Goal: Task Accomplishment & Management: Manage account settings

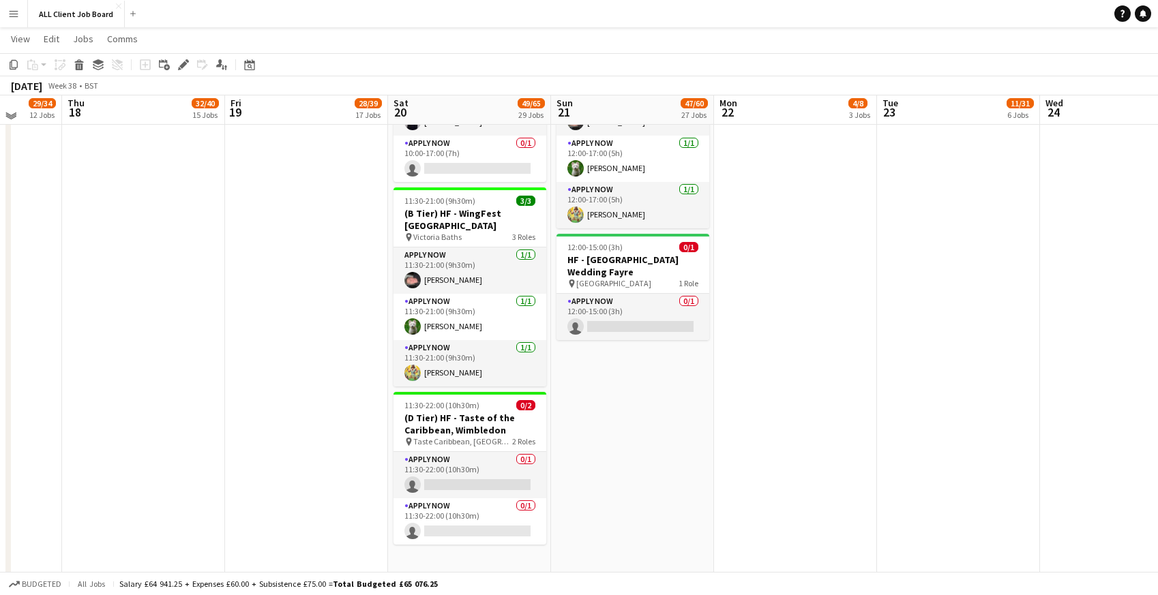
scroll to position [3355, 0]
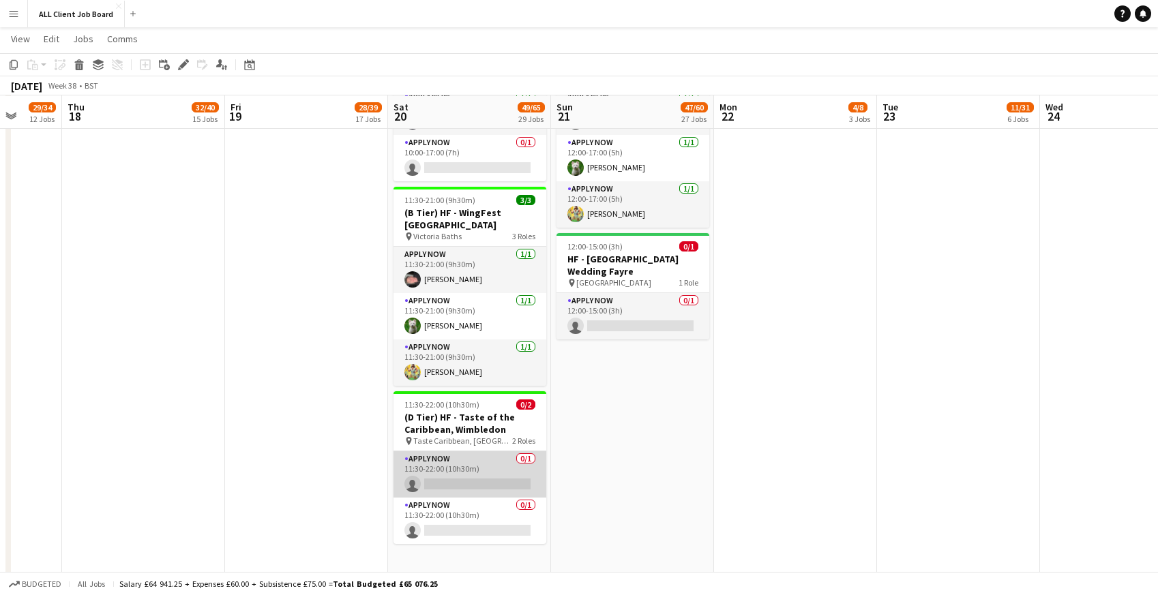
click at [462, 452] on app-card-role "APPLY NOW 0/1 11:30-22:00 (10h30m) single-neutral-actions" at bounding box center [470, 475] width 153 height 46
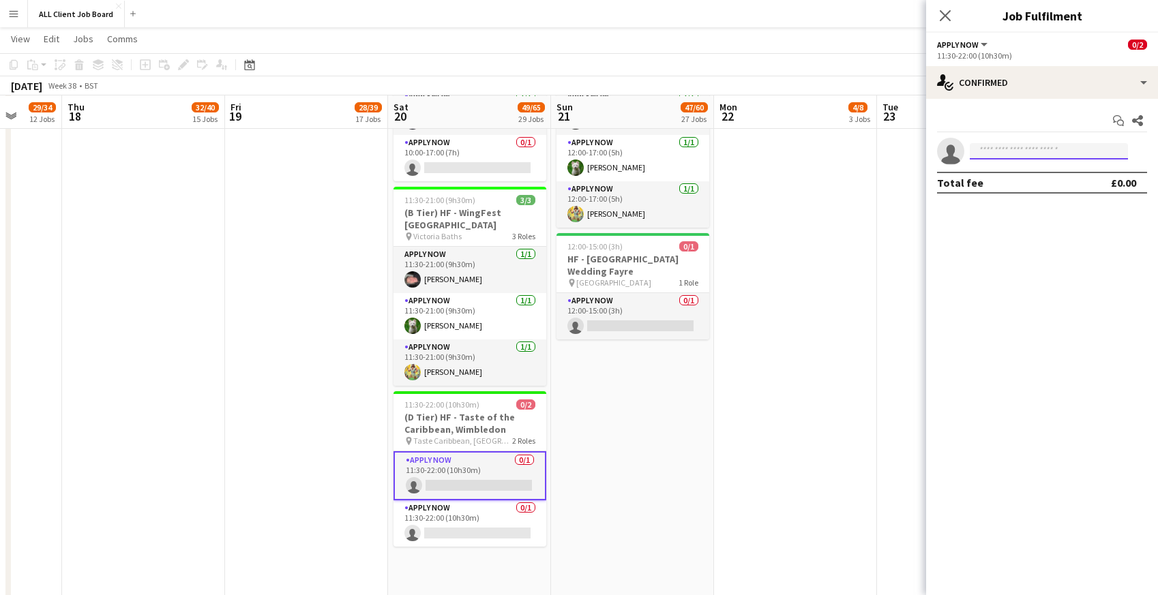
click at [1107, 149] on input at bounding box center [1049, 151] width 158 height 16
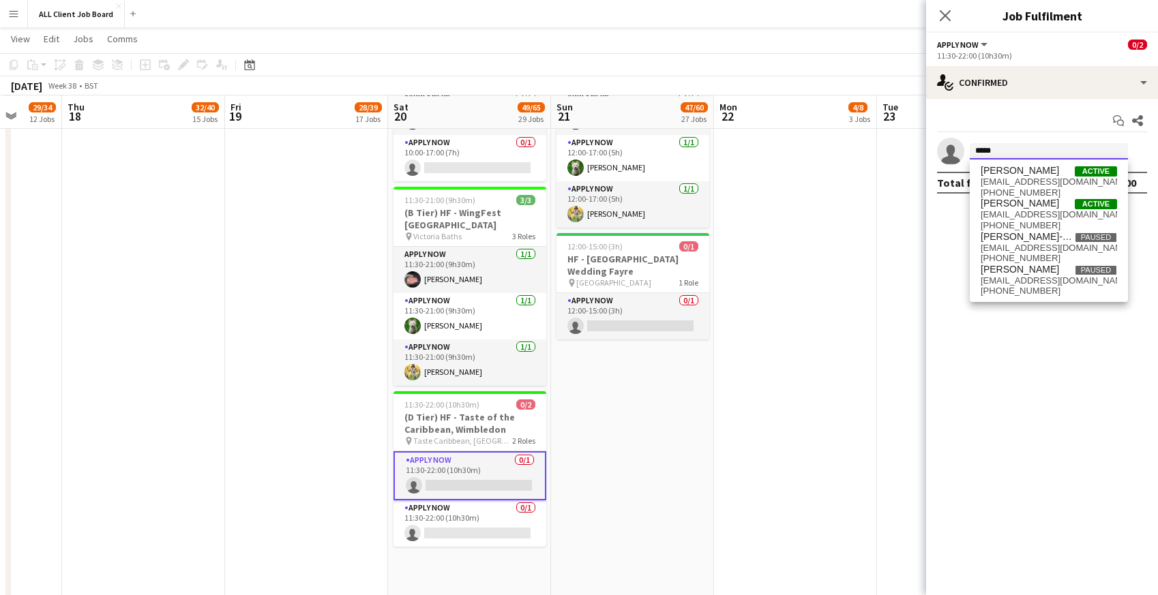
type input "*****"
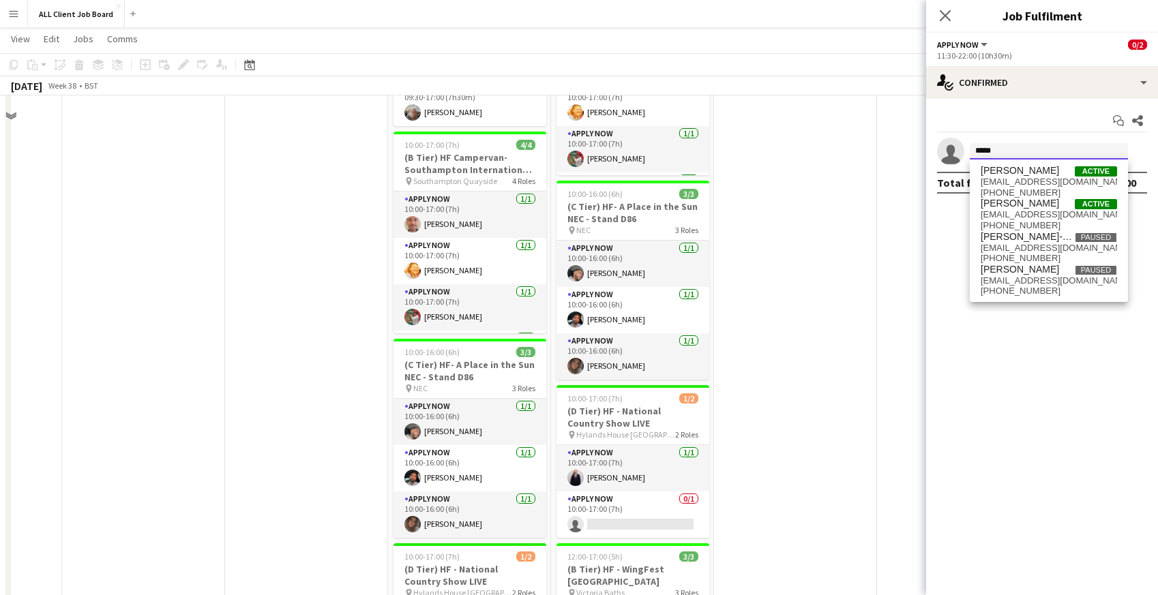
scroll to position [2490, 0]
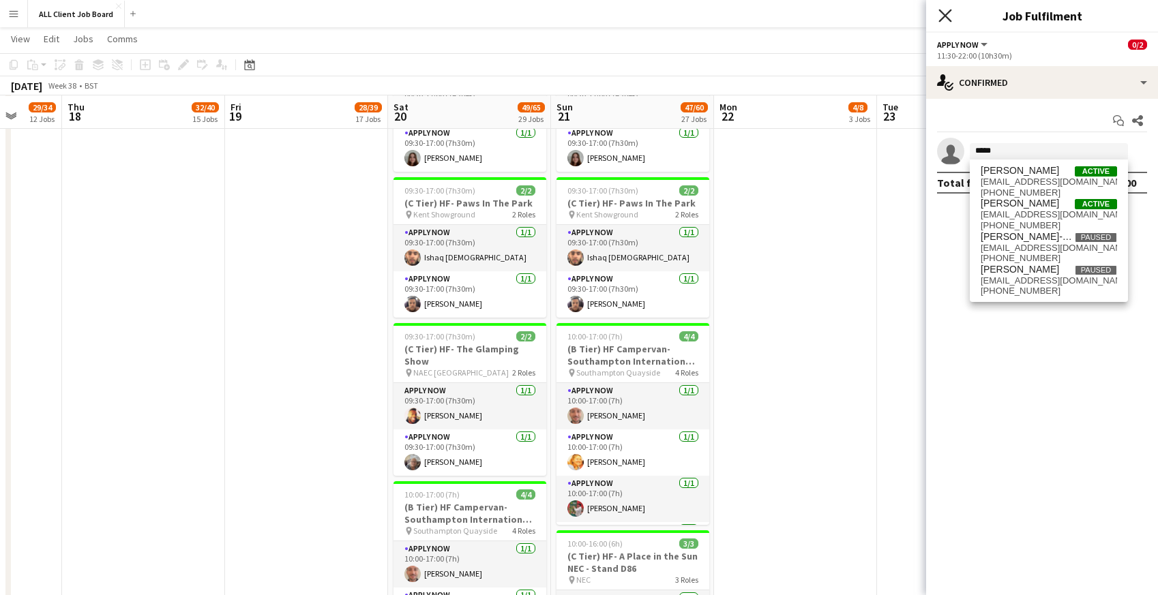
click at [951, 18] on icon "Close pop-in" at bounding box center [945, 15] width 13 height 13
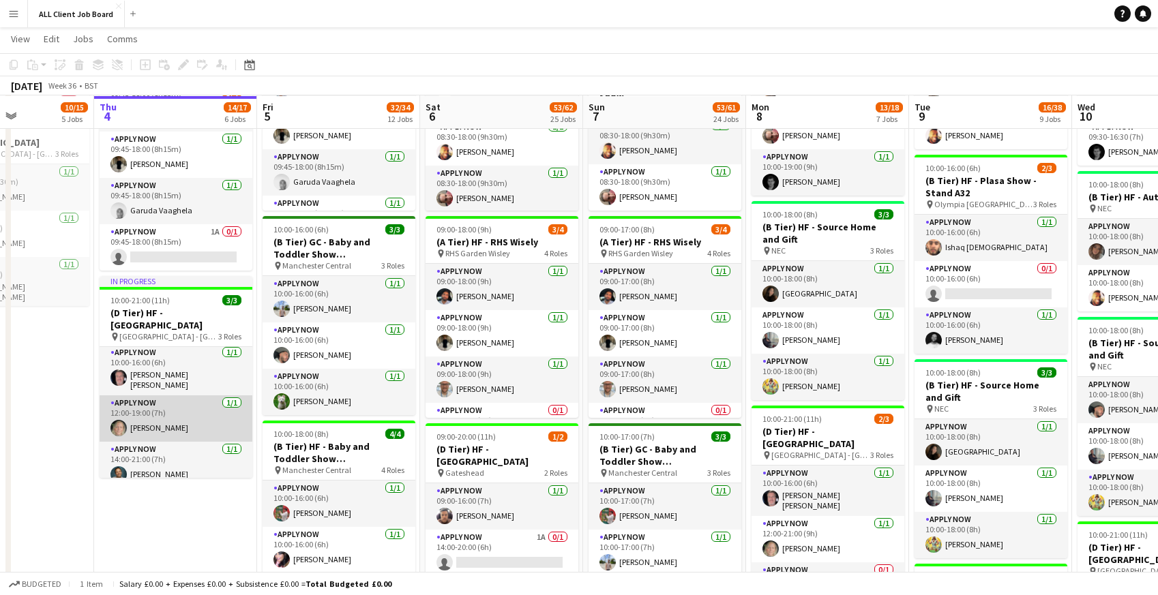
scroll to position [0, 0]
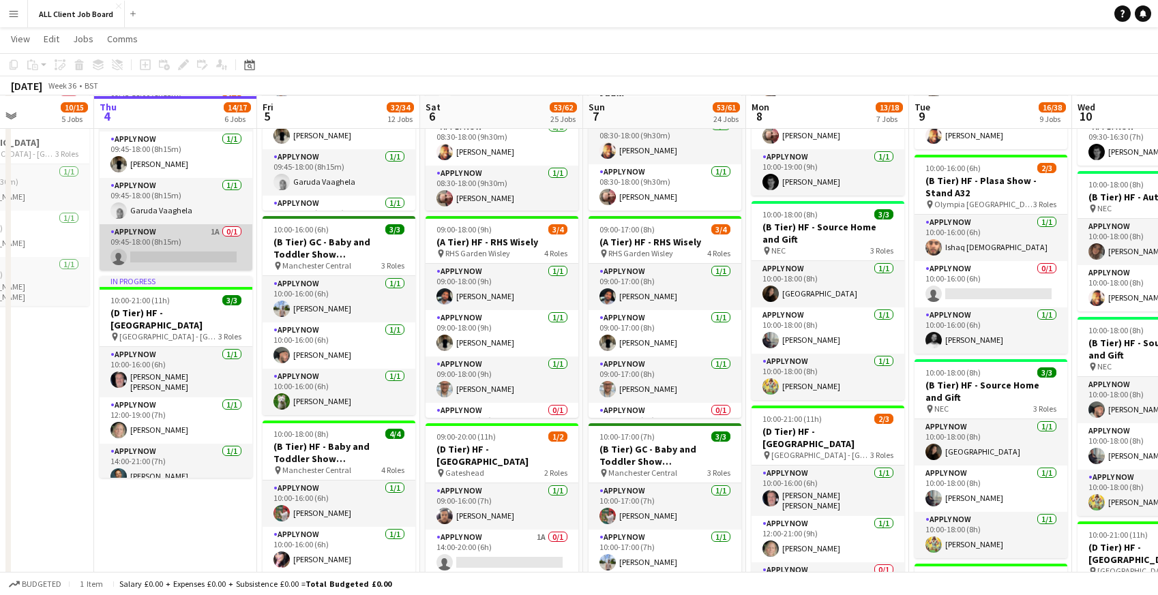
click at [148, 256] on app-card-role "APPLY NOW 1A 0/1 09:45-18:00 (8h15m) single-neutral-actions" at bounding box center [176, 247] width 153 height 46
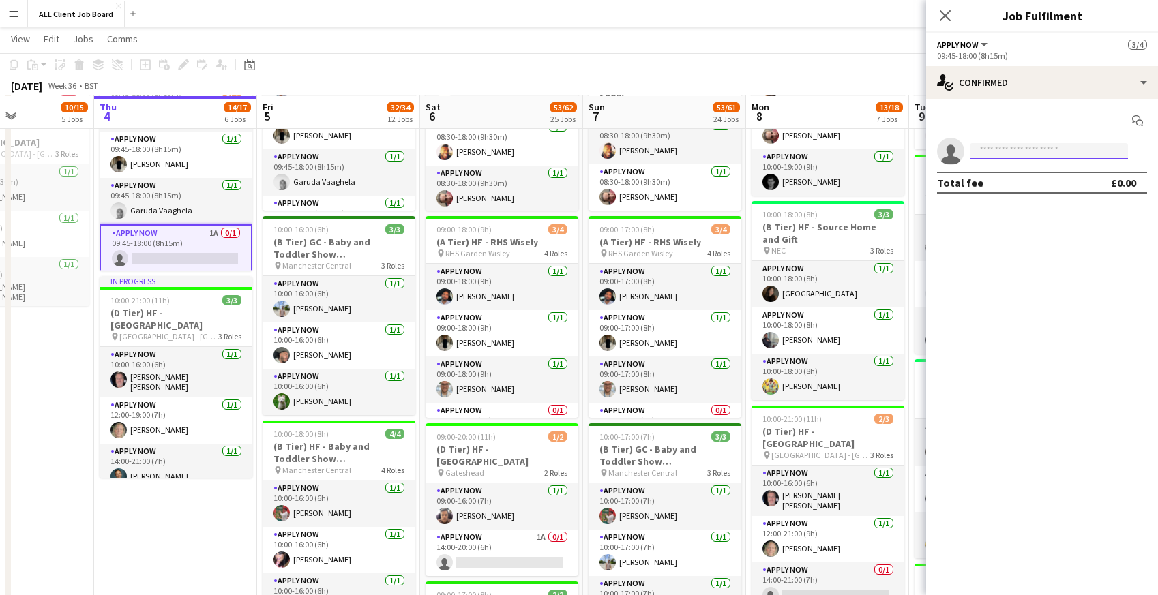
click at [995, 153] on input at bounding box center [1049, 151] width 158 height 16
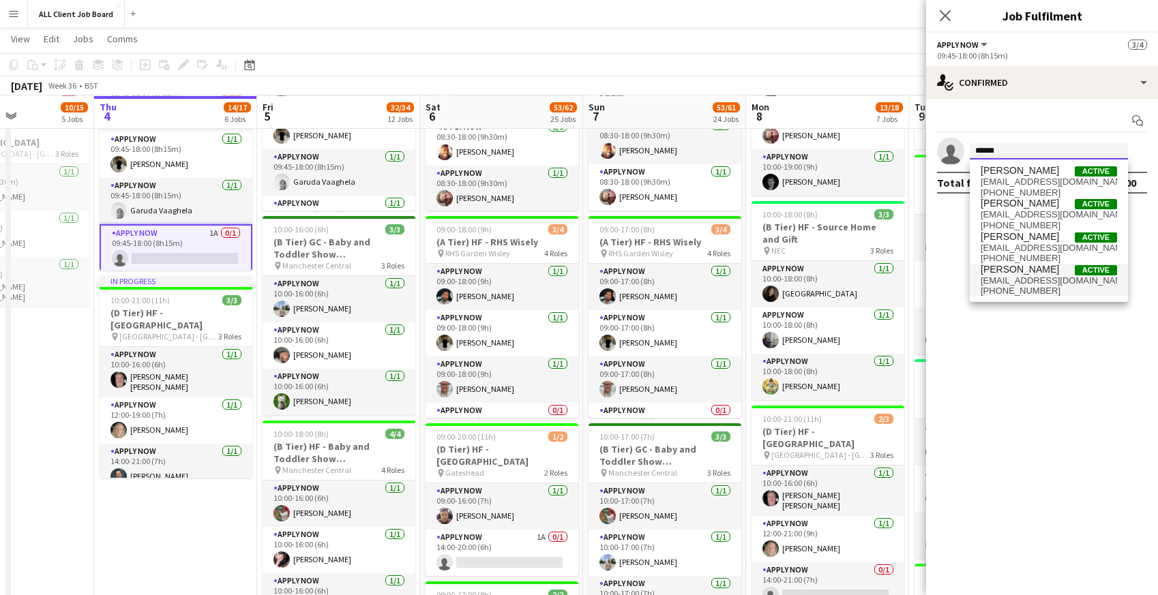
type input "******"
click at [998, 278] on span "[EMAIL_ADDRESS][DOMAIN_NAME]" at bounding box center [1049, 281] width 136 height 11
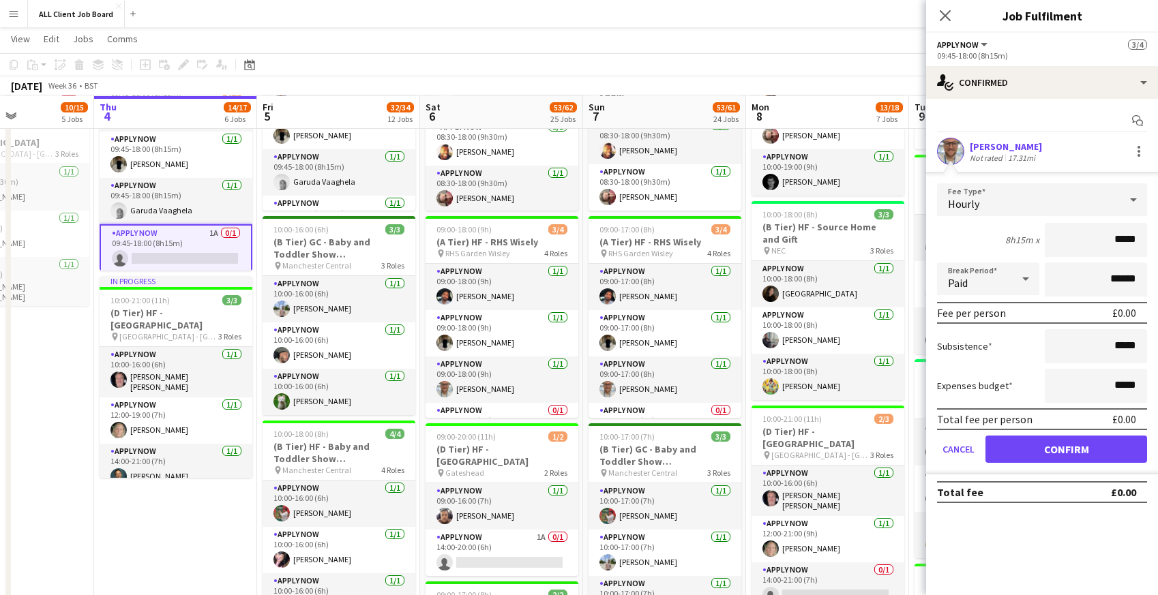
click at [1001, 147] on div "[PERSON_NAME]" at bounding box center [1006, 147] width 72 height 12
click at [1143, 152] on div at bounding box center [1139, 151] width 16 height 16
click at [1004, 147] on div at bounding box center [579, 297] width 1158 height 595
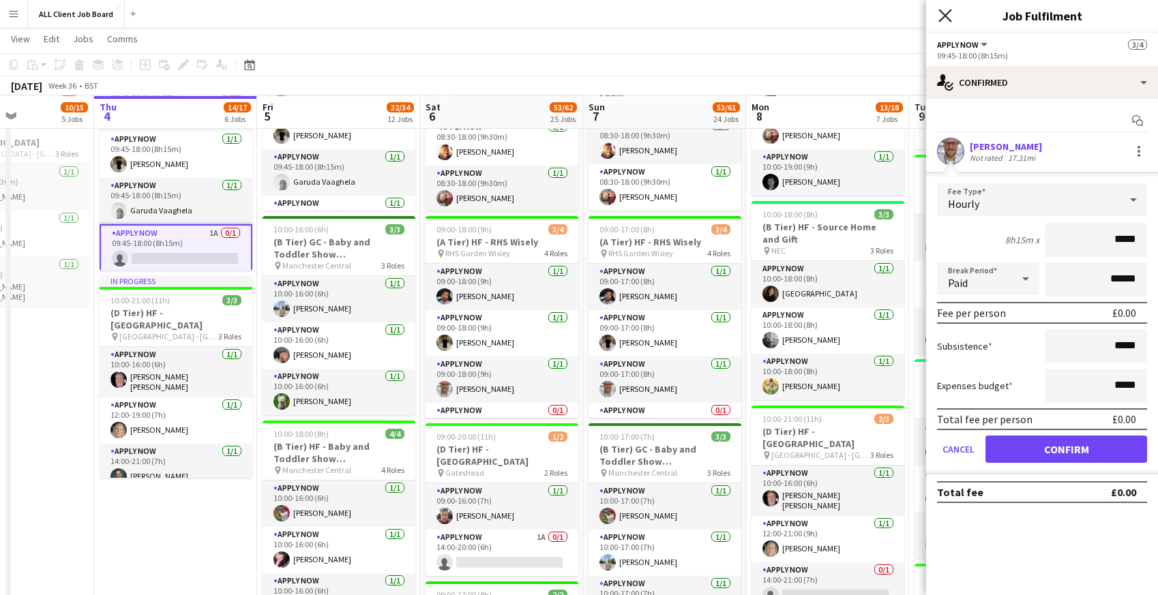
click at [945, 15] on icon at bounding box center [945, 15] width 13 height 13
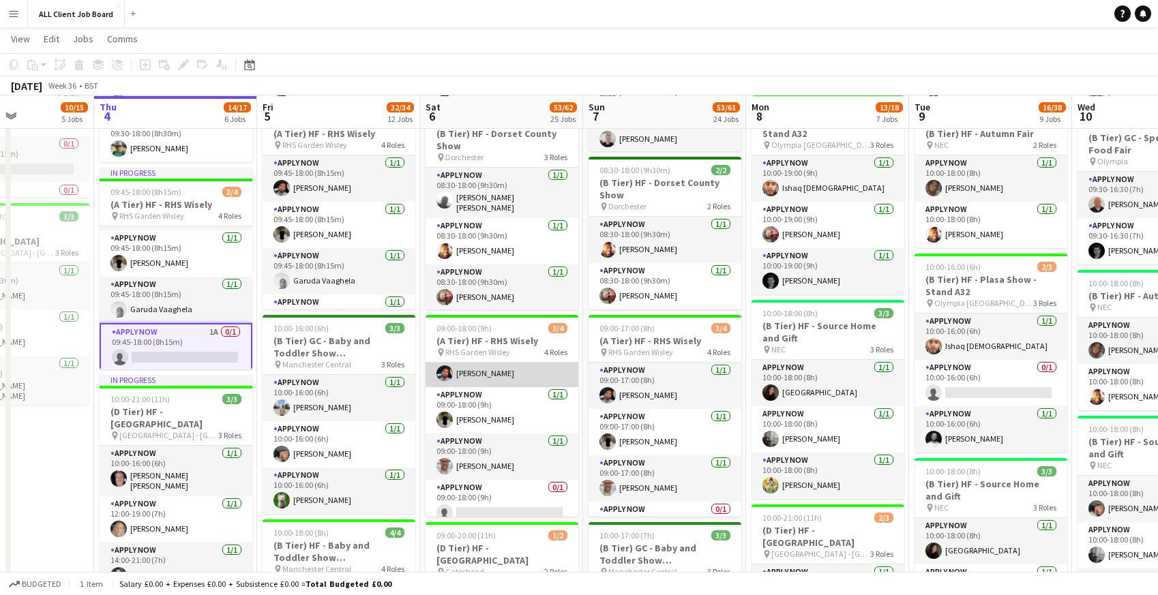
scroll to position [31, 0]
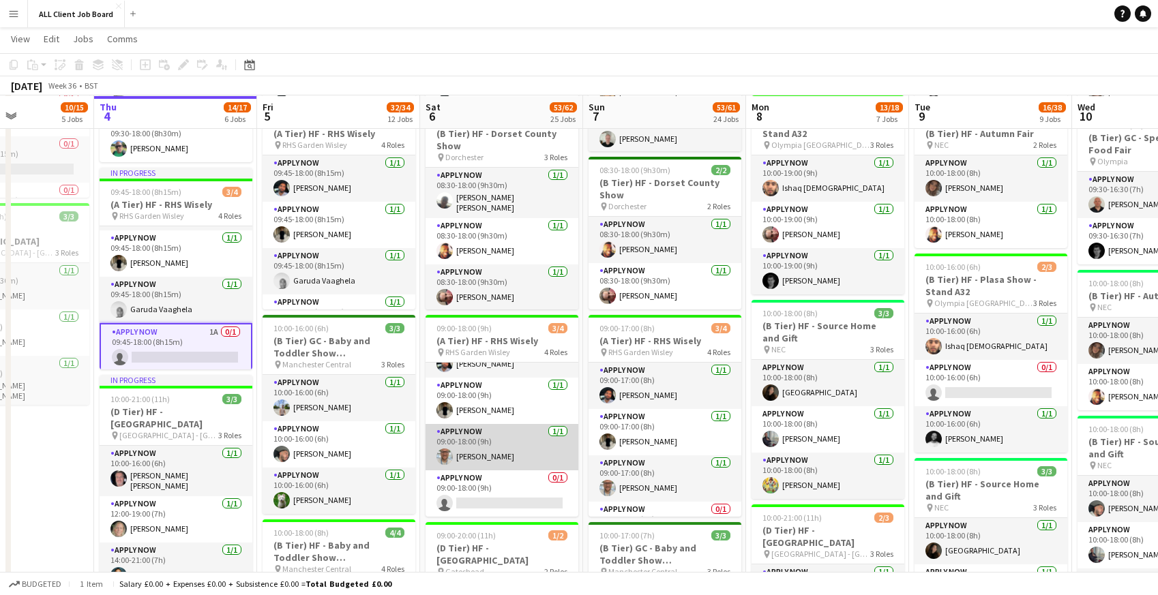
click at [478, 445] on app-card-role "APPLY NOW [DATE] 09:00-18:00 (9h) [PERSON_NAME]" at bounding box center [502, 447] width 153 height 46
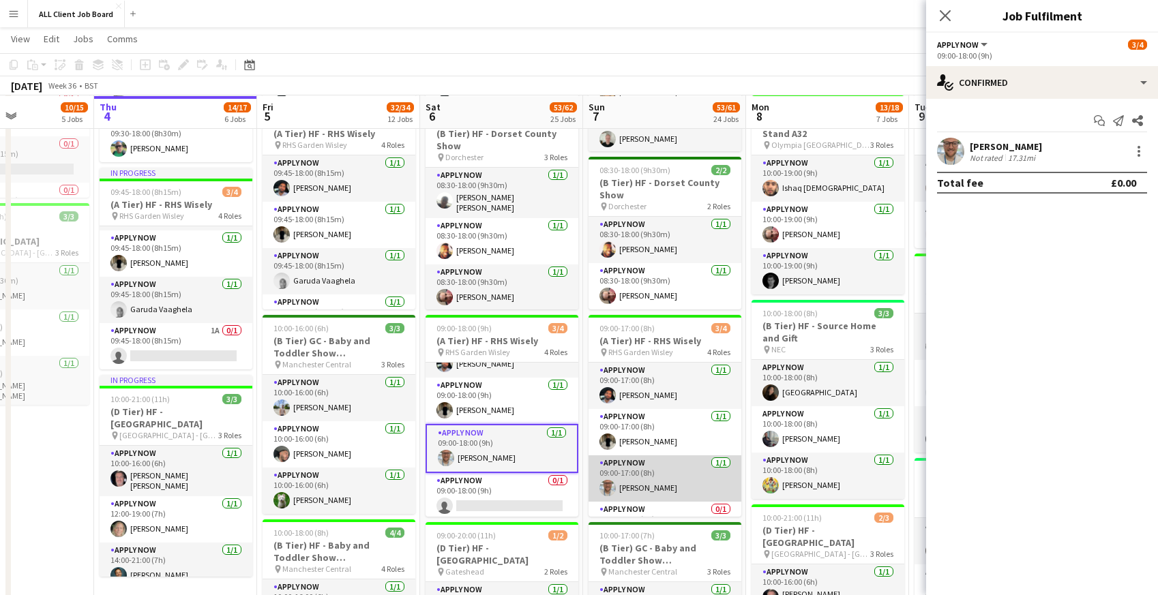
click at [666, 477] on app-card-role "APPLY NOW [DATE] 09:00-17:00 (8h) [PERSON_NAME]" at bounding box center [665, 479] width 153 height 46
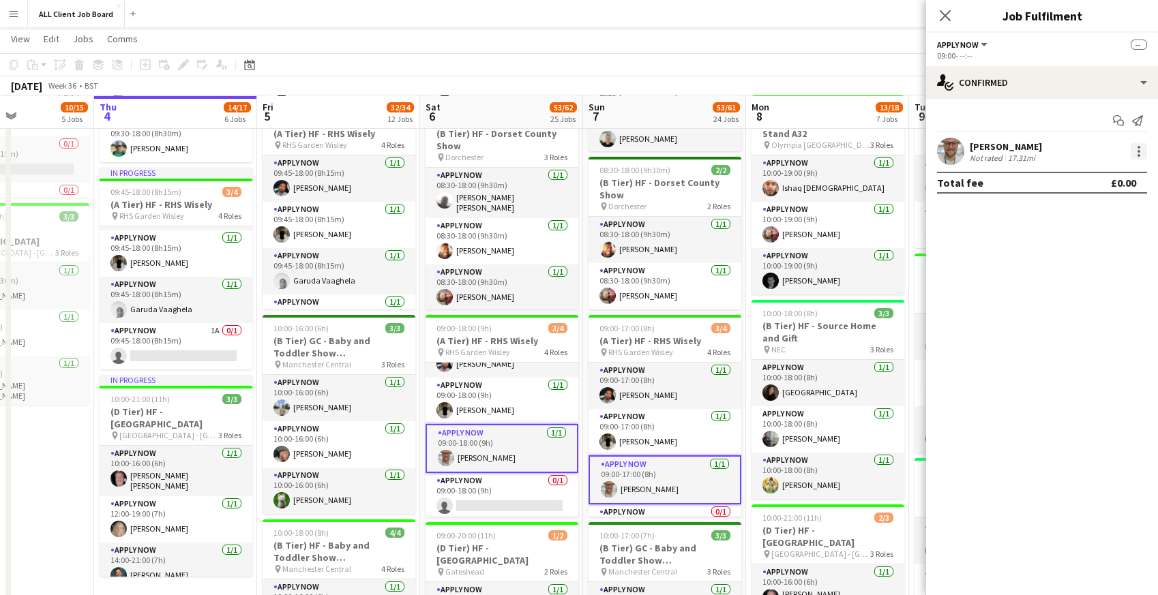
click at [1138, 154] on div at bounding box center [1139, 155] width 3 height 3
click at [1087, 278] on span "Remove" at bounding box center [1072, 275] width 41 height 12
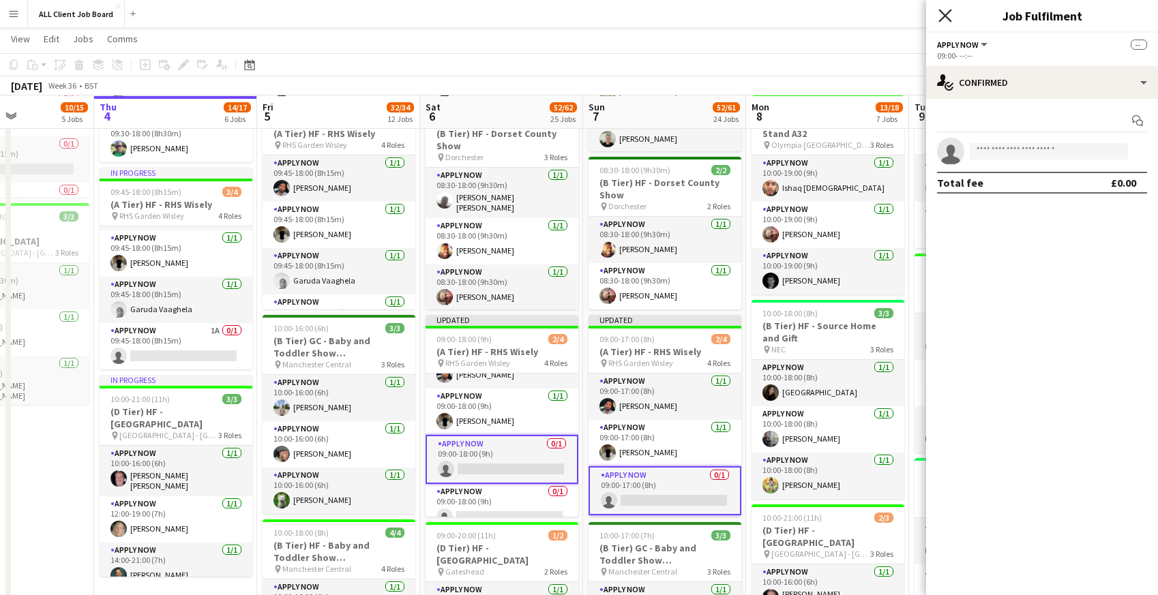
click at [949, 13] on icon "Close pop-in" at bounding box center [945, 15] width 13 height 13
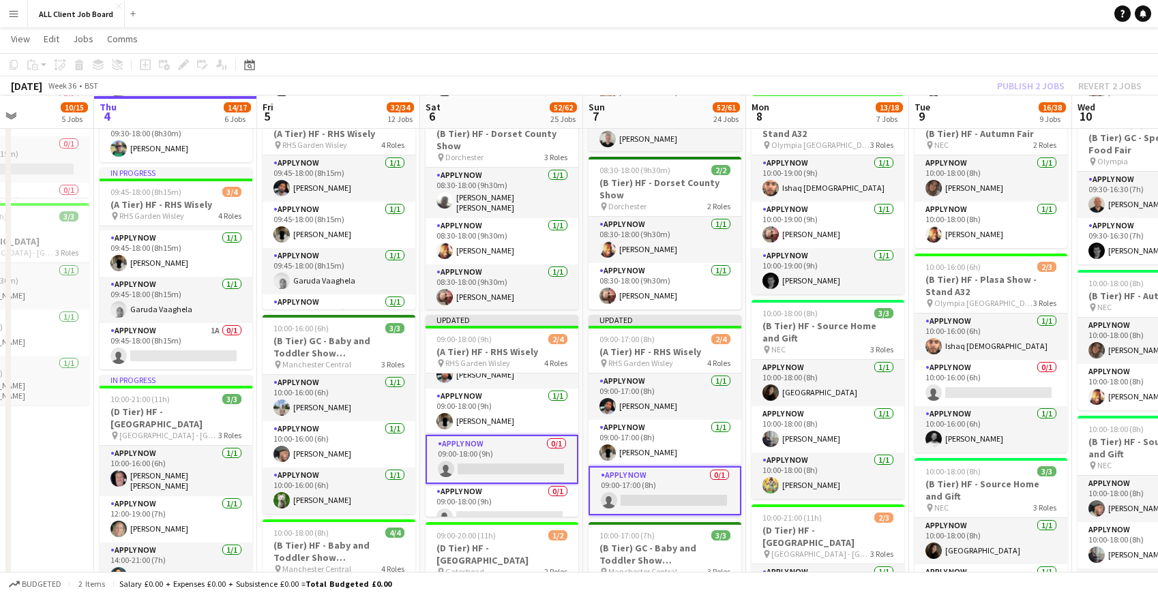
click at [915, 18] on app-navbar "Menu Boards Boards Boards All jobs Status Workforce Workforce My Workforce Recr…" at bounding box center [579, 13] width 1158 height 27
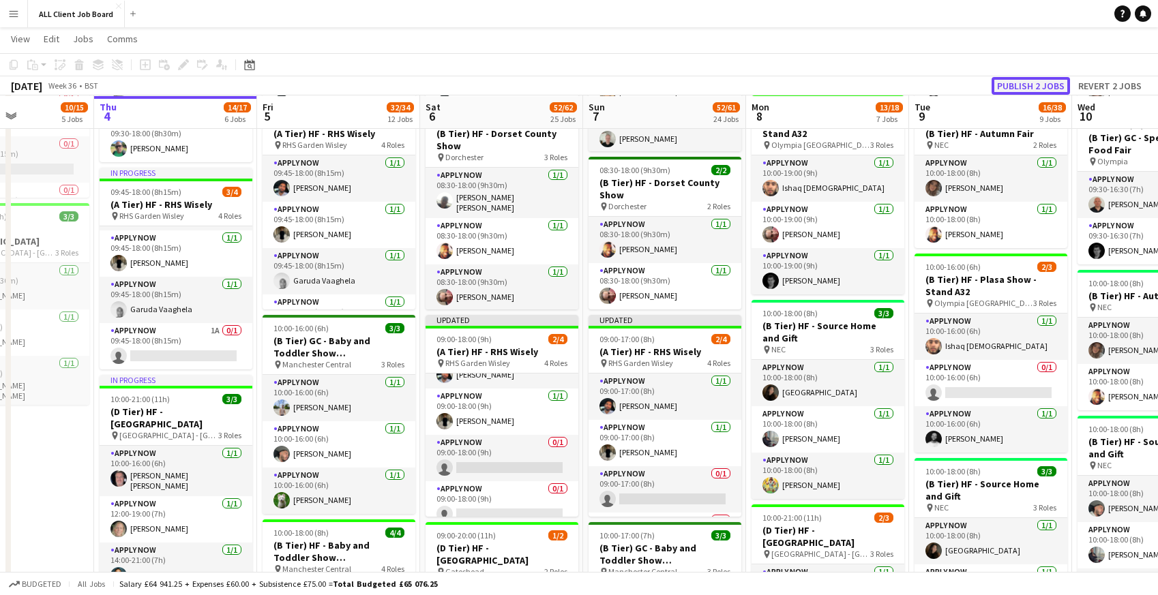
click at [1032, 87] on button "Publish 2 jobs" at bounding box center [1031, 86] width 78 height 18
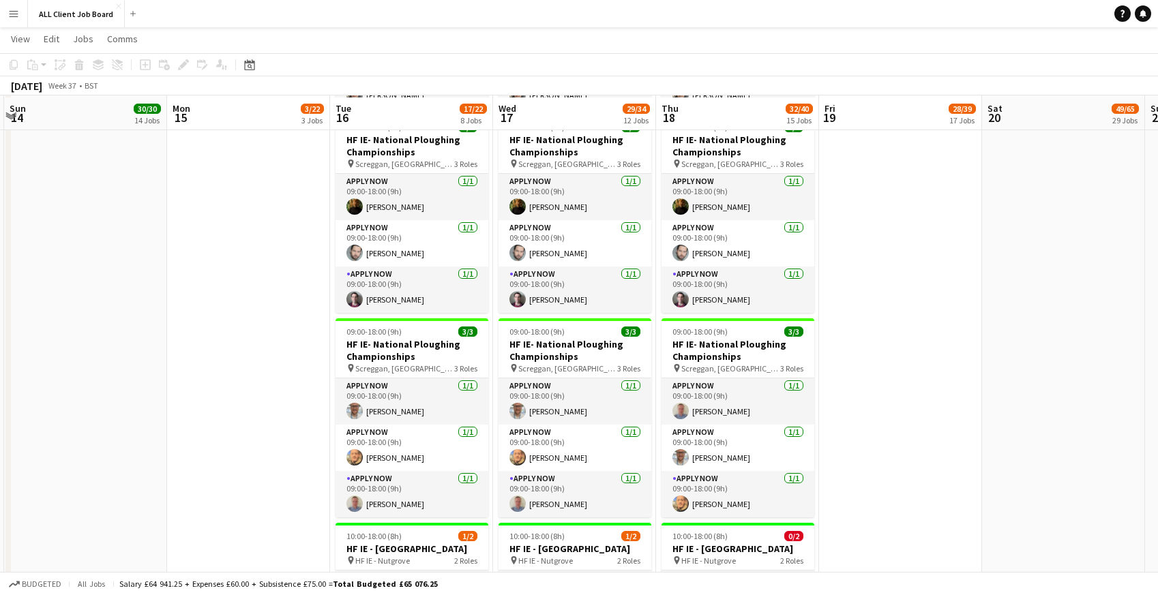
scroll to position [4421, 0]
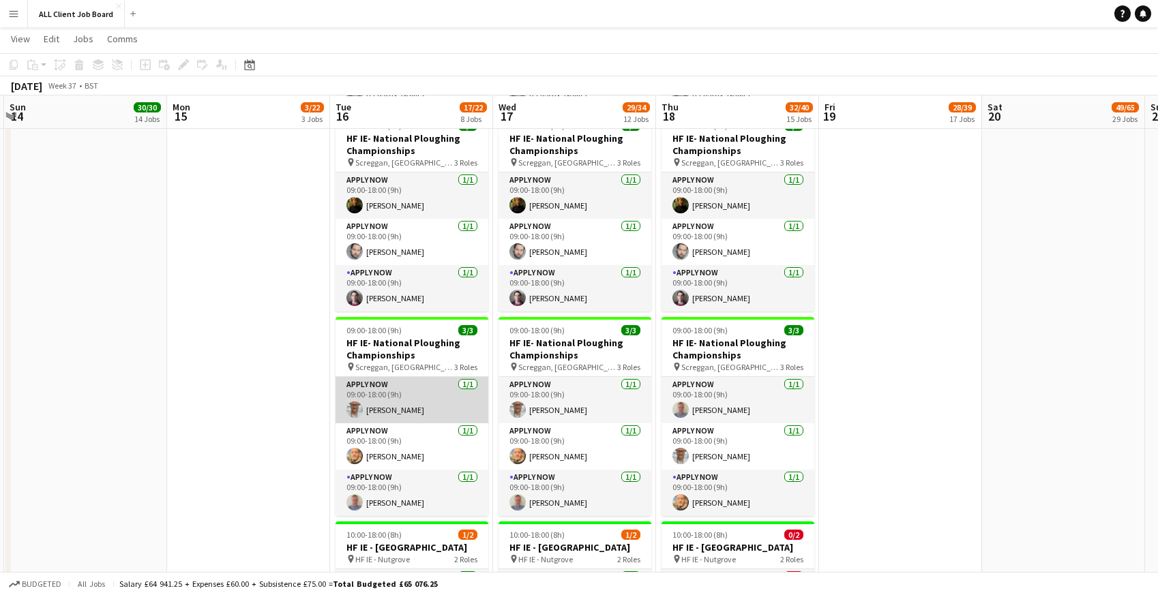
click at [392, 394] on app-card-role "APPLY NOW [DATE] 09:00-18:00 (9h) [PERSON_NAME]" at bounding box center [412, 400] width 153 height 46
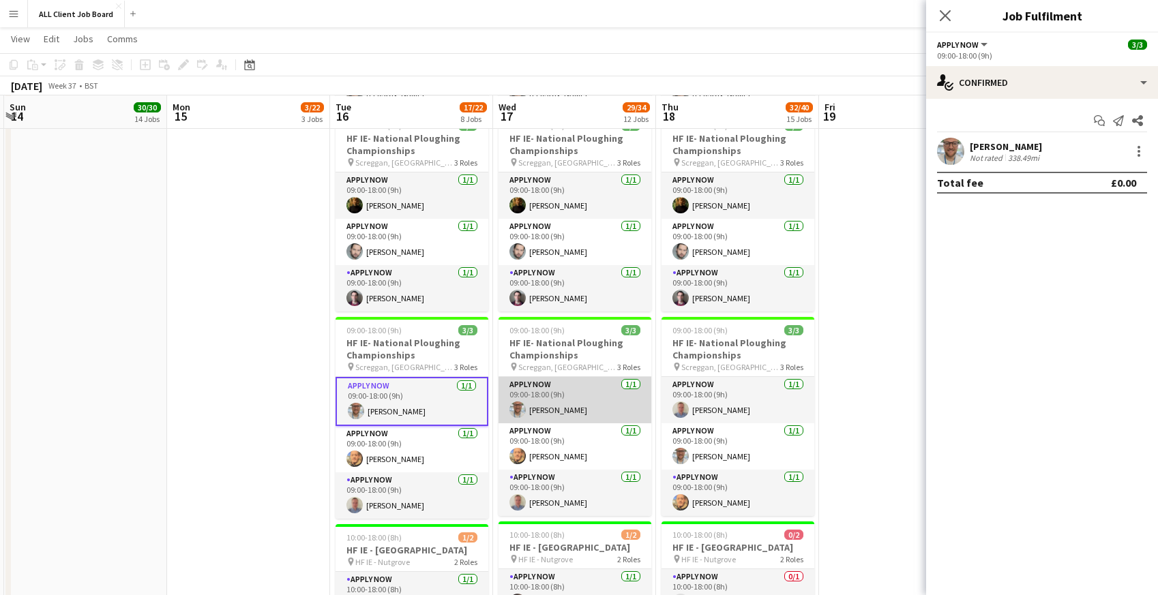
click at [527, 394] on app-card-role "APPLY NOW [DATE] 09:00-18:00 (9h) [PERSON_NAME]" at bounding box center [575, 400] width 153 height 46
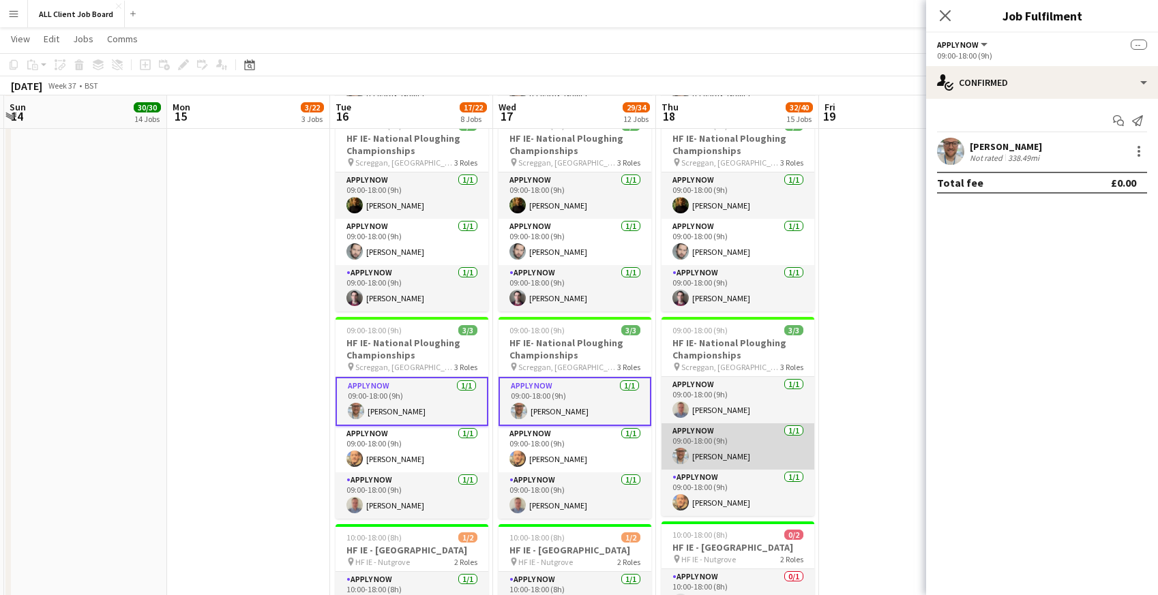
click at [733, 443] on app-card-role "APPLY NOW [DATE] 09:00-18:00 (9h) [PERSON_NAME]" at bounding box center [738, 447] width 153 height 46
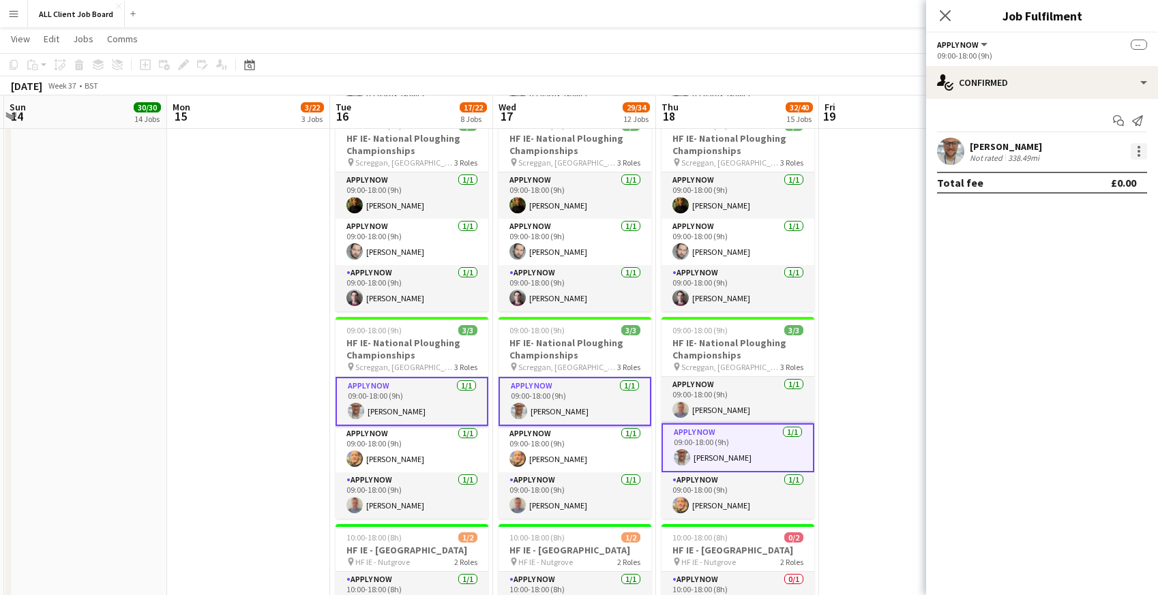
click at [1141, 156] on div at bounding box center [1139, 151] width 16 height 16
click at [1071, 272] on span "Remove" at bounding box center [1072, 275] width 41 height 12
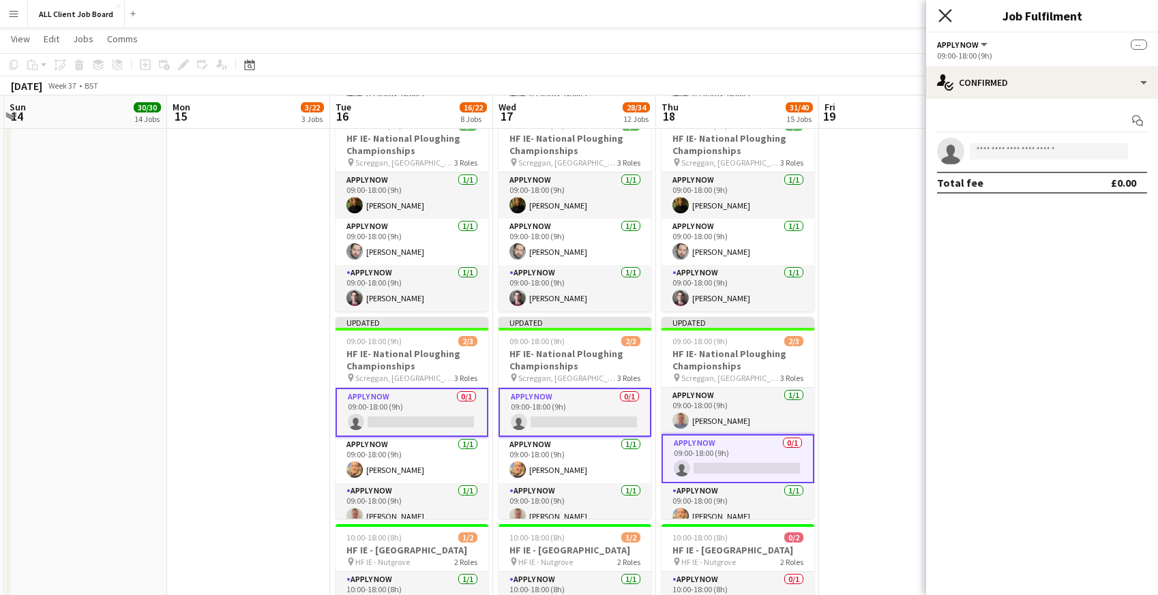
click at [948, 12] on icon at bounding box center [945, 15] width 13 height 13
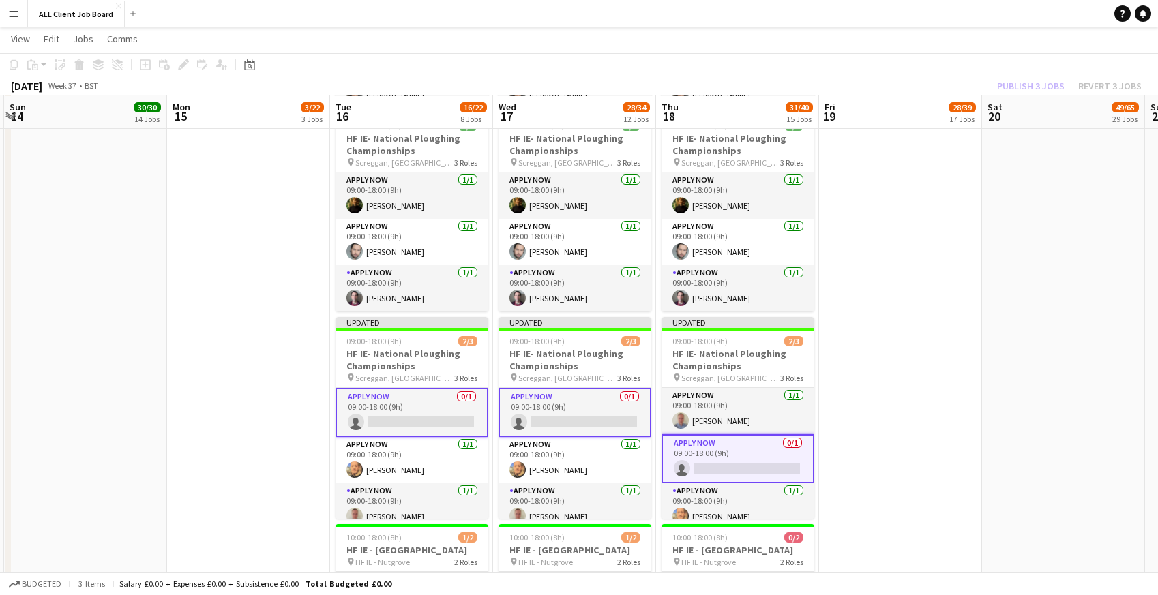
click at [948, 12] on app-navbar "Menu Boards Boards Boards All jobs Status Workforce Workforce My Workforce Recr…" at bounding box center [579, 13] width 1158 height 27
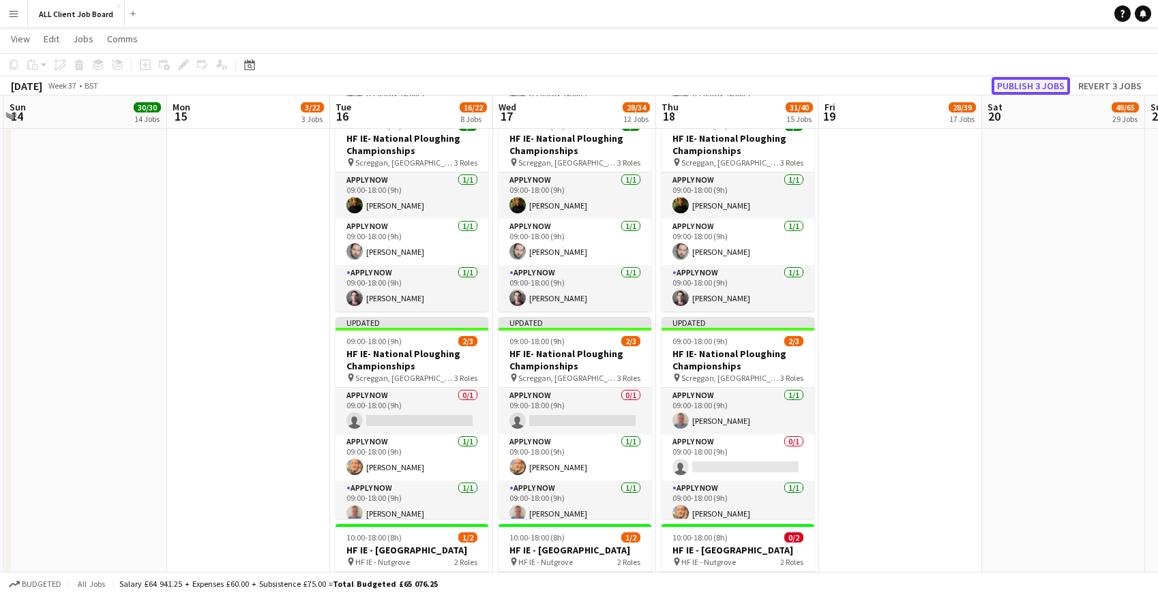
click at [1027, 87] on button "Publish 3 jobs" at bounding box center [1031, 86] width 78 height 18
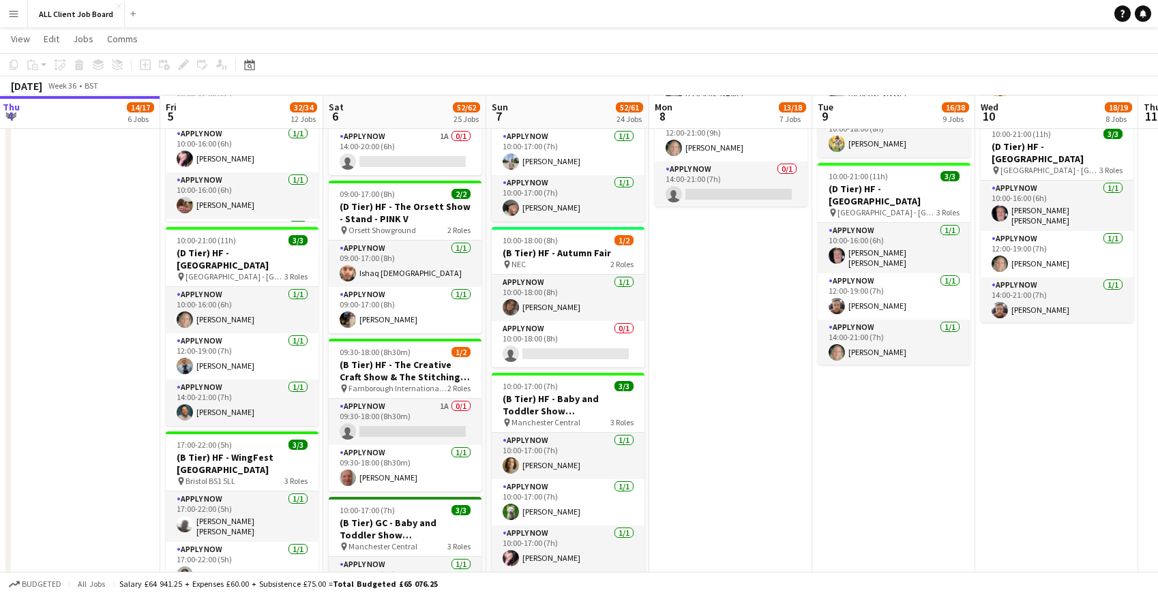
scroll to position [1393, 0]
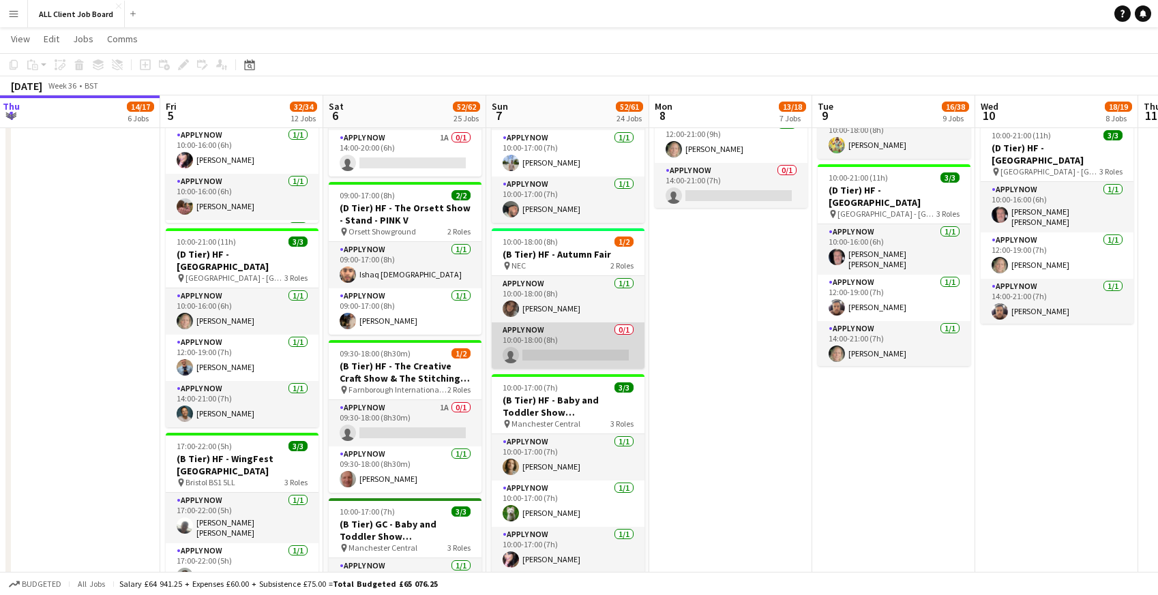
click at [529, 344] on app-card-role "APPLY NOW 0/1 10:00-18:00 (8h) single-neutral-actions" at bounding box center [568, 346] width 153 height 46
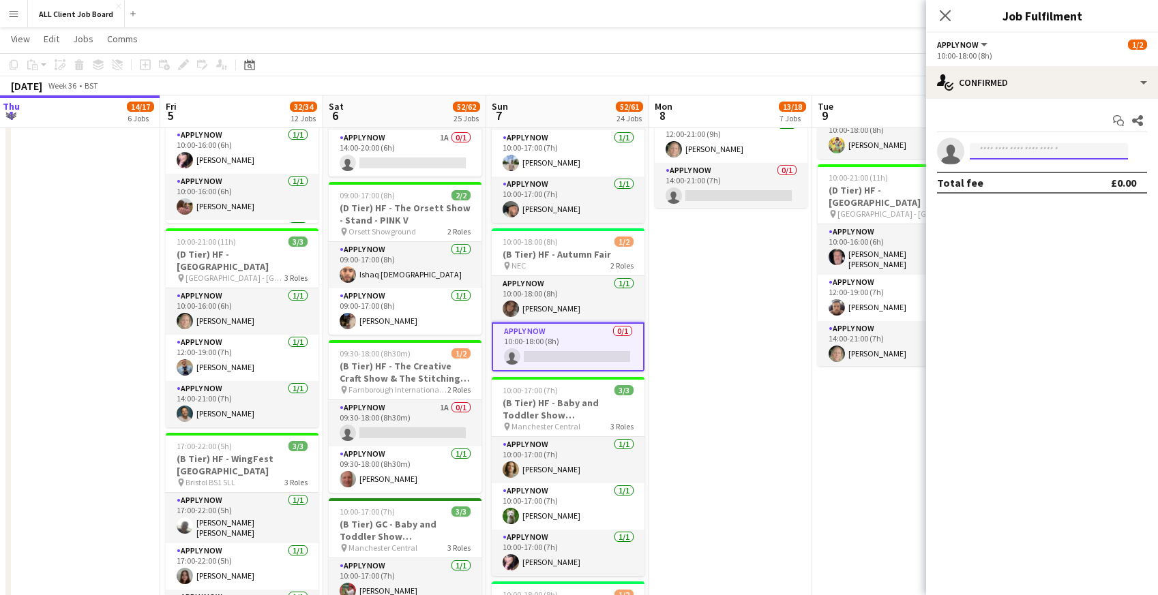
click at [1029, 150] on input at bounding box center [1049, 151] width 158 height 16
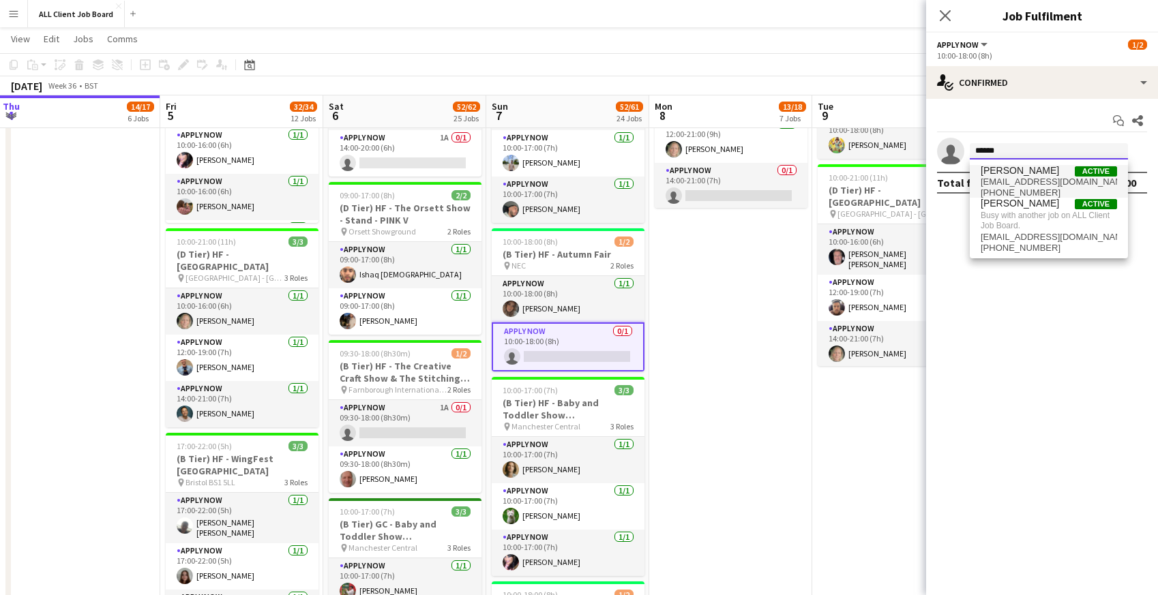
type input "******"
click at [1019, 179] on span "[EMAIL_ADDRESS][DOMAIN_NAME]" at bounding box center [1049, 182] width 136 height 11
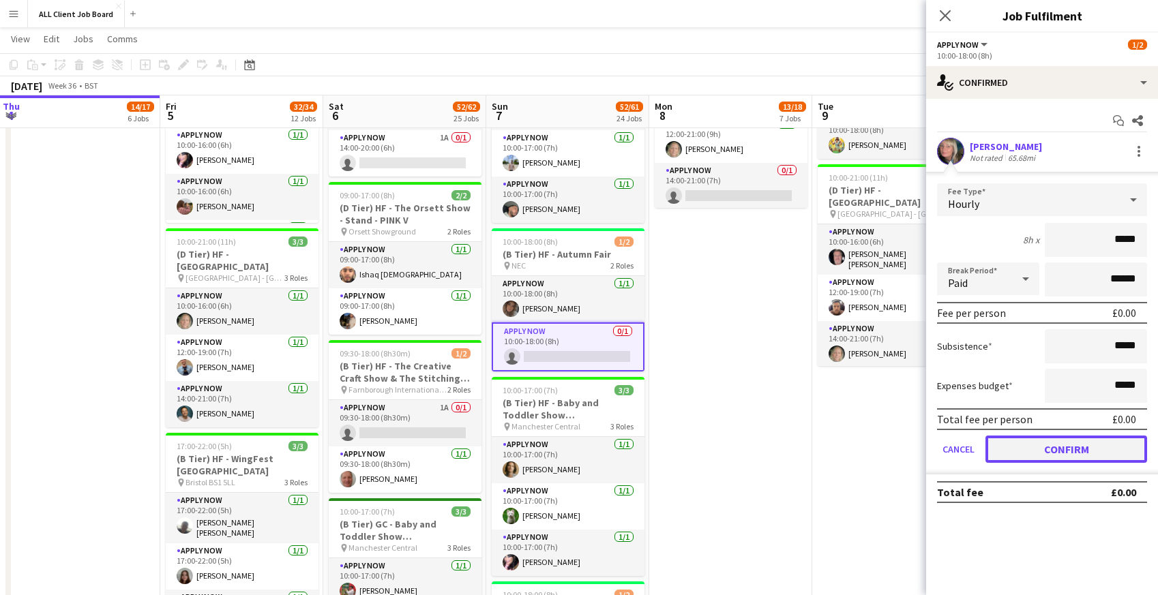
click at [1020, 450] on button "Confirm" at bounding box center [1067, 449] width 162 height 27
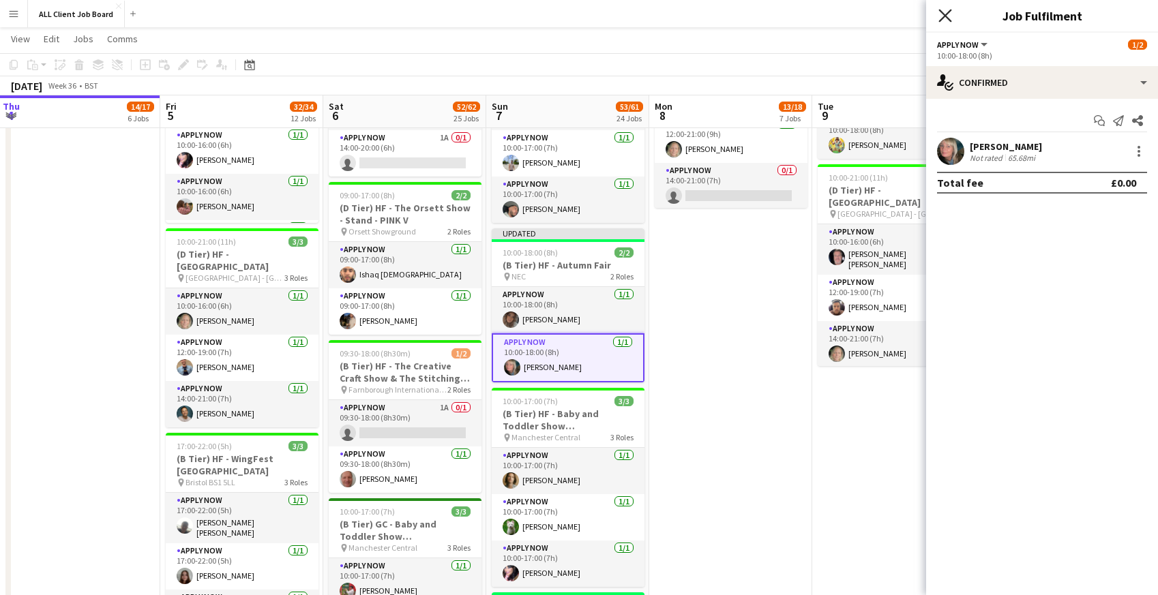
click at [948, 16] on icon "Close pop-in" at bounding box center [945, 15] width 13 height 13
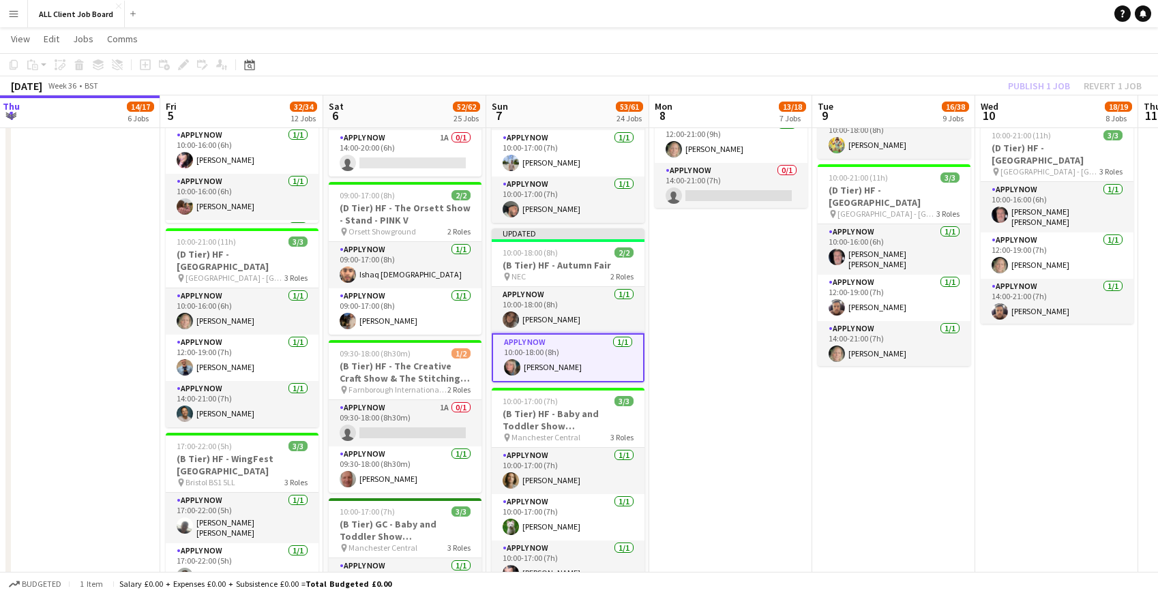
click at [948, 35] on app-page-menu "View Day view expanded Day view collapsed Month view Date picker Jump to [DATE]…" at bounding box center [579, 40] width 1158 height 26
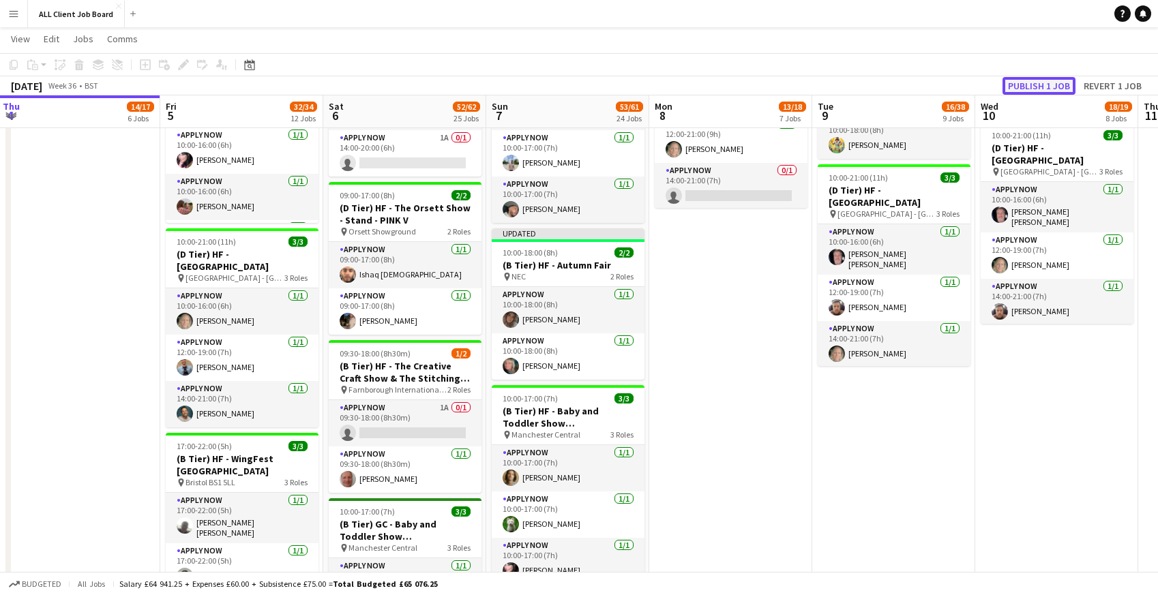
click at [1027, 89] on button "Publish 1 job" at bounding box center [1039, 86] width 73 height 18
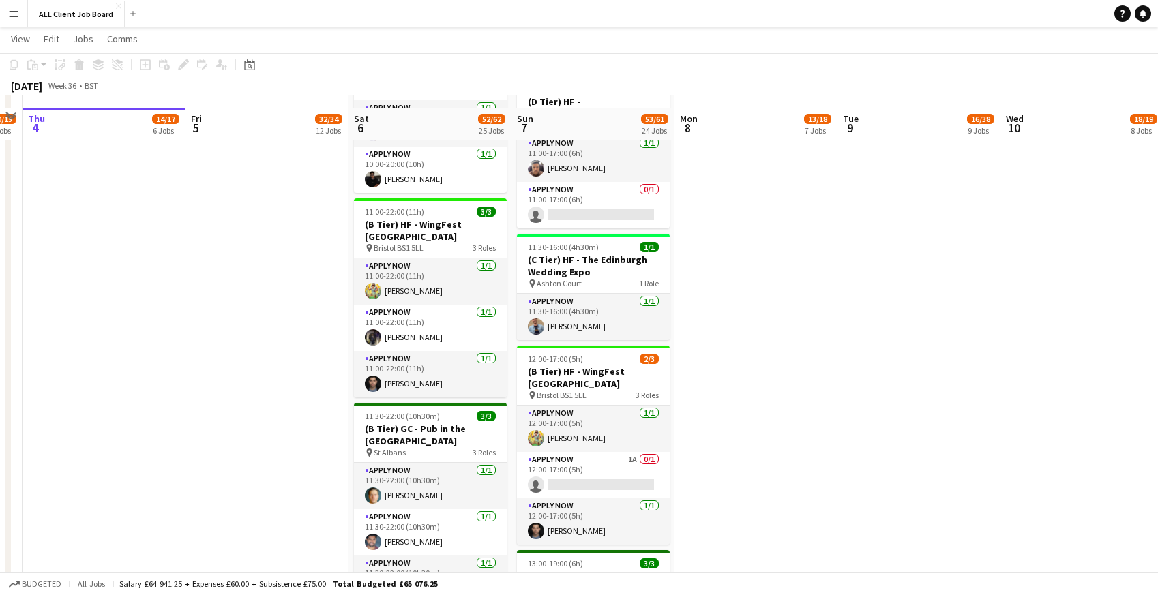
scroll to position [2801, 0]
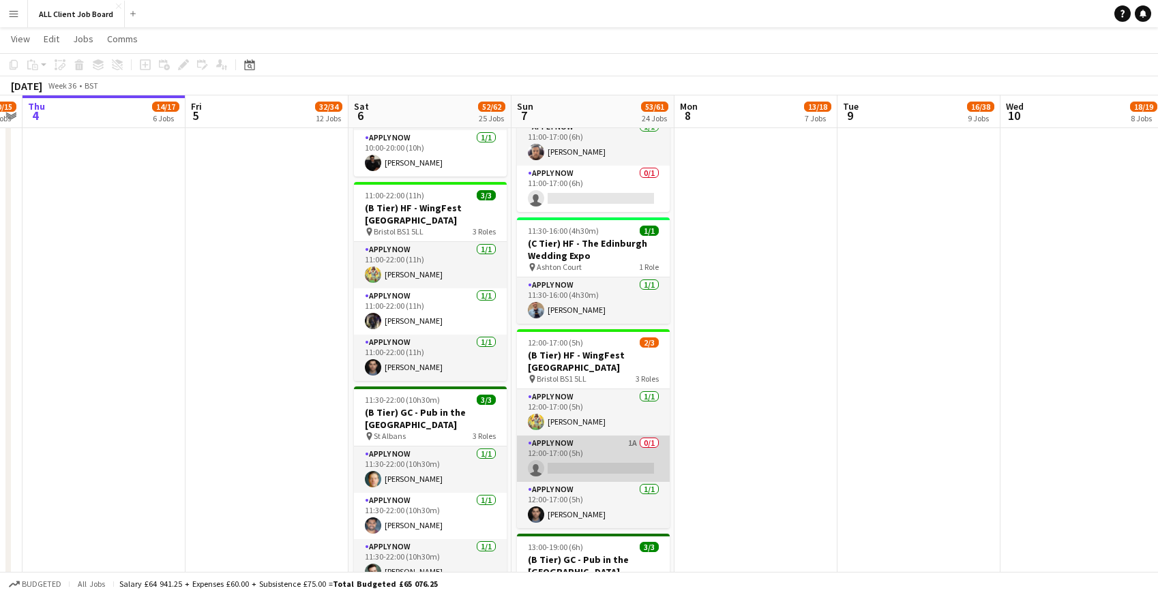
click at [604, 436] on app-card-role "APPLY NOW 1A 0/1 12:00-17:00 (5h) single-neutral-actions" at bounding box center [593, 459] width 153 height 46
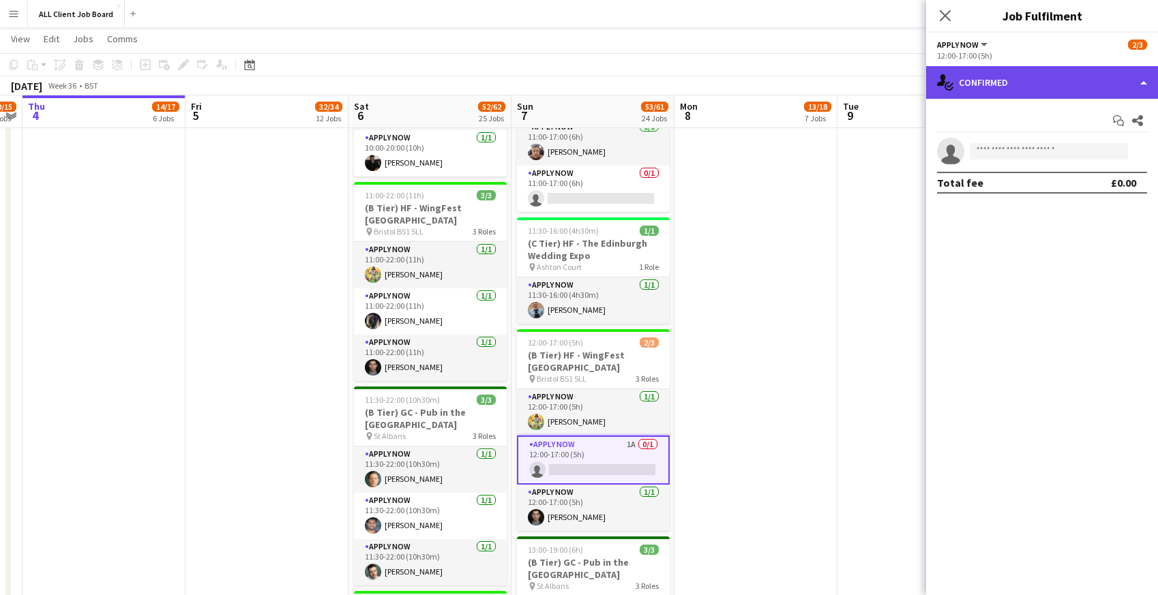
click at [1046, 83] on div "single-neutral-actions-check-2 Confirmed" at bounding box center [1042, 82] width 232 height 33
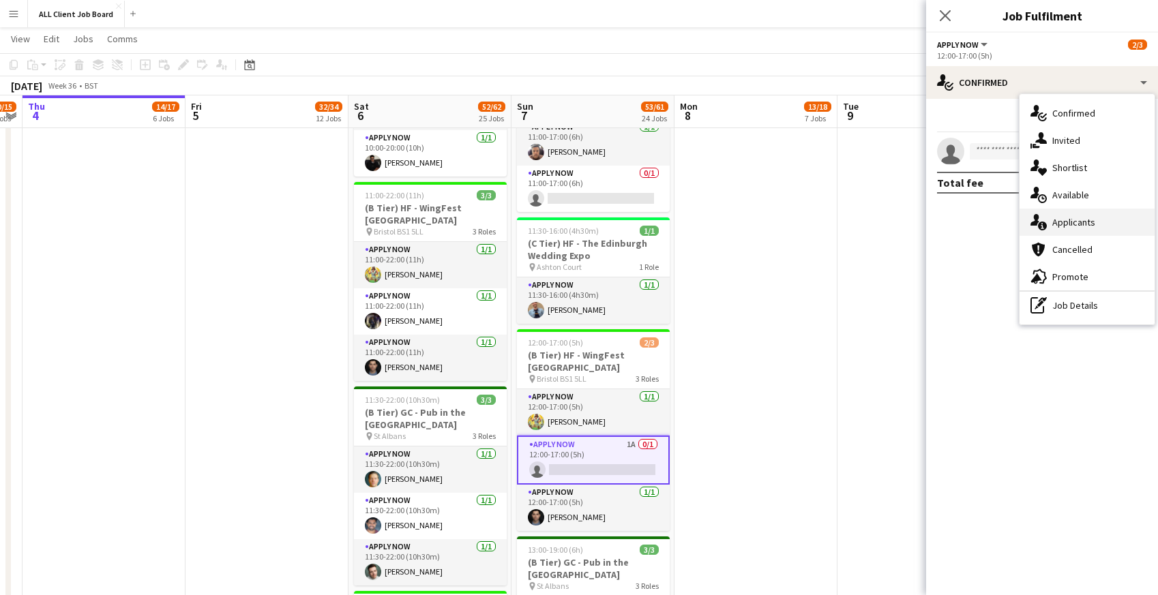
click at [1051, 222] on div "single-neutral-actions-information Applicants" at bounding box center [1087, 222] width 135 height 27
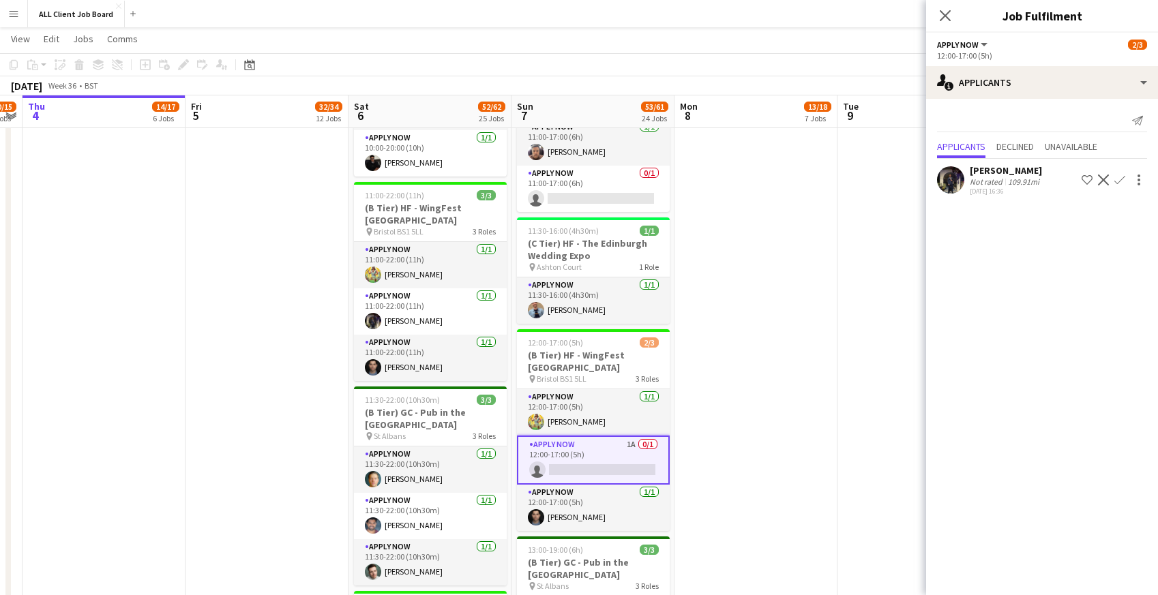
click at [1121, 182] on app-icon "Confirm" at bounding box center [1120, 180] width 11 height 11
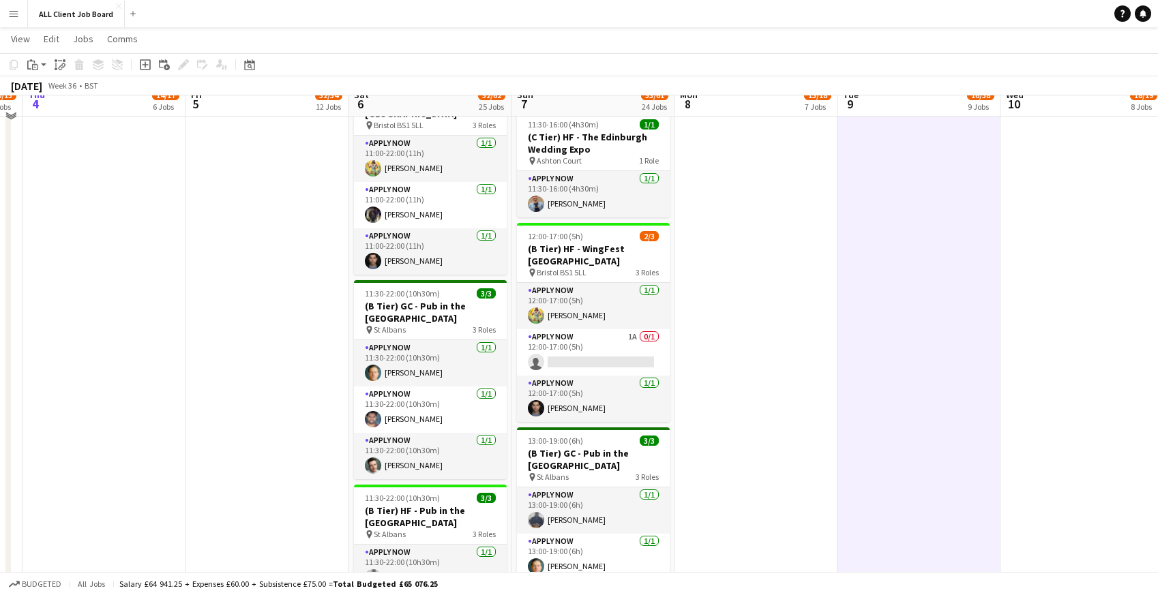
scroll to position [2884, 0]
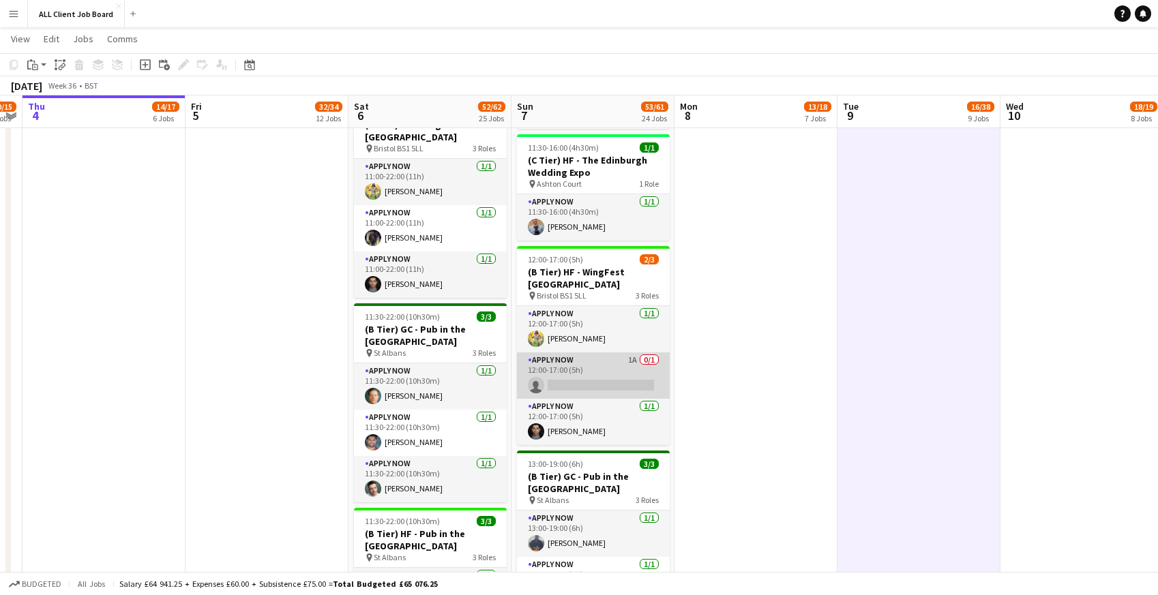
click at [594, 353] on app-card-role "APPLY NOW 1A 0/1 12:00-17:00 (5h) single-neutral-actions" at bounding box center [593, 376] width 153 height 46
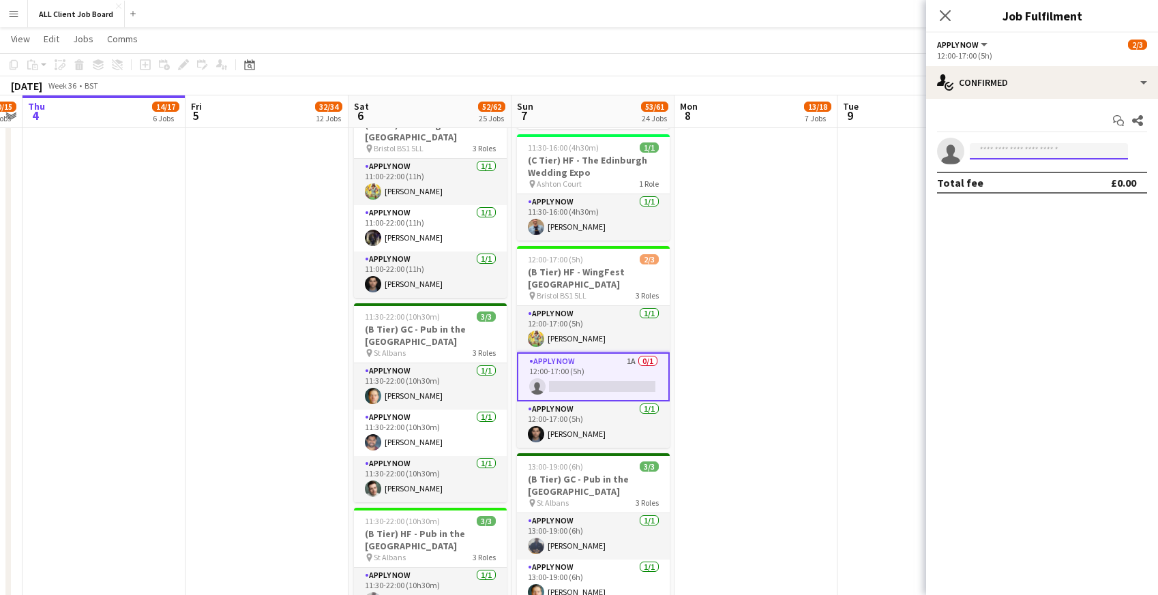
click at [1100, 151] on input at bounding box center [1049, 151] width 158 height 16
type input "****"
click at [1020, 175] on span "[PERSON_NAME]" at bounding box center [1020, 171] width 78 height 12
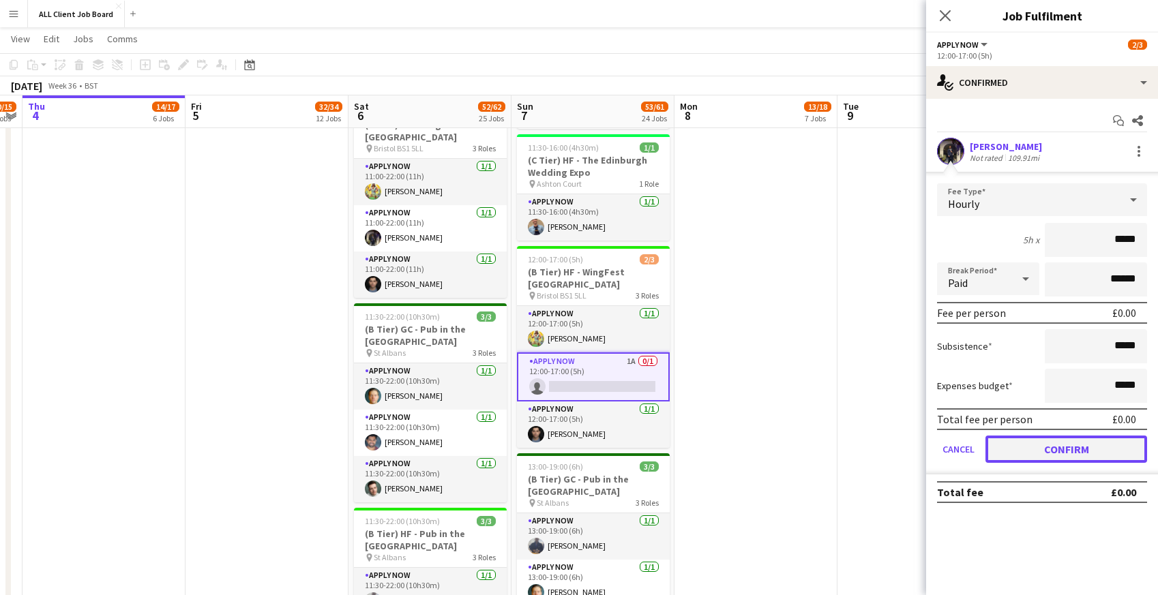
click at [1010, 447] on button "Confirm" at bounding box center [1067, 449] width 162 height 27
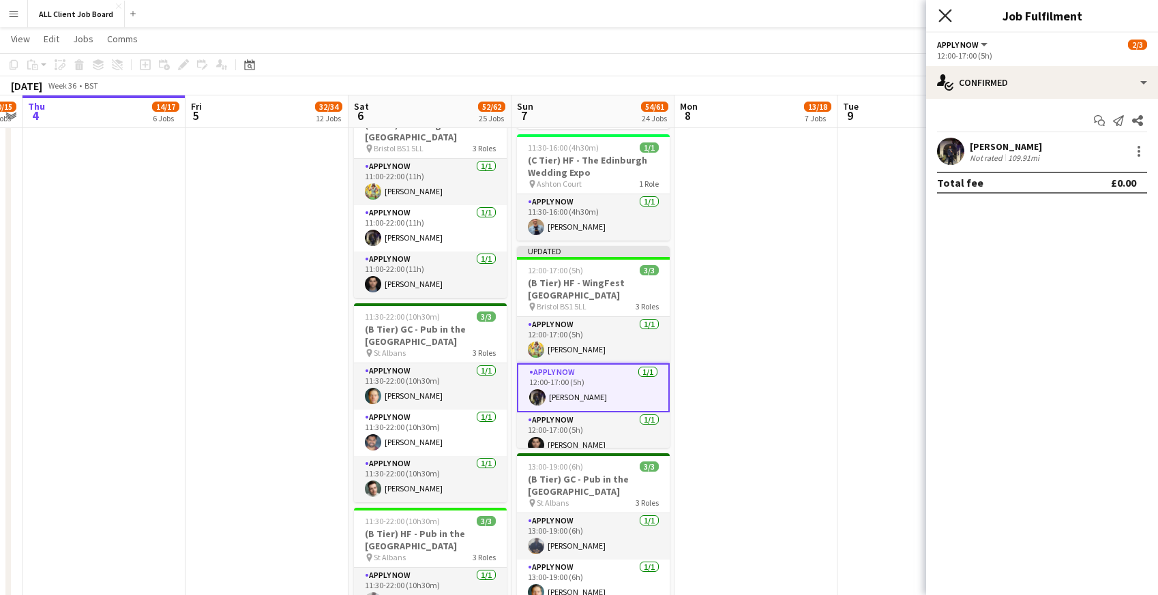
click at [943, 17] on icon at bounding box center [945, 15] width 13 height 13
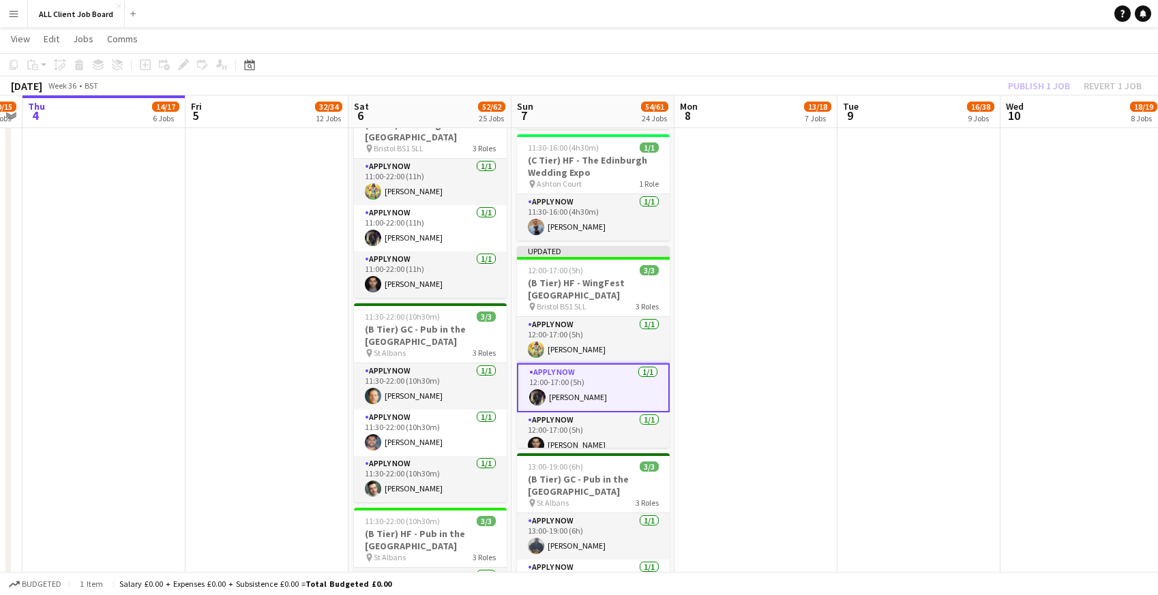
click at [902, 14] on app-navbar "Menu Boards Boards Boards All jobs Status Workforce Workforce My Workforce Recr…" at bounding box center [579, 13] width 1158 height 27
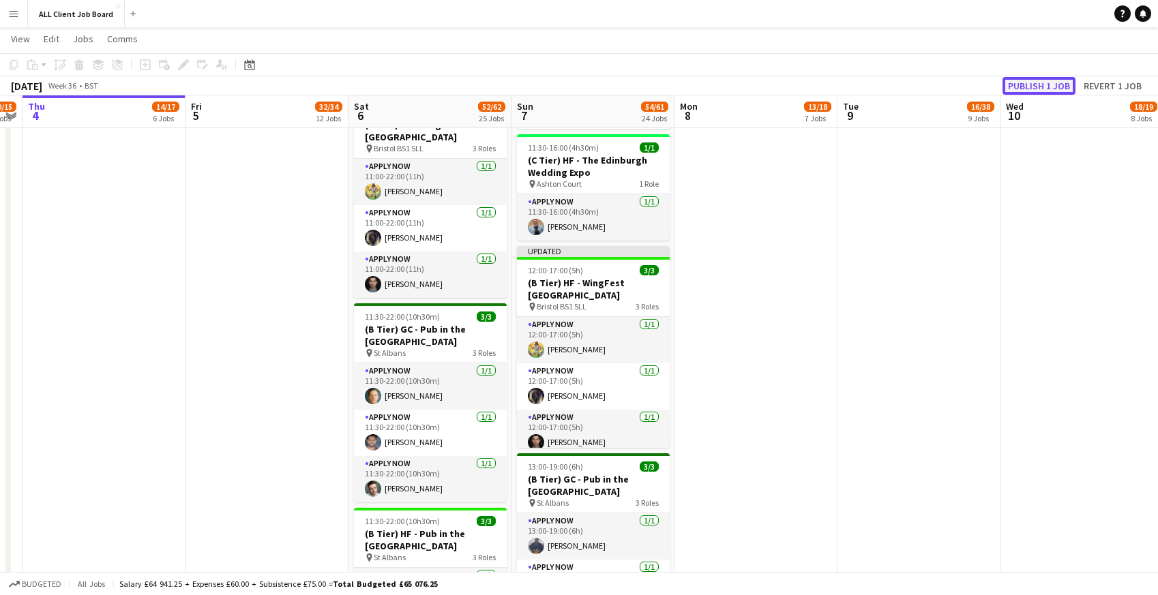
click at [1020, 81] on button "Publish 1 job" at bounding box center [1039, 86] width 73 height 18
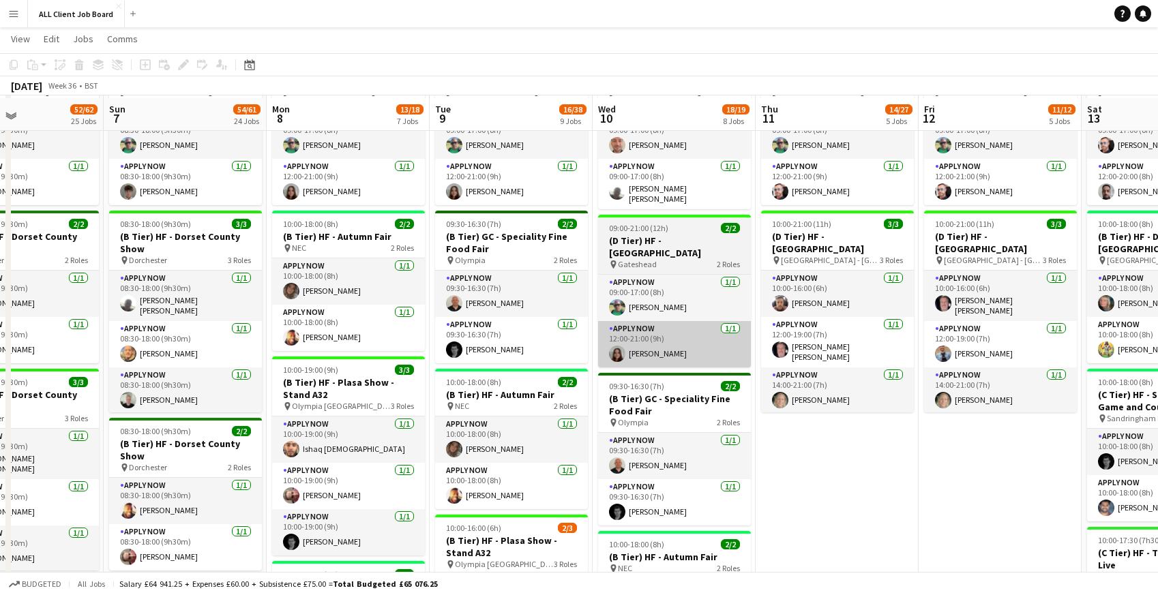
scroll to position [636, 0]
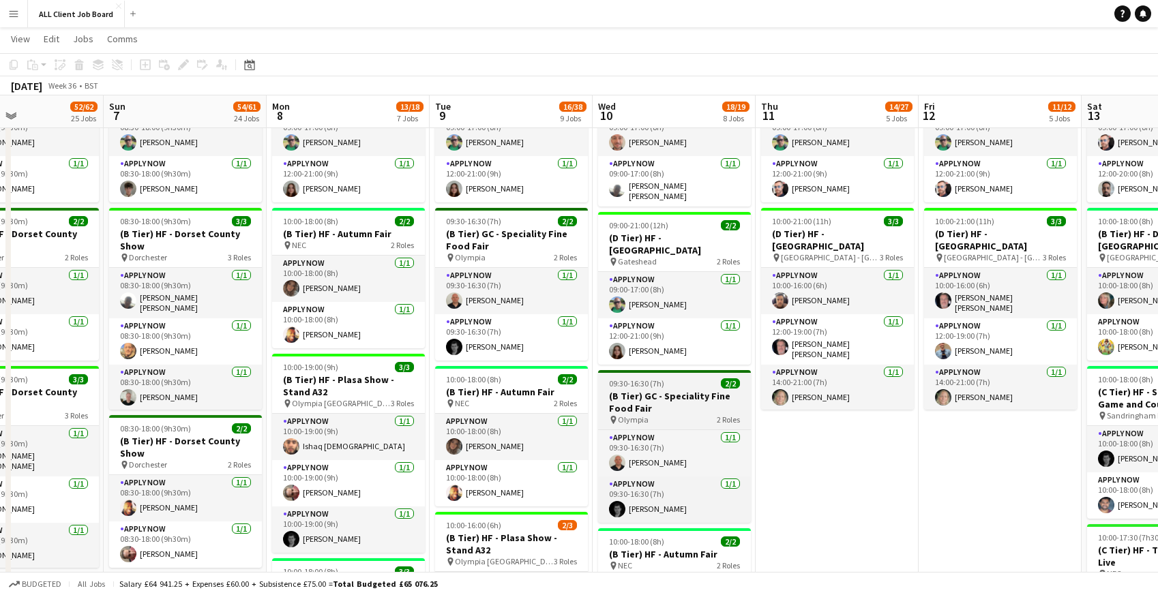
click at [616, 379] on span "09:30-16:30 (7h)" at bounding box center [636, 384] width 55 height 10
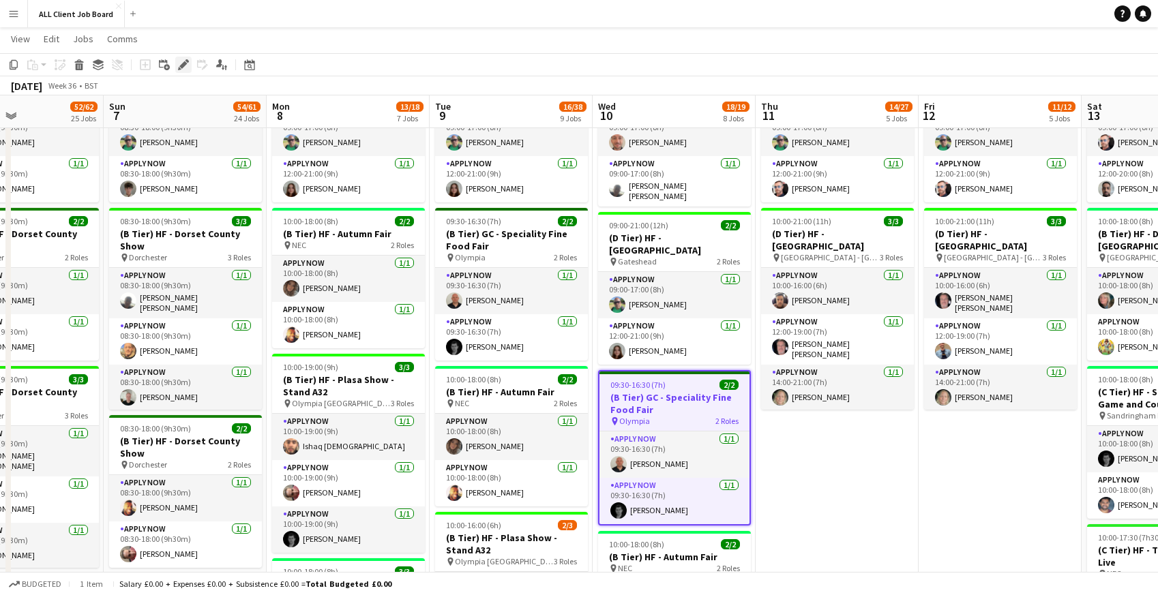
click at [188, 62] on icon at bounding box center [187, 60] width 3 height 3
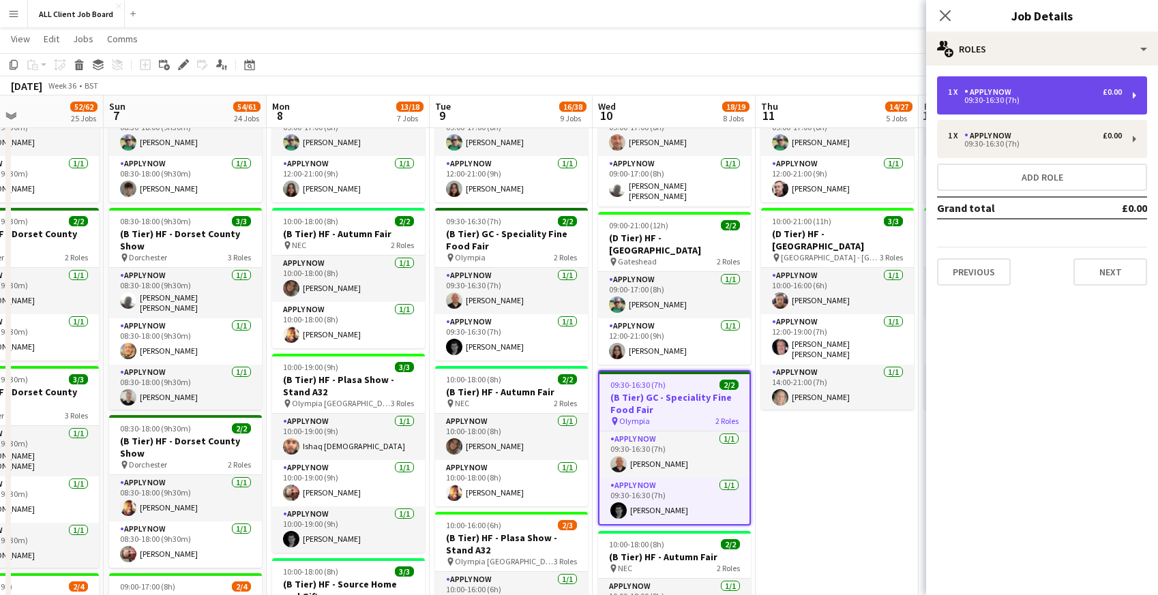
click at [1026, 93] on div "1 x APPLY NOW £0.00" at bounding box center [1035, 92] width 174 height 10
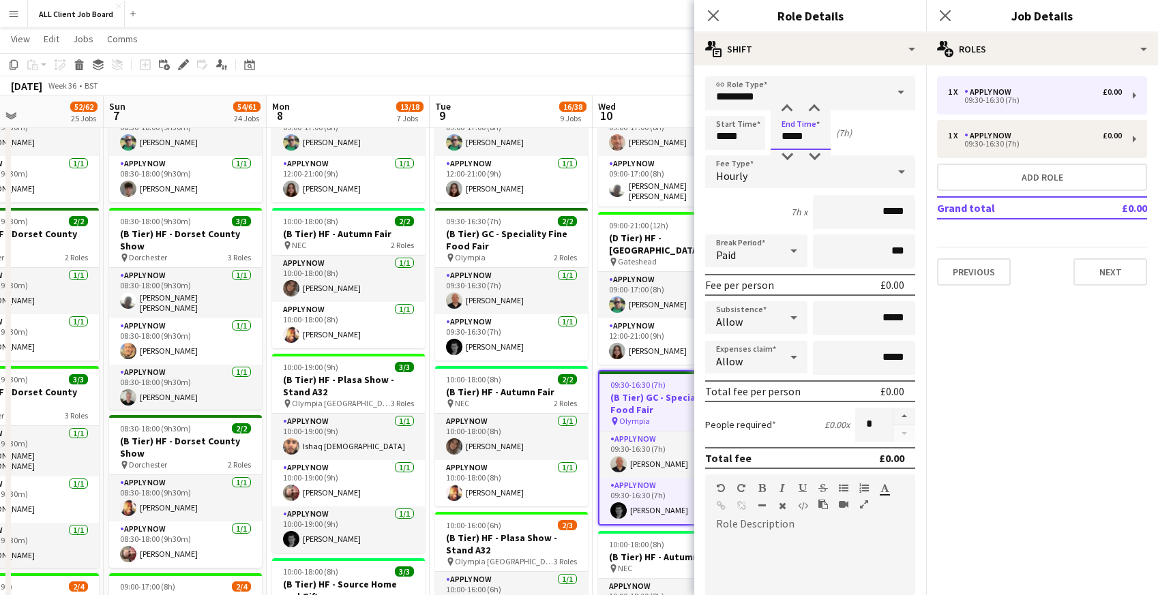
click at [808, 137] on input "*****" at bounding box center [801, 133] width 60 height 34
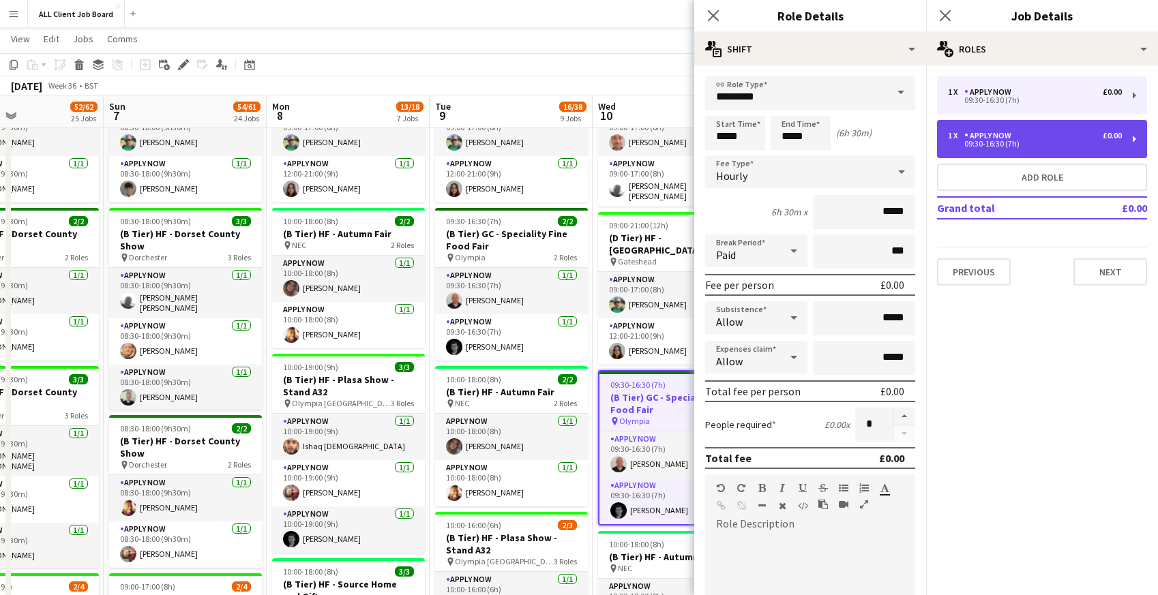
click at [1026, 148] on div "1 x APPLY NOW £0.00 09:30-16:30 (7h)" at bounding box center [1042, 139] width 210 height 38
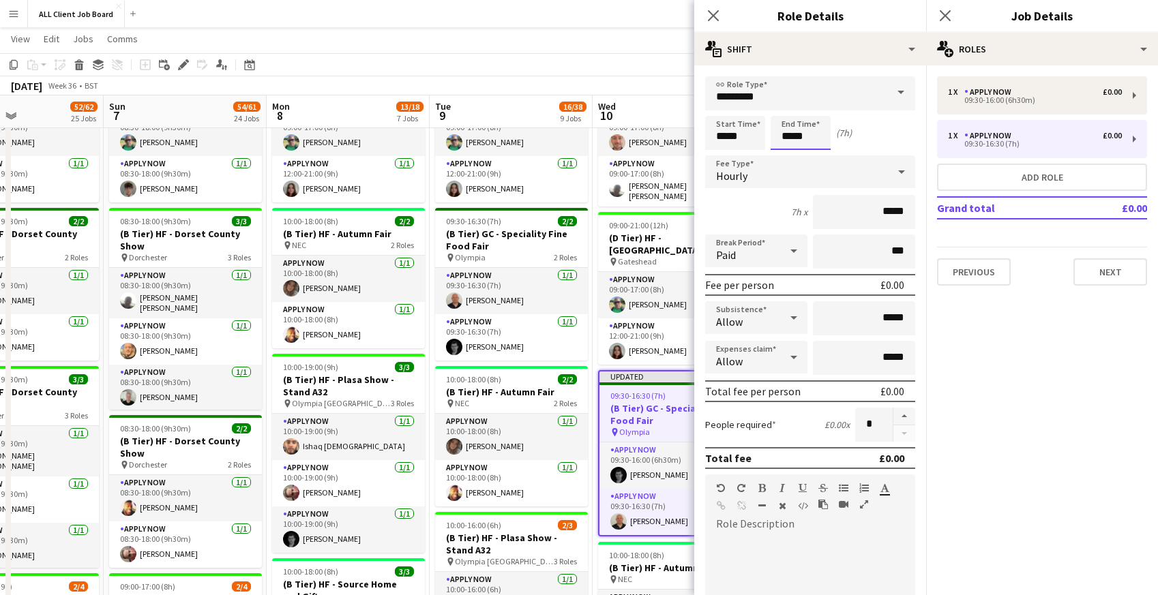
click at [810, 141] on input "*****" at bounding box center [801, 133] width 60 height 34
type input "*****"
click at [718, 18] on icon "Close pop-in" at bounding box center [713, 15] width 13 height 13
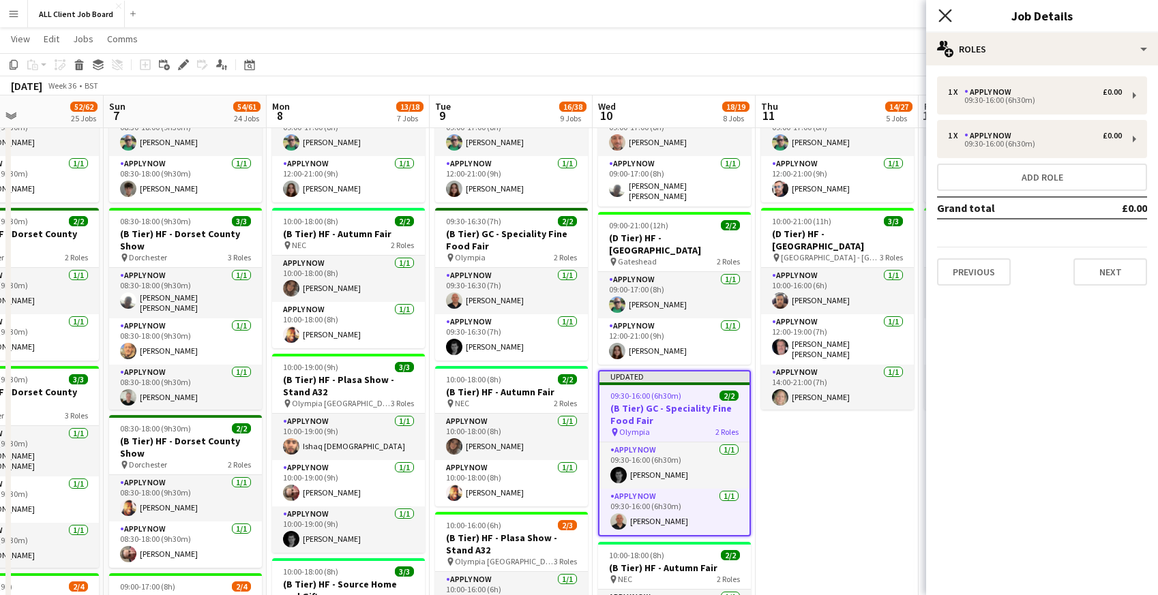
click at [951, 14] on icon "Close pop-in" at bounding box center [945, 15] width 13 height 13
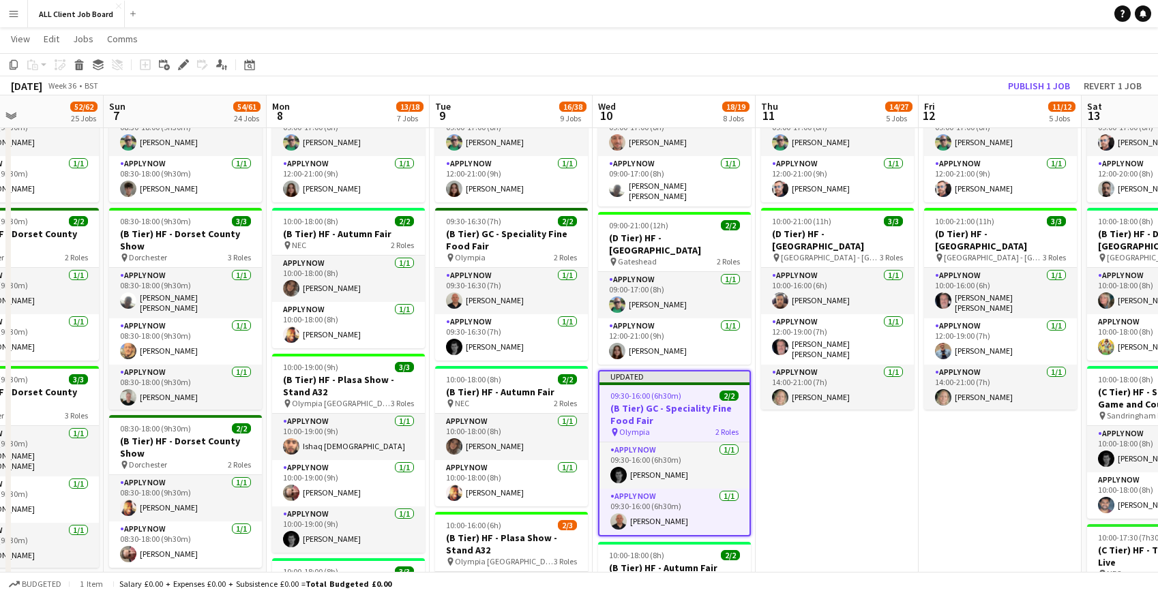
click at [951, 14] on app-navbar "Menu Boards Boards Boards All jobs Status Workforce Workforce My Workforce Recr…" at bounding box center [579, 13] width 1158 height 27
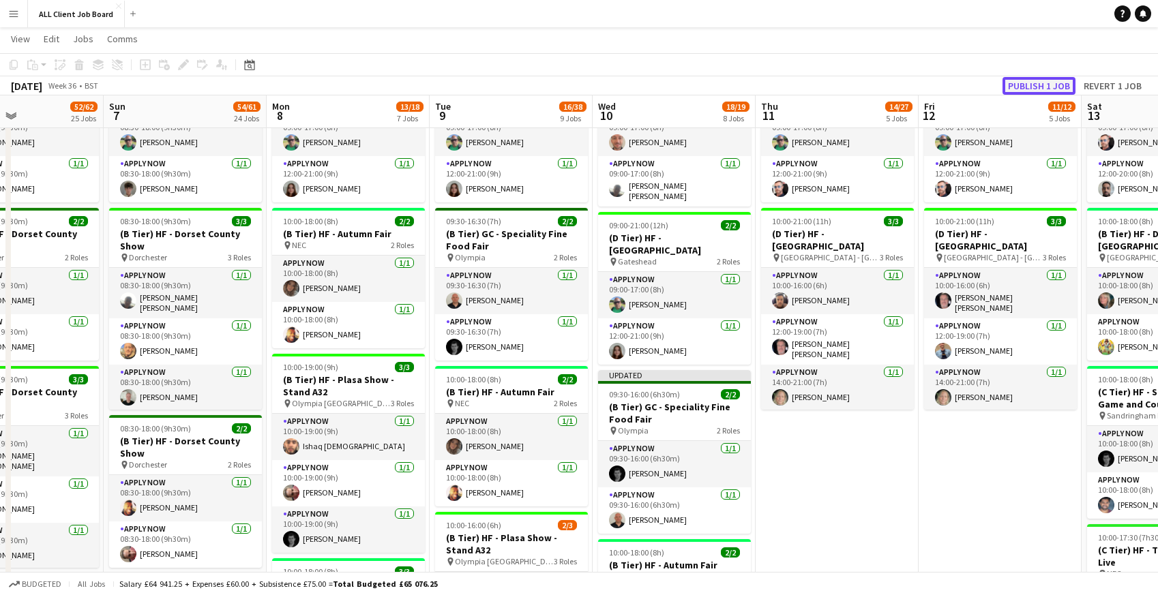
click at [1033, 83] on button "Publish 1 job" at bounding box center [1039, 86] width 73 height 18
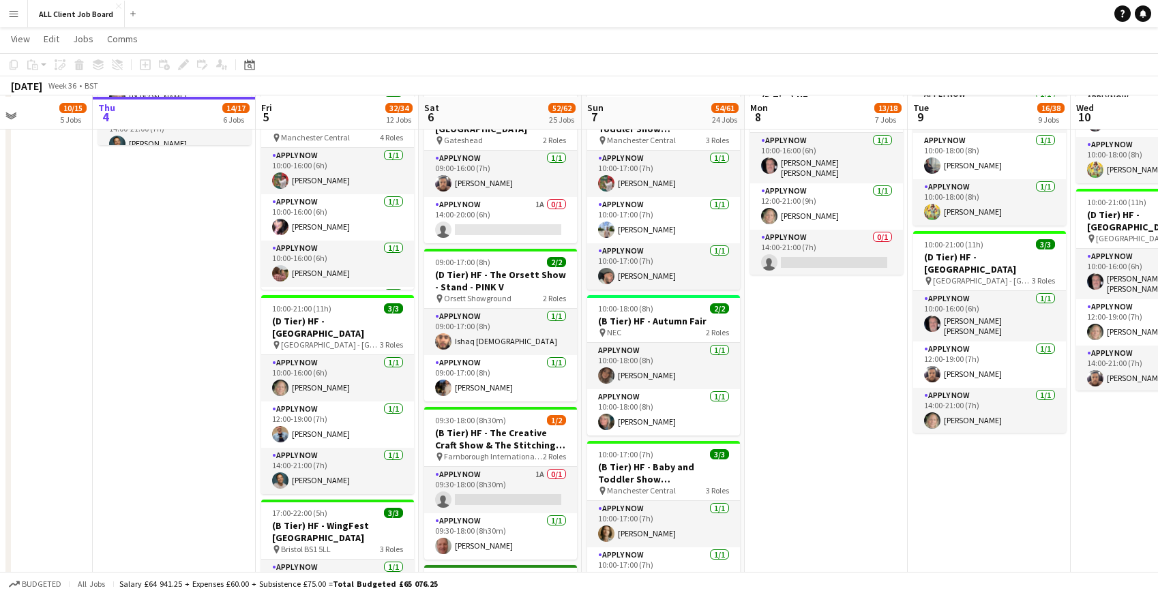
scroll to position [1329, 0]
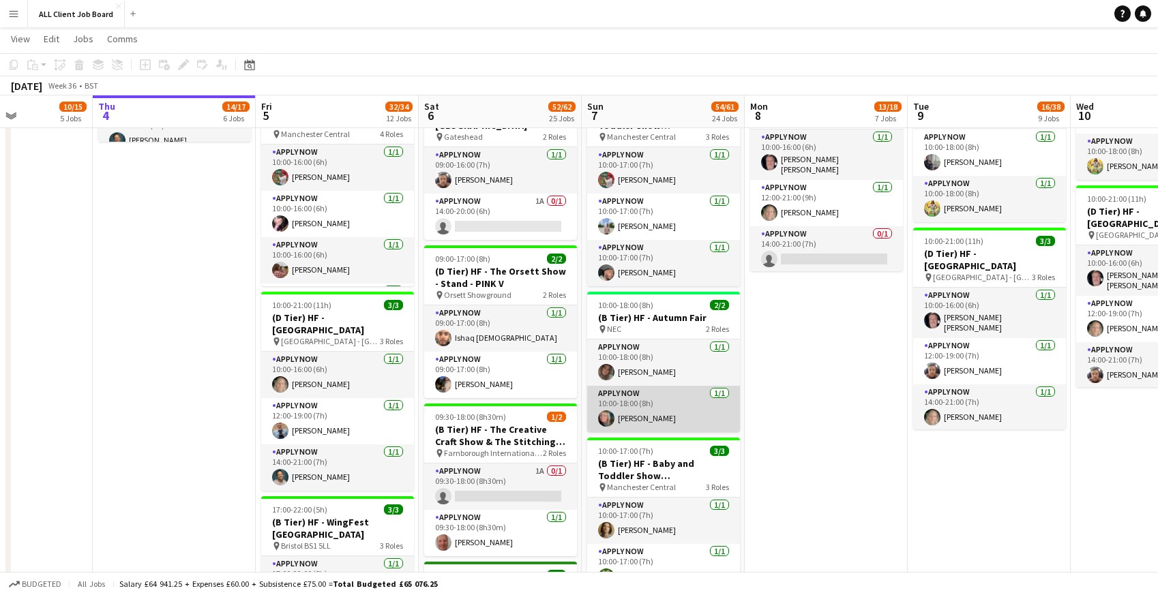
click at [671, 401] on app-card-role "APPLY NOW [DATE] 10:00-18:00 (8h) [PERSON_NAME]" at bounding box center [663, 409] width 153 height 46
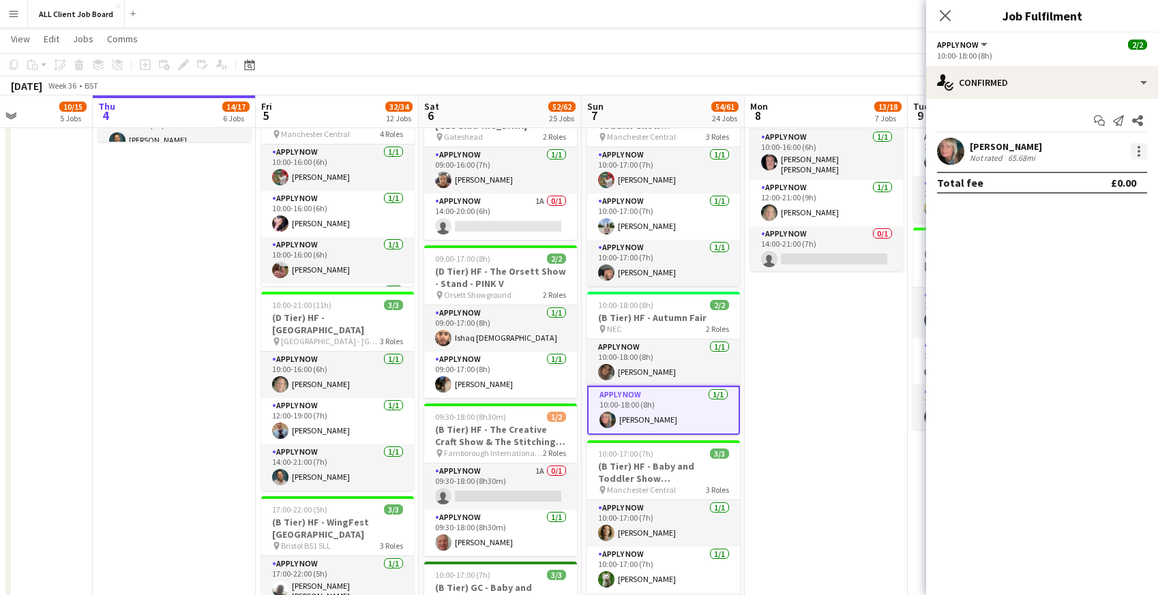
click at [1140, 149] on div at bounding box center [1139, 151] width 16 height 16
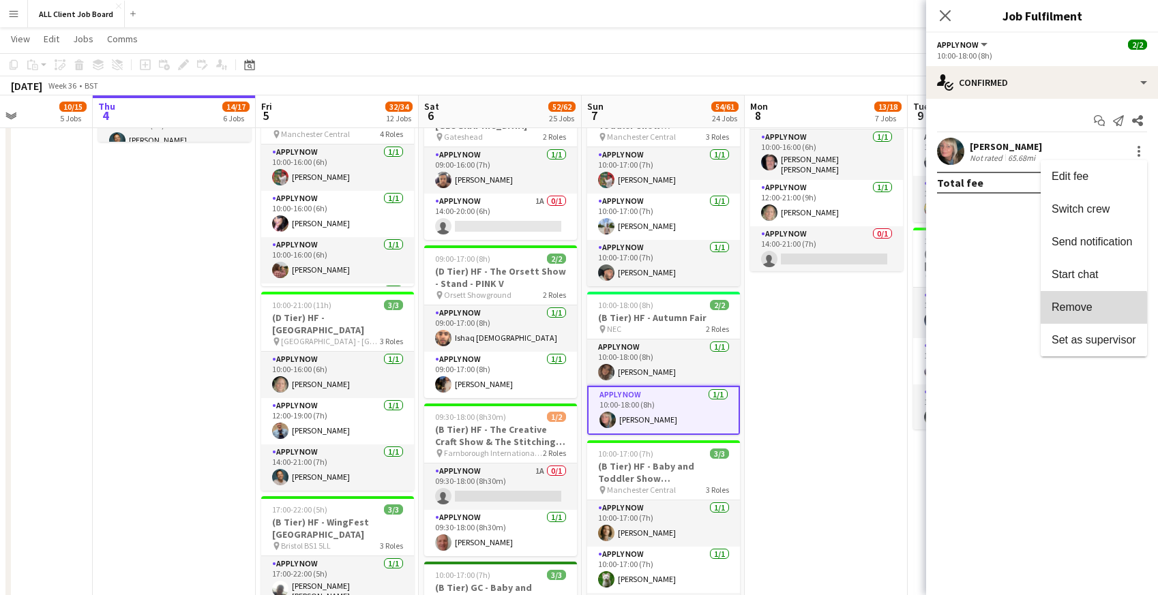
click at [1084, 310] on span "Remove" at bounding box center [1072, 307] width 41 height 12
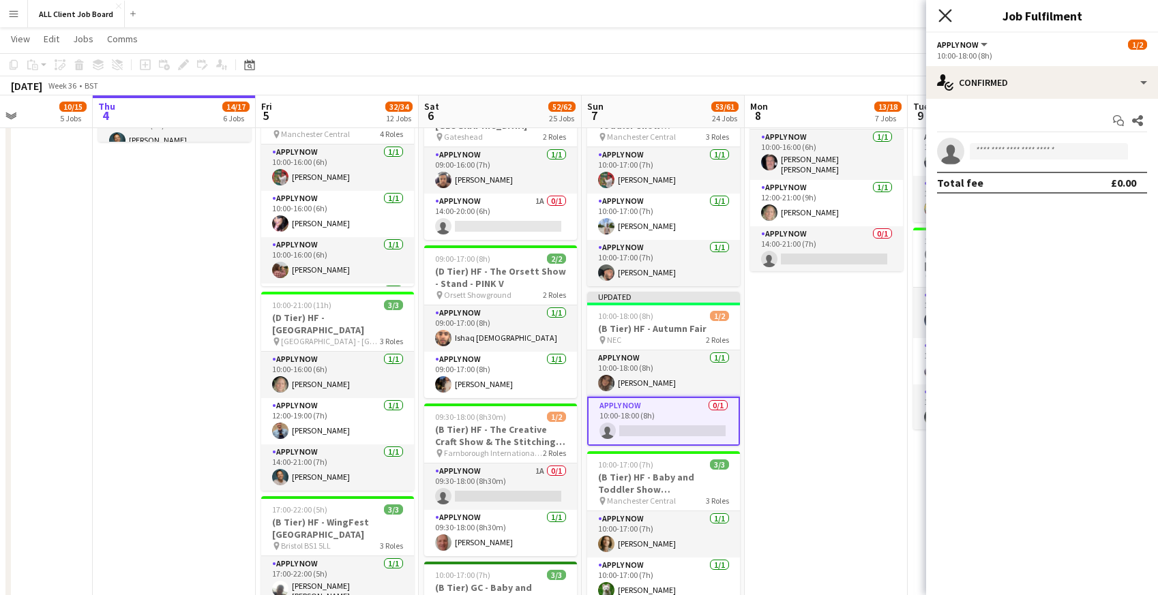
click at [951, 14] on icon "Close pop-in" at bounding box center [945, 15] width 13 height 13
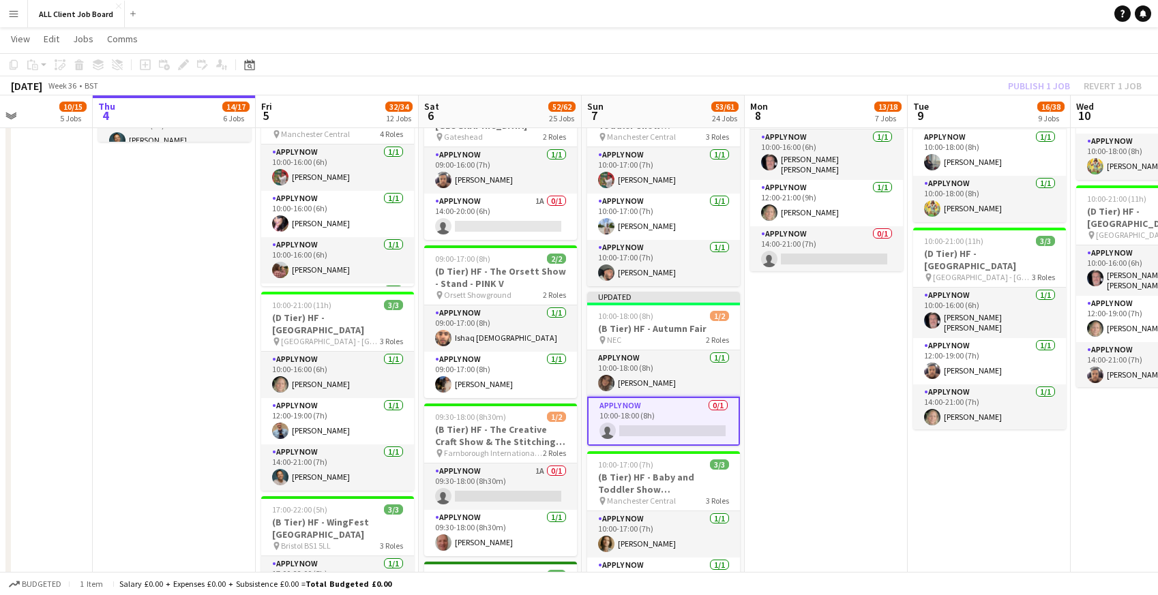
click at [939, 14] on app-navbar "Menu Boards Boards Boards All jobs Status Workforce Workforce My Workforce Recr…" at bounding box center [579, 13] width 1158 height 27
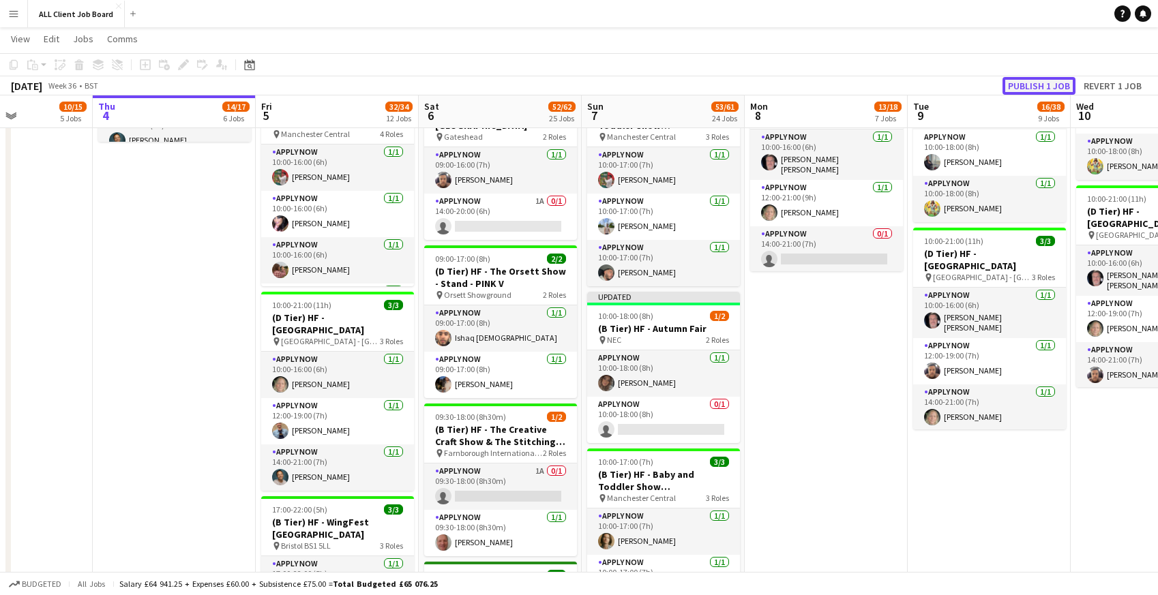
click at [1025, 80] on button "Publish 1 job" at bounding box center [1039, 86] width 73 height 18
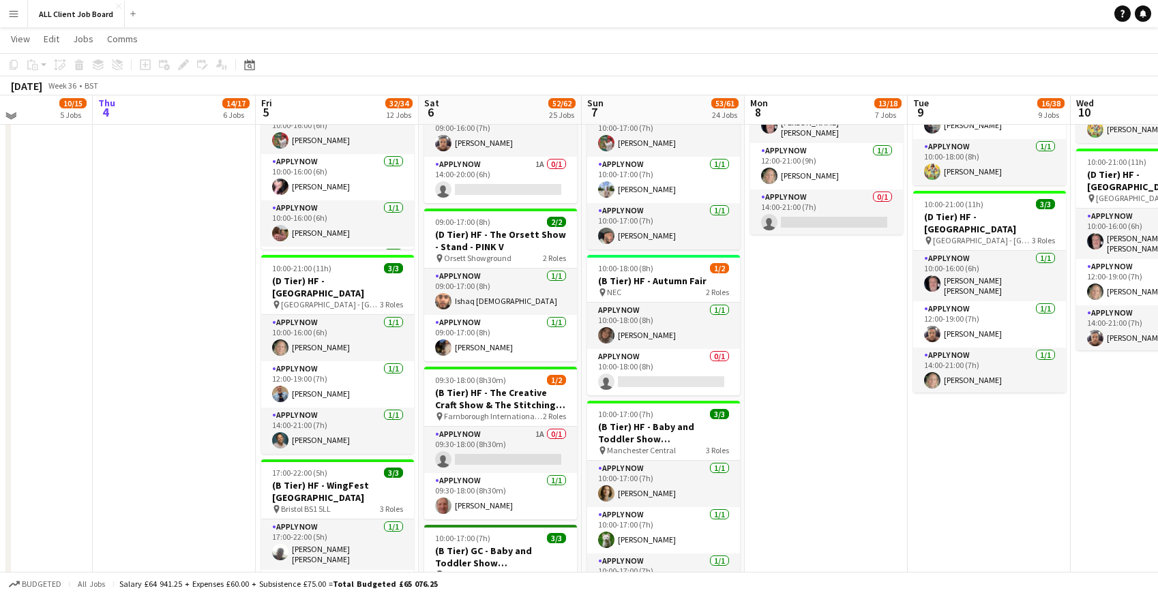
scroll to position [1363, 0]
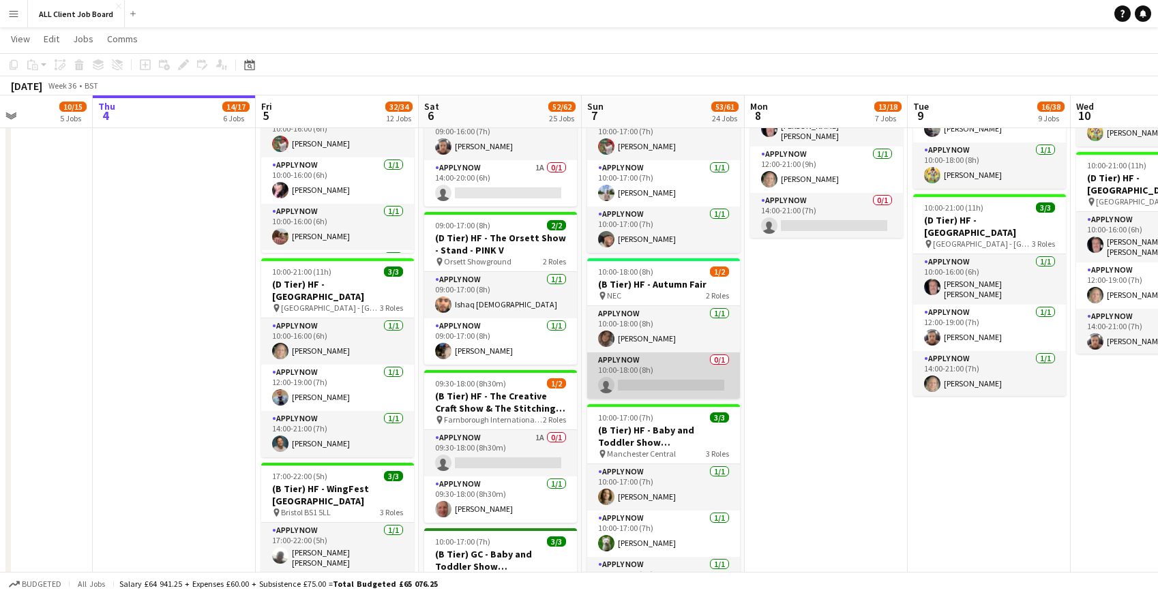
click at [632, 378] on app-card-role "APPLY NOW 0/1 10:00-18:00 (8h) single-neutral-actions" at bounding box center [663, 376] width 153 height 46
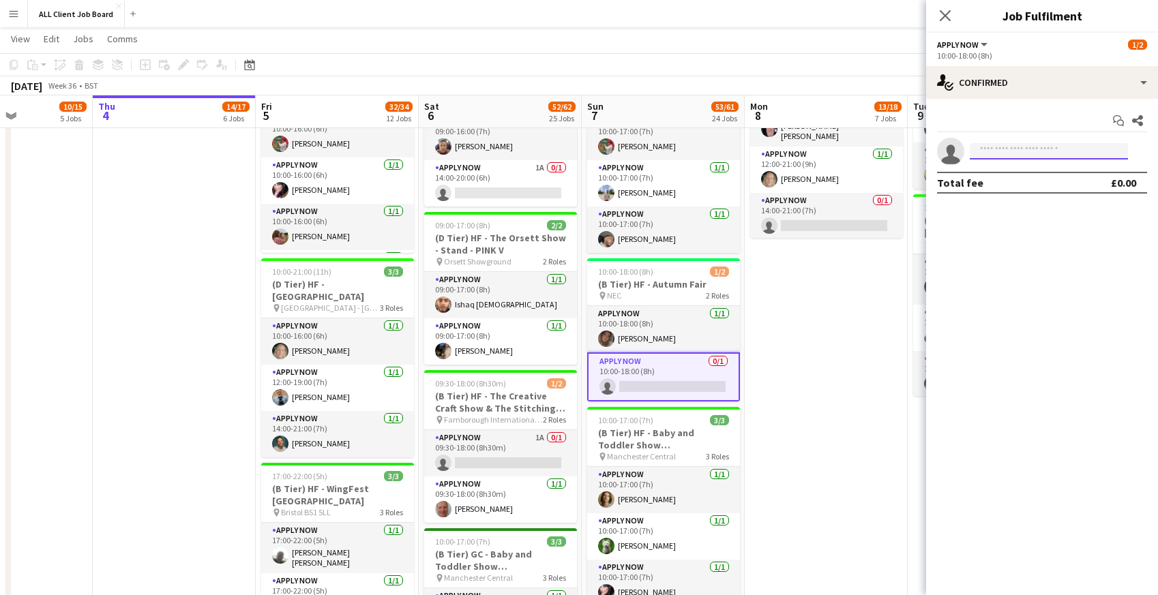
click at [1007, 151] on input at bounding box center [1049, 151] width 158 height 16
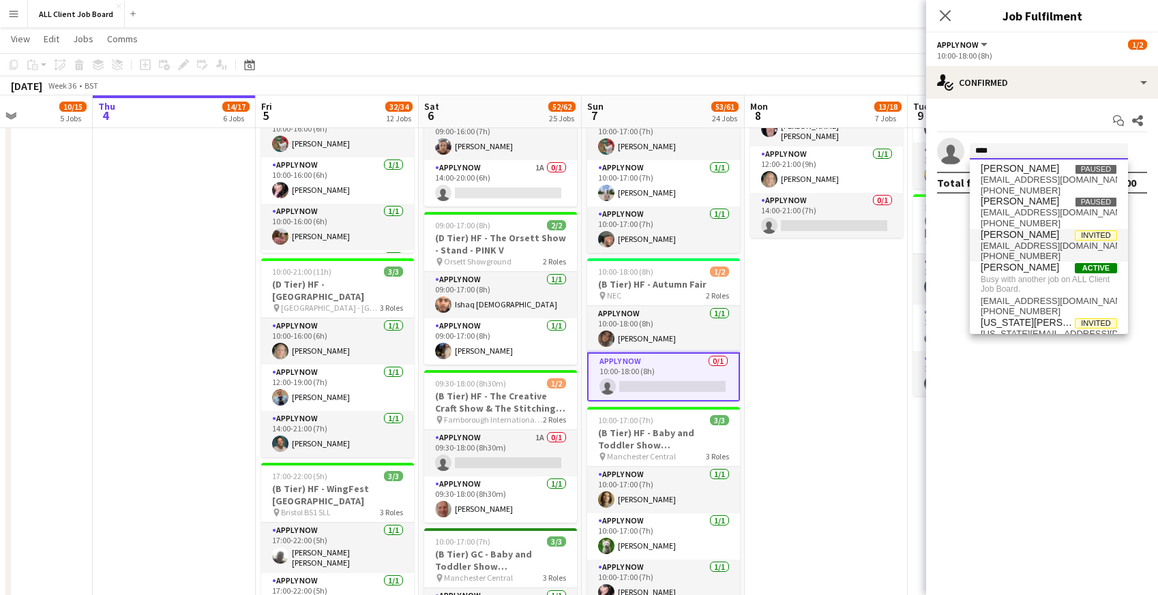
scroll to position [0, 0]
click at [996, 147] on input "****" at bounding box center [1049, 151] width 158 height 16
type input "*"
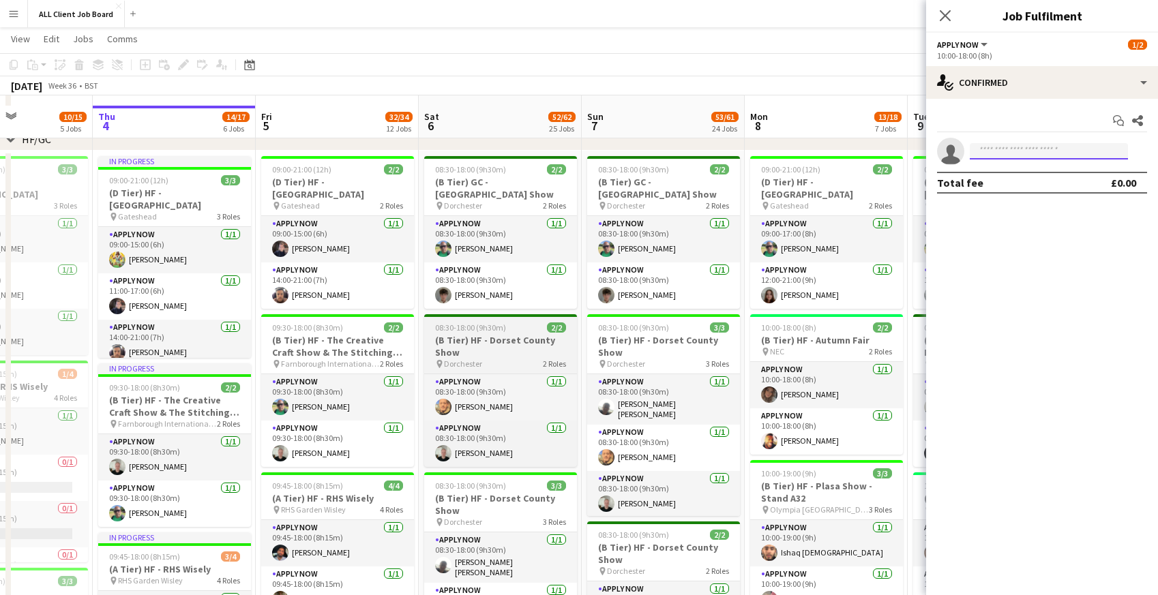
scroll to position [528, 0]
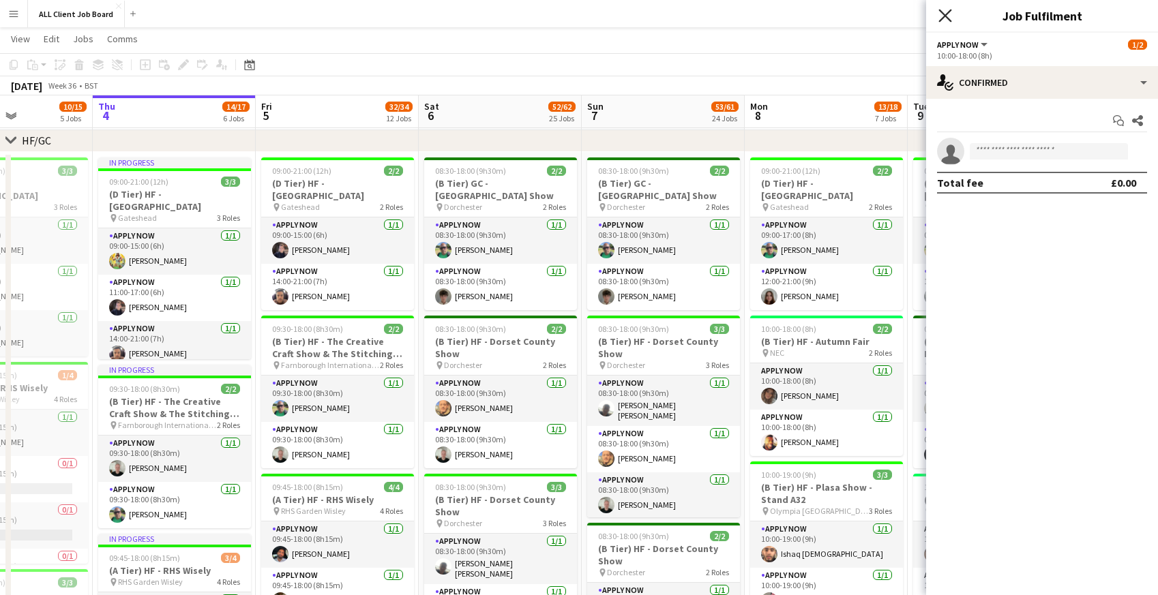
click at [946, 18] on icon "Close pop-in" at bounding box center [945, 15] width 13 height 13
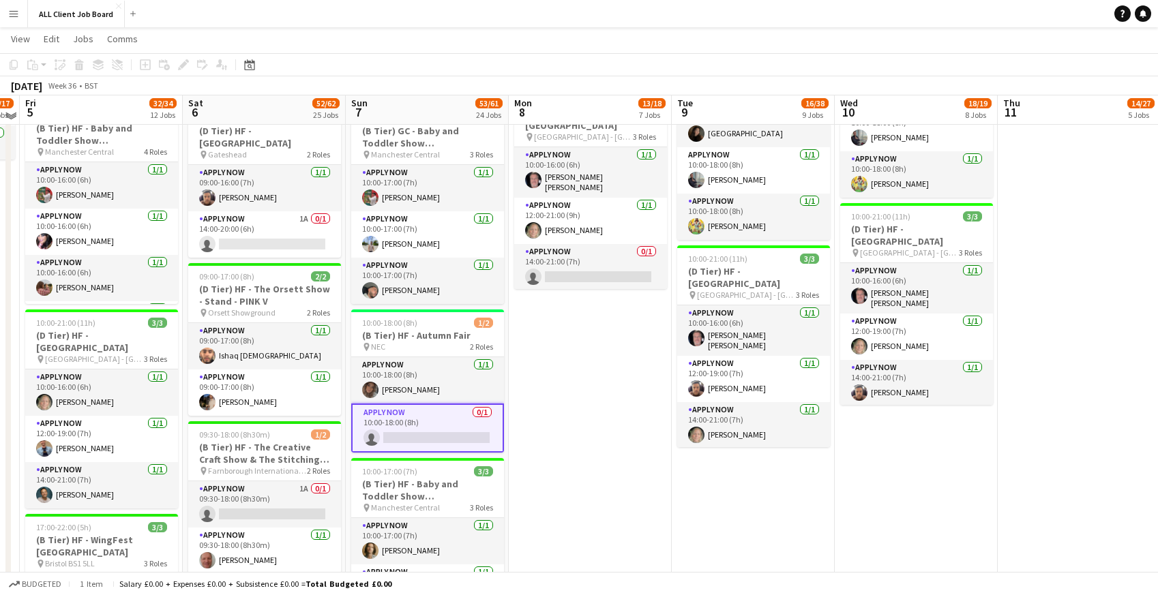
scroll to position [1331, 0]
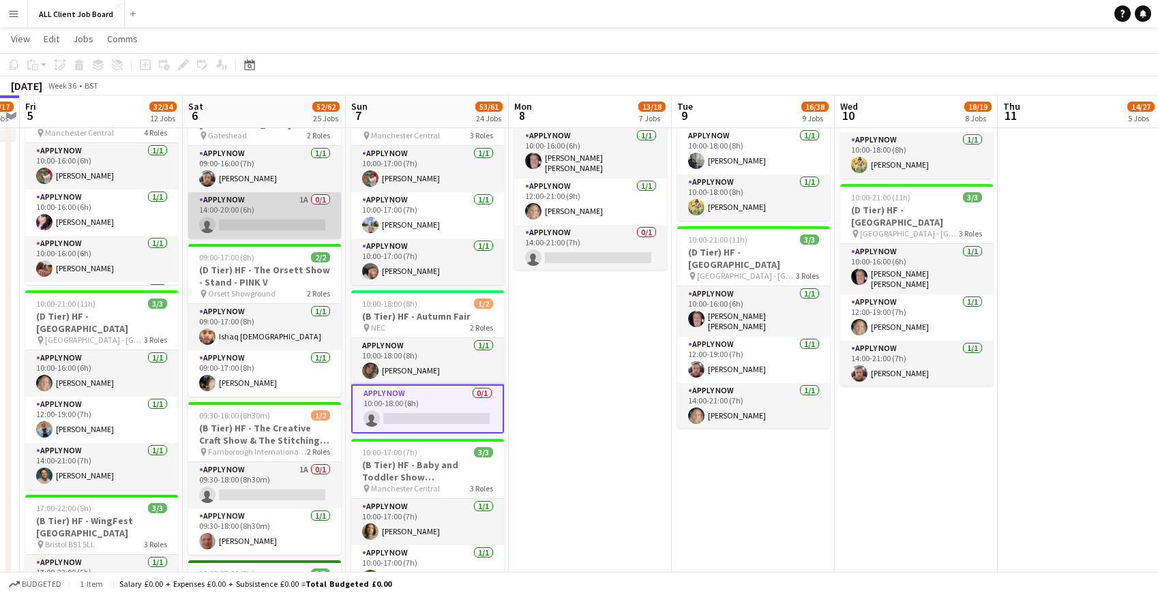
click at [269, 209] on app-card-role "APPLY NOW 1A 0/1 14:00-20:00 (6h) single-neutral-actions" at bounding box center [264, 215] width 153 height 46
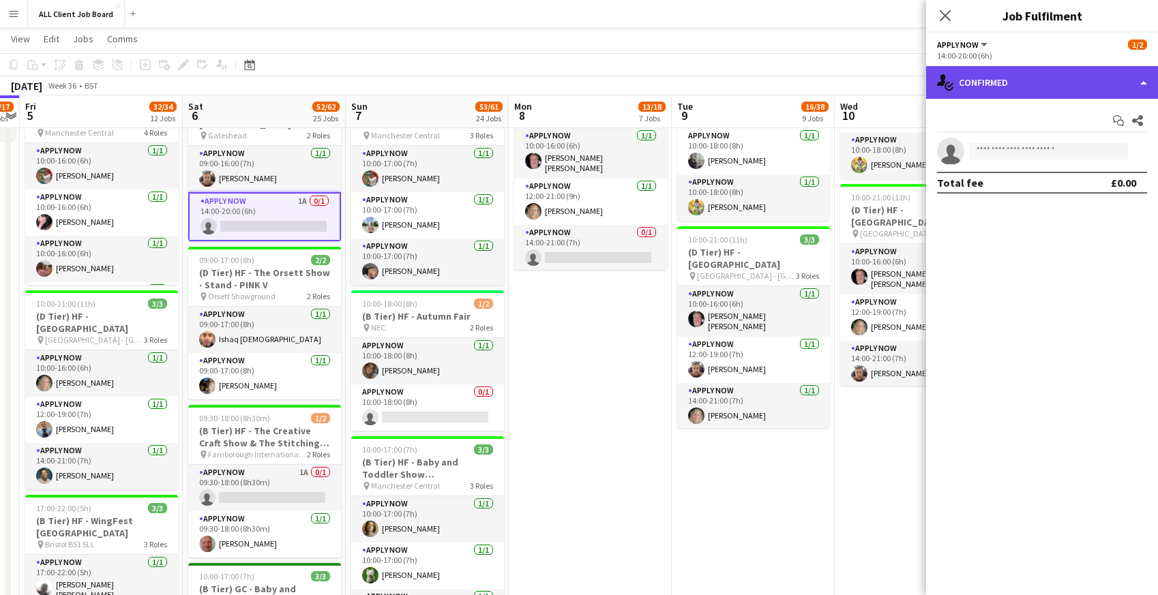
click at [1049, 80] on div "single-neutral-actions-check-2 Confirmed" at bounding box center [1042, 82] width 232 height 33
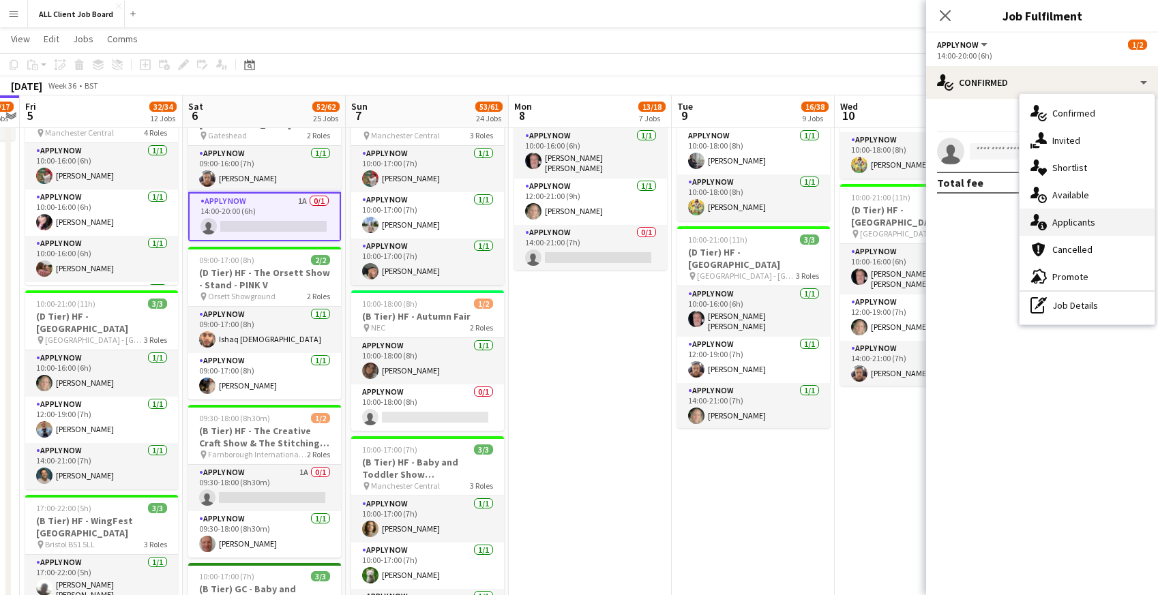
click at [1074, 222] on span "Applicants" at bounding box center [1073, 222] width 43 height 12
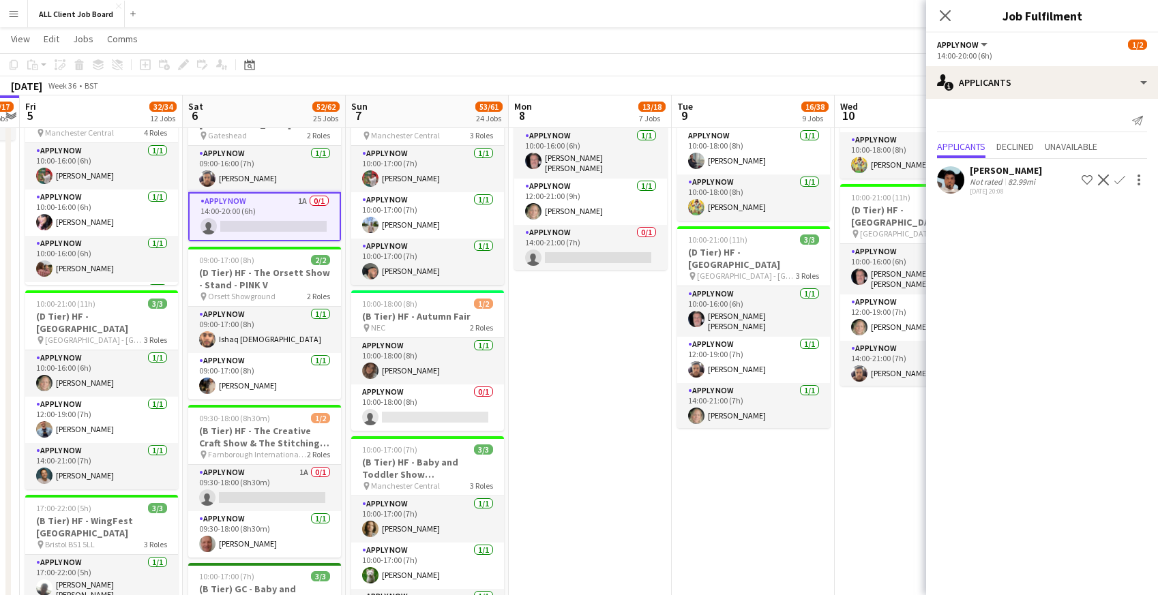
click at [1120, 183] on app-icon "Confirm" at bounding box center [1120, 180] width 11 height 11
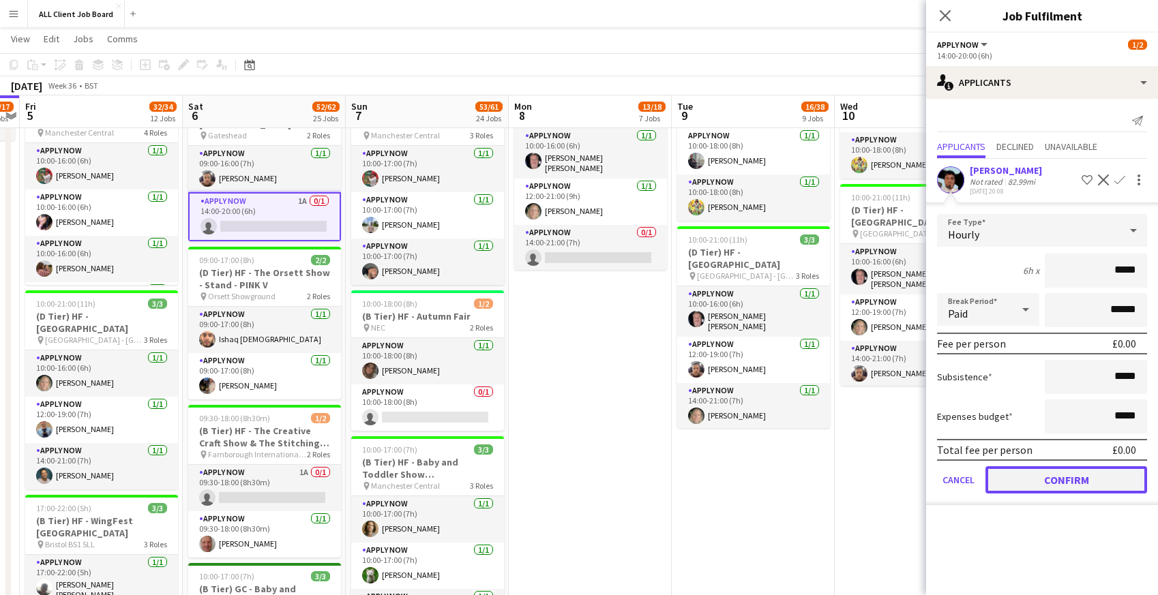
click at [1057, 484] on button "Confirm" at bounding box center [1067, 480] width 162 height 27
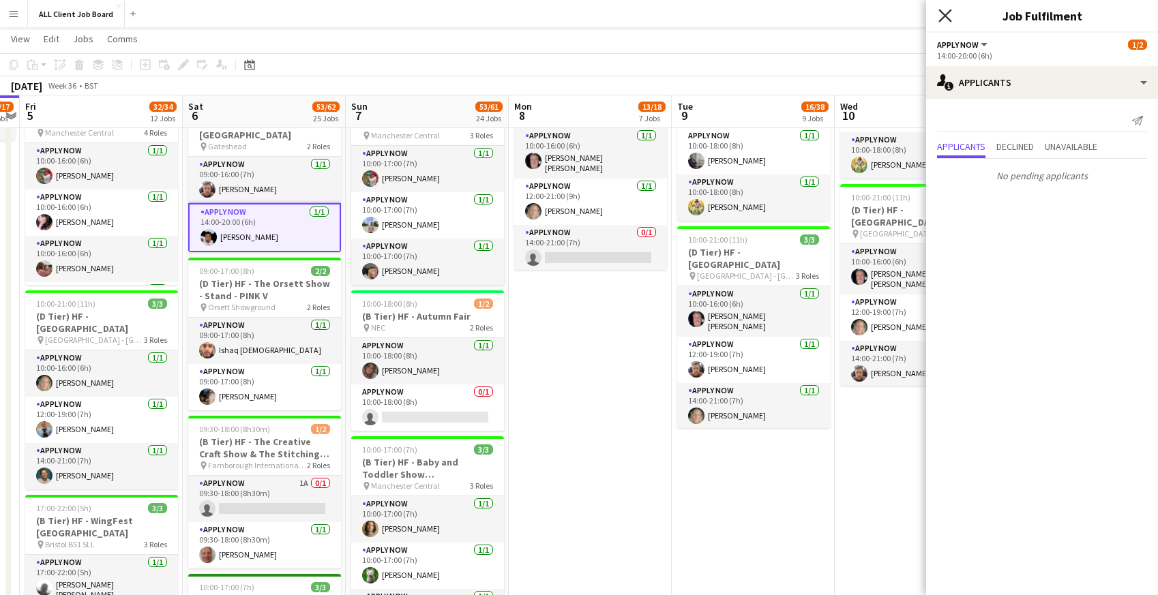
click at [947, 11] on icon "Close pop-in" at bounding box center [945, 15] width 13 height 13
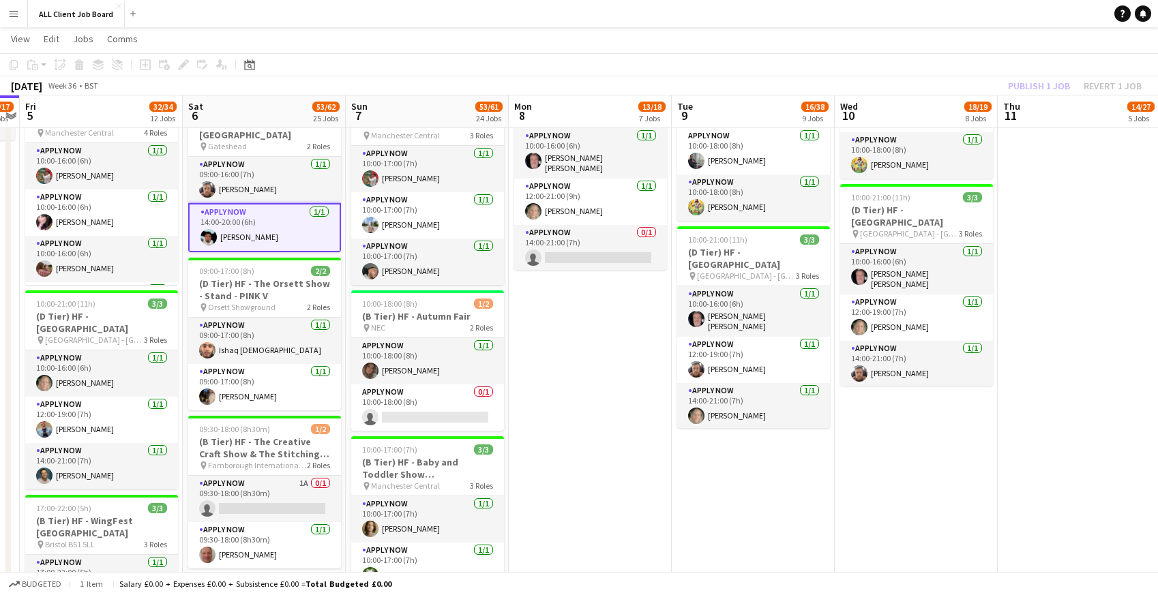
click at [947, 11] on app-navbar "Menu Boards Boards Boards All jobs Status Workforce Workforce My Workforce Recr…" at bounding box center [579, 13] width 1158 height 27
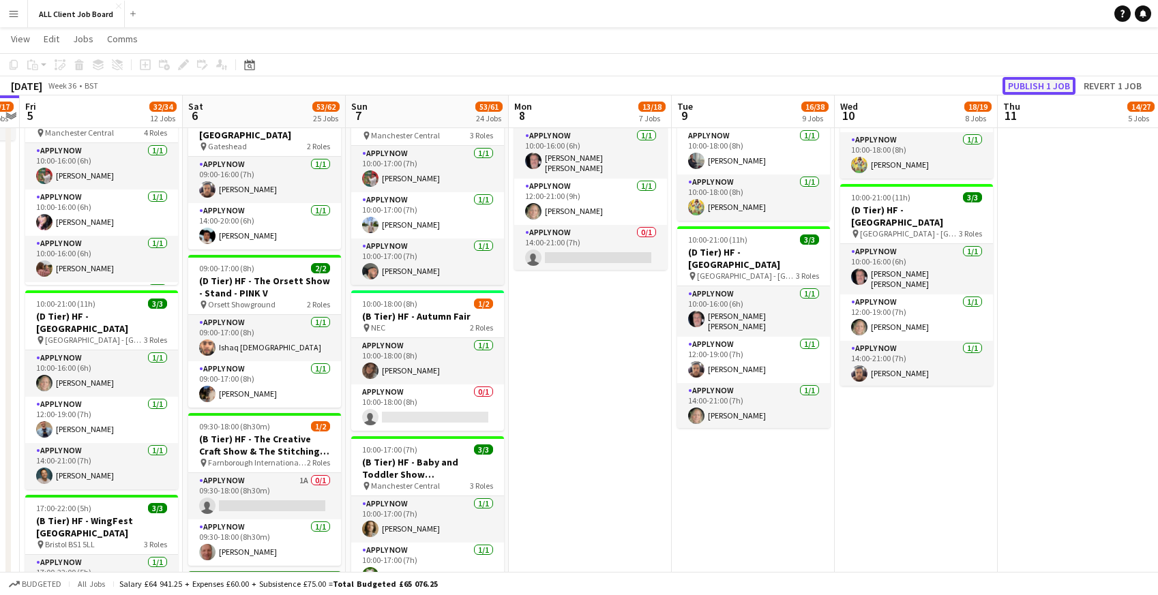
click at [1029, 84] on button "Publish 1 job" at bounding box center [1039, 86] width 73 height 18
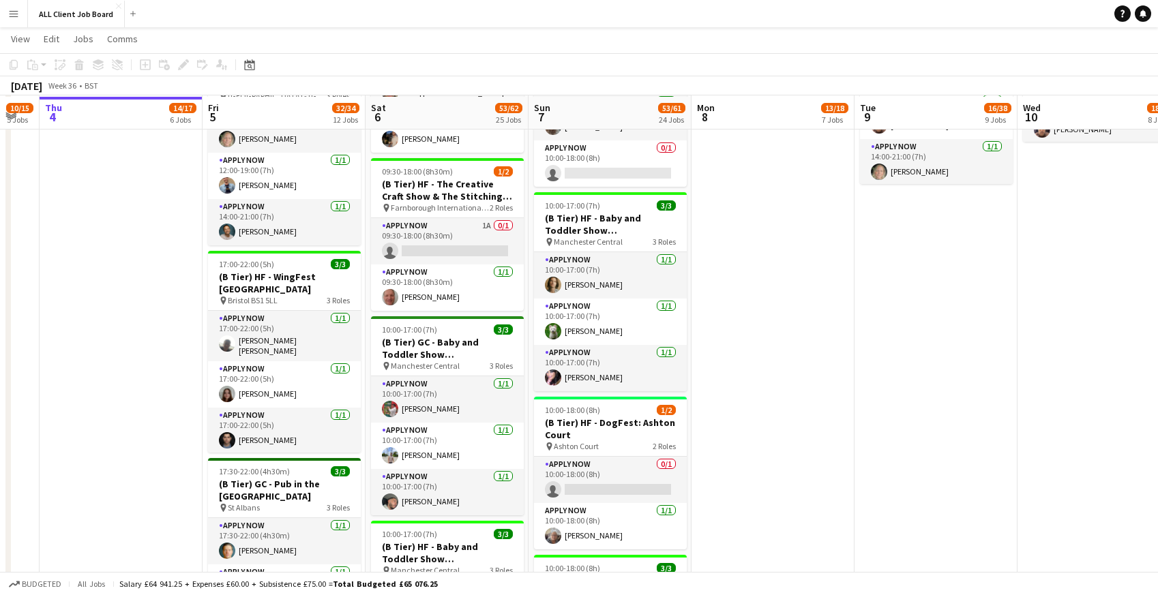
scroll to position [1576, 0]
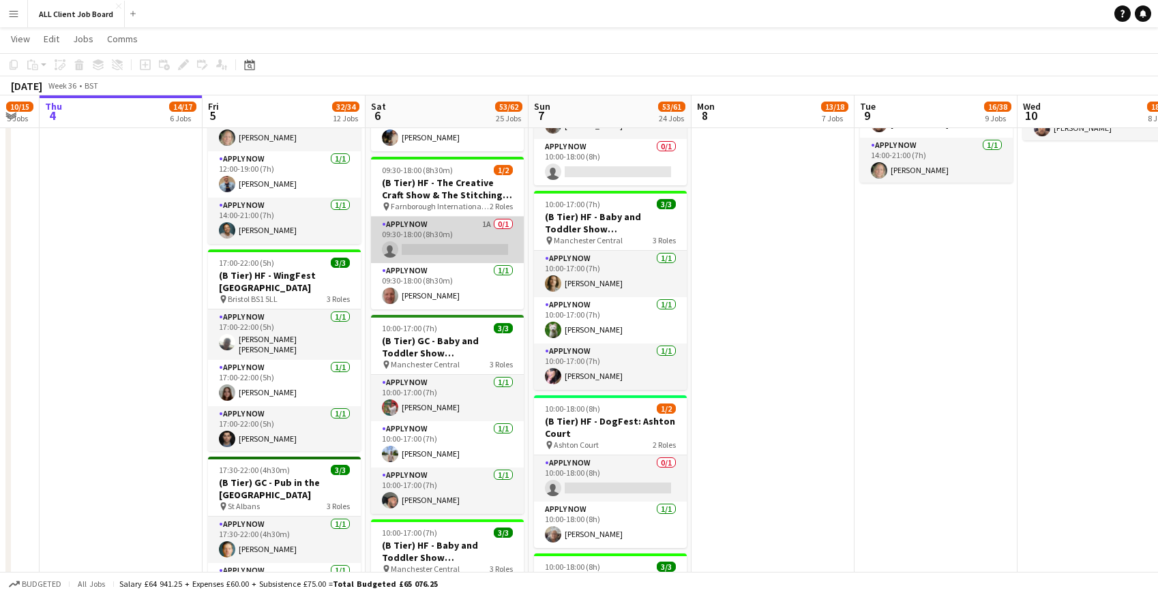
click at [437, 220] on app-card-role "APPLY NOW 1A 0/1 09:30-18:00 (8h30m) single-neutral-actions" at bounding box center [447, 240] width 153 height 46
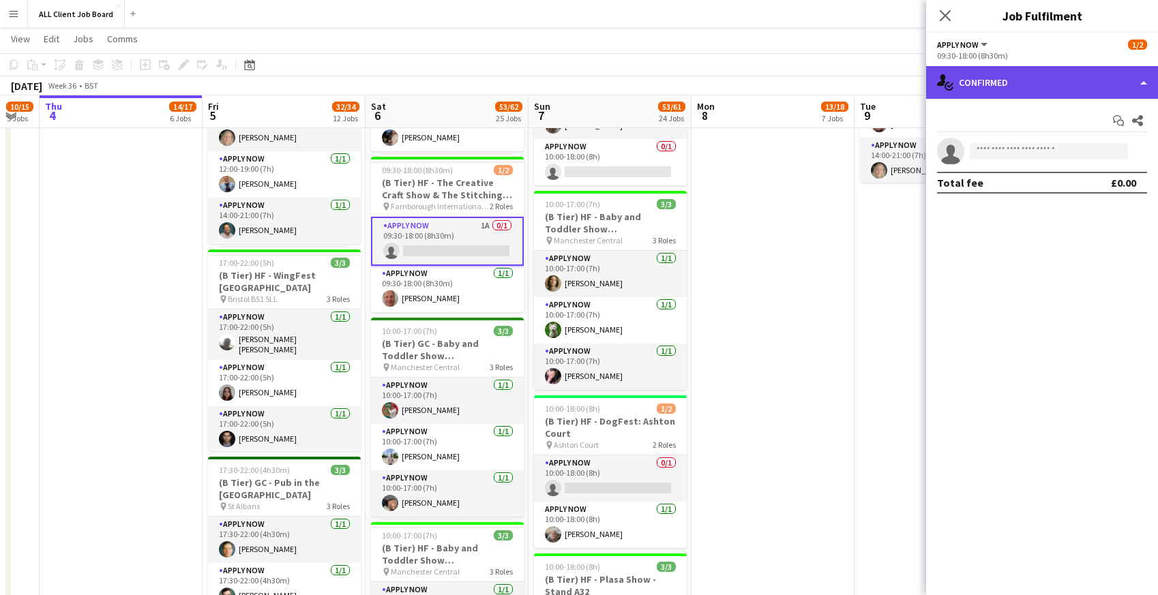
click at [1042, 84] on div "single-neutral-actions-check-2 Confirmed" at bounding box center [1042, 82] width 232 height 33
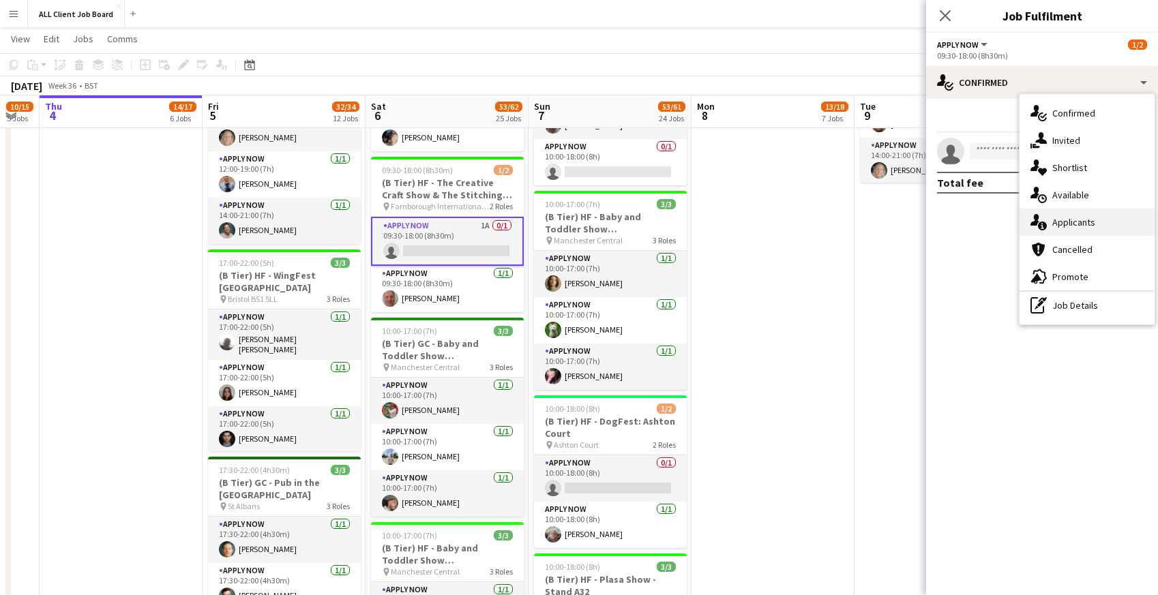
click at [1080, 224] on span "Applicants" at bounding box center [1073, 222] width 43 height 12
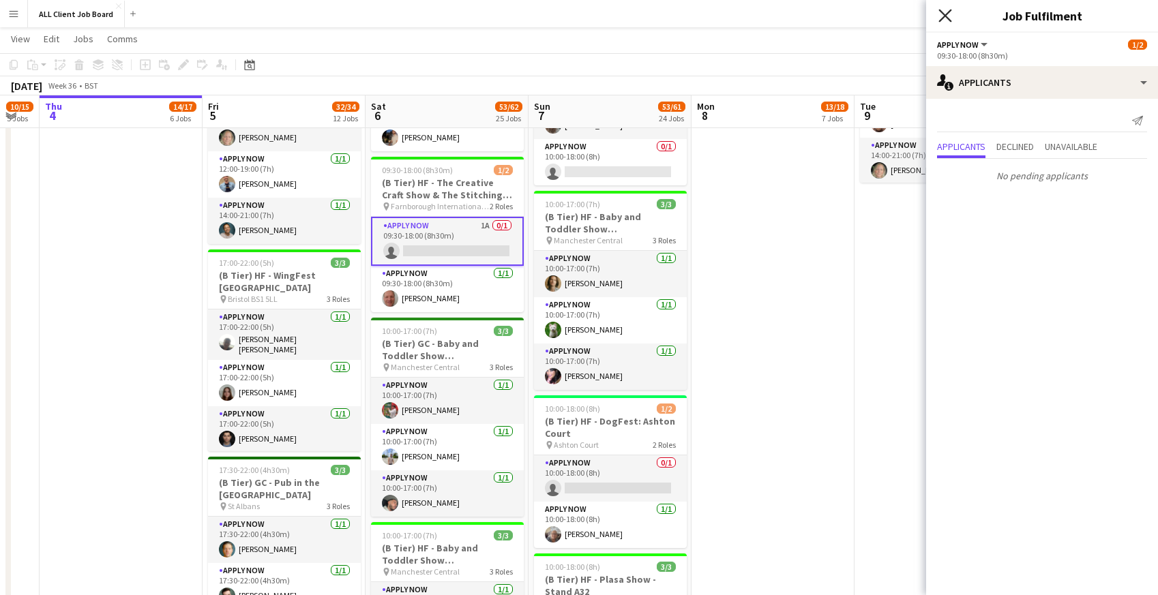
click at [949, 10] on icon at bounding box center [945, 15] width 13 height 13
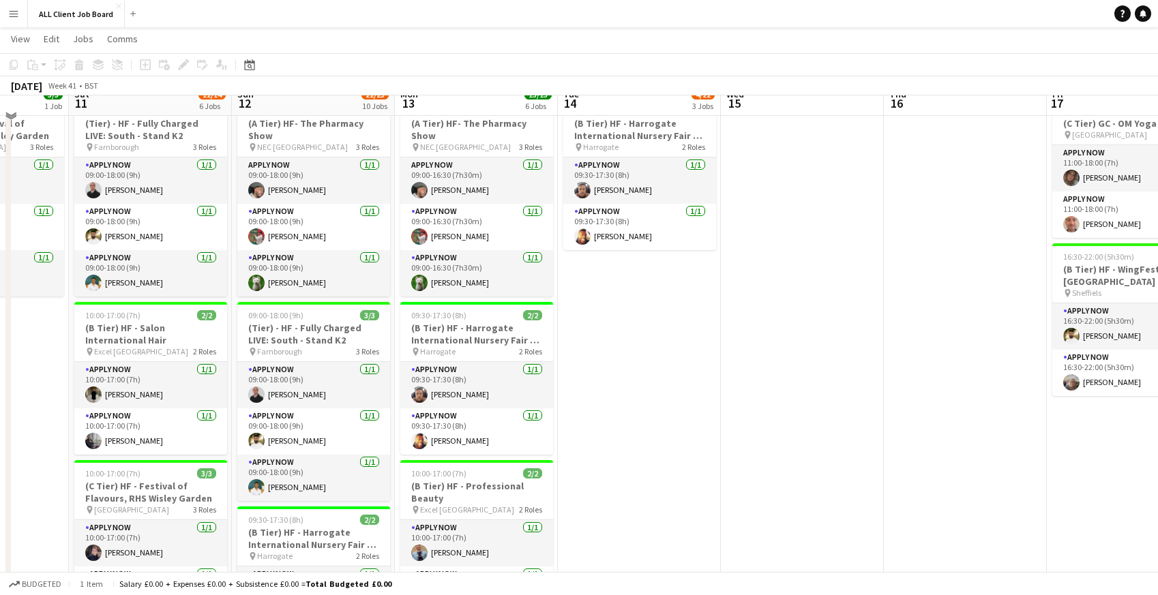
scroll to position [599, 0]
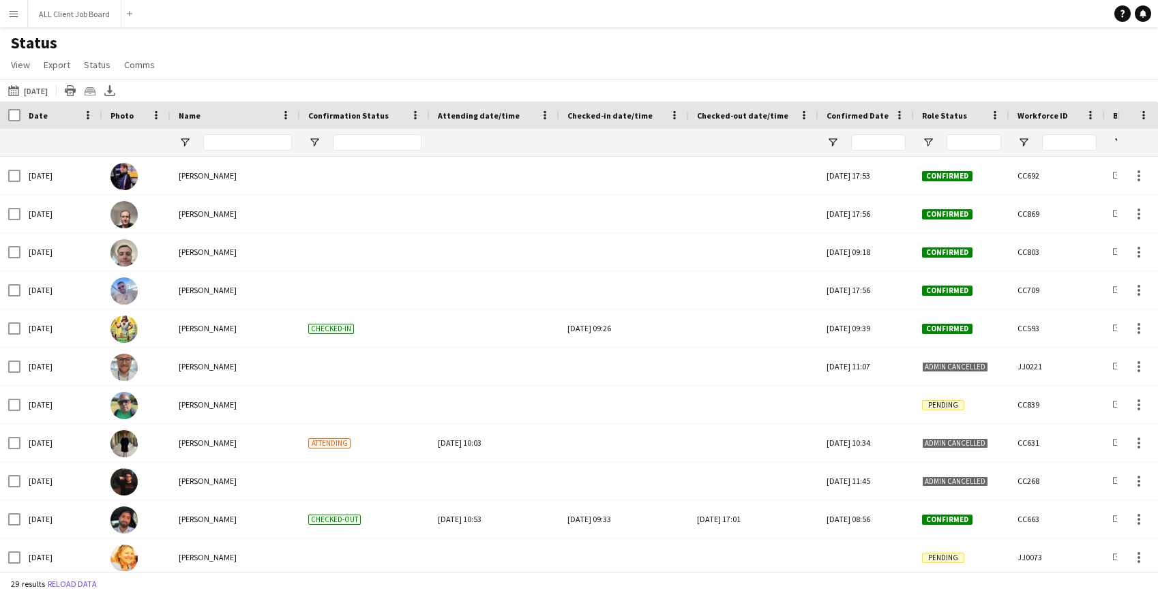
click at [16, 11] on app-icon "Menu" at bounding box center [13, 13] width 11 height 11
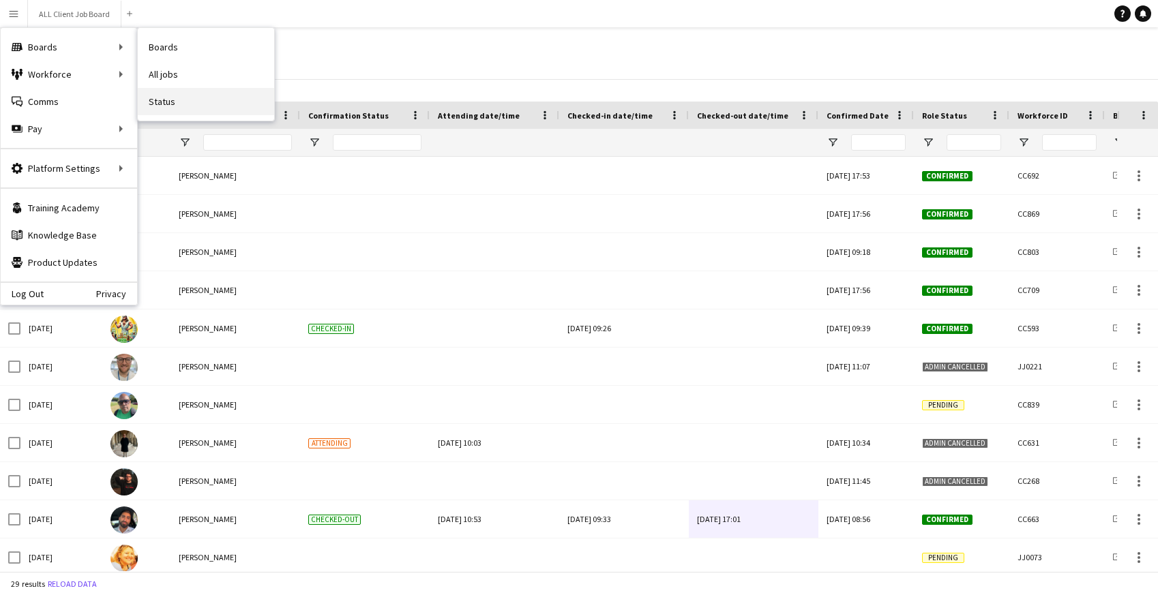
click at [175, 103] on link "Status" at bounding box center [206, 101] width 136 height 27
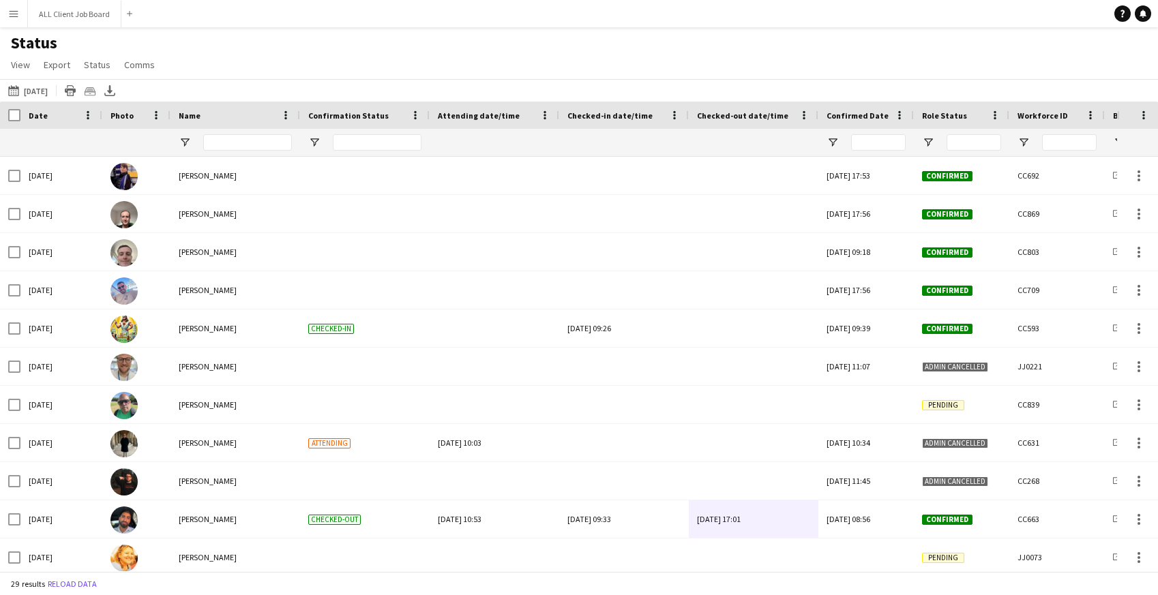
click at [14, 12] on app-icon "Menu" at bounding box center [13, 13] width 11 height 11
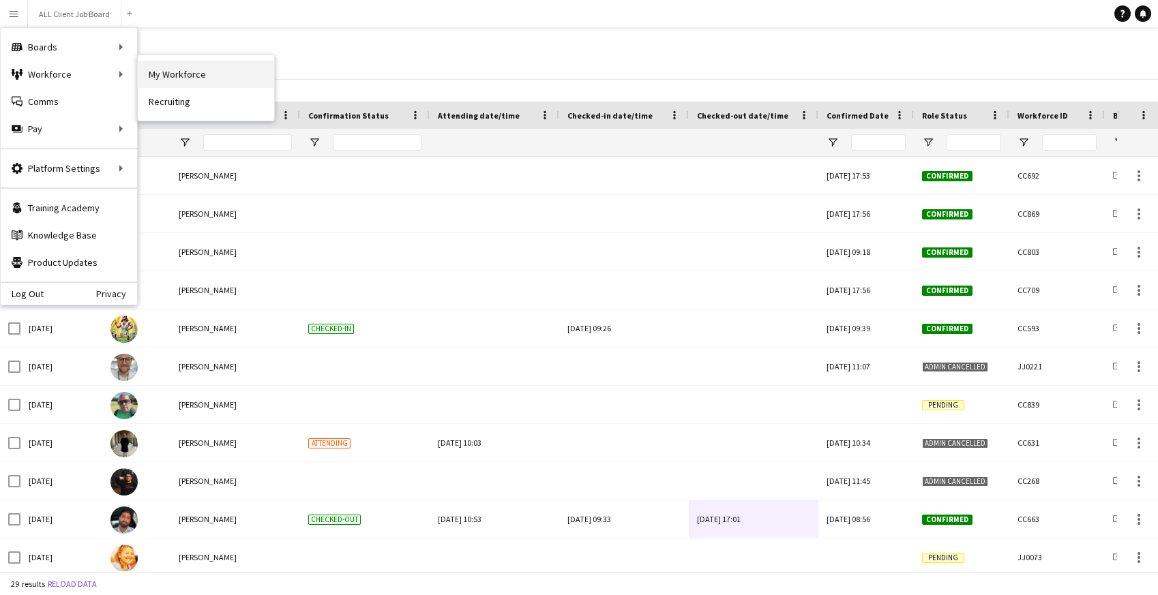
click at [231, 74] on link "My Workforce" at bounding box center [206, 74] width 136 height 27
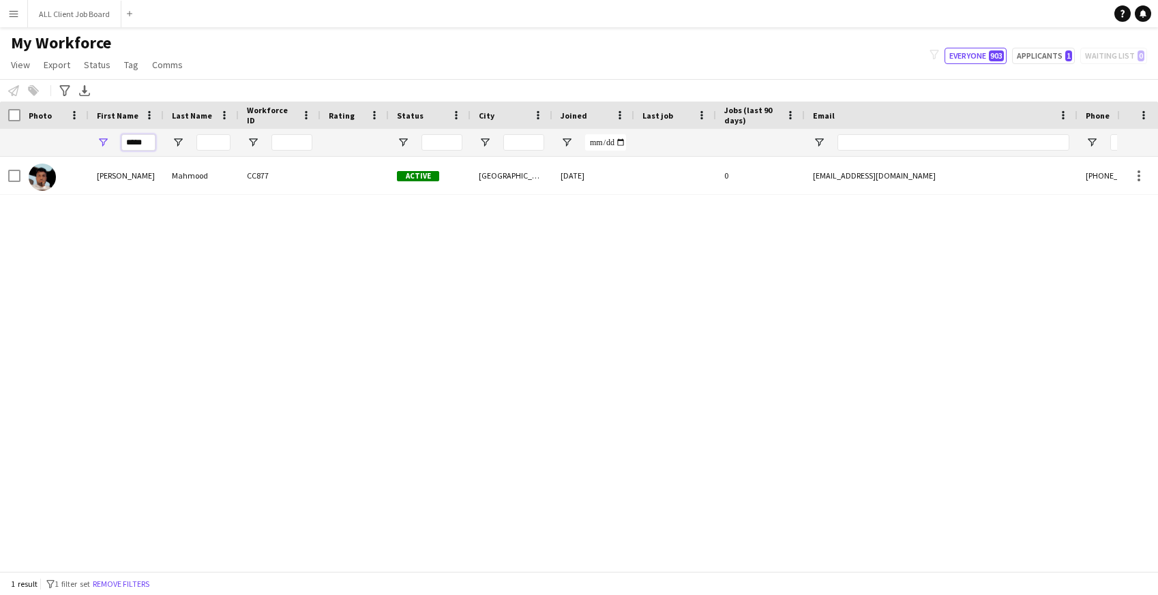
drag, startPoint x: 144, startPoint y: 143, endPoint x: 119, endPoint y: 139, distance: 24.8
click at [119, 139] on div "*****" at bounding box center [126, 142] width 75 height 27
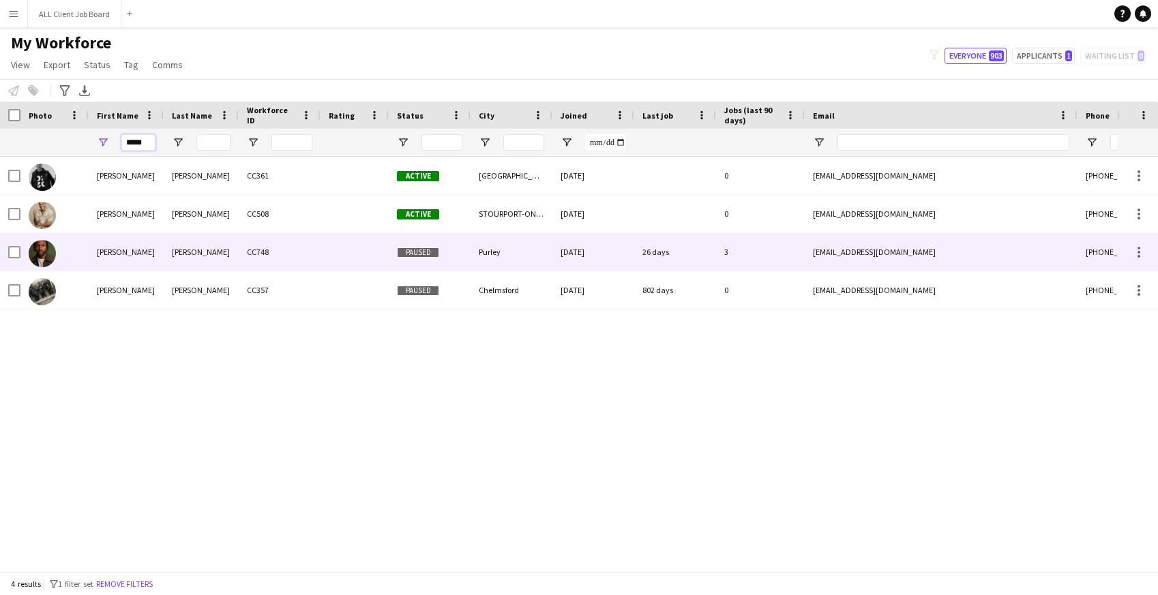
type input "*****"
click at [768, 257] on div "3" at bounding box center [760, 252] width 89 height 38
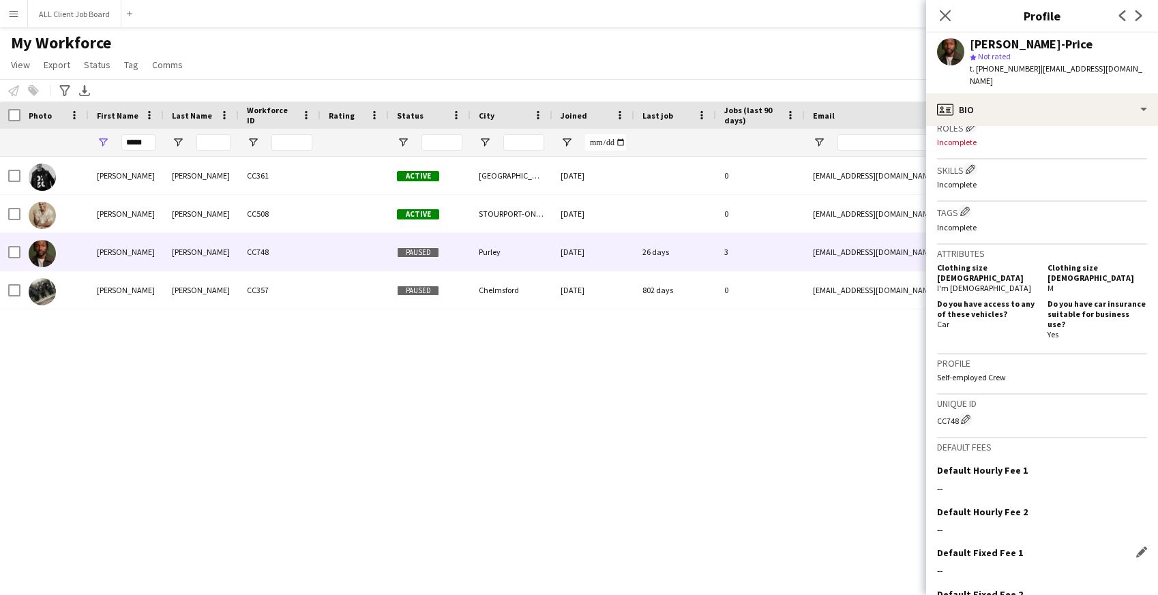
scroll to position [507, 0]
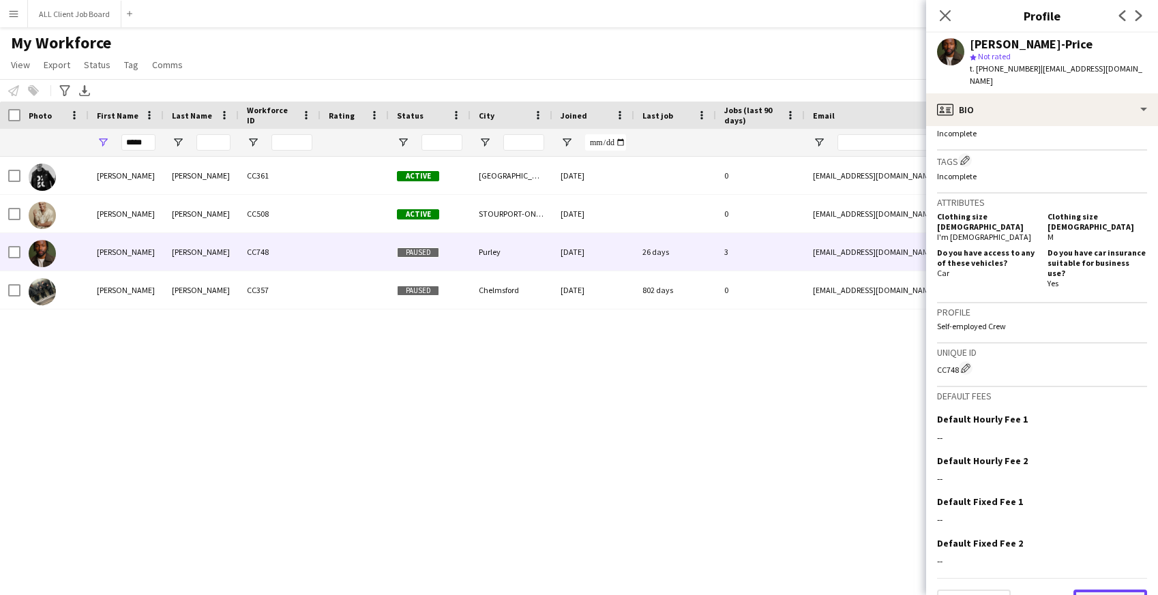
click at [1096, 590] on button "Next" at bounding box center [1111, 603] width 74 height 27
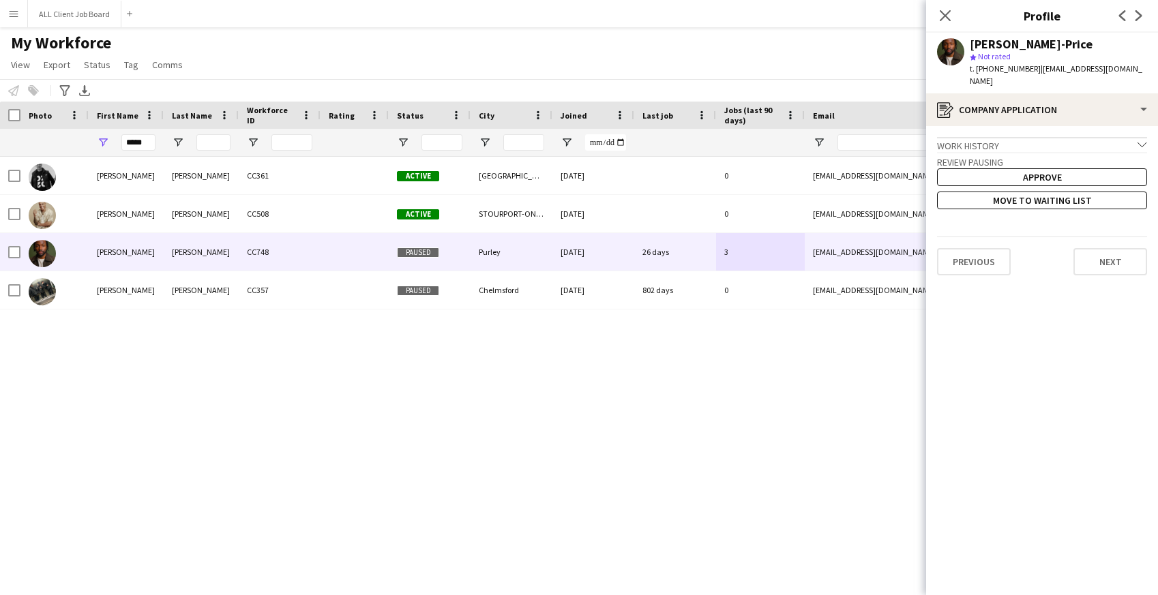
click at [1075, 137] on div "Work history chevron-down" at bounding box center [1042, 144] width 210 height 15
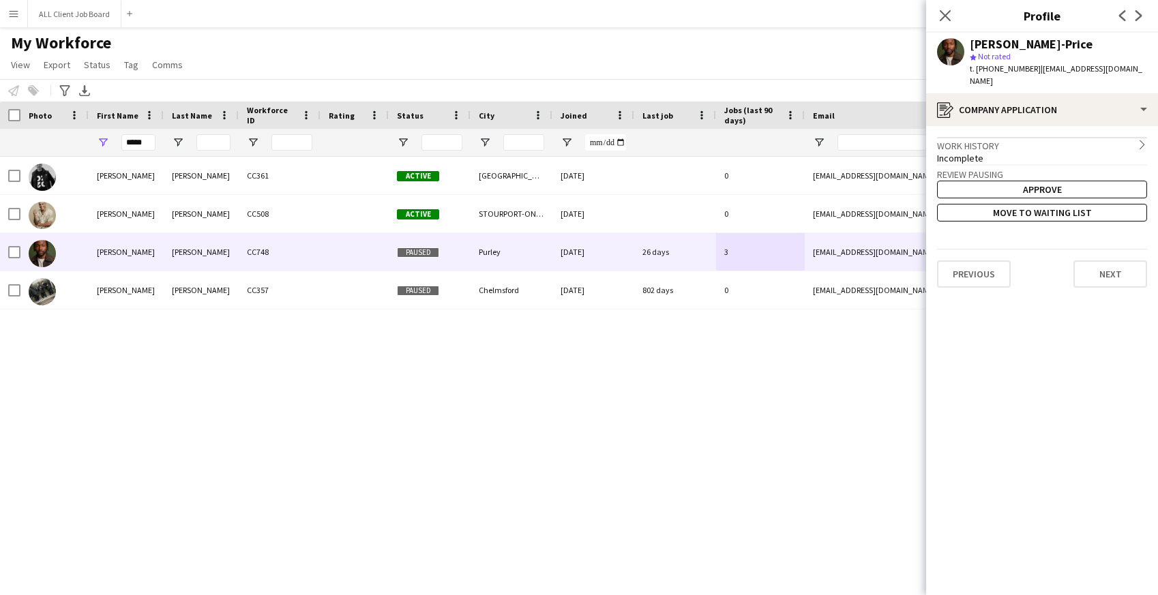
click at [1005, 152] on div "Incomplete" at bounding box center [1042, 158] width 210 height 12
click at [998, 168] on h3 "Review Pausing" at bounding box center [1042, 174] width 210 height 12
click at [976, 265] on button "Previous" at bounding box center [974, 274] width 74 height 27
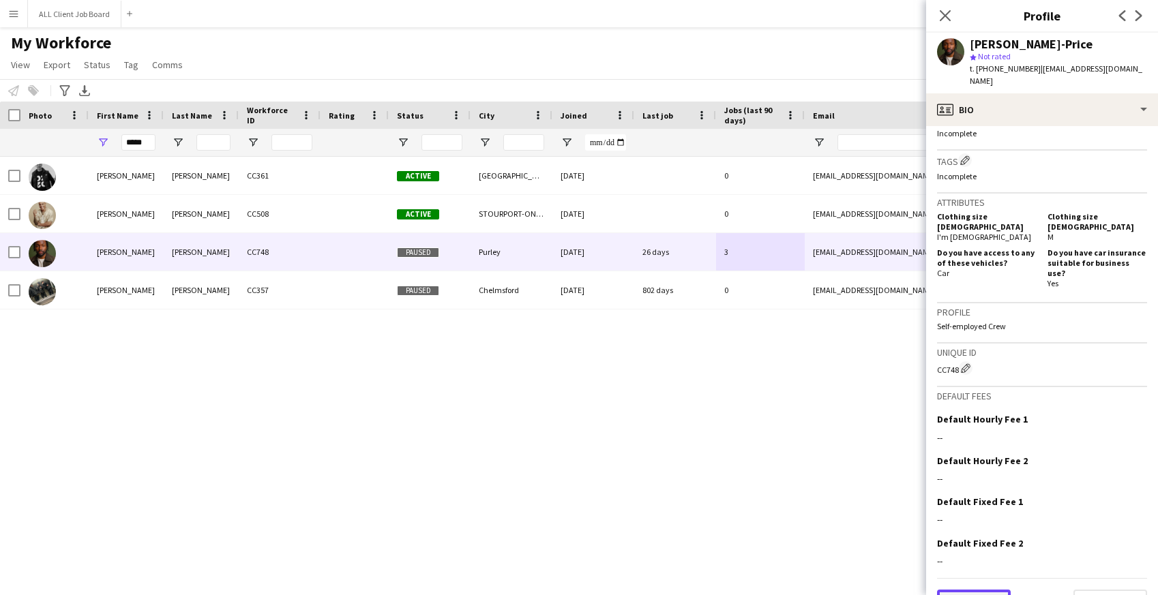
click at [999, 590] on button "Previous" at bounding box center [974, 603] width 74 height 27
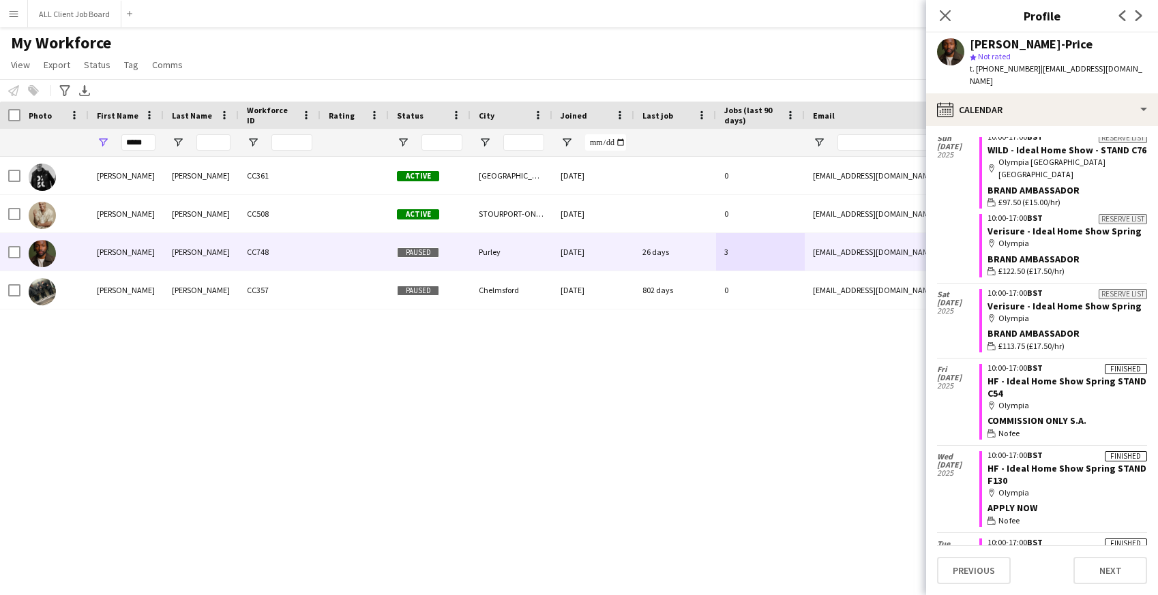
scroll to position [2658, 0]
click at [806, 433] on div "Tyler Bunting CC361 Active East Grinstead 22-06-2023 0 tylerbunting2002@gmail.c…" at bounding box center [558, 364] width 1117 height 415
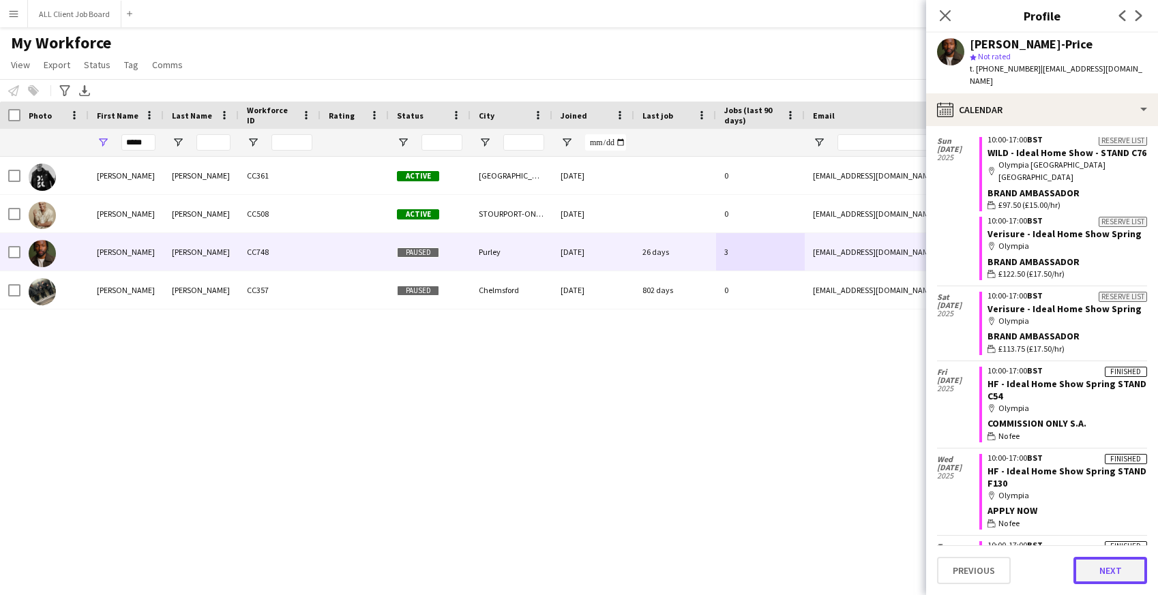
click at [1106, 568] on button "Next" at bounding box center [1111, 570] width 74 height 27
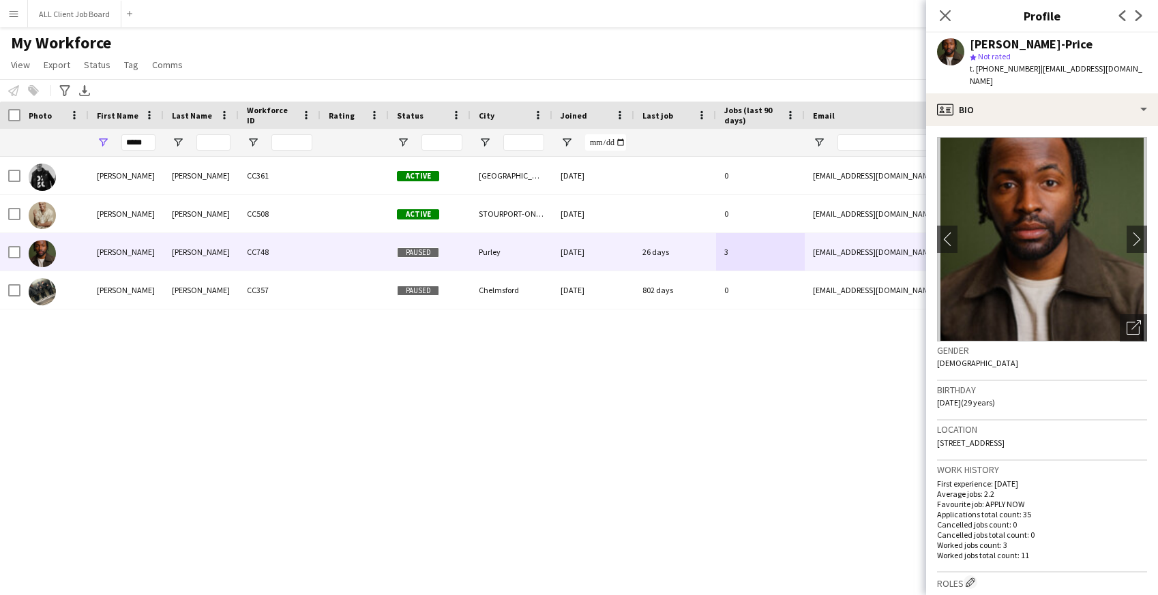
scroll to position [507, 0]
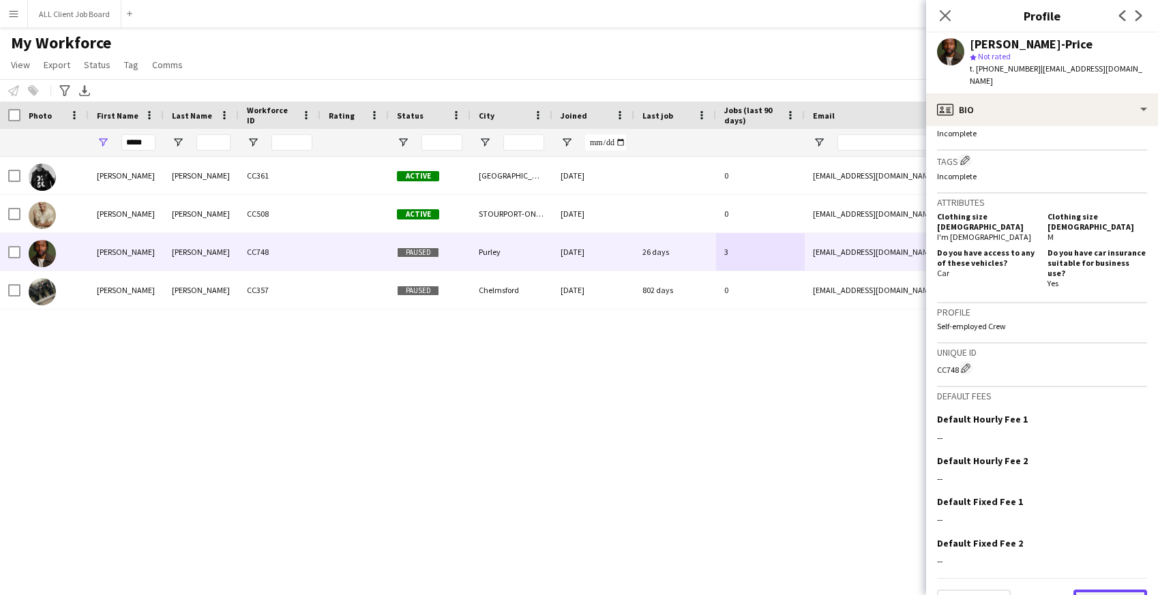
click at [1121, 590] on button "Next" at bounding box center [1111, 603] width 74 height 27
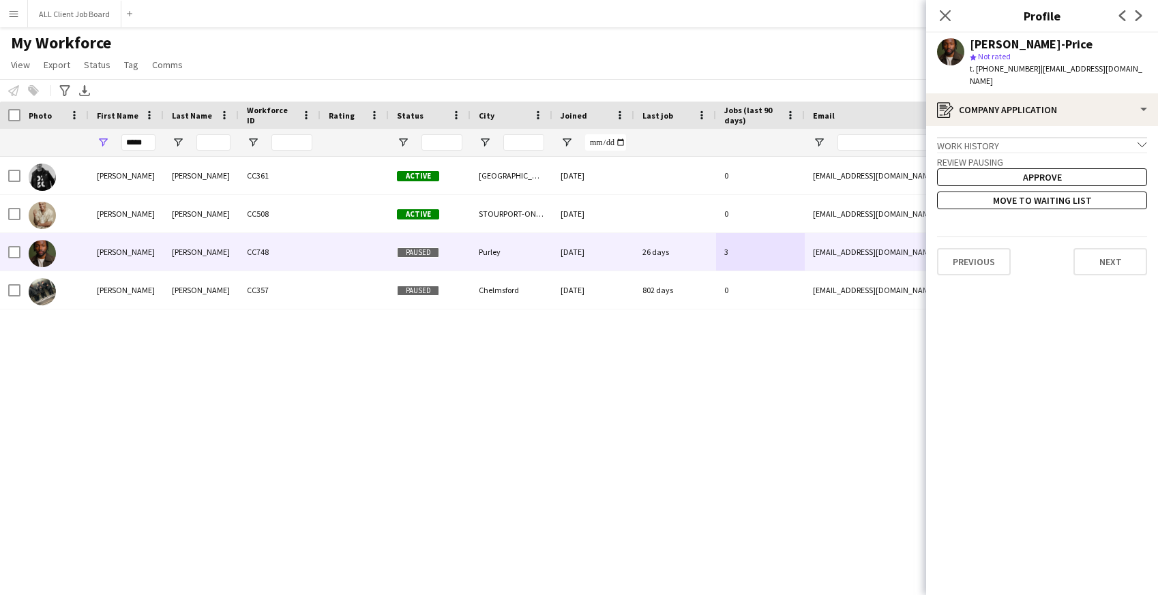
click at [960, 156] on h3 "Review Pausing" at bounding box center [1042, 162] width 210 height 12
click at [945, 21] on icon "Close pop-in" at bounding box center [945, 15] width 13 height 13
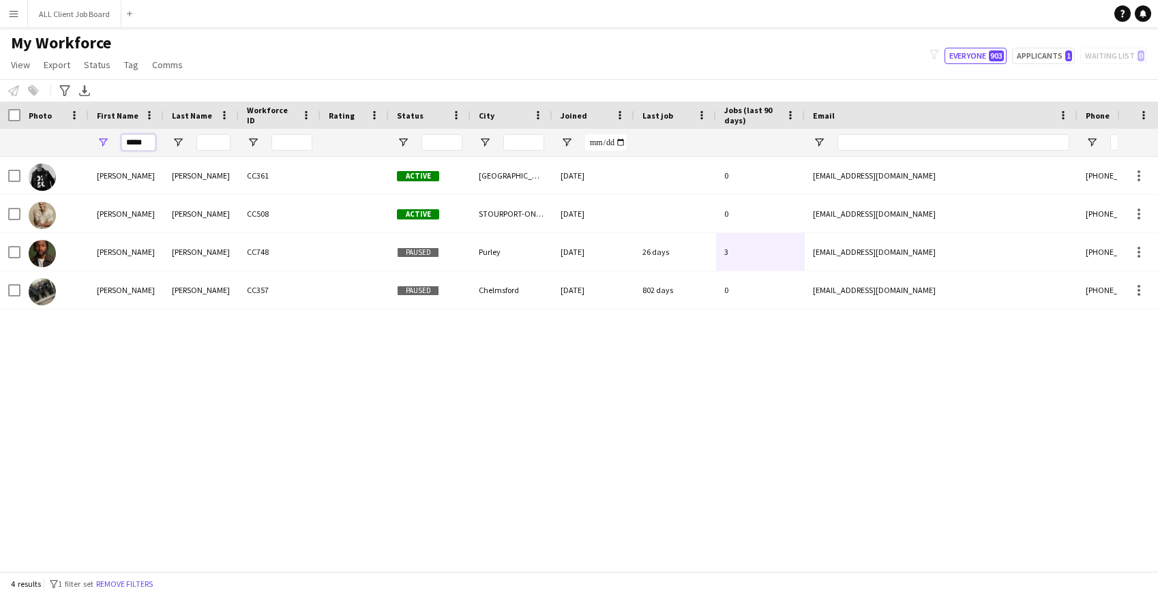
drag, startPoint x: 148, startPoint y: 145, endPoint x: 114, endPoint y: 142, distance: 34.3
click at [114, 142] on div "*****" at bounding box center [126, 142] width 75 height 27
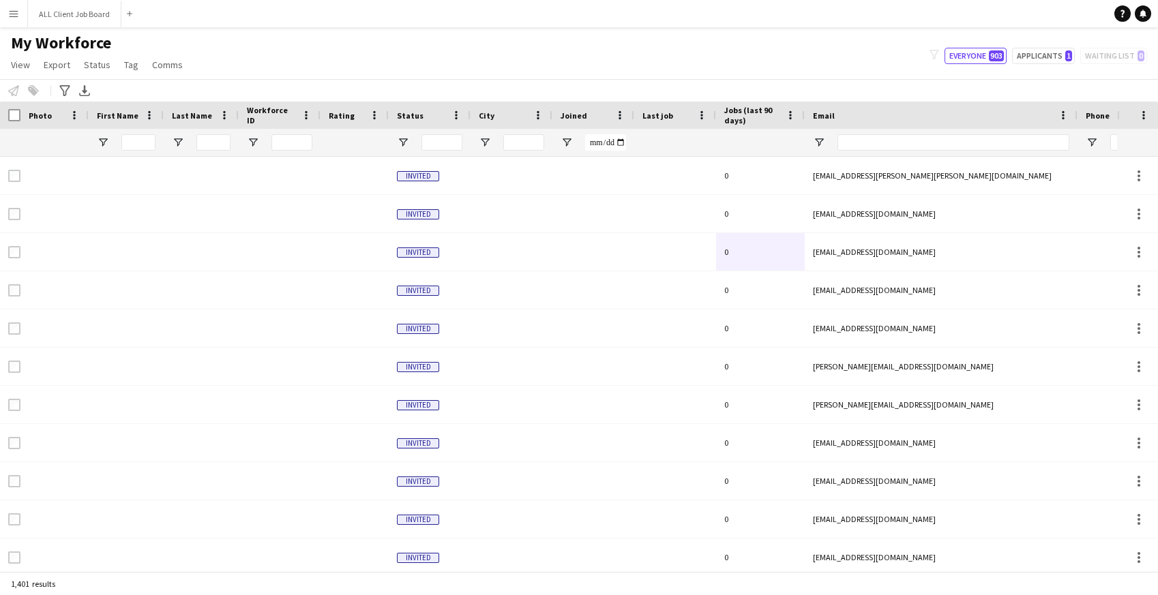
click at [14, 14] on app-icon "Menu" at bounding box center [13, 13] width 11 height 11
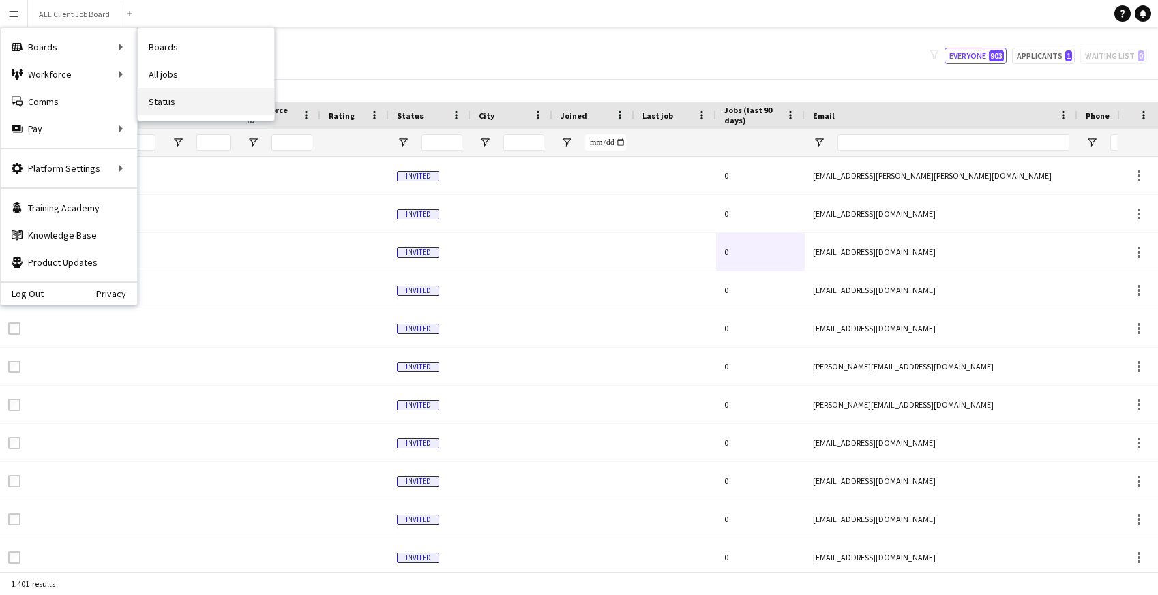
click at [165, 102] on link "Status" at bounding box center [206, 101] width 136 height 27
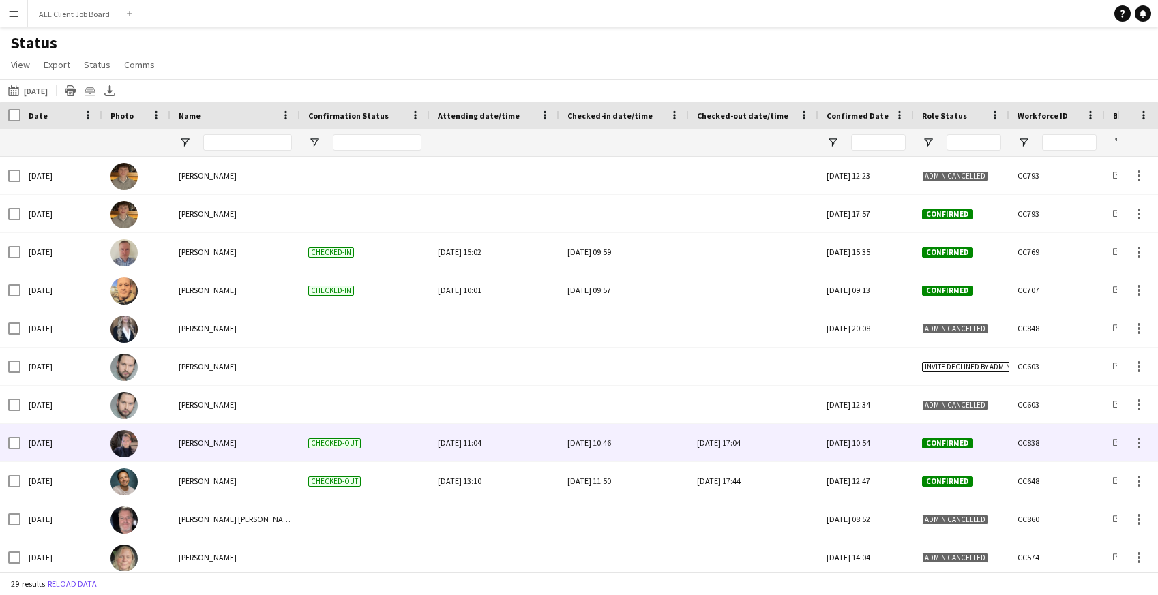
scroll to position [571, 0]
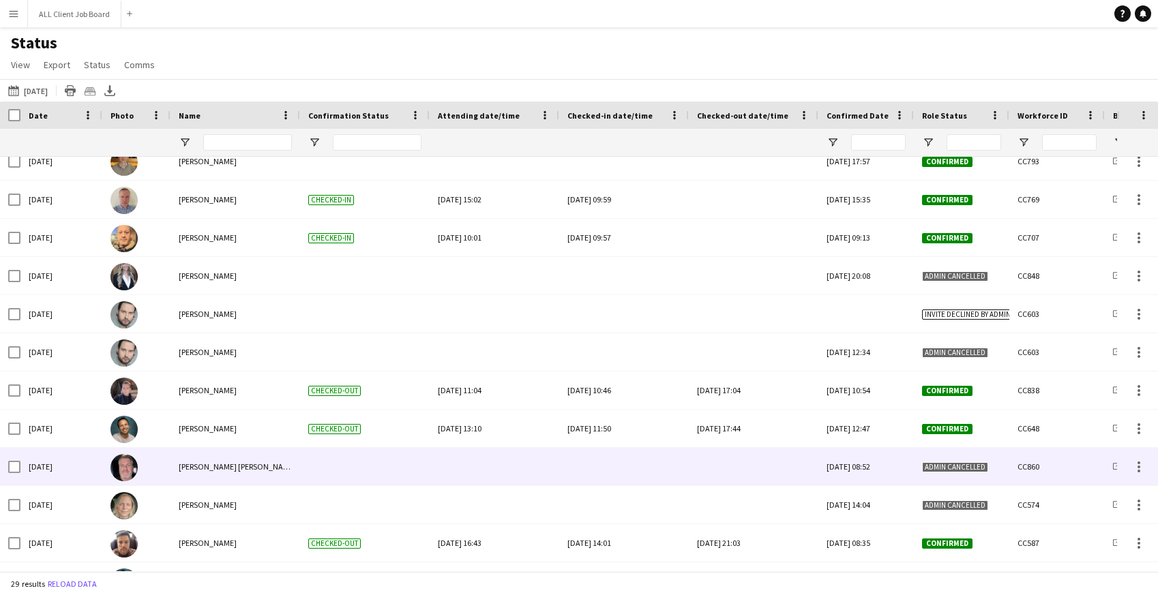
click at [603, 464] on div at bounding box center [624, 467] width 113 height 38
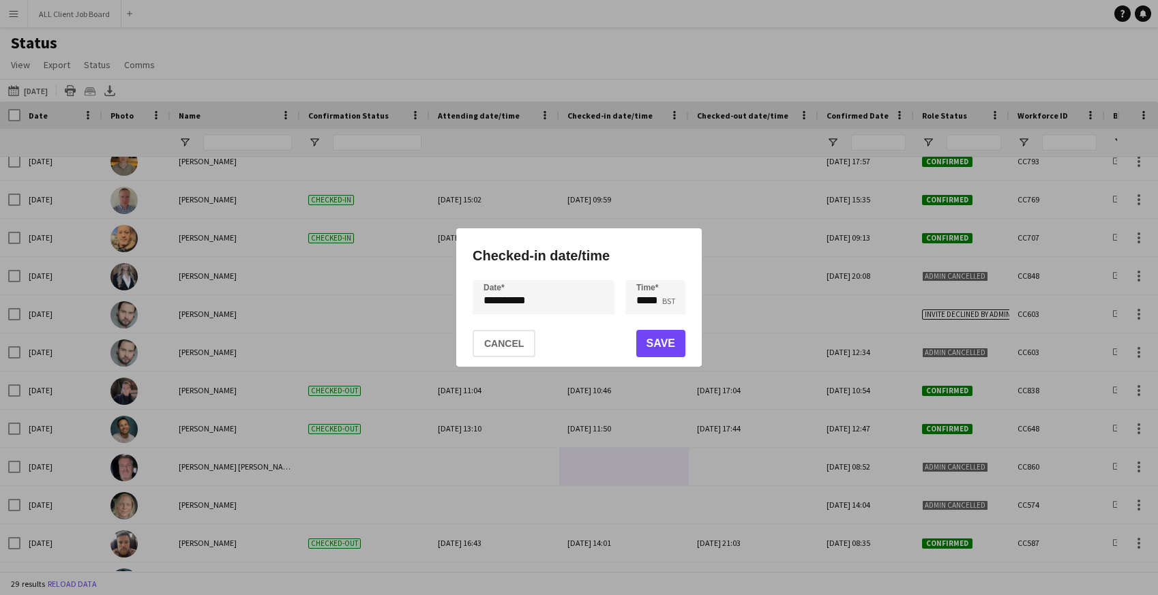
click at [535, 299] on div "**********" at bounding box center [579, 297] width 1158 height 595
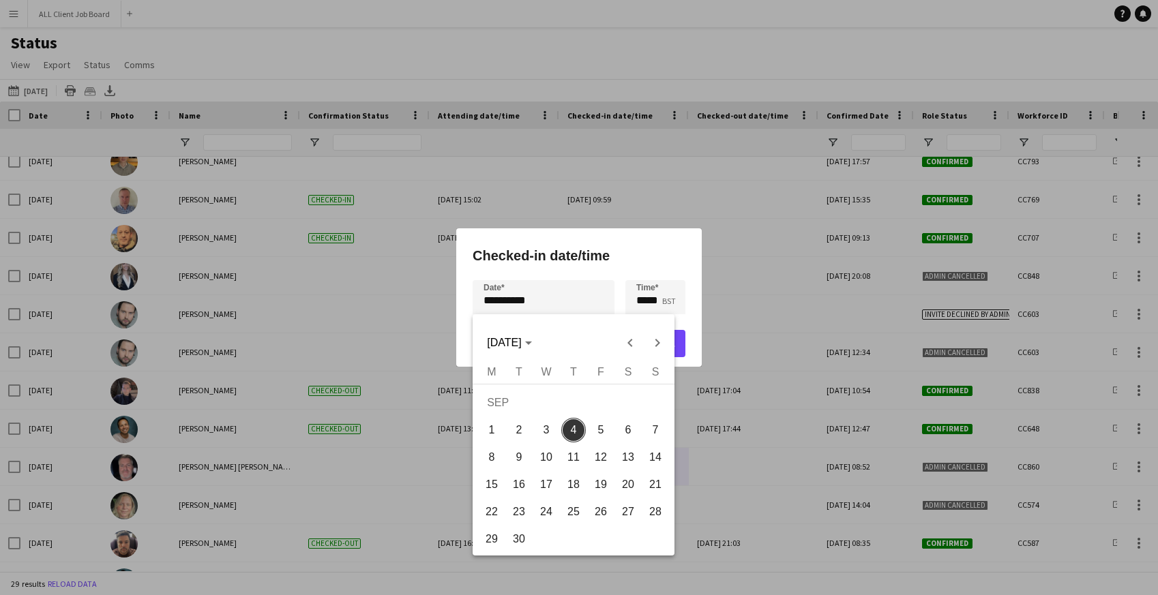
click at [546, 430] on span "3" at bounding box center [546, 430] width 25 height 25
type input "**********"
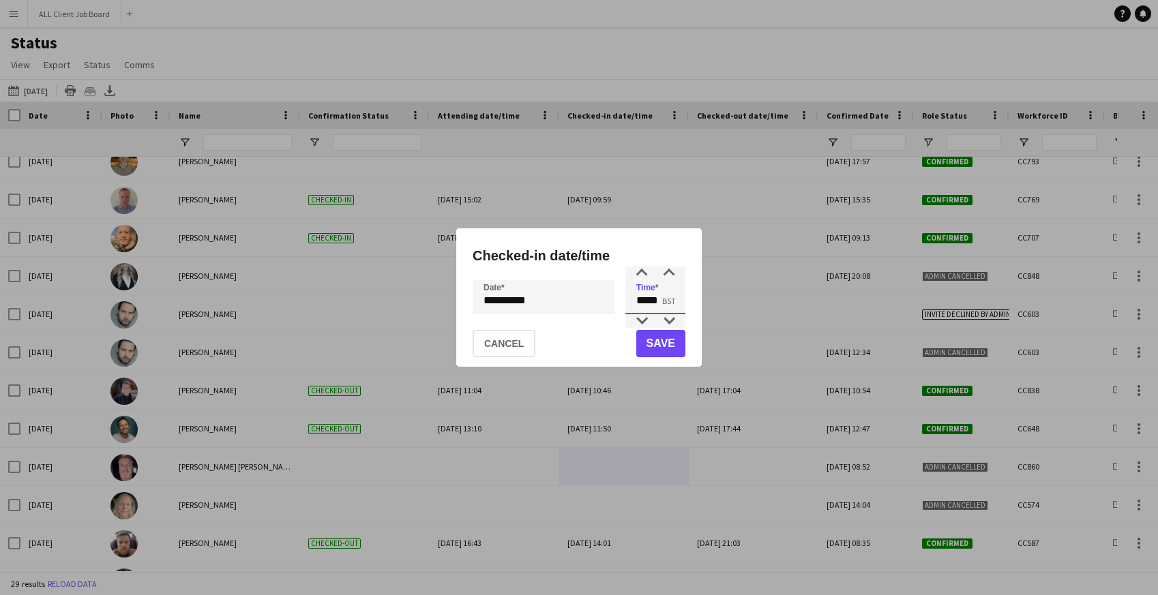
drag, startPoint x: 638, startPoint y: 300, endPoint x: 681, endPoint y: 298, distance: 42.3
click at [681, 298] on input "*****" at bounding box center [655, 297] width 60 height 34
type input "*****"
click at [671, 336] on button "Save" at bounding box center [660, 343] width 49 height 27
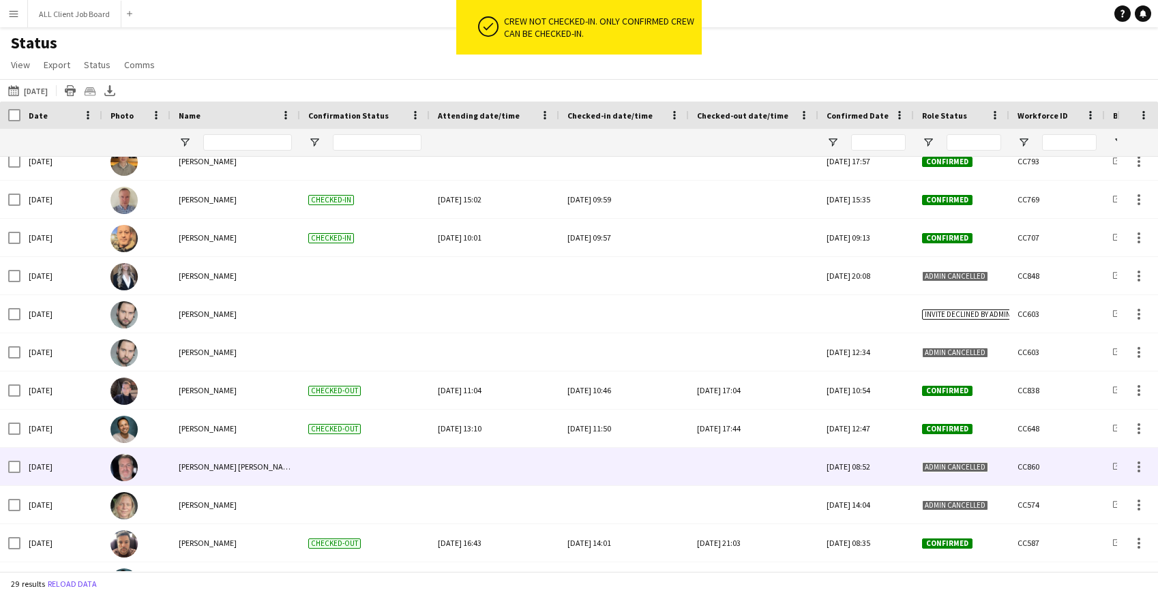
click at [604, 475] on div at bounding box center [624, 467] width 113 height 38
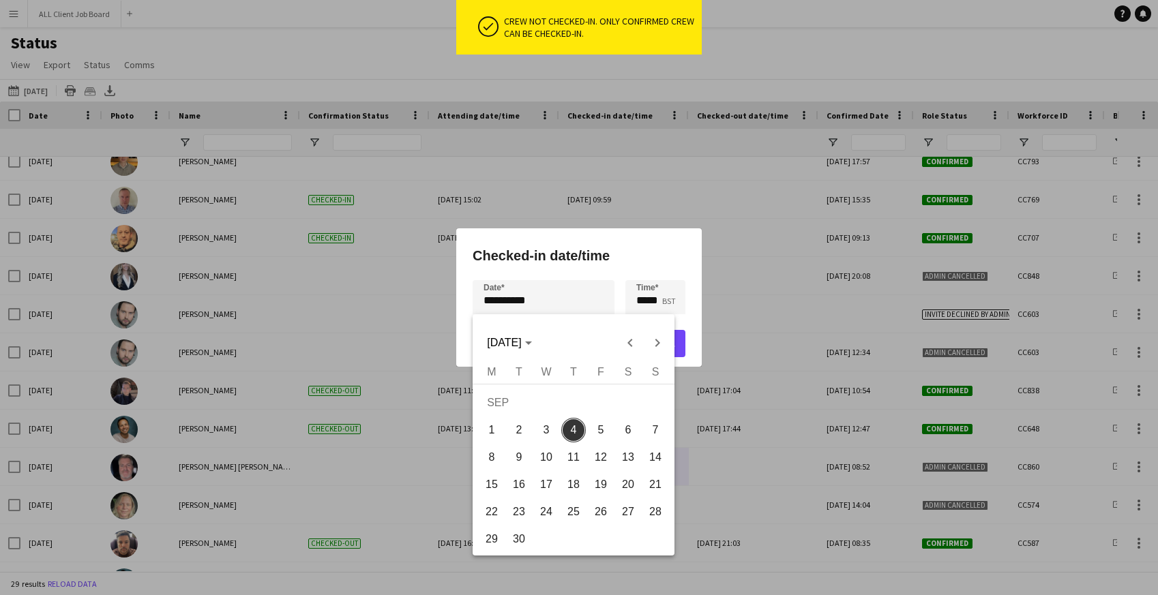
click at [546, 302] on div "**********" at bounding box center [579, 297] width 1158 height 595
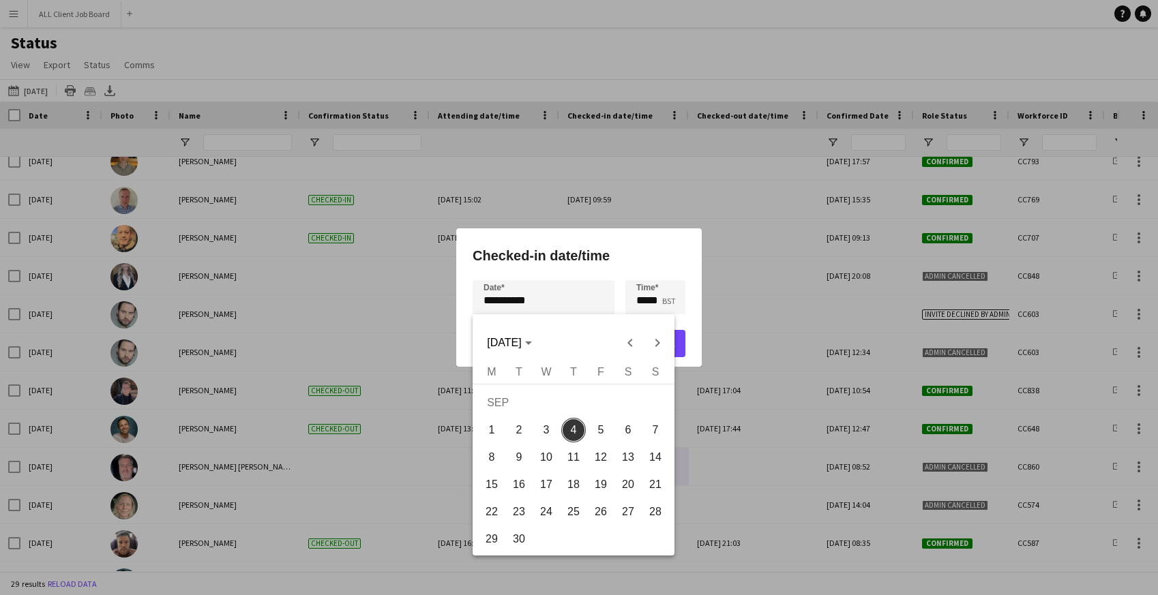
click at [542, 435] on span "3" at bounding box center [546, 430] width 25 height 25
type input "**********"
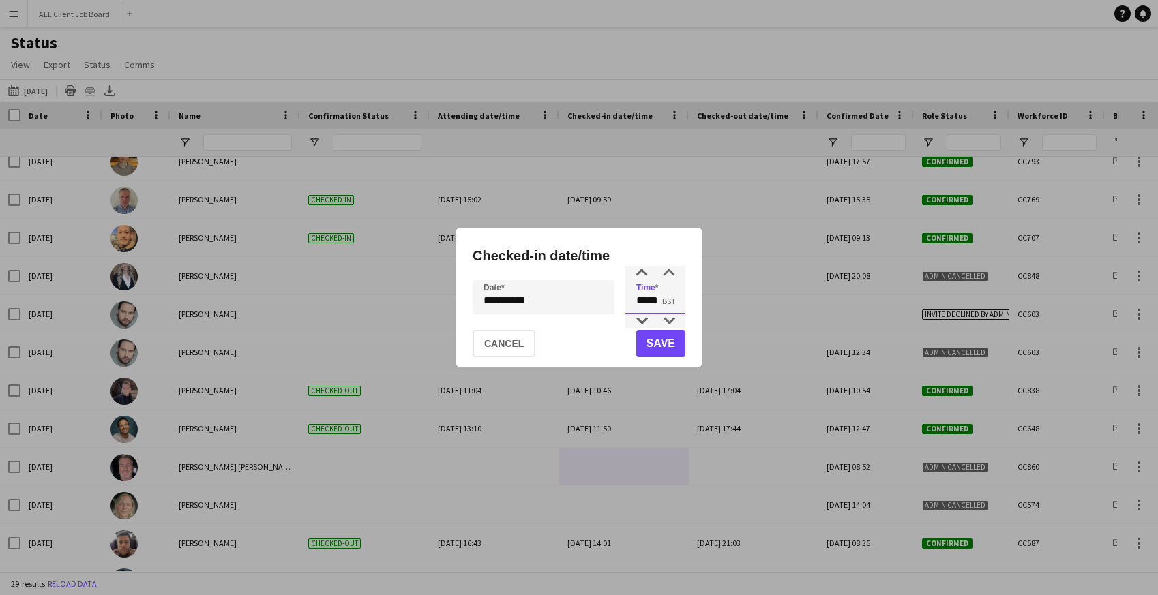
drag, startPoint x: 637, startPoint y: 295, endPoint x: 681, endPoint y: 296, distance: 44.3
click at [681, 296] on input "*****" at bounding box center [655, 297] width 60 height 34
type input "*****"
click at [678, 337] on button "Save" at bounding box center [660, 343] width 49 height 27
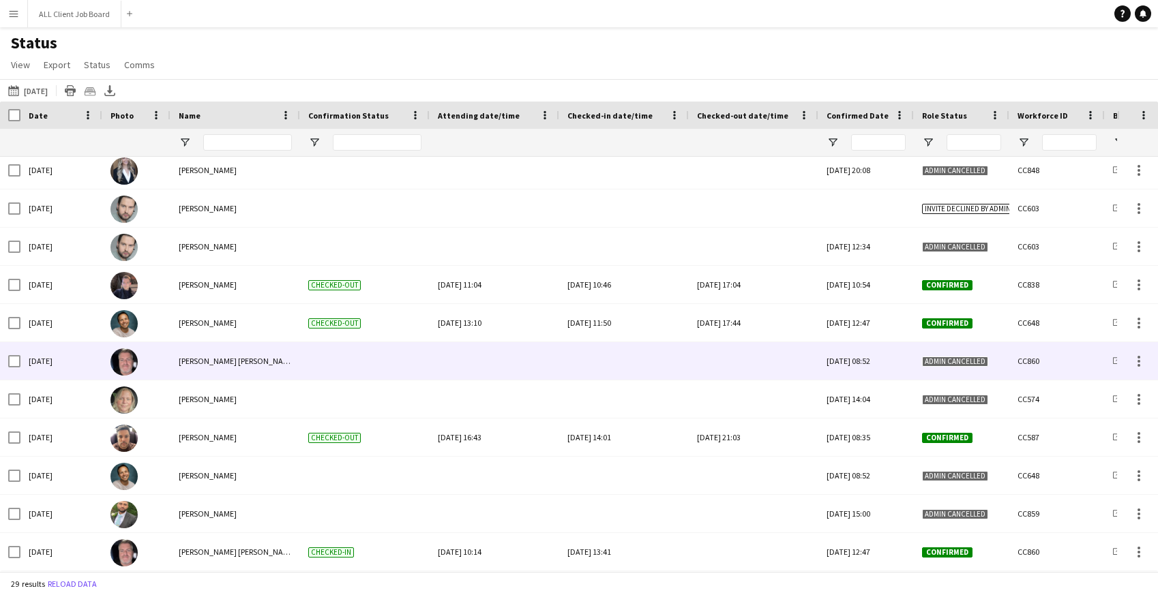
click at [608, 352] on div at bounding box center [624, 361] width 113 height 38
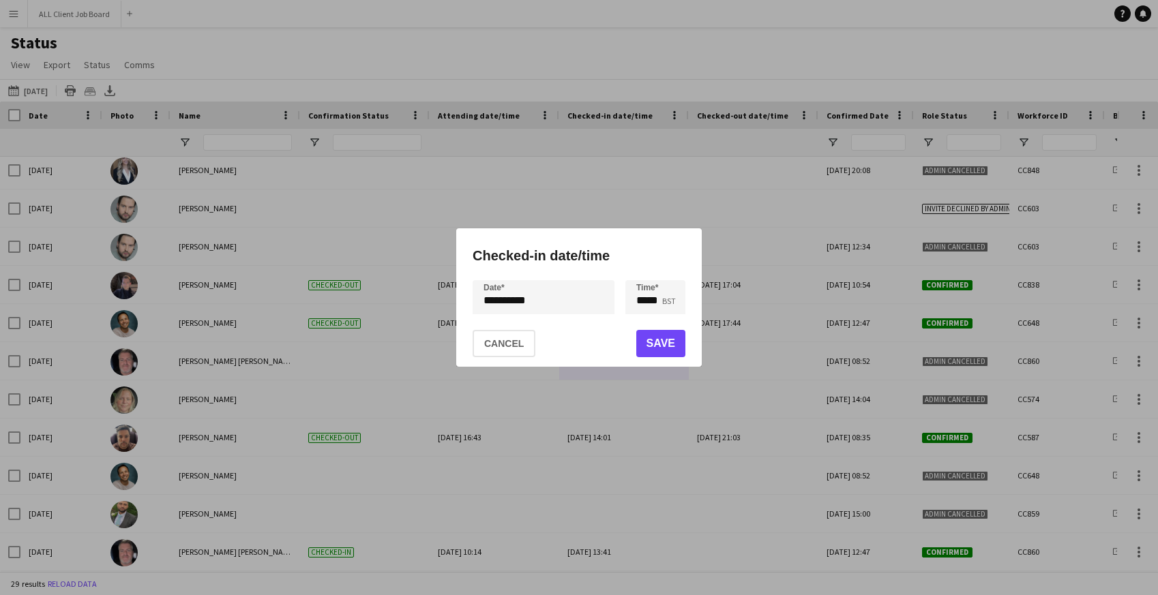
click at [574, 301] on div "**********" at bounding box center [579, 297] width 1158 height 595
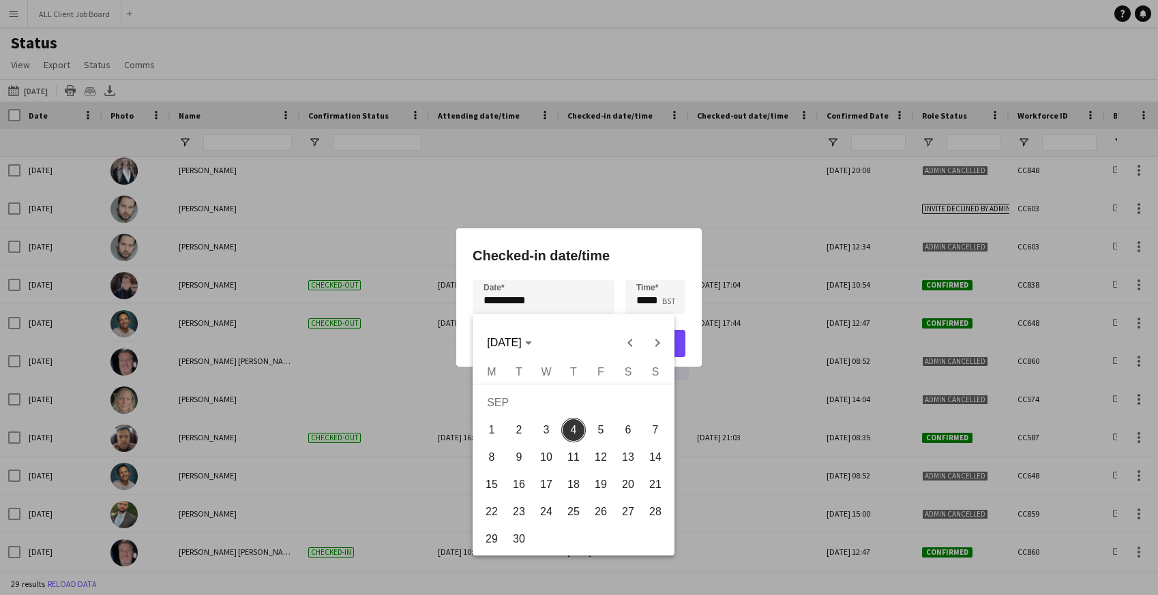
click at [544, 431] on span "3" at bounding box center [546, 430] width 25 height 25
type input "**********"
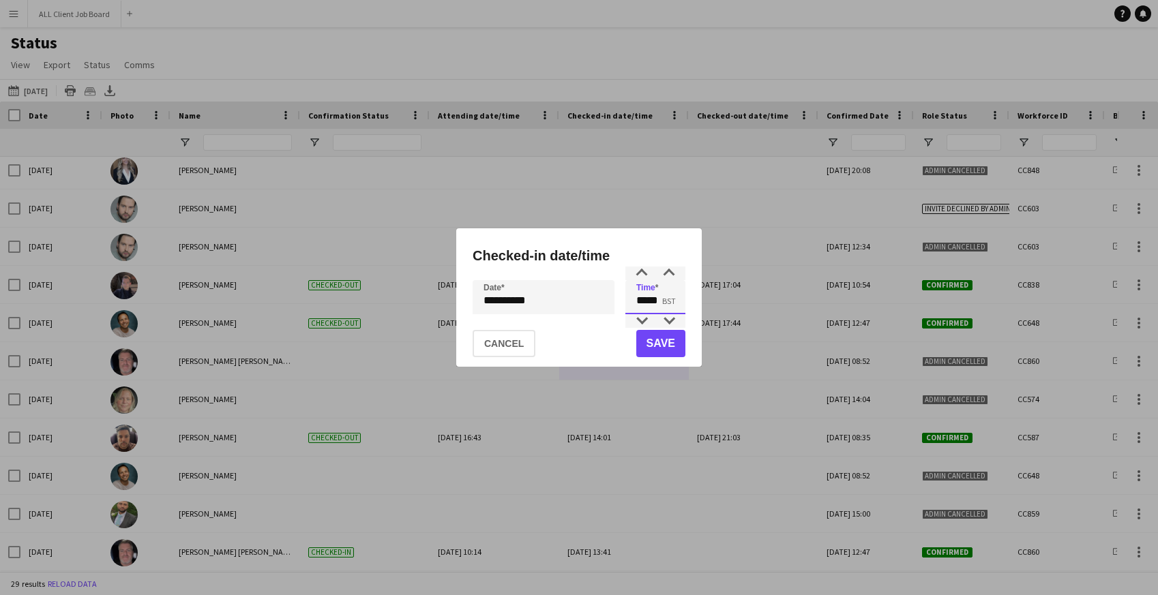
drag, startPoint x: 634, startPoint y: 297, endPoint x: 689, endPoint y: 303, distance: 54.8
click at [689, 303] on div "**********" at bounding box center [579, 298] width 246 height 138
type input "*****"
click at [660, 340] on button "Save" at bounding box center [660, 343] width 49 height 27
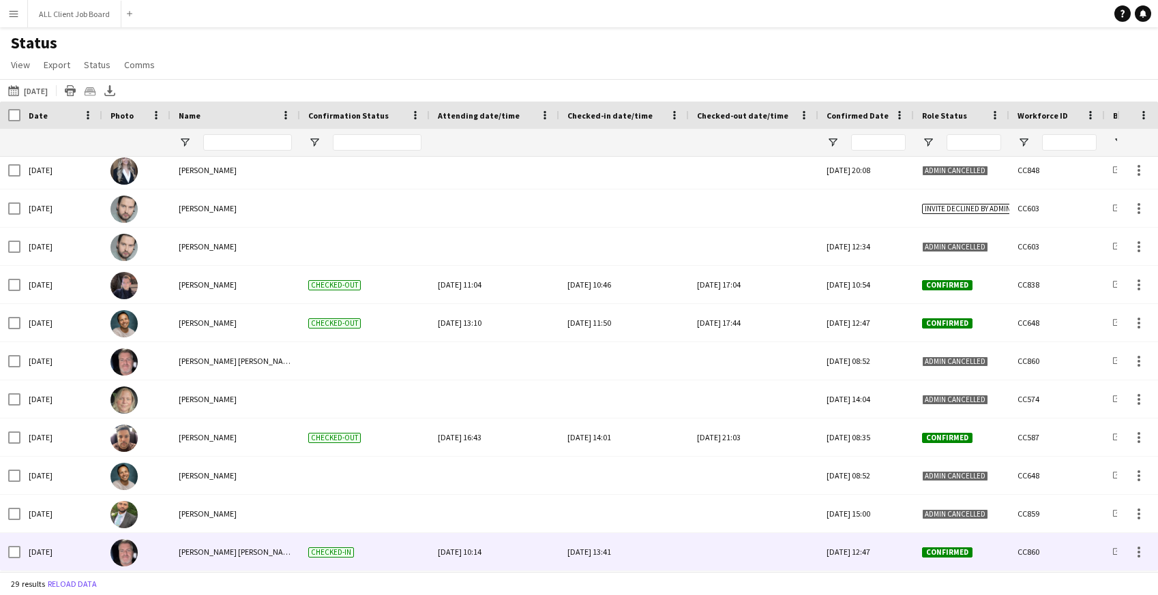
click at [764, 554] on div at bounding box center [753, 552] width 113 height 38
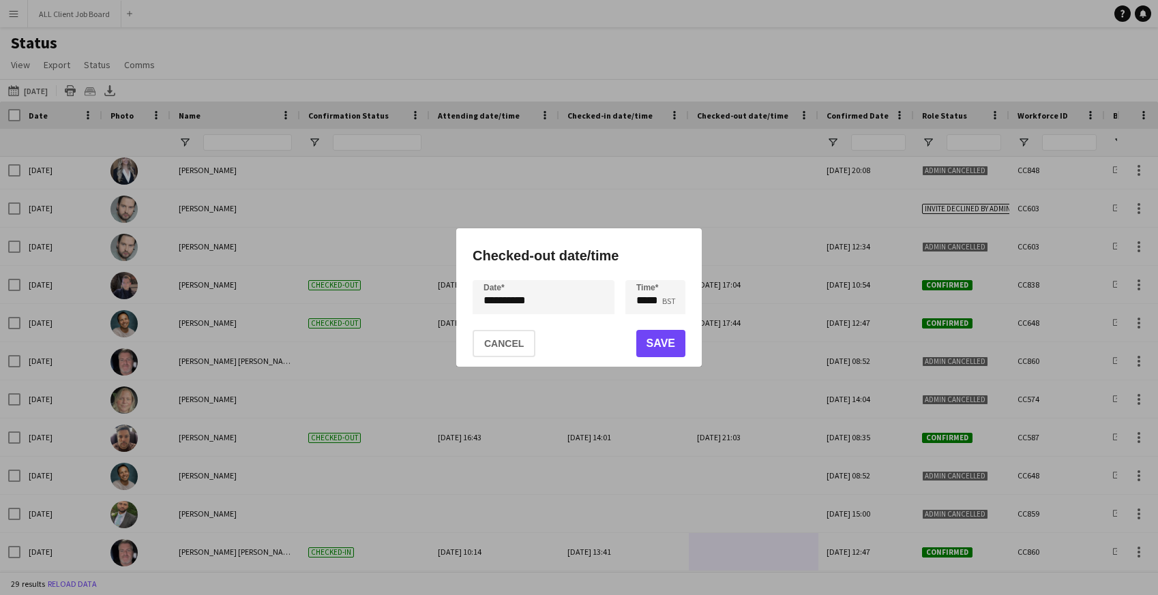
click at [549, 308] on div "**********" at bounding box center [579, 297] width 1158 height 595
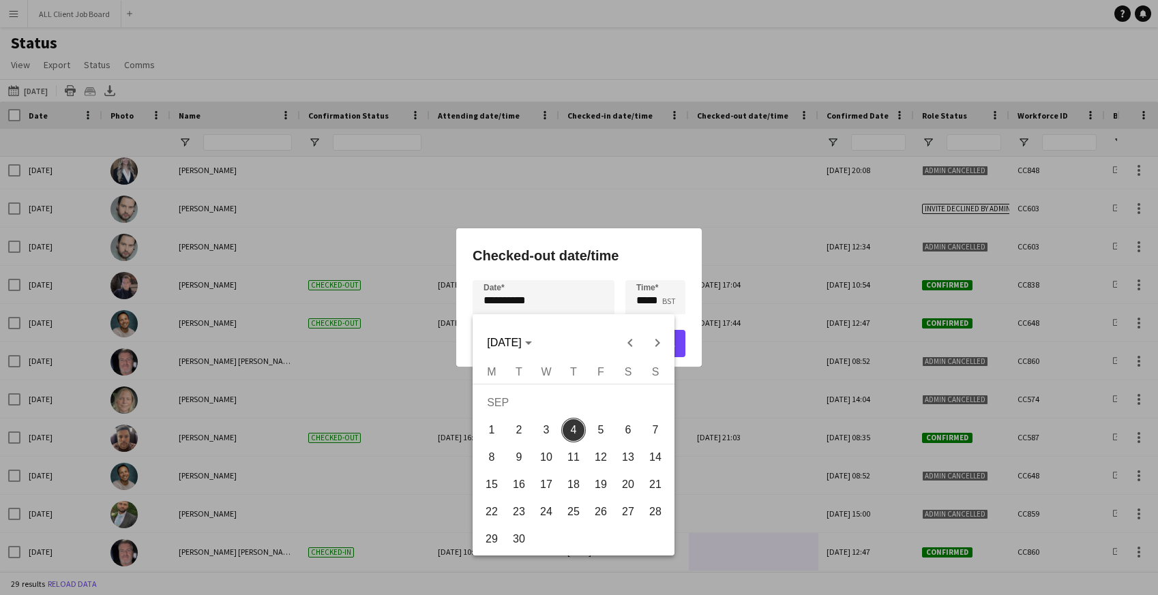
click at [548, 430] on span "3" at bounding box center [546, 430] width 25 height 25
type input "**********"
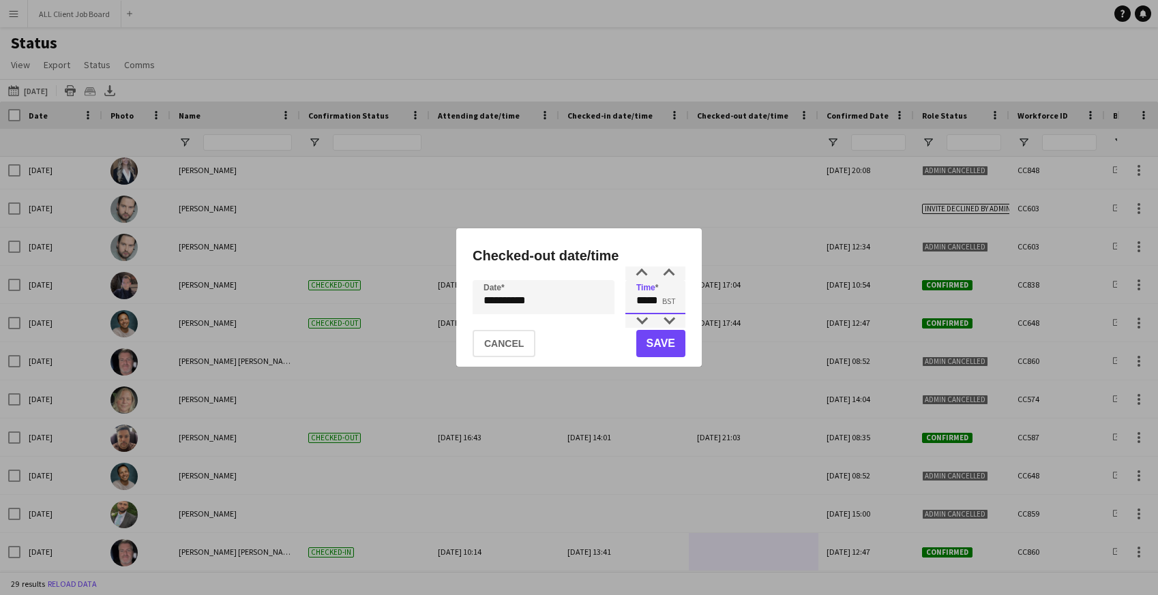
drag, startPoint x: 635, startPoint y: 297, endPoint x: 707, endPoint y: 293, distance: 72.5
click at [707, 293] on div "**********" at bounding box center [579, 297] width 1158 height 595
type input "*****"
click at [658, 347] on button "Save" at bounding box center [660, 343] width 49 height 27
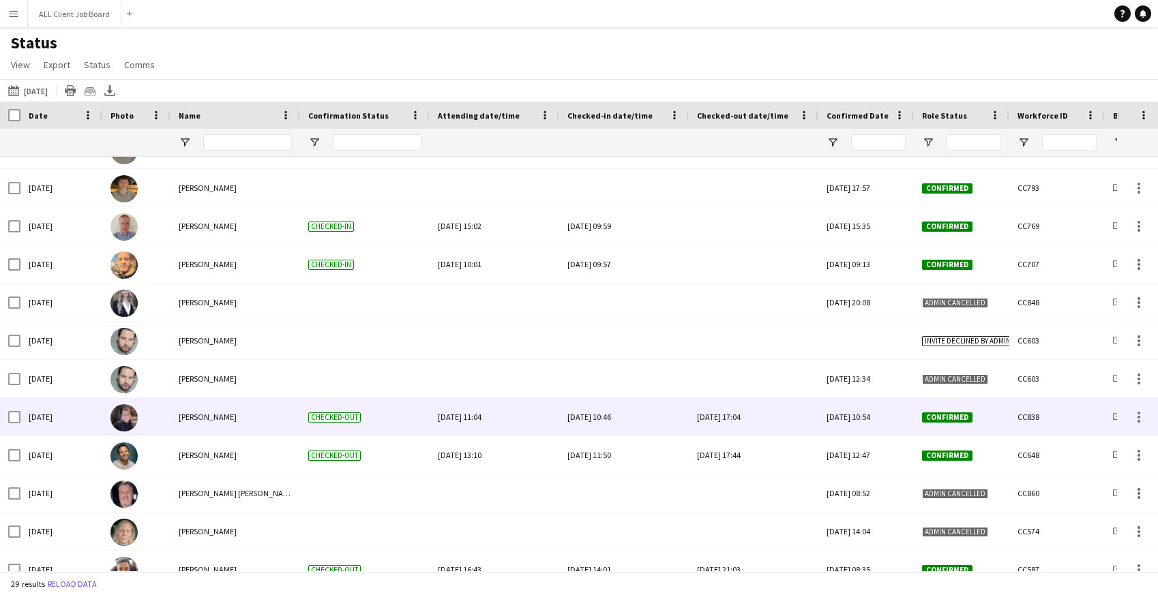
scroll to position [556, 0]
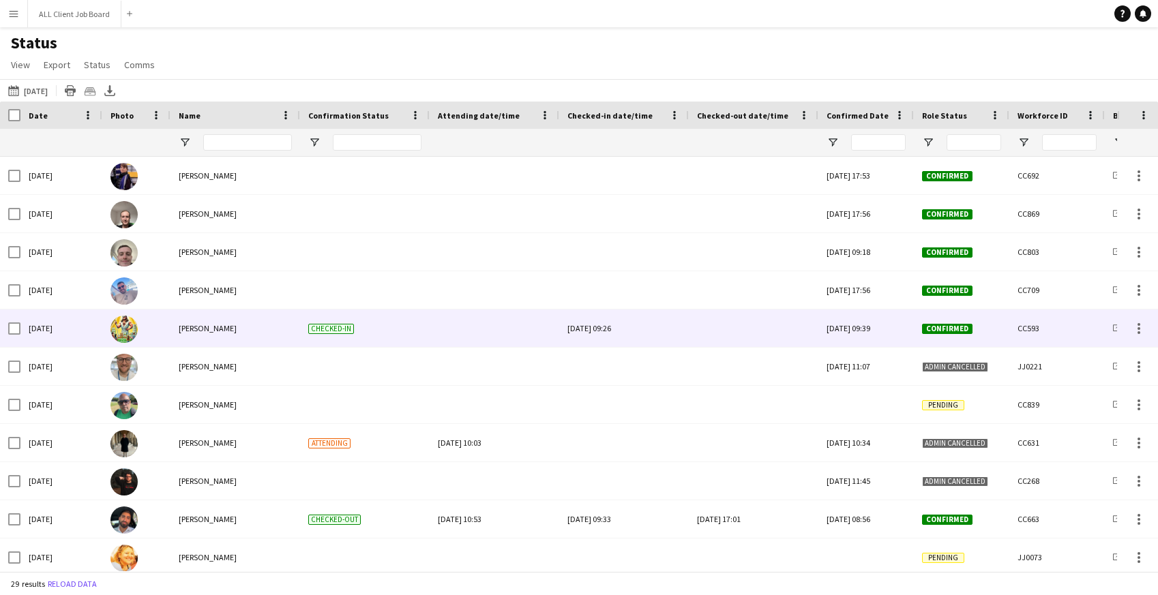
click at [737, 334] on div at bounding box center [753, 329] width 113 height 38
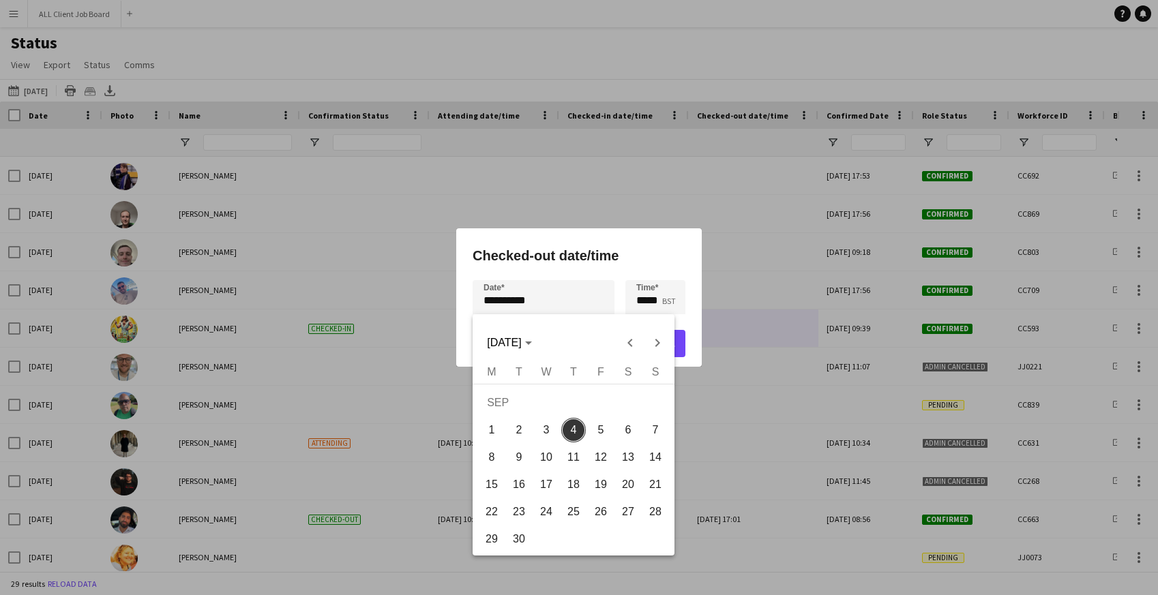
click at [550, 300] on div "**********" at bounding box center [579, 297] width 1158 height 595
click at [543, 430] on span "3" at bounding box center [546, 430] width 25 height 25
type input "**********"
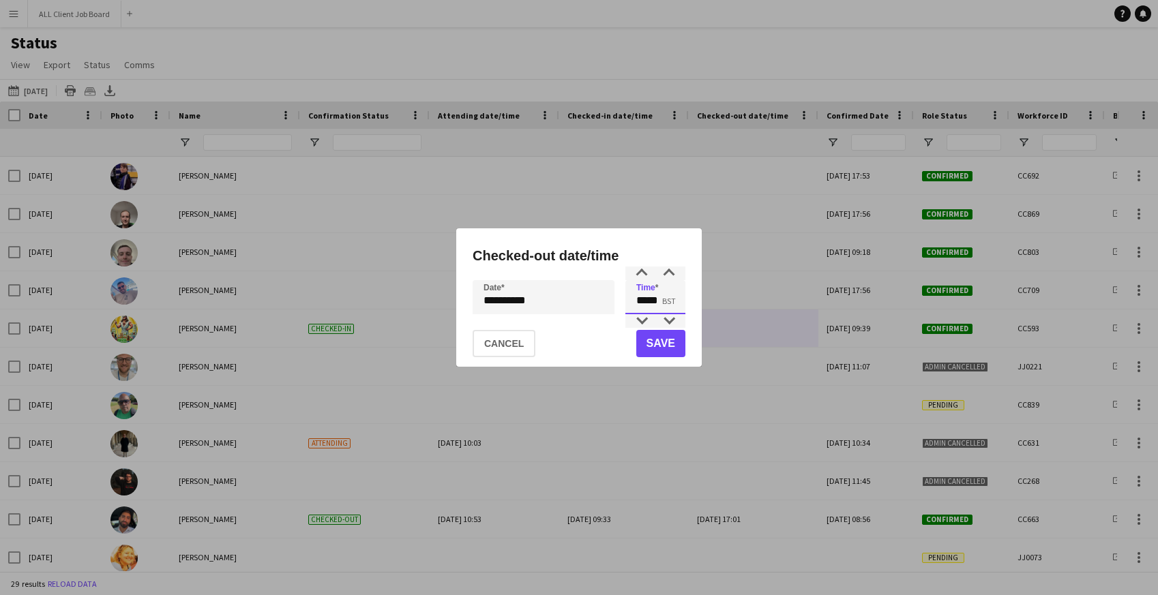
drag, startPoint x: 633, startPoint y: 295, endPoint x: 681, endPoint y: 297, distance: 48.5
click at [683, 297] on input "*****" at bounding box center [655, 297] width 60 height 34
type input "*****"
click at [673, 339] on button "Save" at bounding box center [660, 343] width 49 height 27
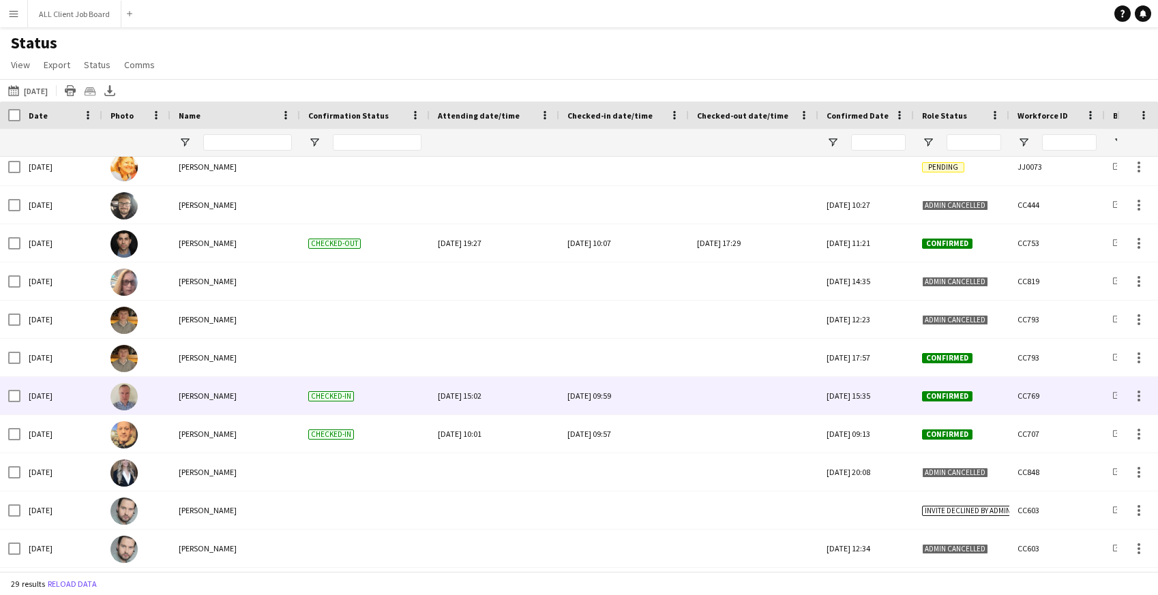
click at [739, 396] on div at bounding box center [753, 396] width 113 height 38
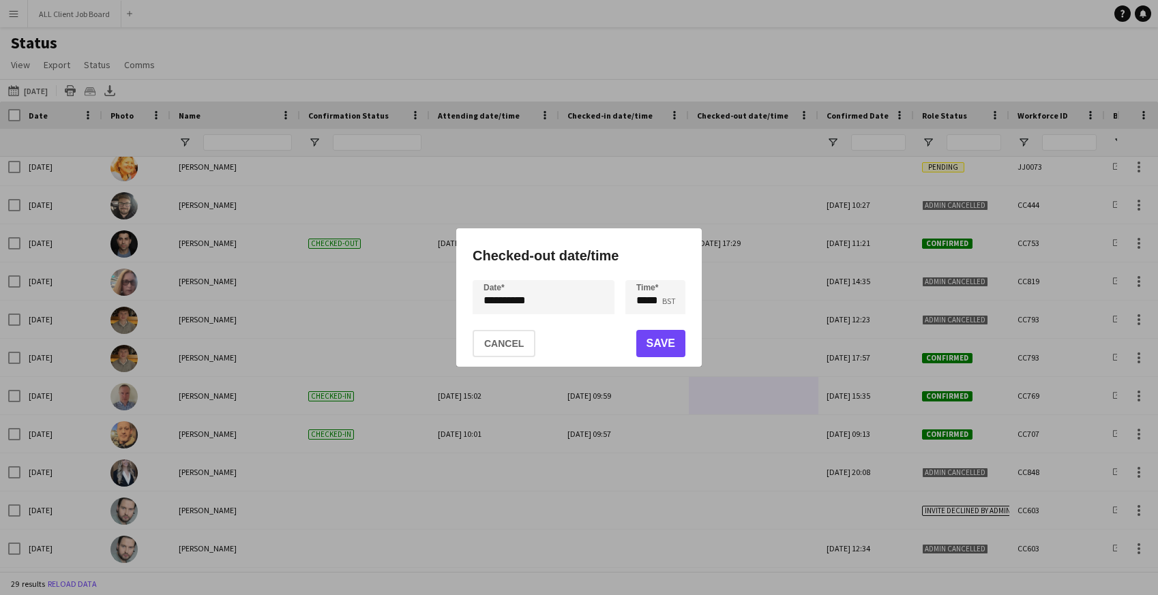
click at [546, 297] on div "**********" at bounding box center [579, 297] width 1158 height 595
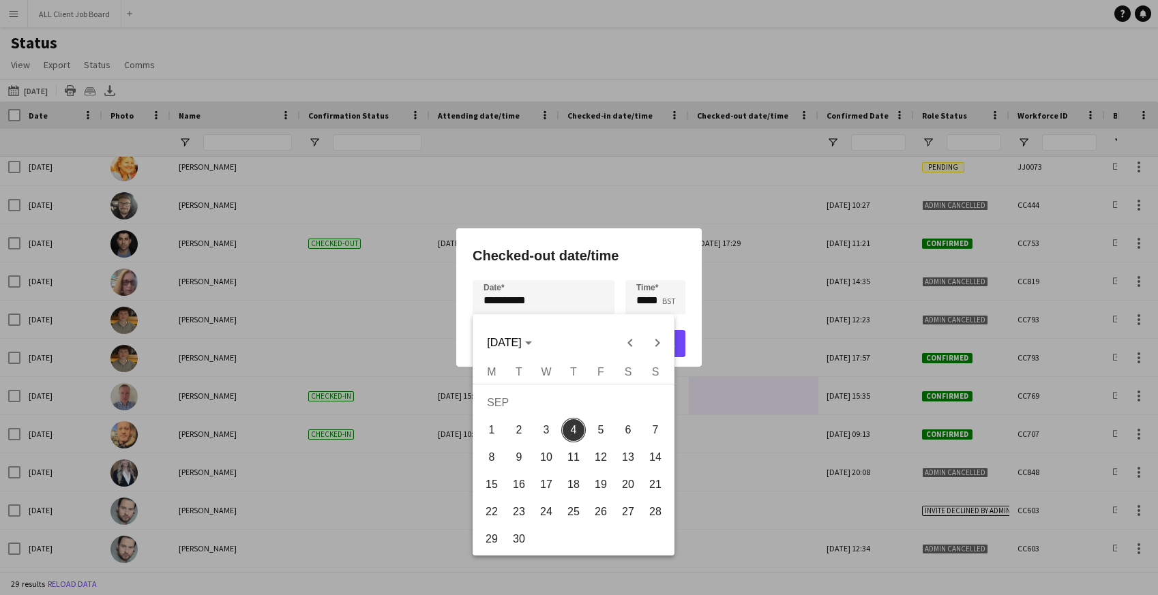
click at [547, 432] on span "3" at bounding box center [546, 430] width 25 height 25
type input "**********"
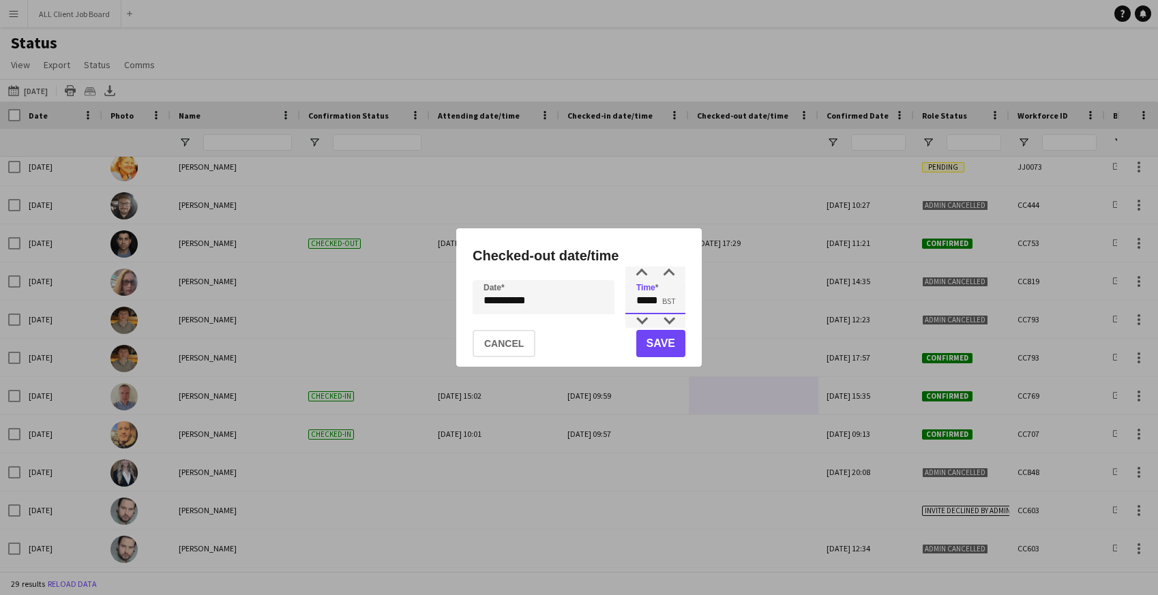
drag, startPoint x: 636, startPoint y: 294, endPoint x: 674, endPoint y: 292, distance: 37.6
click at [674, 293] on input "*****" at bounding box center [655, 297] width 60 height 34
drag, startPoint x: 636, startPoint y: 298, endPoint x: 679, endPoint y: 299, distance: 43.7
click at [679, 299] on input "*****" at bounding box center [655, 297] width 60 height 34
type input "*****"
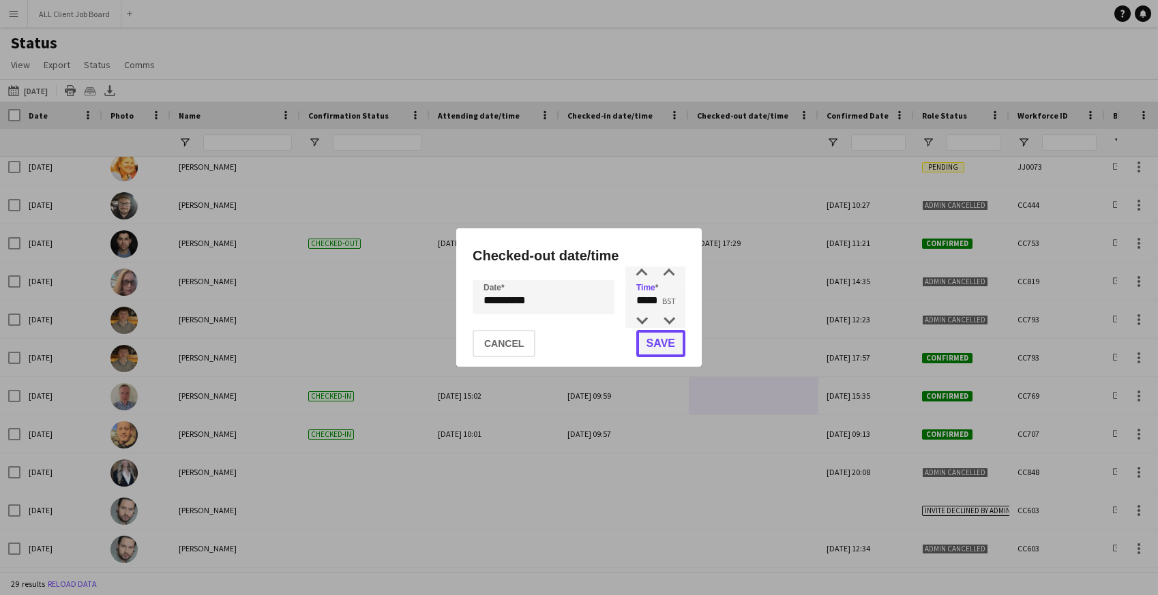
click at [670, 342] on button "Save" at bounding box center [660, 343] width 49 height 27
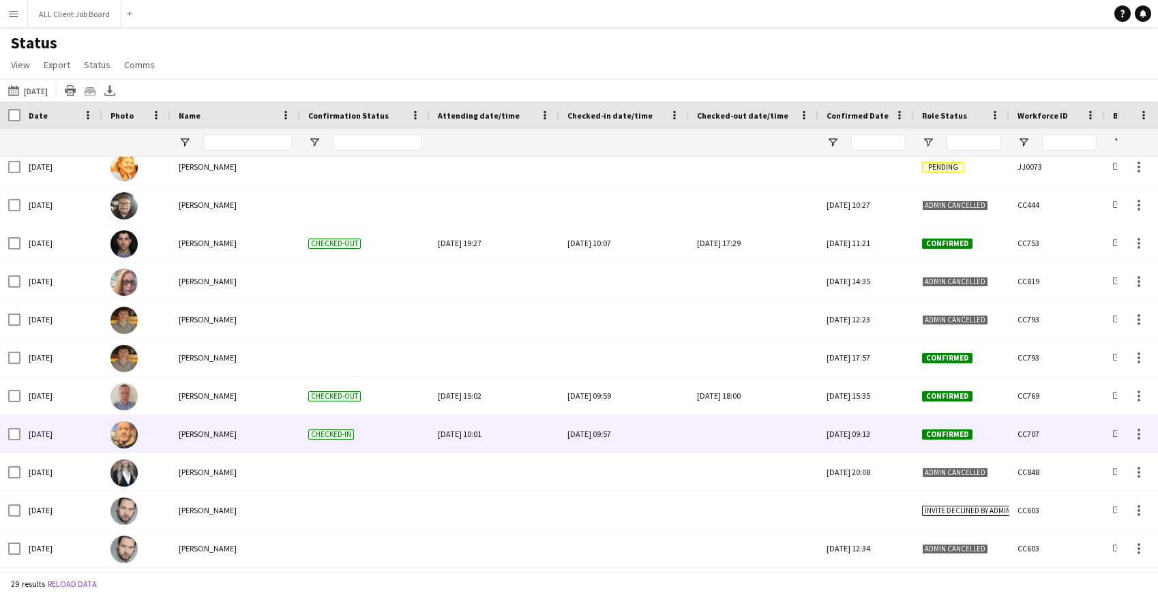
click at [745, 434] on div at bounding box center [753, 434] width 113 height 38
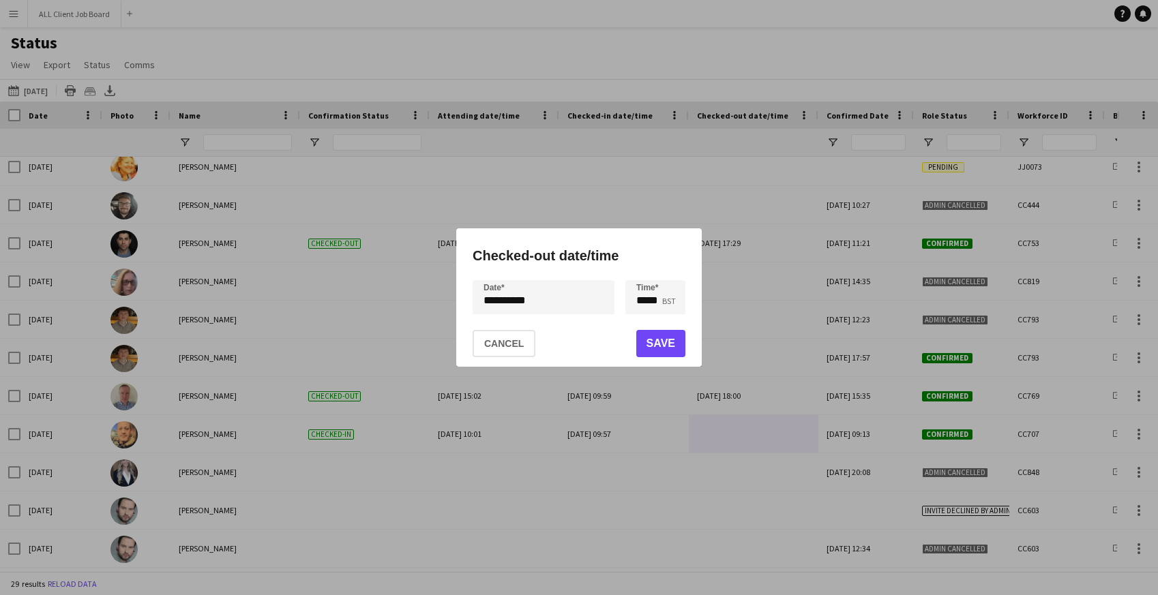
click at [496, 295] on div "**********" at bounding box center [579, 297] width 1158 height 595
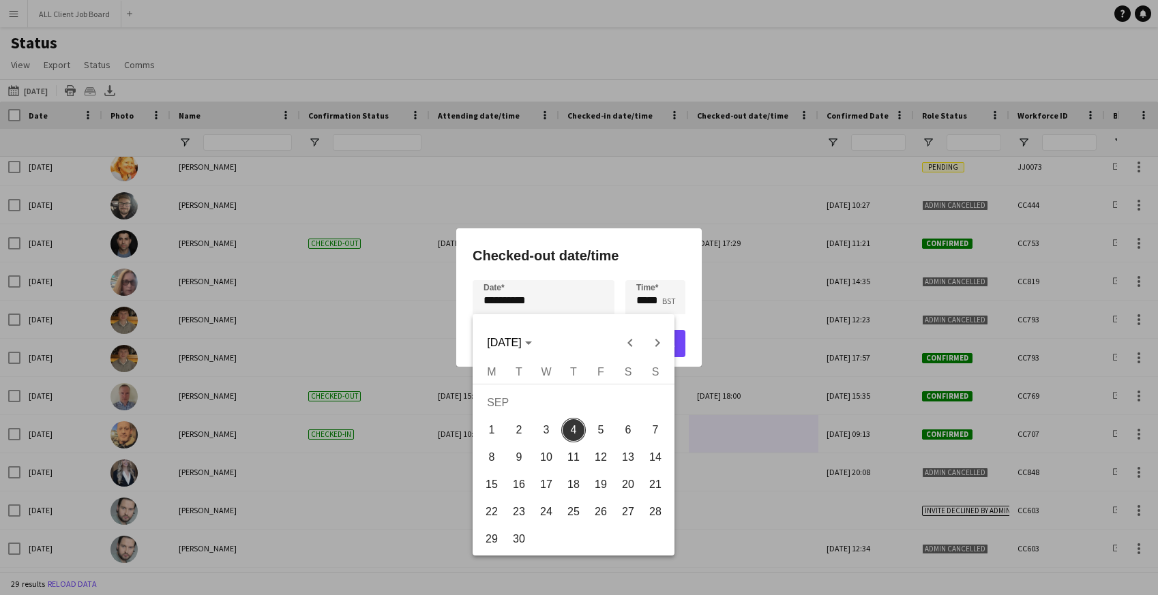
click at [544, 435] on span "3" at bounding box center [546, 430] width 25 height 25
type input "**********"
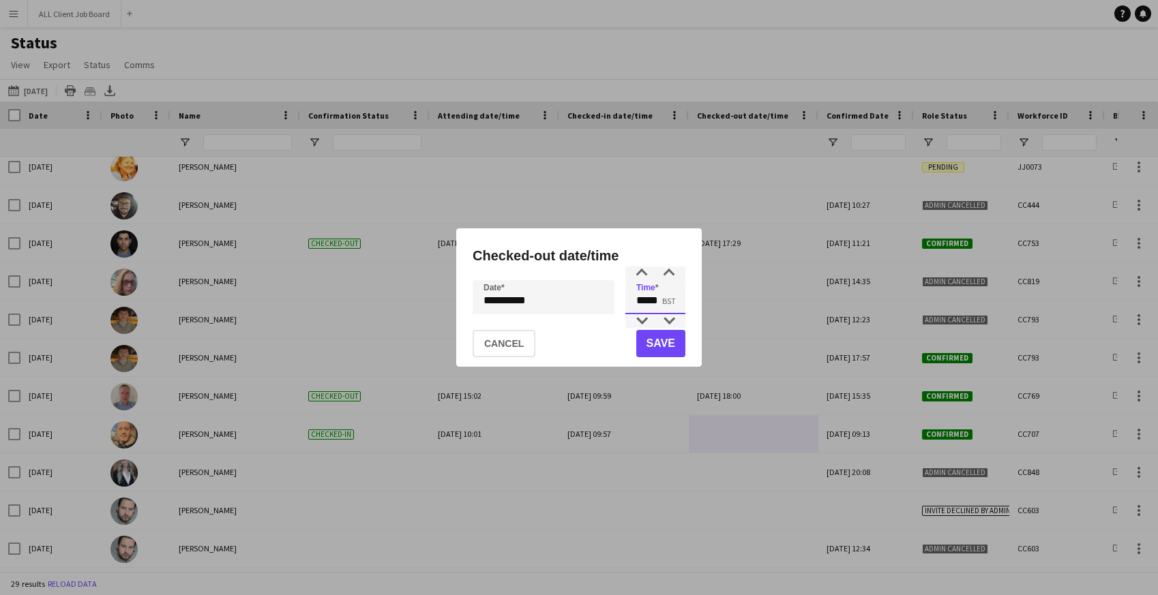
drag, startPoint x: 636, startPoint y: 301, endPoint x: 680, endPoint y: 301, distance: 44.3
click at [680, 301] on input "*****" at bounding box center [655, 297] width 60 height 34
type input "*****"
click at [667, 352] on button "Save" at bounding box center [660, 343] width 49 height 27
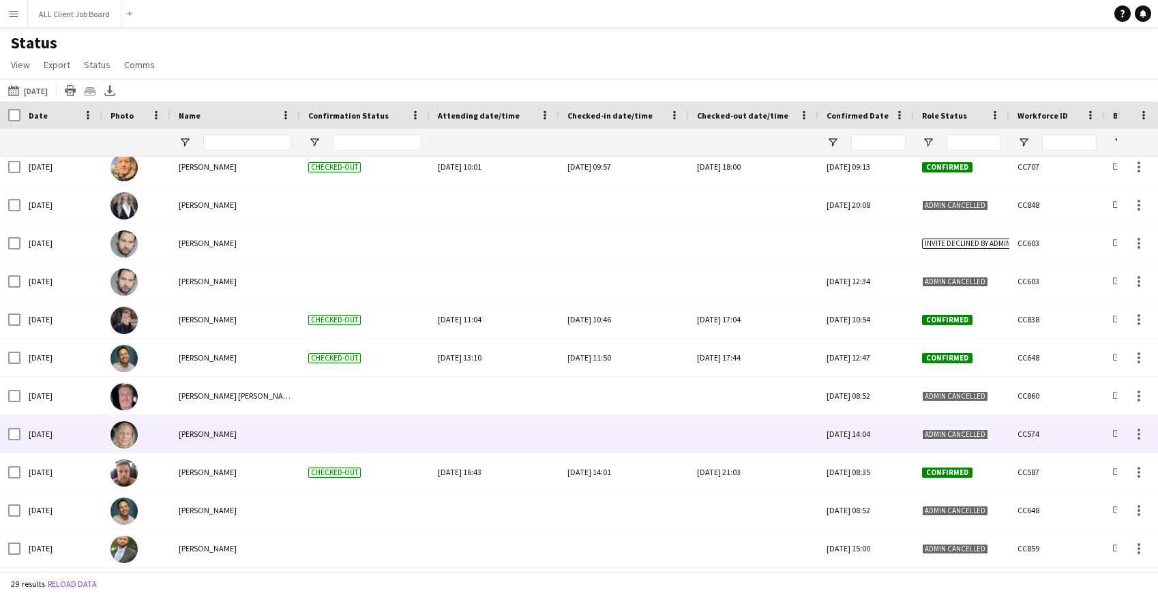
scroll to position [671, 0]
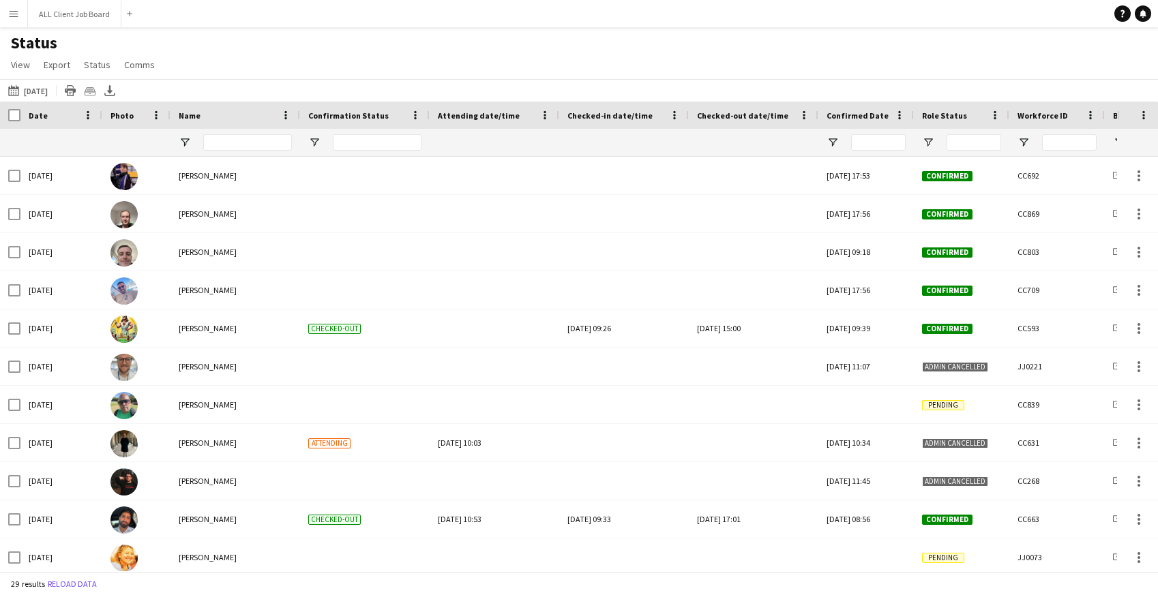
scroll to position [312, 0]
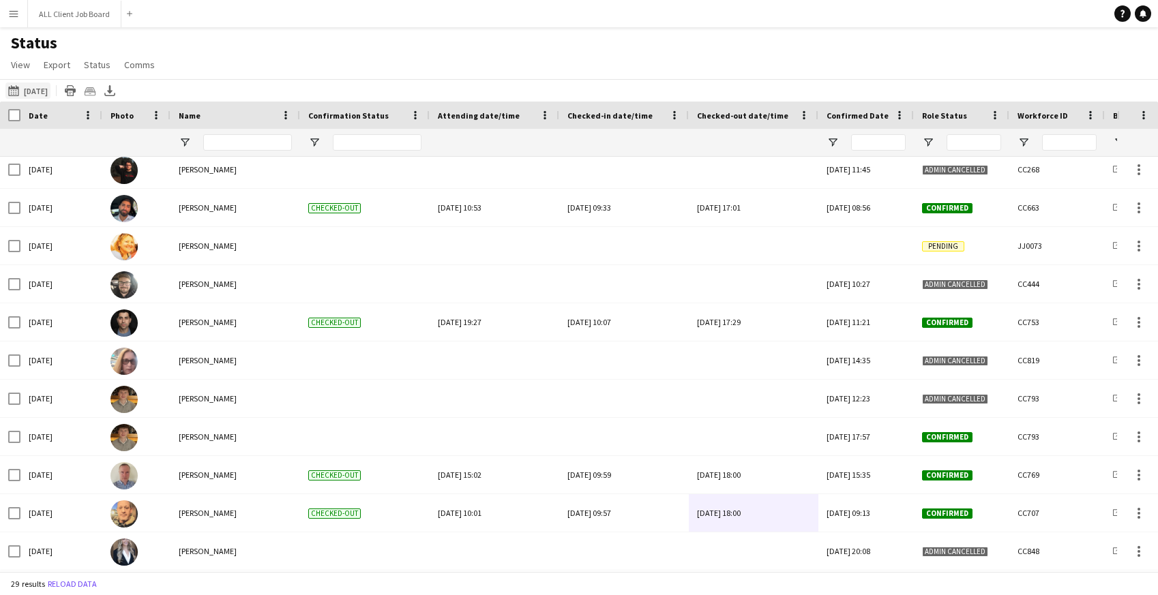
click at [38, 91] on button "Yesterday Yesterday" at bounding box center [27, 91] width 45 height 16
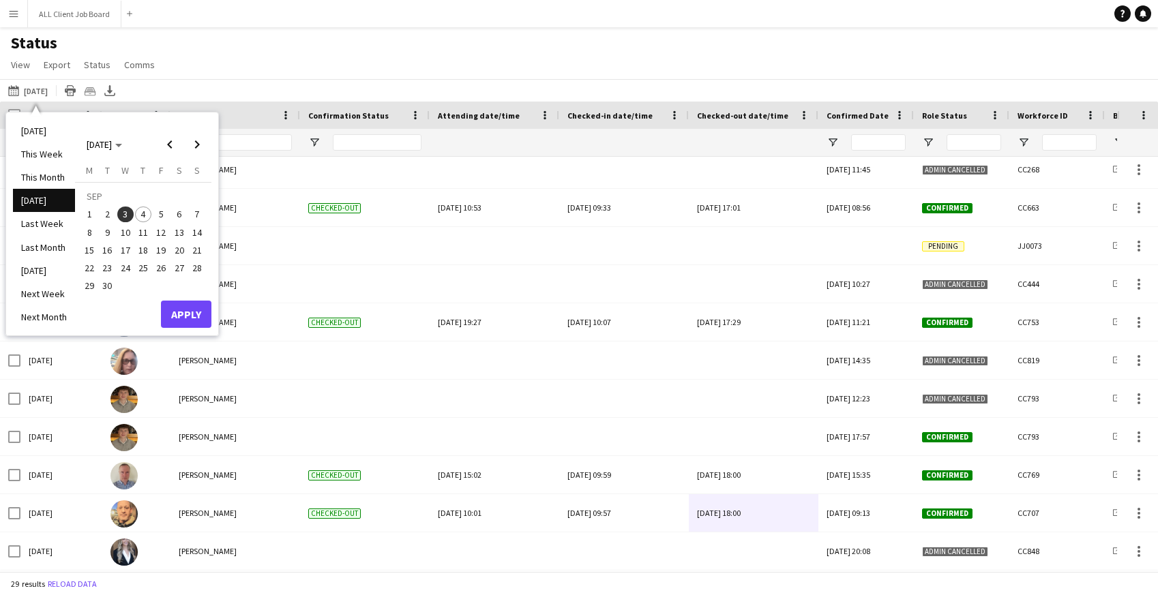
click at [147, 218] on span "4" at bounding box center [143, 215] width 16 height 16
click at [182, 312] on button "Apply" at bounding box center [186, 314] width 50 height 27
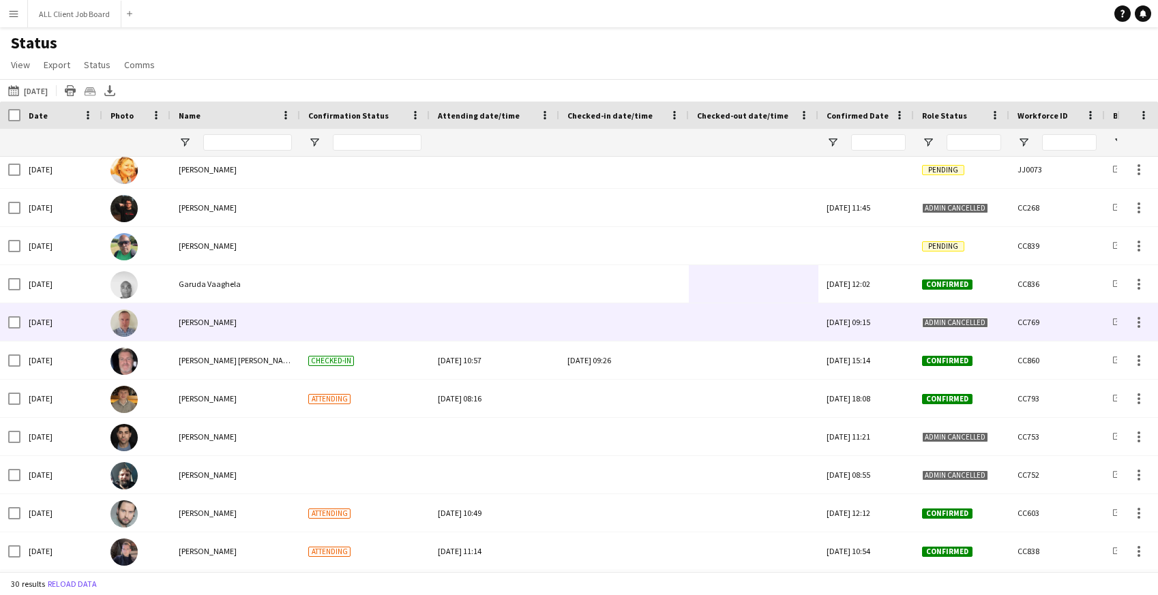
scroll to position [531, 0]
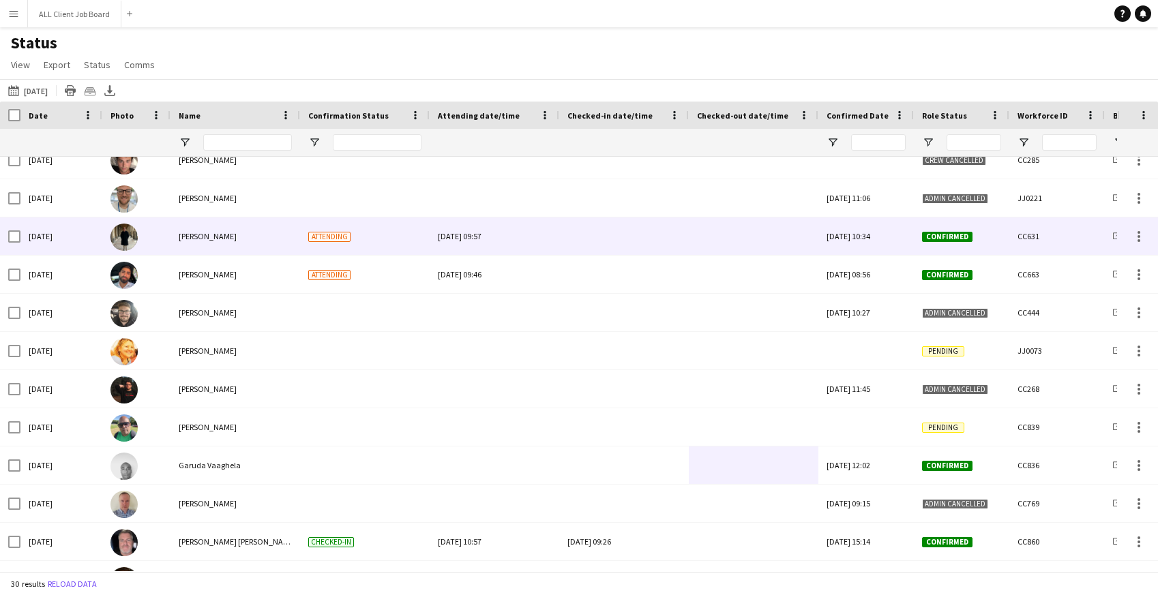
click at [603, 235] on div at bounding box center [624, 237] width 113 height 38
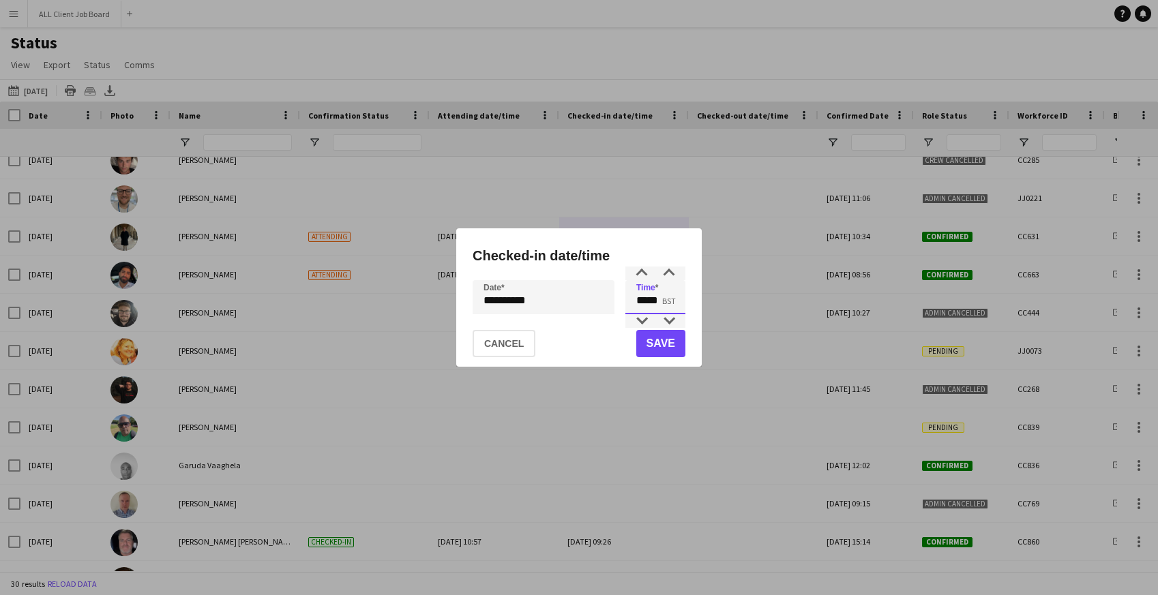
drag, startPoint x: 636, startPoint y: 298, endPoint x: 687, endPoint y: 300, distance: 51.2
click at [687, 300] on div "**********" at bounding box center [579, 298] width 246 height 138
type input "*****"
click at [648, 350] on button "Save" at bounding box center [660, 343] width 49 height 27
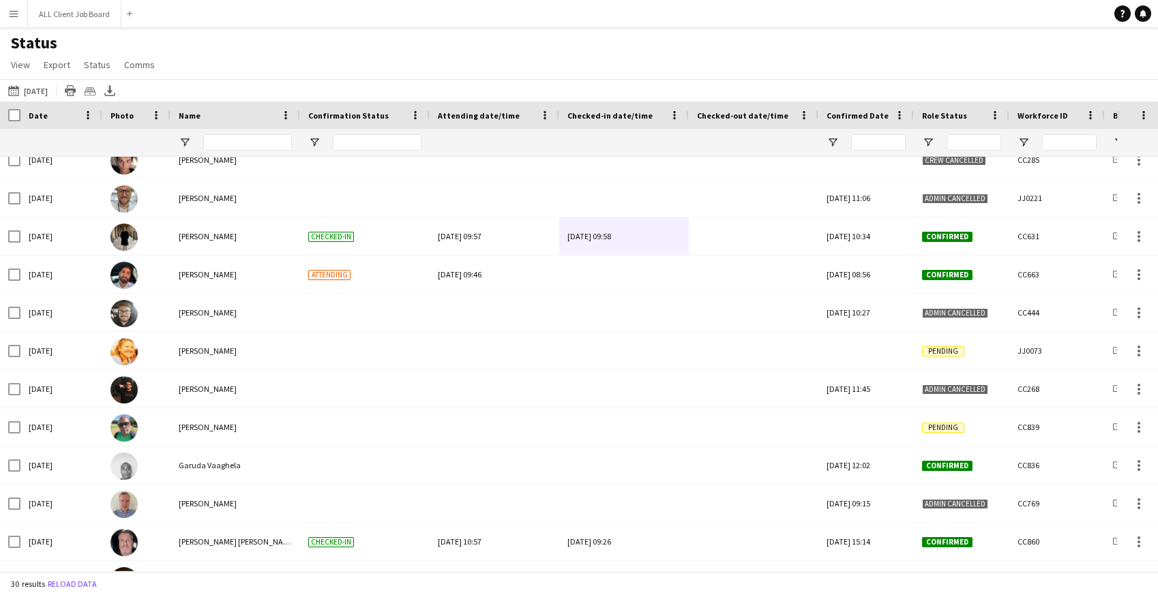
click at [12, 14] on app-icon "Menu" at bounding box center [13, 13] width 11 height 11
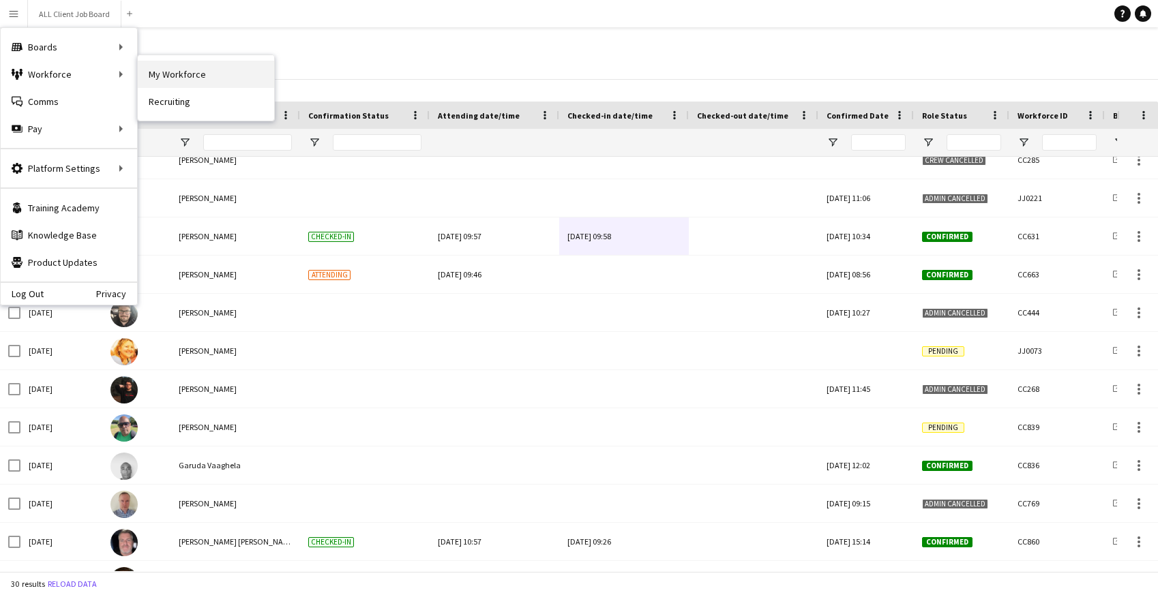
click at [193, 80] on link "My Workforce" at bounding box center [206, 74] width 136 height 27
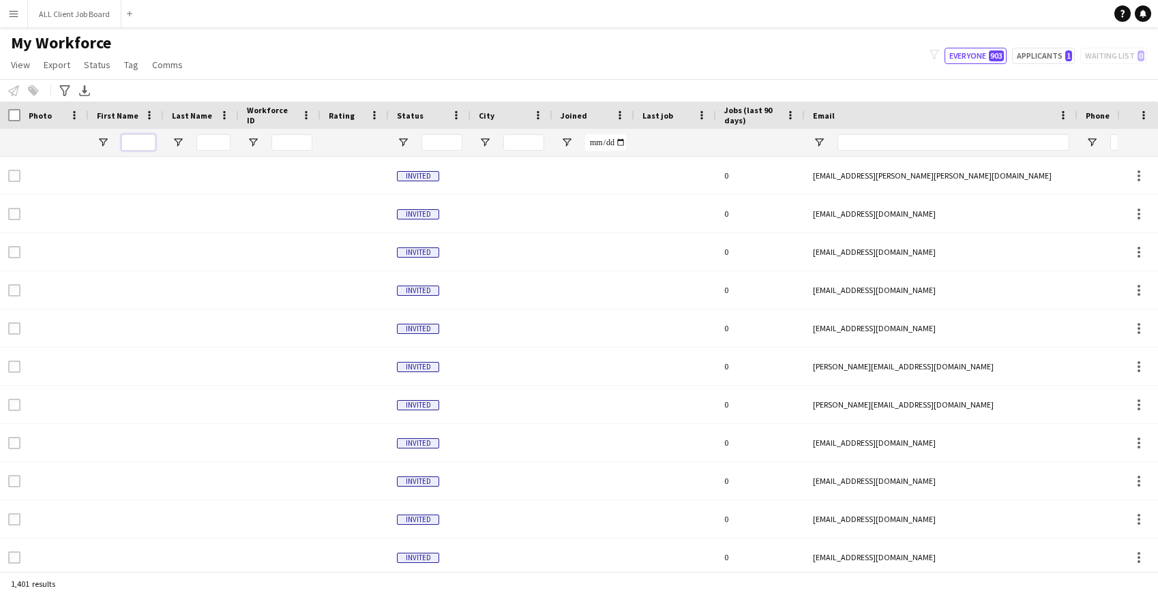
click at [147, 143] on input "First Name Filter Input" at bounding box center [138, 142] width 34 height 16
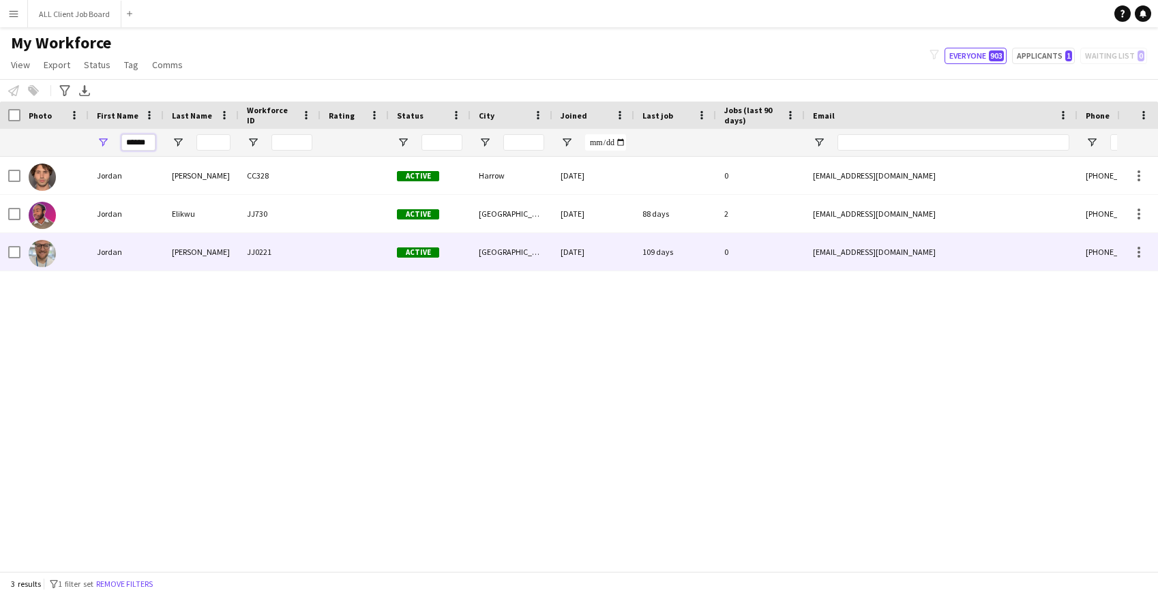
type input "******"
click at [123, 255] on div "Jordan" at bounding box center [126, 252] width 75 height 38
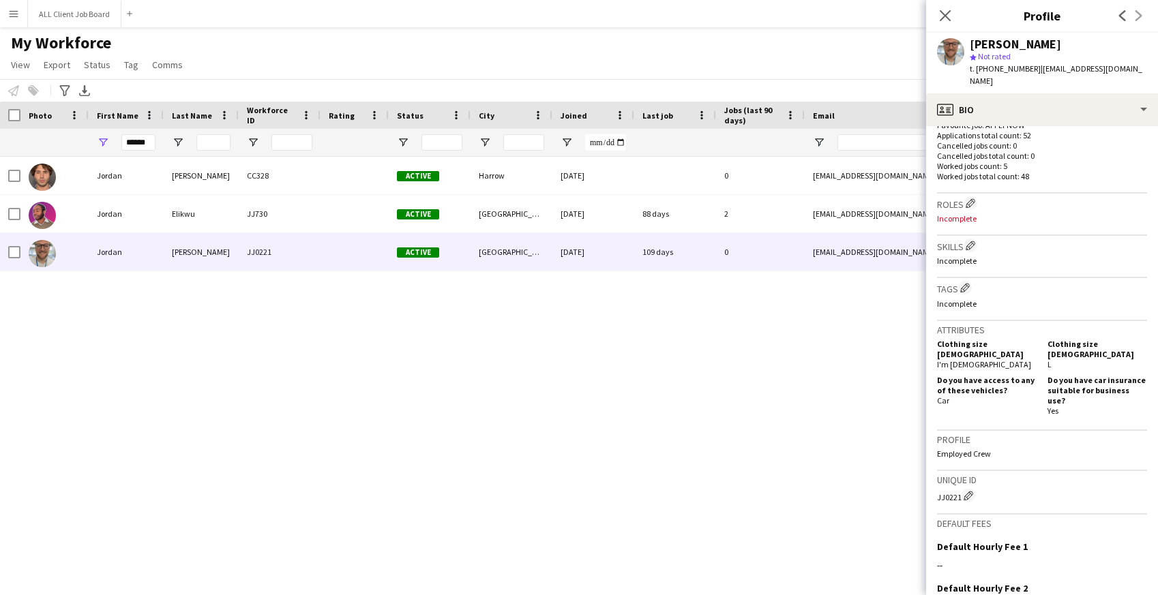
scroll to position [507, 0]
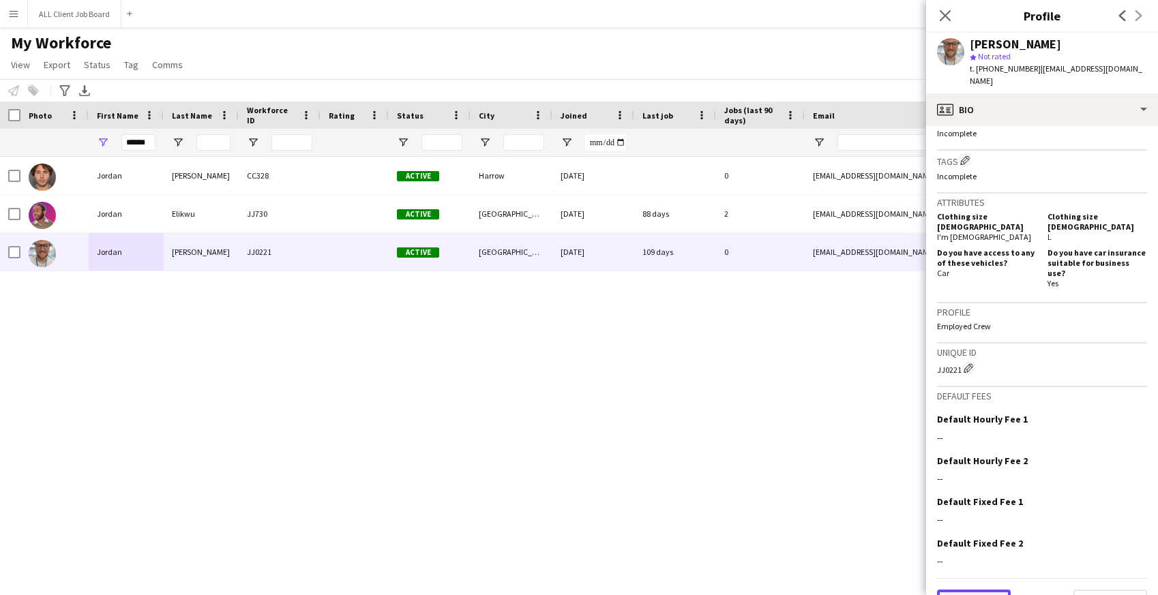
click at [973, 590] on button "Previous" at bounding box center [974, 603] width 74 height 27
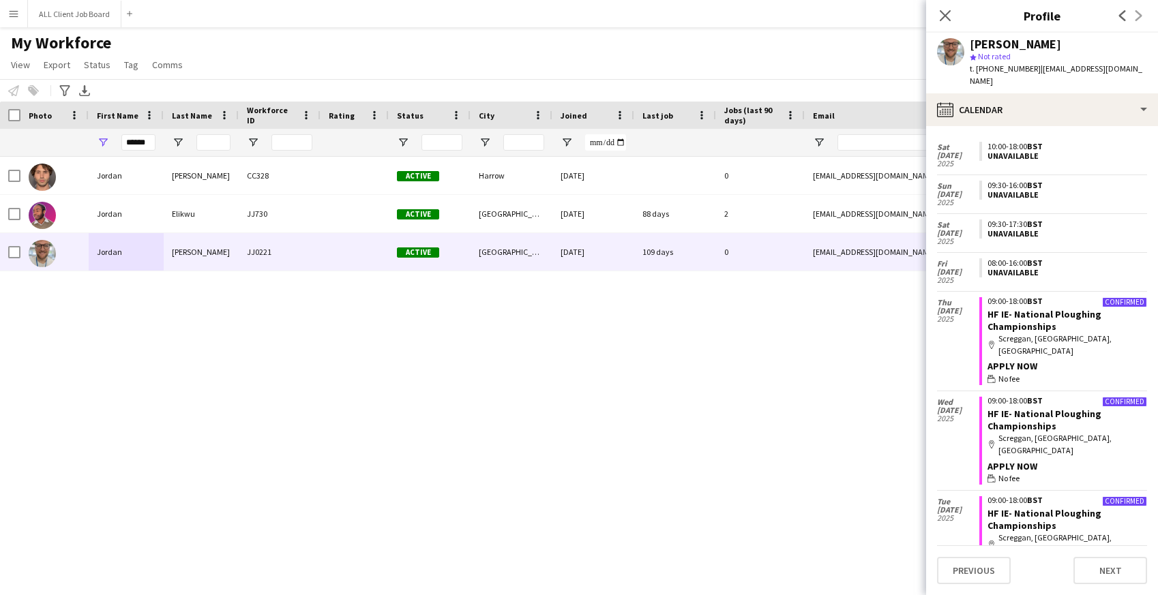
scroll to position [510, 0]
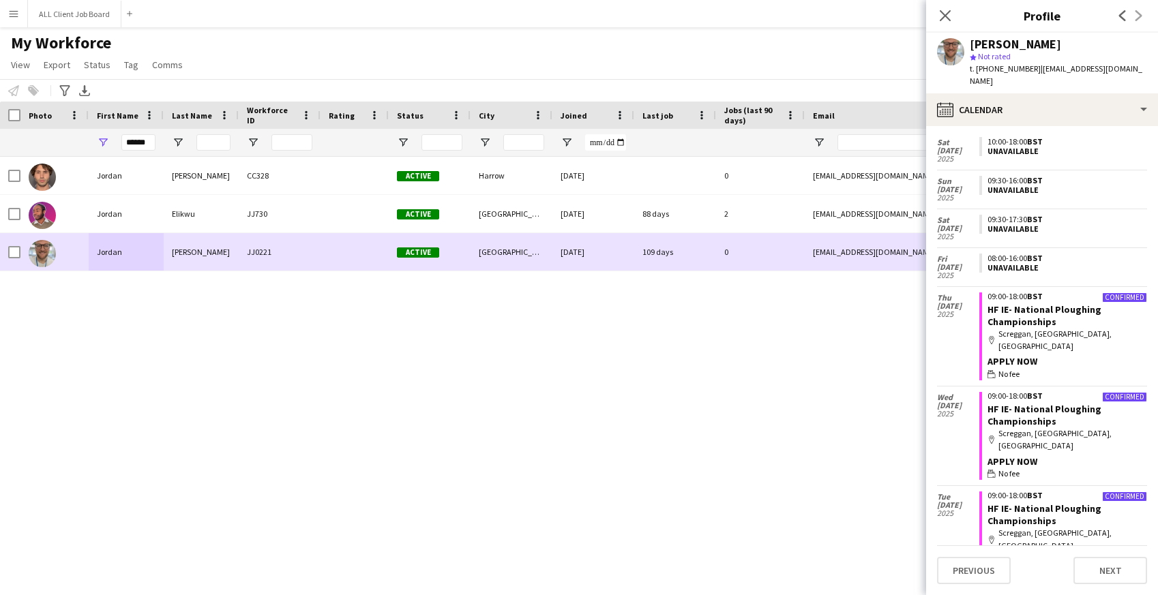
click at [325, 241] on div at bounding box center [355, 252] width 68 height 38
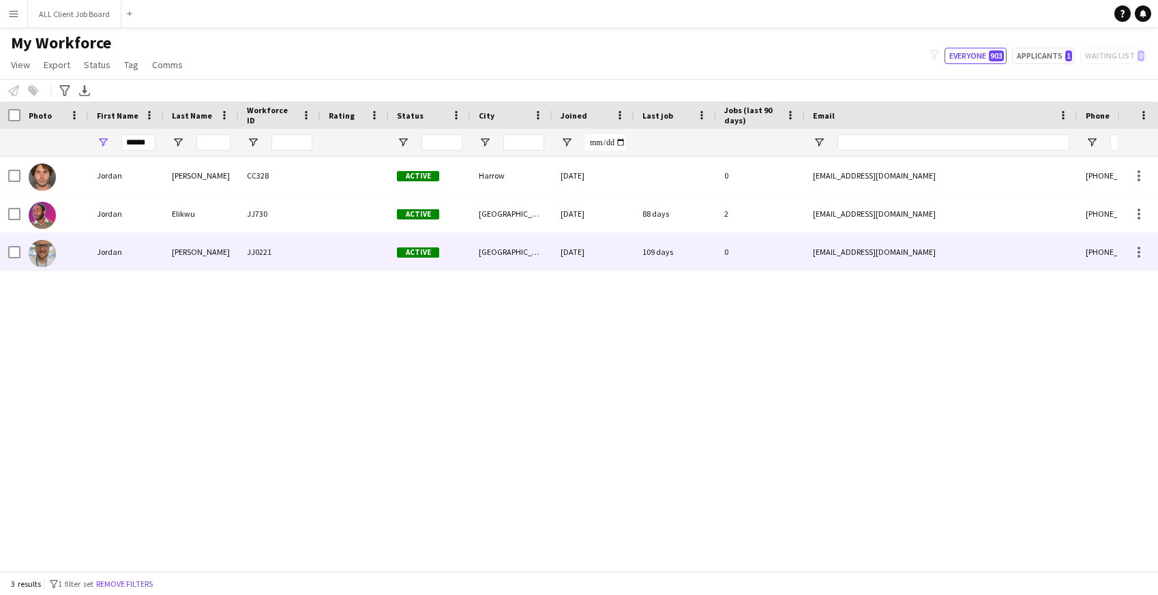
click at [984, 246] on div "[EMAIL_ADDRESS][DOMAIN_NAME]" at bounding box center [941, 252] width 273 height 38
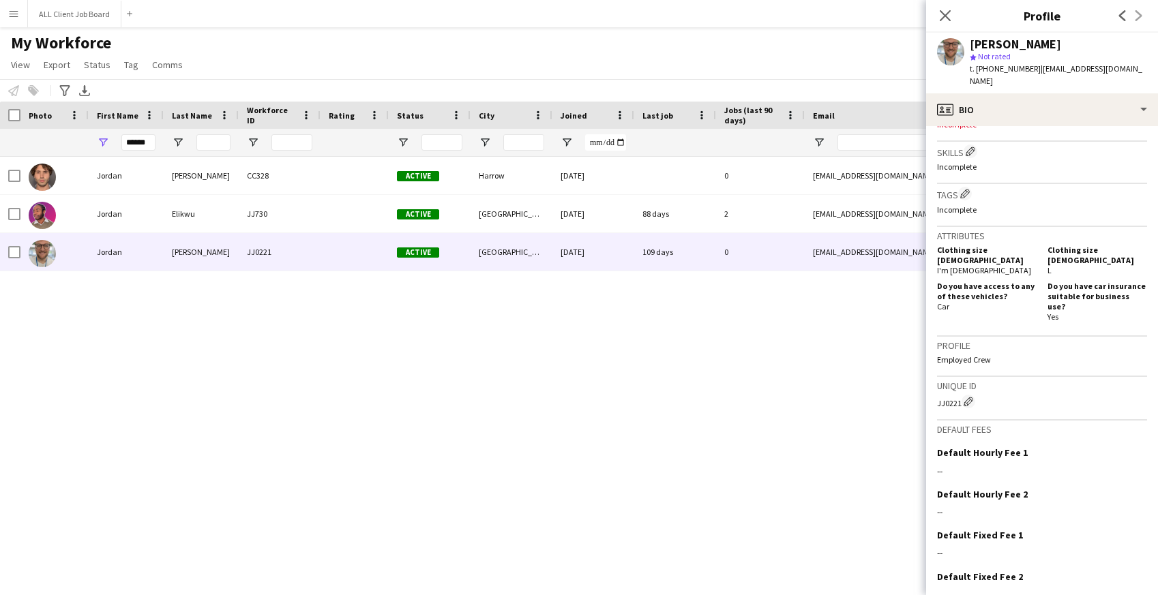
scroll to position [507, 0]
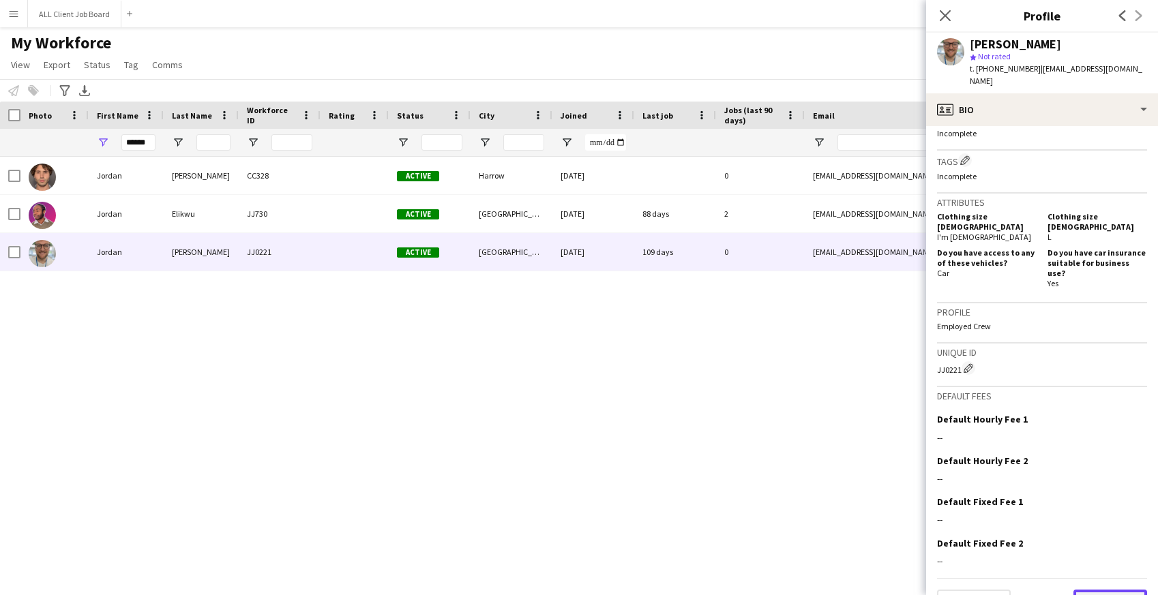
click at [1119, 590] on button "Next" at bounding box center [1111, 603] width 74 height 27
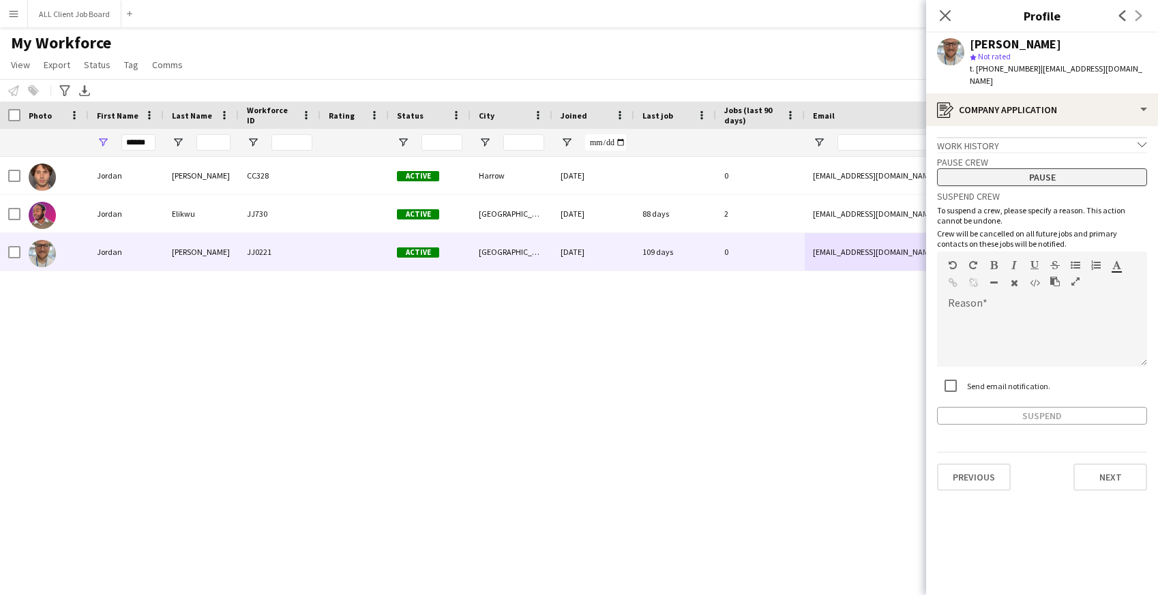
click at [1031, 168] on button "Pause" at bounding box center [1042, 177] width 210 height 18
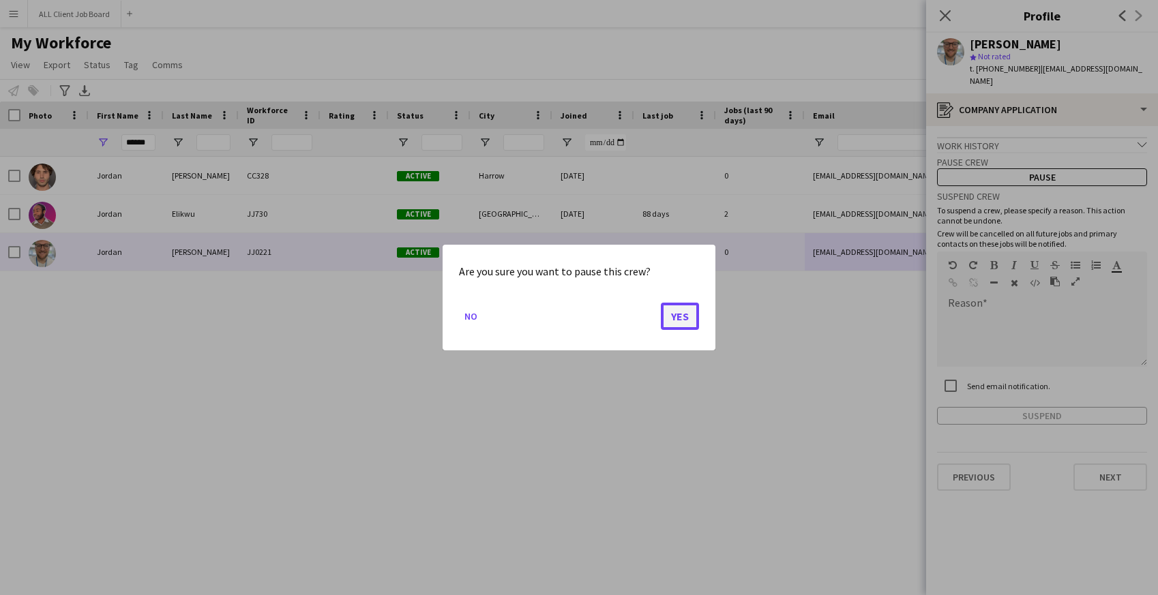
click at [686, 316] on button "Yes" at bounding box center [680, 316] width 38 height 27
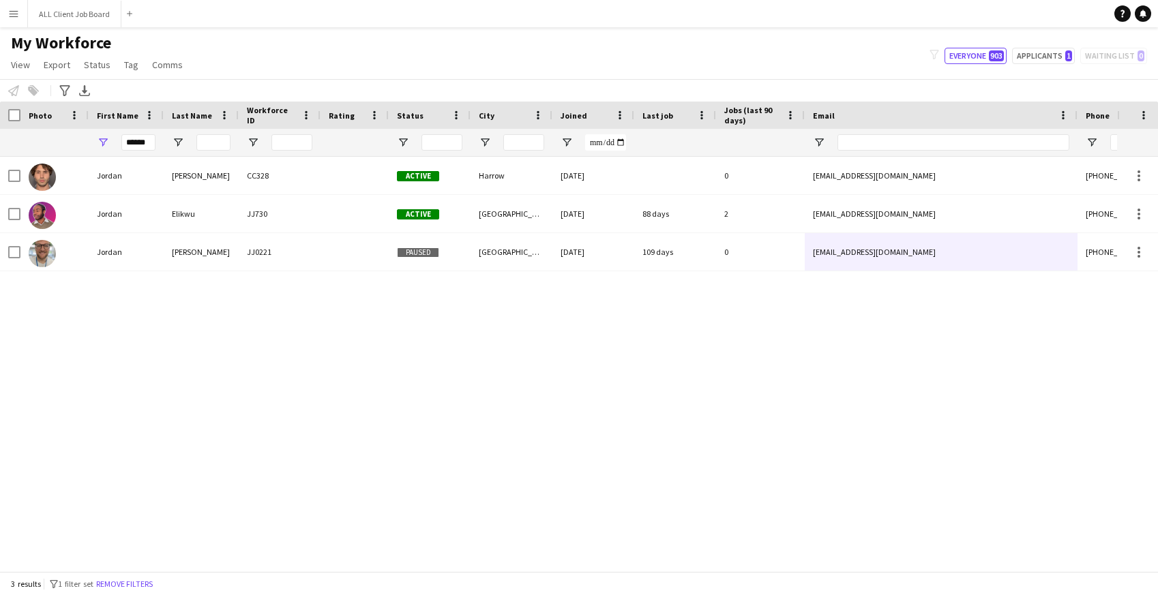
click at [14, 15] on app-icon "Menu" at bounding box center [13, 13] width 11 height 11
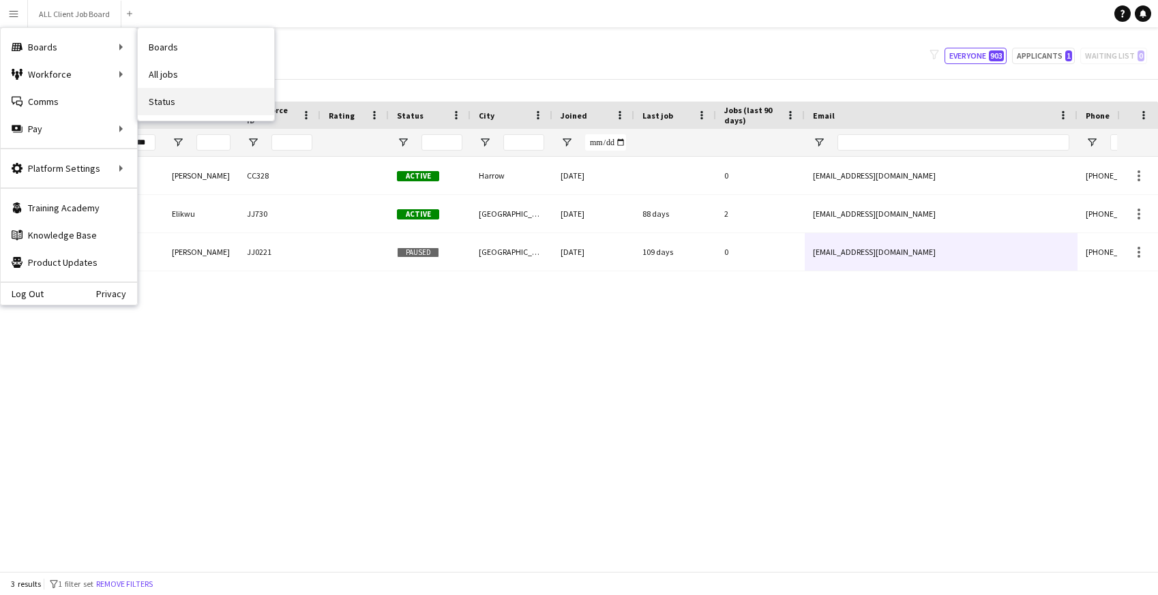
click at [171, 99] on link "Status" at bounding box center [206, 101] width 136 height 27
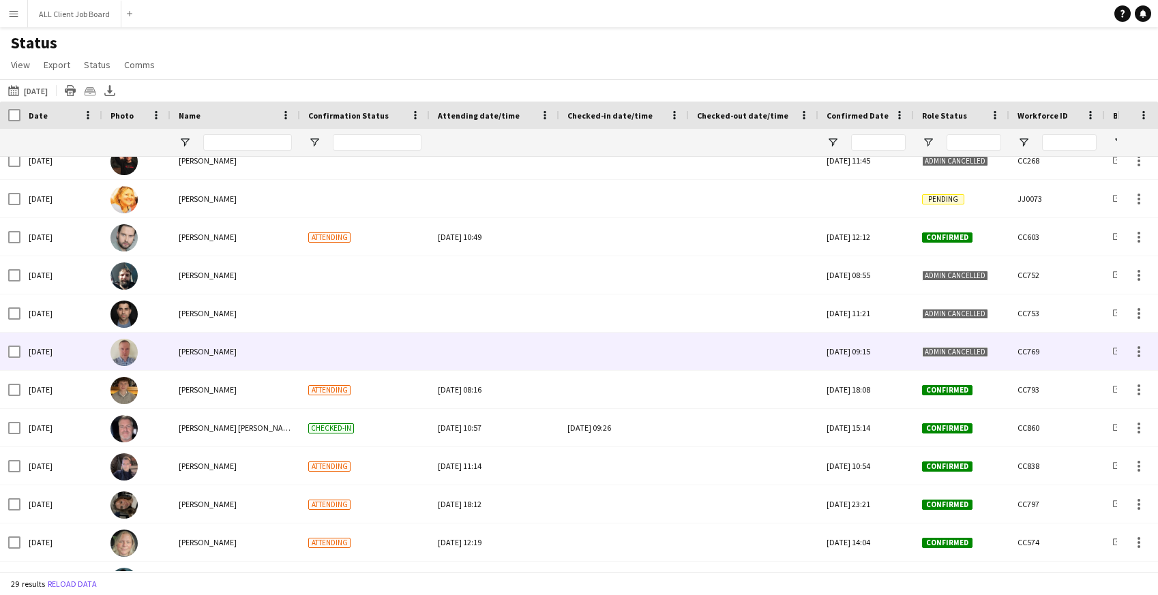
scroll to position [568, 0]
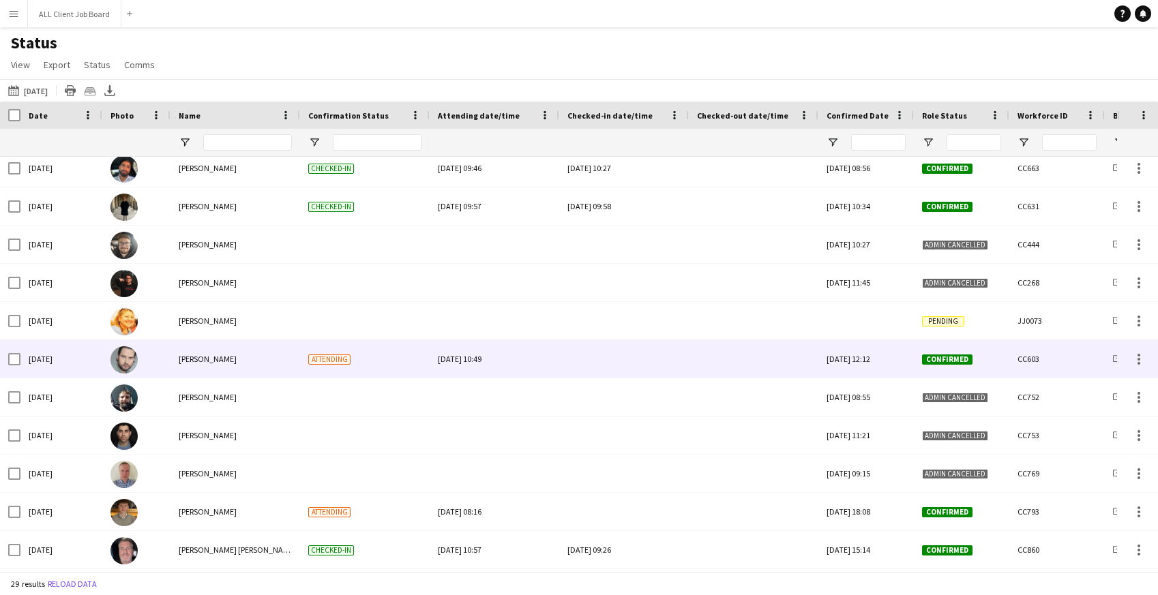
click at [600, 365] on div at bounding box center [624, 359] width 113 height 38
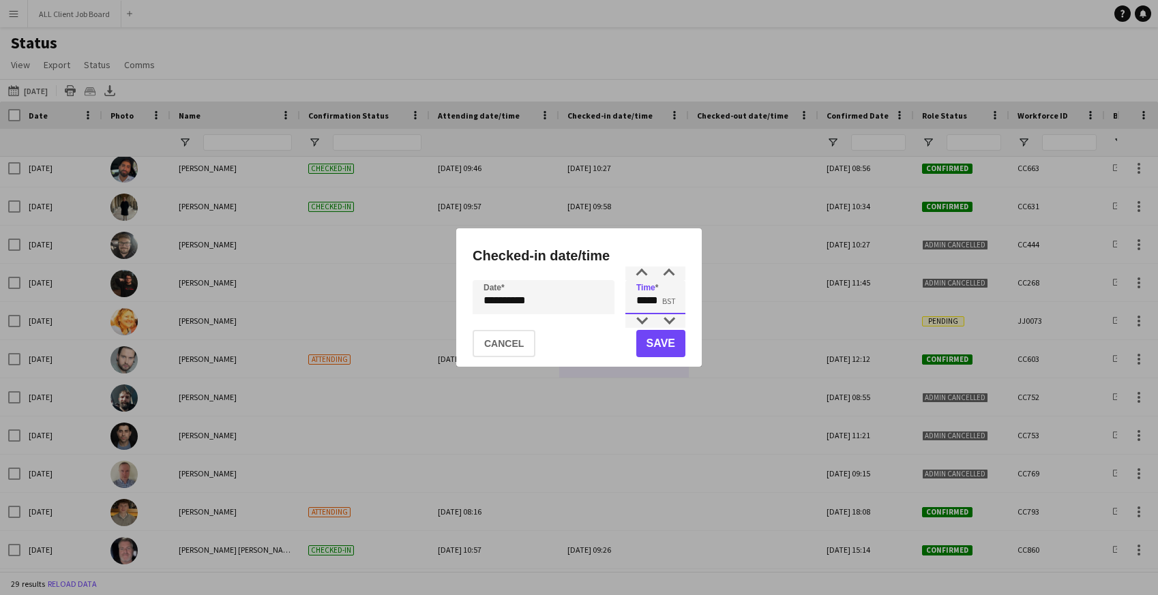
drag, startPoint x: 652, startPoint y: 301, endPoint x: 662, endPoint y: 302, distance: 10.3
click at [662, 302] on input "*****" at bounding box center [655, 297] width 60 height 34
type input "*****"
click at [655, 350] on button "Save" at bounding box center [660, 343] width 49 height 27
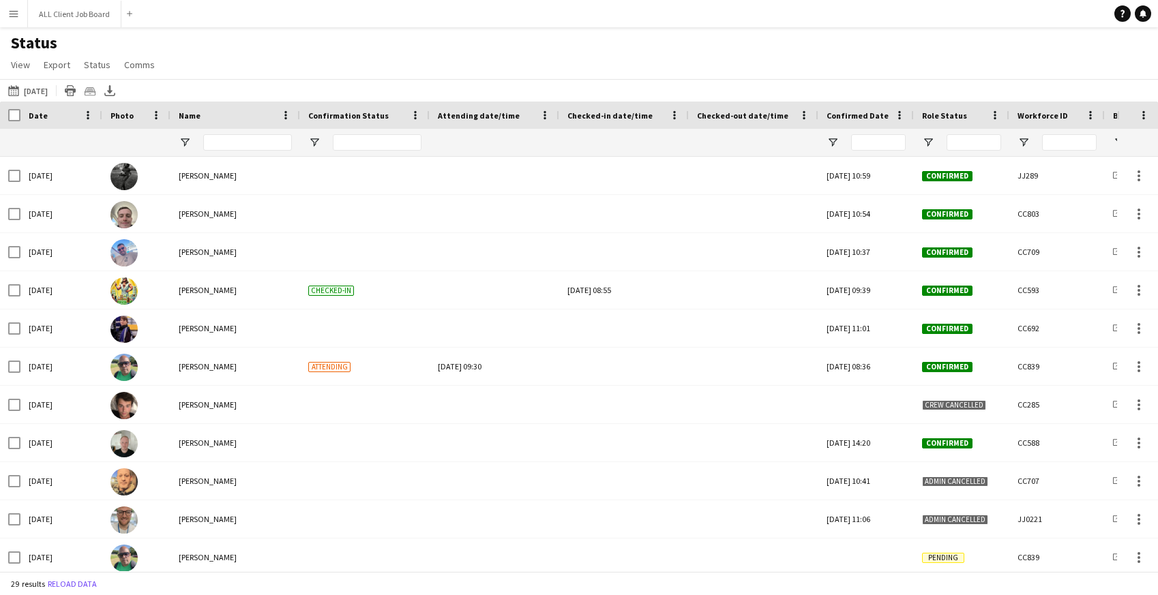
click at [18, 18] on app-icon "Menu" at bounding box center [13, 13] width 11 height 11
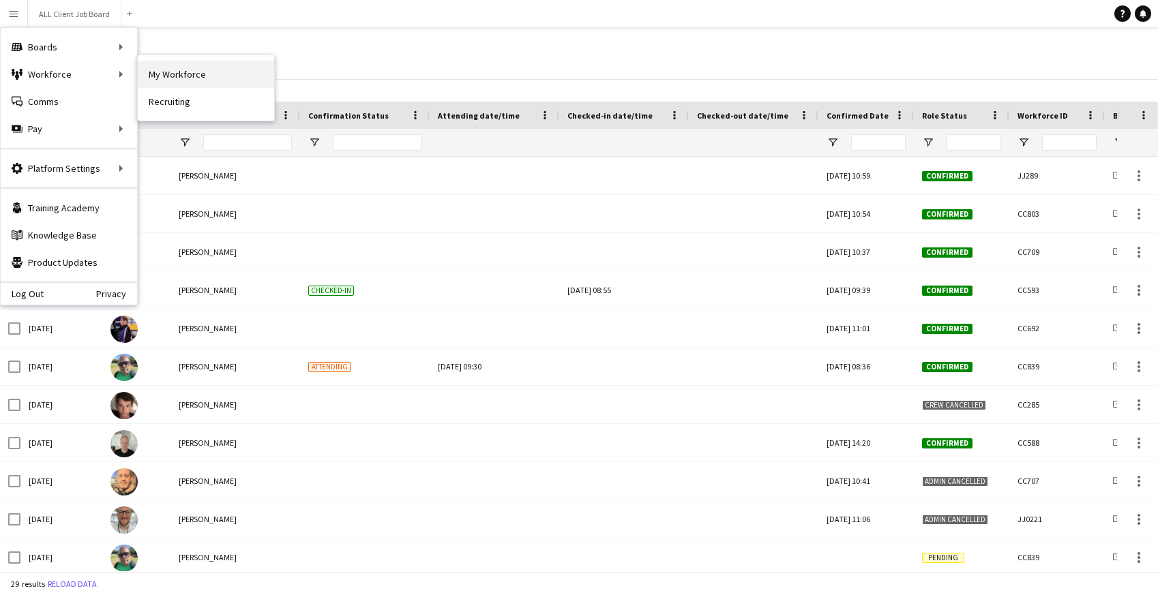
click at [190, 72] on link "My Workforce" at bounding box center [206, 74] width 136 height 27
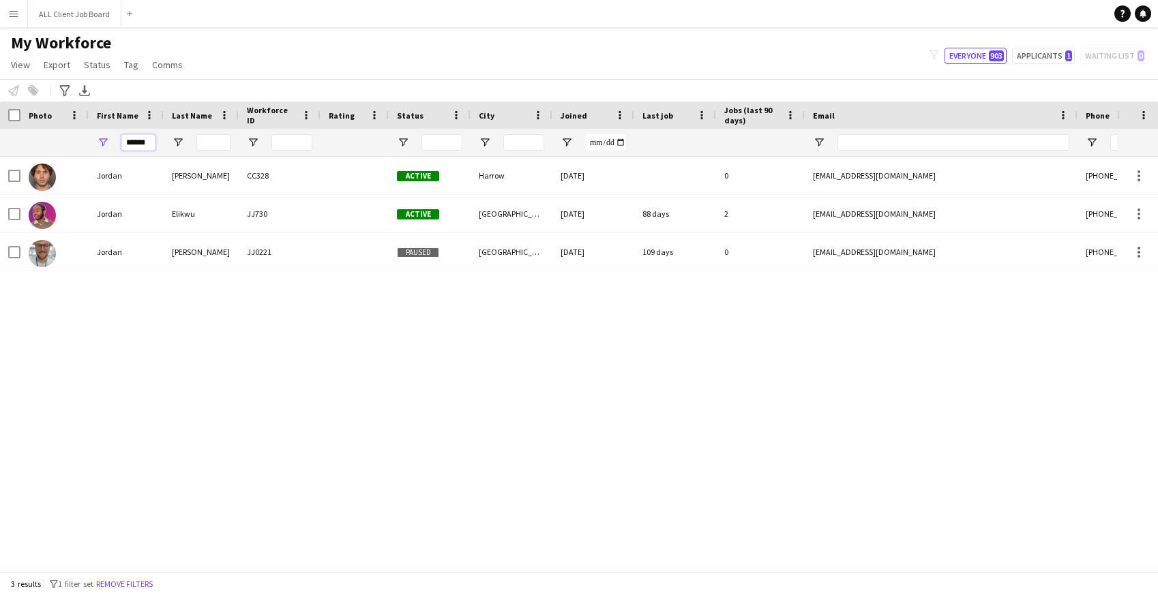
drag, startPoint x: 151, startPoint y: 142, endPoint x: 119, endPoint y: 142, distance: 31.4
click at [119, 142] on div "******" at bounding box center [126, 142] width 75 height 27
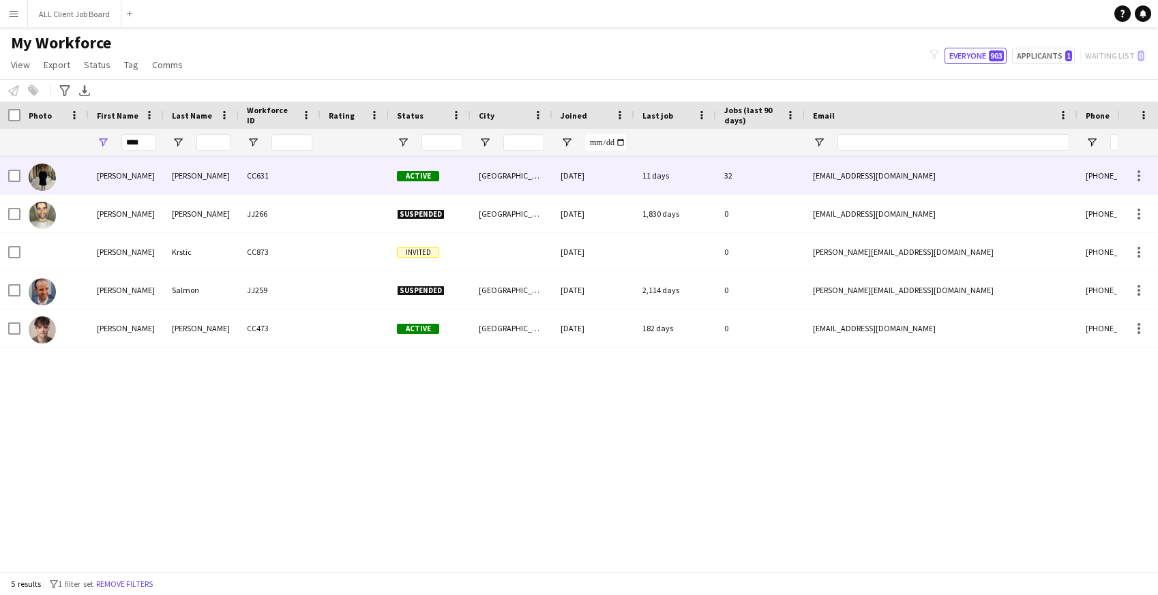
click at [134, 168] on div "Adam" at bounding box center [126, 176] width 75 height 38
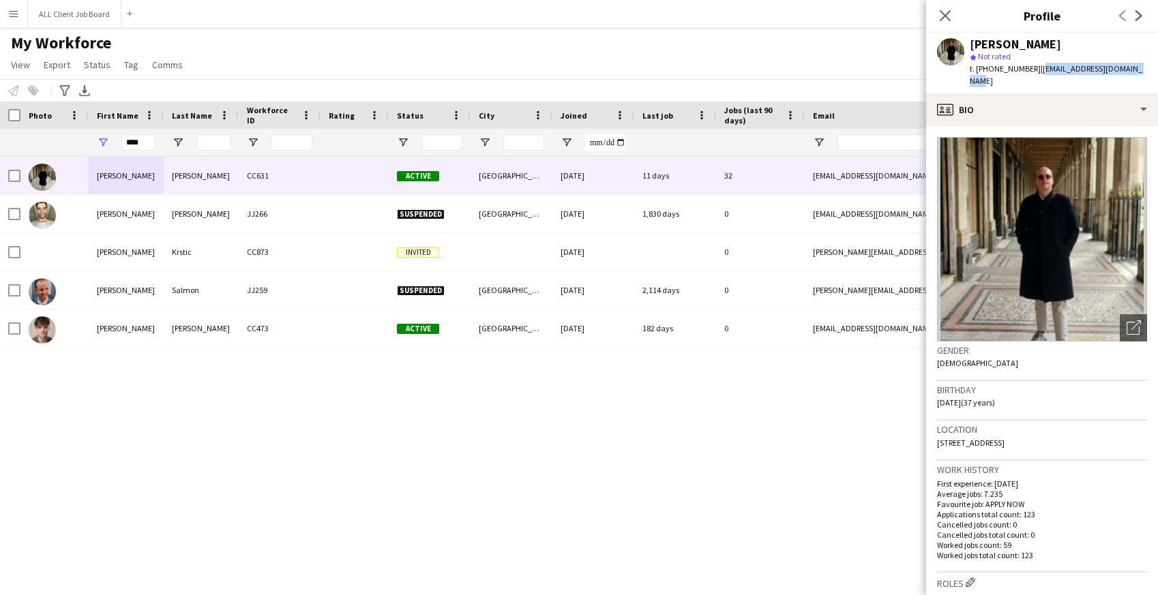
drag, startPoint x: 1035, startPoint y: 68, endPoint x: 1149, endPoint y: 68, distance: 114.6
click at [1149, 68] on div "Adam Connor star Not rated t. +447887920051 | adamconnormusic@gmail.com" at bounding box center [1042, 63] width 232 height 61
copy span "adamconnormusic@gmail.com"
drag, startPoint x: 151, startPoint y: 140, endPoint x: 112, endPoint y: 136, distance: 39.1
click at [112, 136] on div "****" at bounding box center [126, 142] width 75 height 27
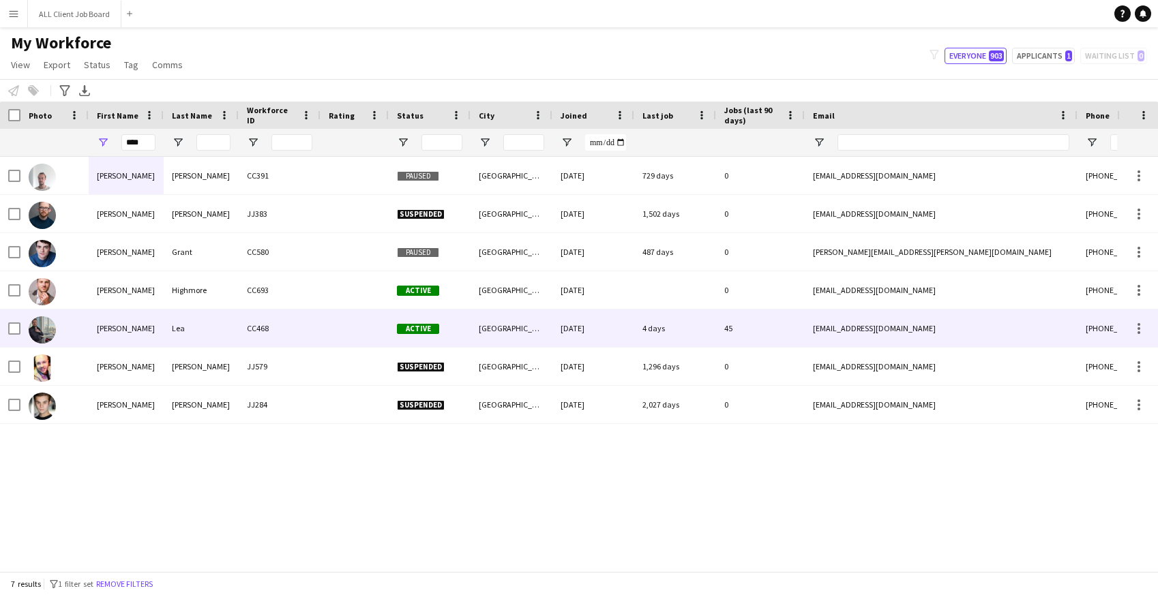
click at [141, 337] on div "Thomas" at bounding box center [126, 329] width 75 height 38
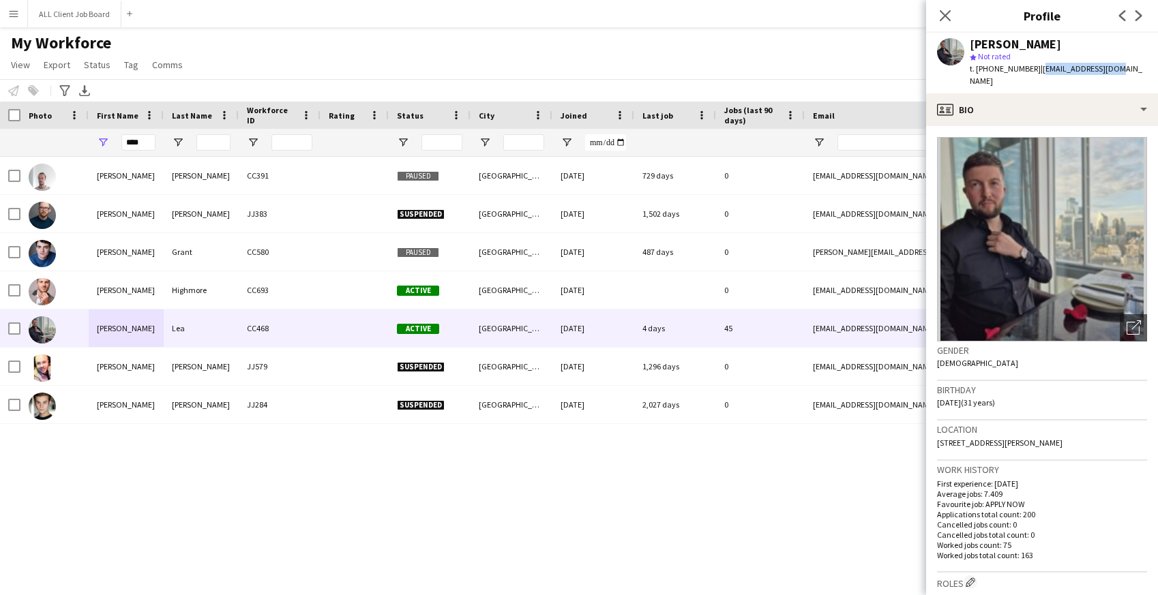
drag, startPoint x: 1034, startPoint y: 67, endPoint x: 1109, endPoint y: 66, distance: 75.0
click at [1110, 66] on div "Thomas Lea star Not rated t. +447572035968 | tlea1121@gmail.com" at bounding box center [1042, 63] width 232 height 61
copy span "tlea1121@gmail.com"
drag, startPoint x: 145, startPoint y: 142, endPoint x: 115, endPoint y: 137, distance: 30.4
click at [115, 138] on div "****" at bounding box center [126, 142] width 75 height 27
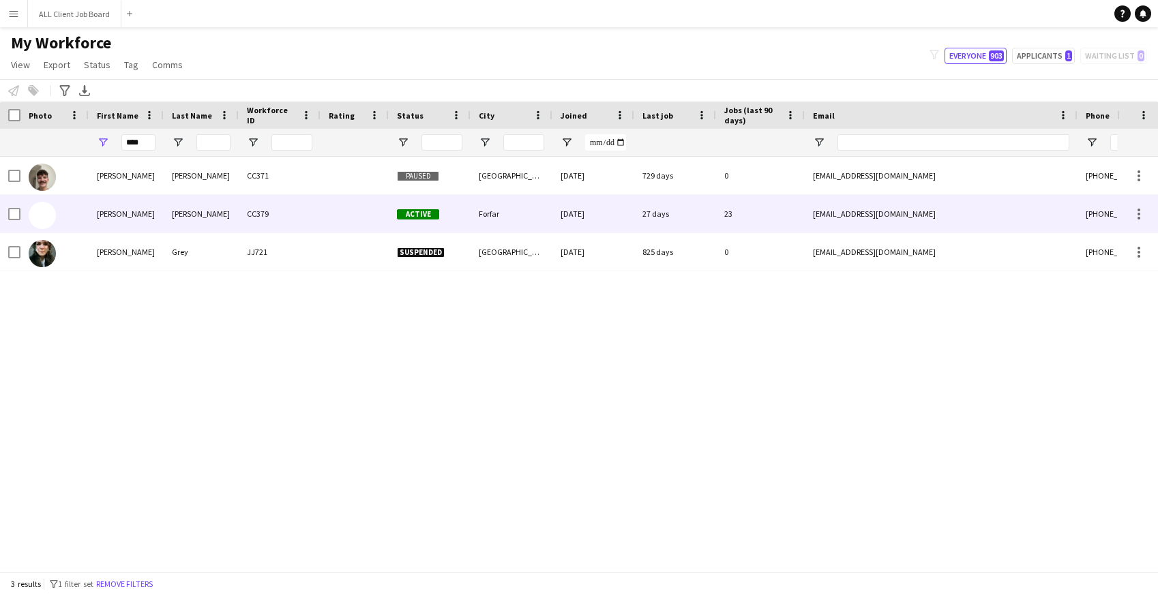
click at [367, 224] on div at bounding box center [355, 214] width 68 height 38
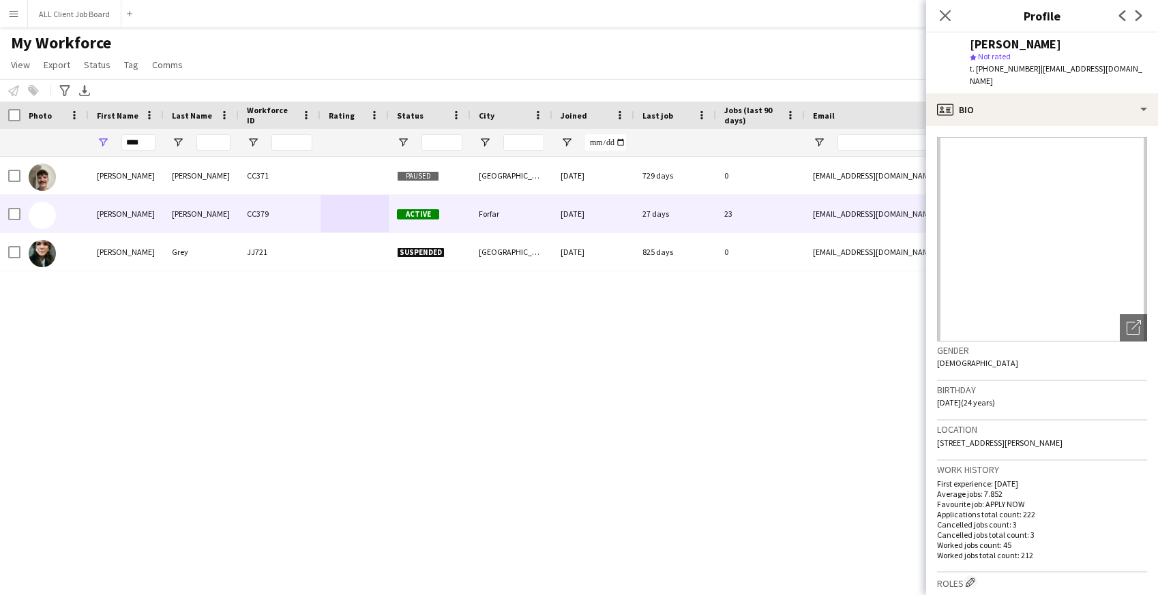
drag, startPoint x: 1036, startPoint y: 69, endPoint x: 1110, endPoint y: 66, distance: 73.7
click at [1110, 66] on span "| owenfoster01@gmail.com" at bounding box center [1056, 74] width 173 height 23
drag, startPoint x: 1035, startPoint y: 68, endPoint x: 1124, endPoint y: 66, distance: 88.7
click at [1124, 66] on div "Owen Foster star Not rated t. +447511676821 | owenfoster01@gmail.com" at bounding box center [1042, 63] width 232 height 61
copy span "owenfoster01@gmail.com"
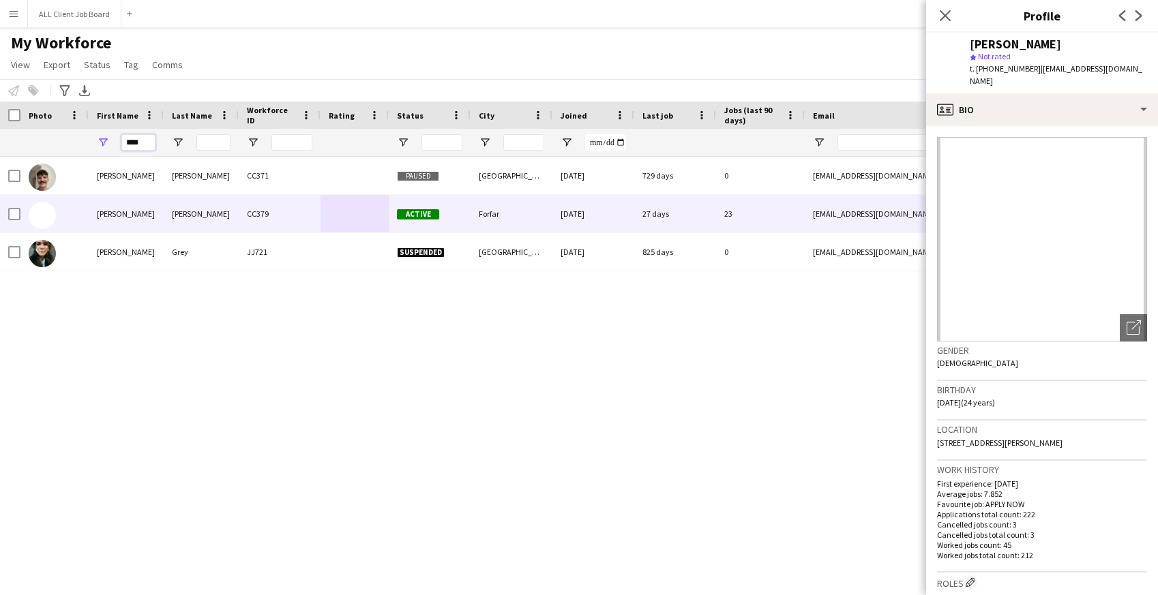
drag, startPoint x: 148, startPoint y: 143, endPoint x: 104, endPoint y: 142, distance: 44.4
click at [104, 142] on div "****" at bounding box center [126, 142] width 75 height 27
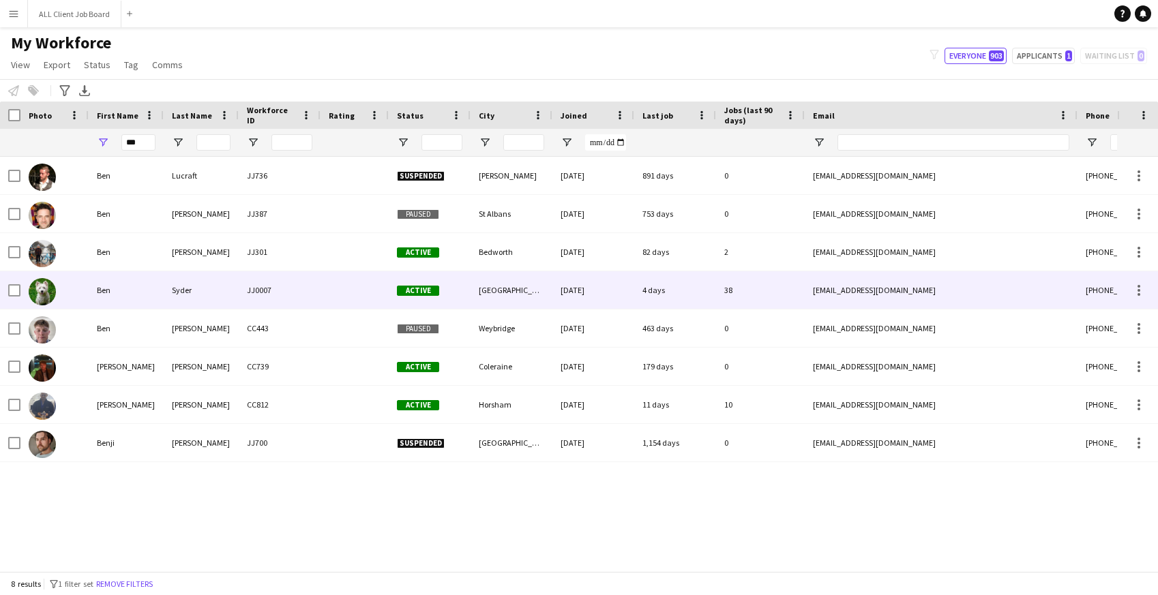
click at [131, 294] on div "Ben" at bounding box center [126, 290] width 75 height 38
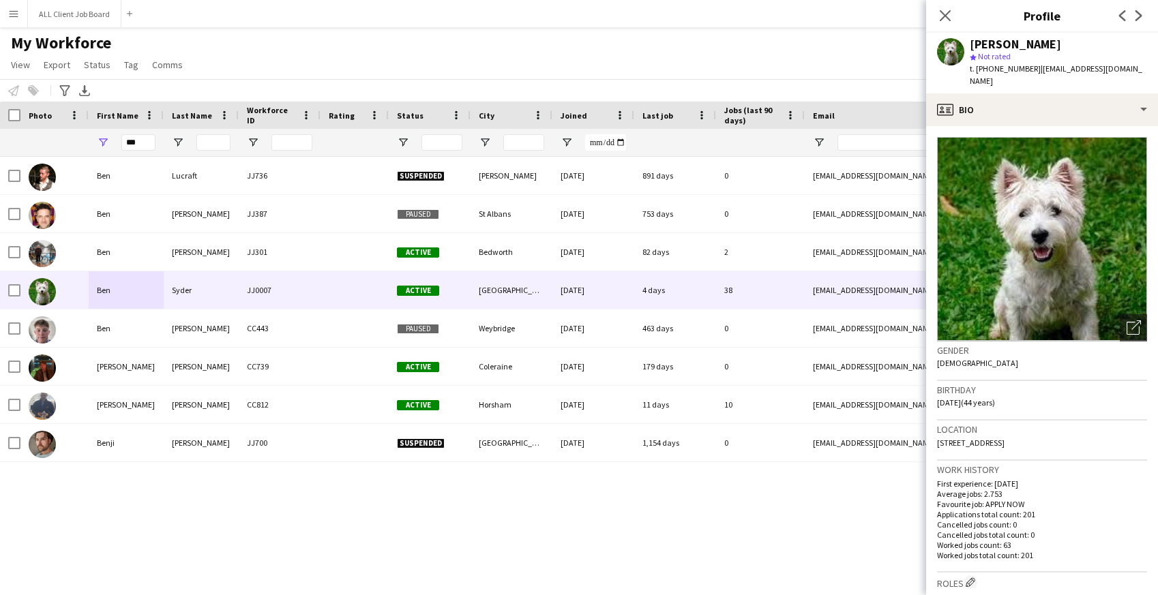
click at [1036, 67] on span "| iambensyder@gmail.com" at bounding box center [1056, 74] width 173 height 23
drag, startPoint x: 1036, startPoint y: 67, endPoint x: 1070, endPoint y: 68, distance: 33.5
click at [1070, 68] on span "| iambensyder@gmail.com" at bounding box center [1056, 74] width 173 height 23
click at [1112, 57] on div "star Not rated" at bounding box center [1058, 56] width 177 height 12
drag, startPoint x: 1035, startPoint y: 69, endPoint x: 1124, endPoint y: 69, distance: 89.4
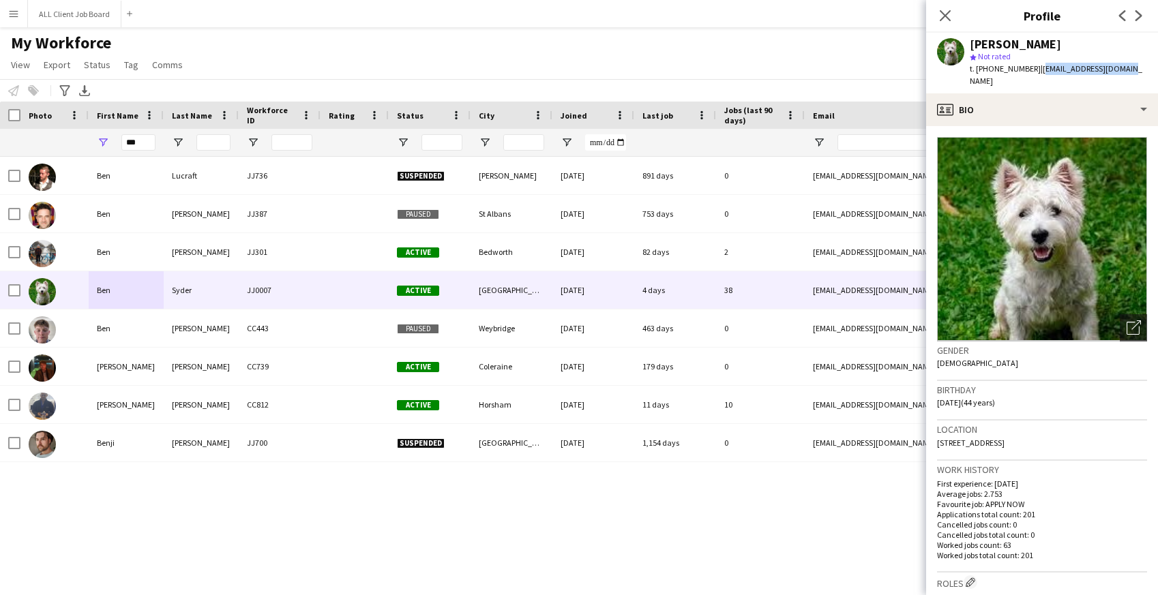
click at [1124, 70] on div "Ben Syder star Not rated t. +447779667542 | iambensyder@gmail.com" at bounding box center [1042, 63] width 232 height 61
copy span "iambensyder@gmail.com"
drag, startPoint x: 145, startPoint y: 143, endPoint x: 102, endPoint y: 141, distance: 42.3
click at [102, 141] on div "***" at bounding box center [126, 142] width 75 height 27
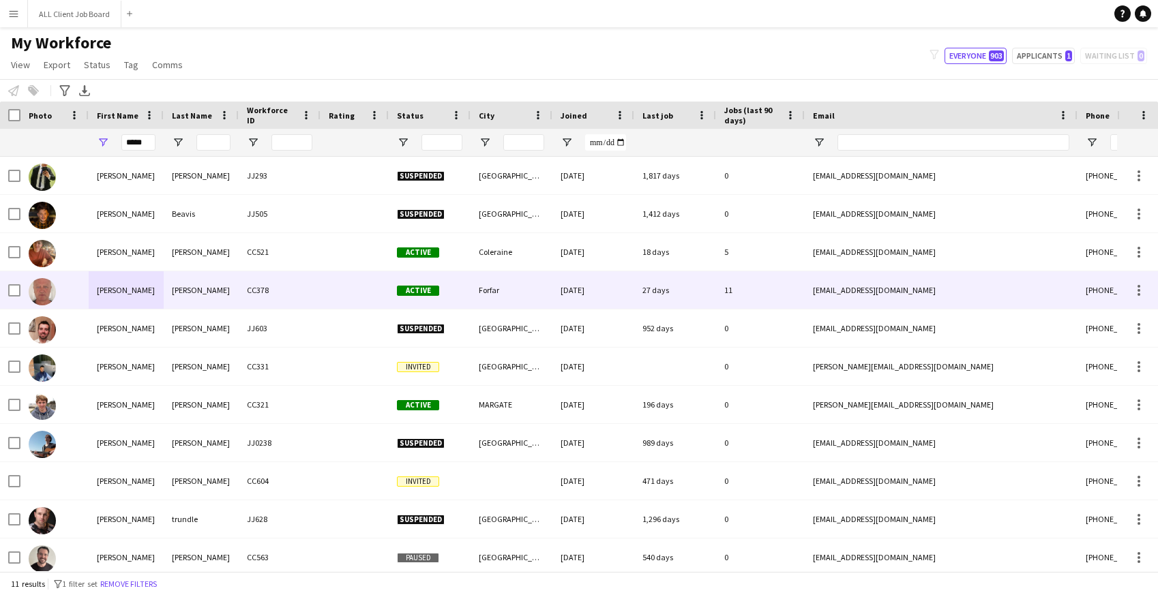
click at [140, 292] on div "James" at bounding box center [126, 290] width 75 height 38
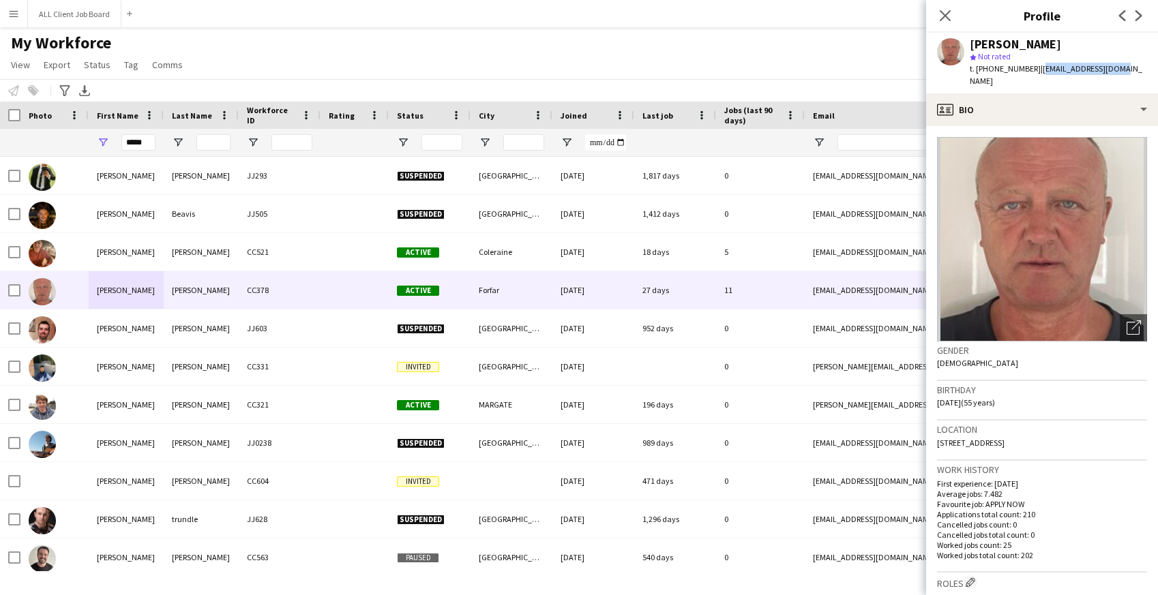
drag, startPoint x: 1035, startPoint y: 68, endPoint x: 1115, endPoint y: 65, distance: 79.9
click at [1115, 65] on div "James Foster star Not rated t. +447833258536 | jimfoster09@aol.com" at bounding box center [1042, 63] width 232 height 61
copy span "jimfoster09@aol.com"
drag, startPoint x: 149, startPoint y: 142, endPoint x: 113, endPoint y: 136, distance: 35.9
click at [113, 137] on div "*****" at bounding box center [126, 142] width 75 height 27
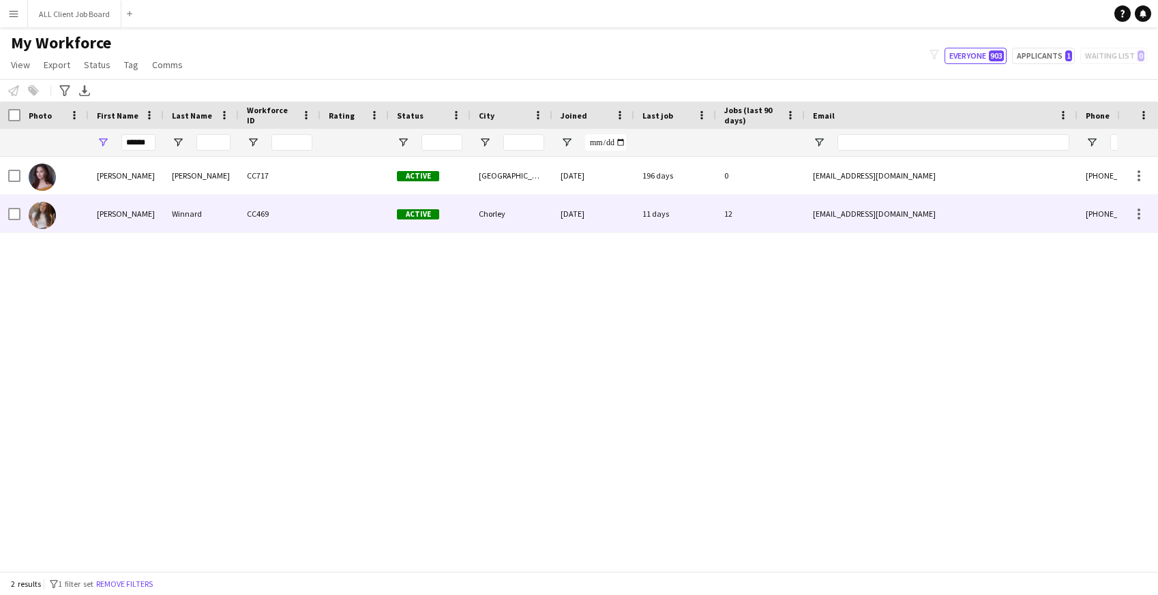
click at [142, 220] on div "Mollie" at bounding box center [126, 214] width 75 height 38
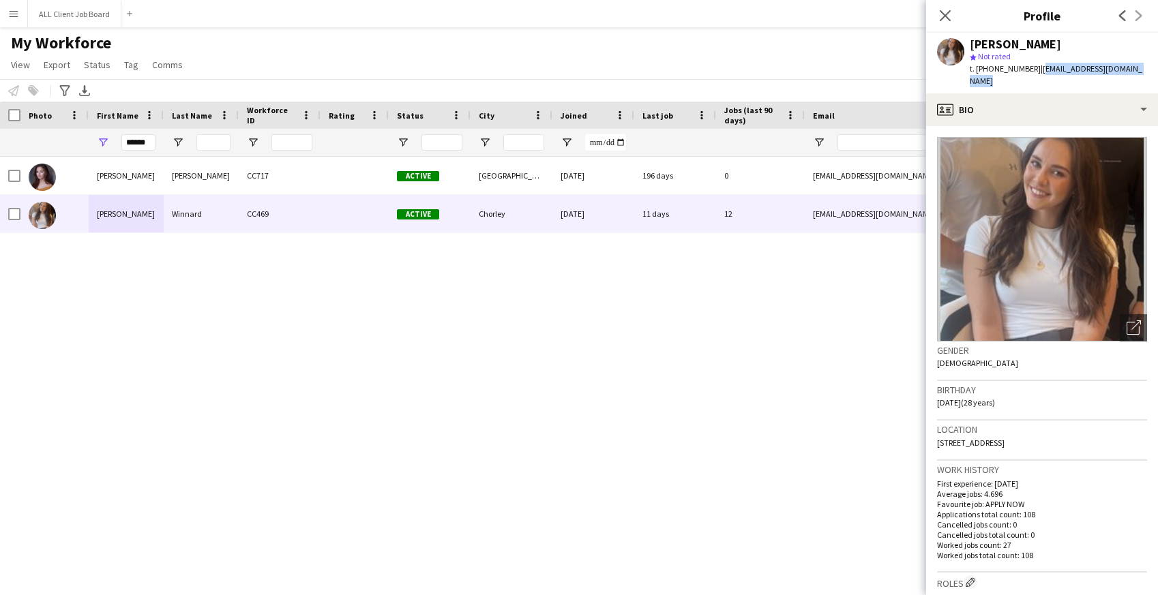
drag, startPoint x: 1036, startPoint y: 72, endPoint x: 1143, endPoint y: 69, distance: 107.1
click at [1143, 69] on div "Mollie Winnard star Not rated t. +447809705311 | molliewinnard@hotmail.co.uk" at bounding box center [1042, 63] width 232 height 61
copy span "molliewinnard@hotmail.co.uk"
drag, startPoint x: 149, startPoint y: 144, endPoint x: 113, endPoint y: 141, distance: 36.3
click at [113, 142] on div "******" at bounding box center [126, 142] width 75 height 27
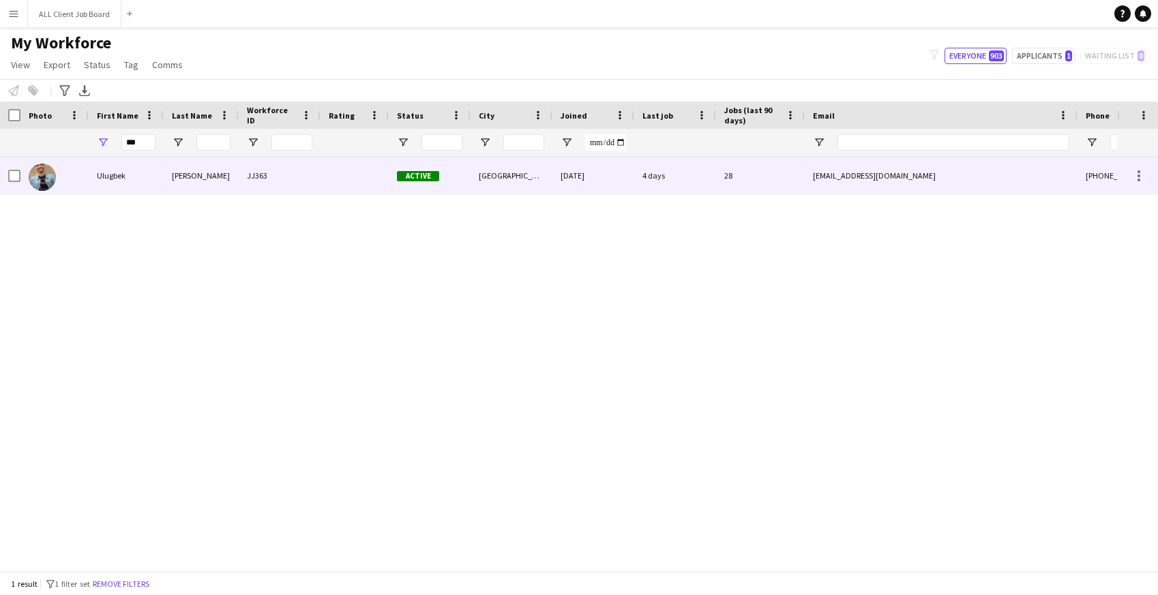
click at [144, 177] on div "Ulugbek" at bounding box center [126, 176] width 75 height 38
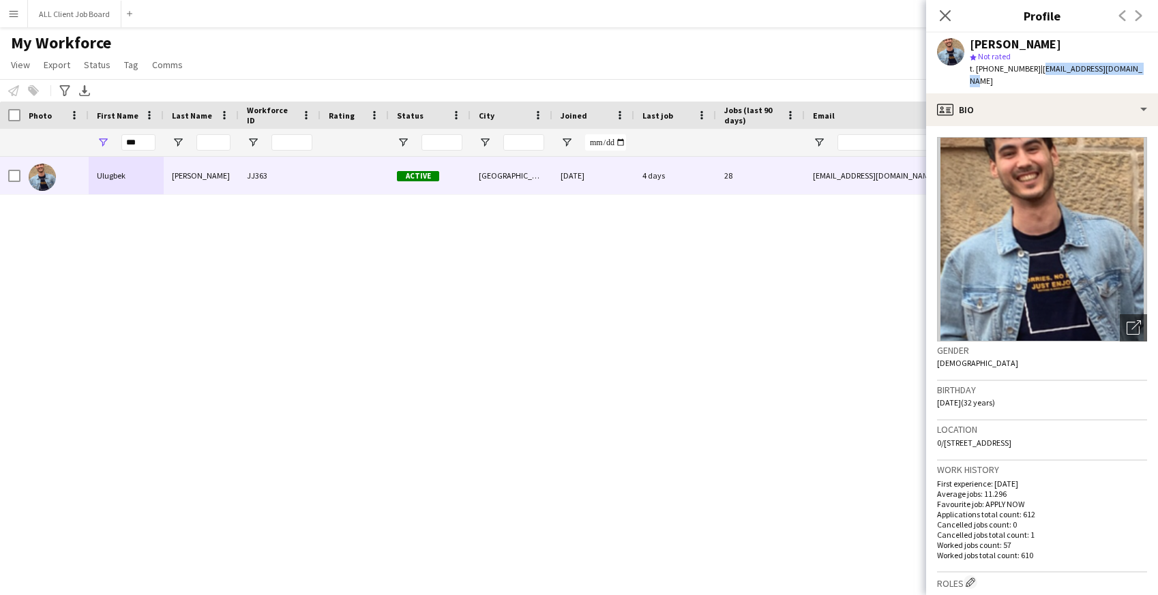
drag, startPoint x: 1035, startPoint y: 70, endPoint x: 1130, endPoint y: 66, distance: 94.2
click at [1130, 66] on div "Ulugbek Abdurahmanov star Not rated t. +447746639309 | ulugbek17a@hotmail.co.uk" at bounding box center [1042, 63] width 232 height 61
copy span "[EMAIL_ADDRESS][DOMAIN_NAME]"
drag, startPoint x: 142, startPoint y: 142, endPoint x: 121, endPoint y: 135, distance: 22.2
click at [121, 139] on div "***" at bounding box center [126, 142] width 75 height 27
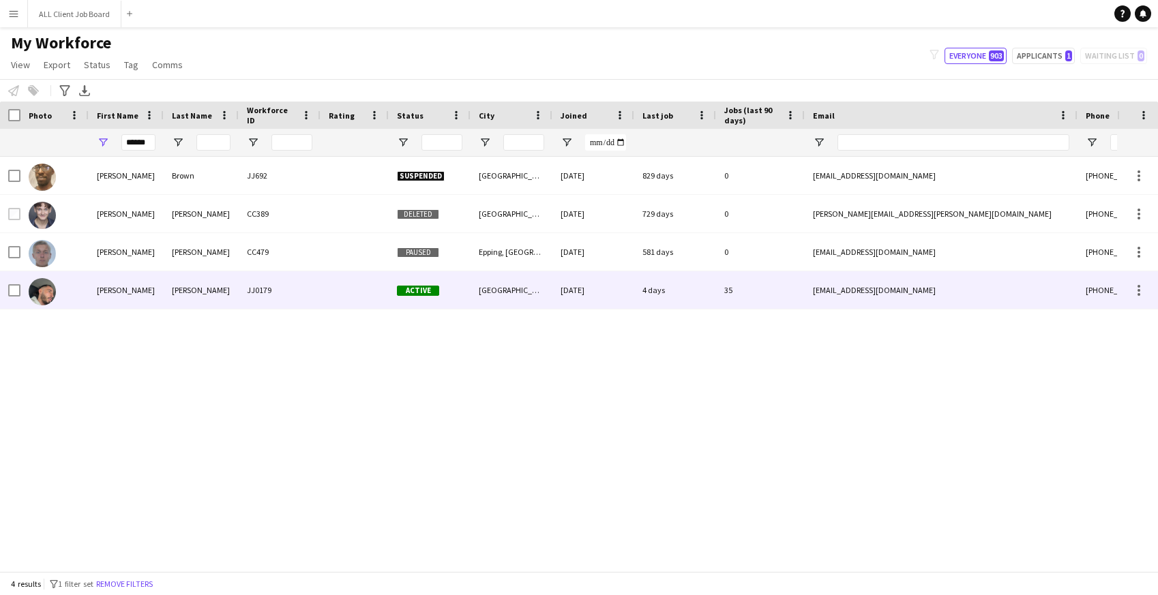
click at [136, 302] on div "George" at bounding box center [126, 290] width 75 height 38
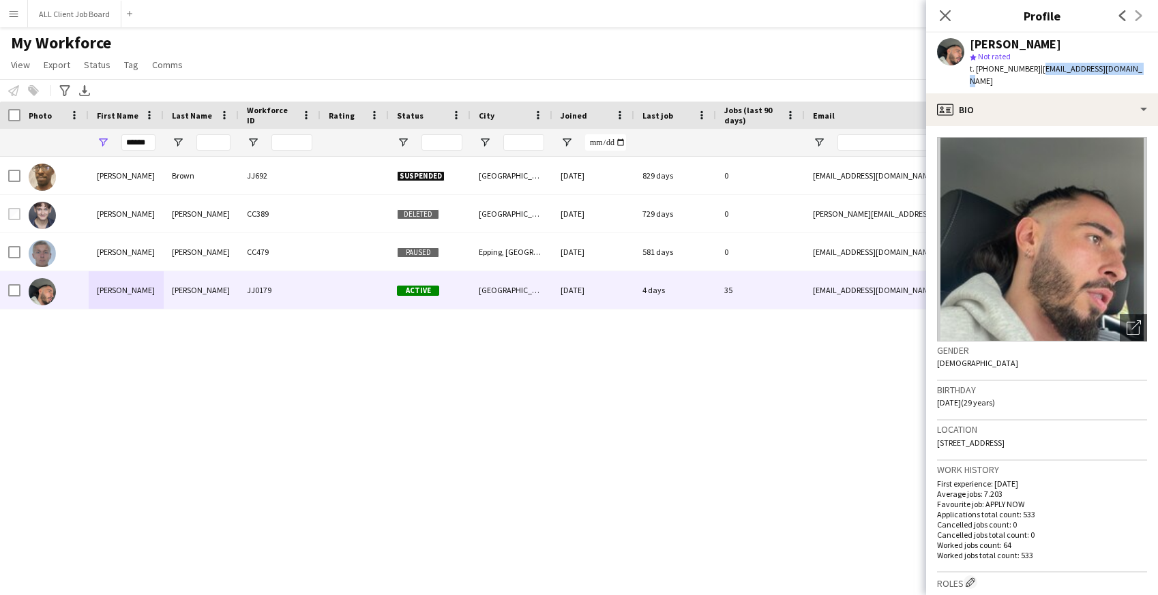
drag, startPoint x: 1036, startPoint y: 69, endPoint x: 1132, endPoint y: 67, distance: 96.2
click at [1132, 67] on div "George McGee star Not rated t. +447384611893 | mcgeegeorge96@gmail.com" at bounding box center [1042, 63] width 232 height 61
copy span "[EMAIL_ADDRESS][DOMAIN_NAME]"
drag, startPoint x: 151, startPoint y: 144, endPoint x: 111, endPoint y: 136, distance: 41.1
click at [111, 137] on div "******" at bounding box center [126, 142] width 75 height 27
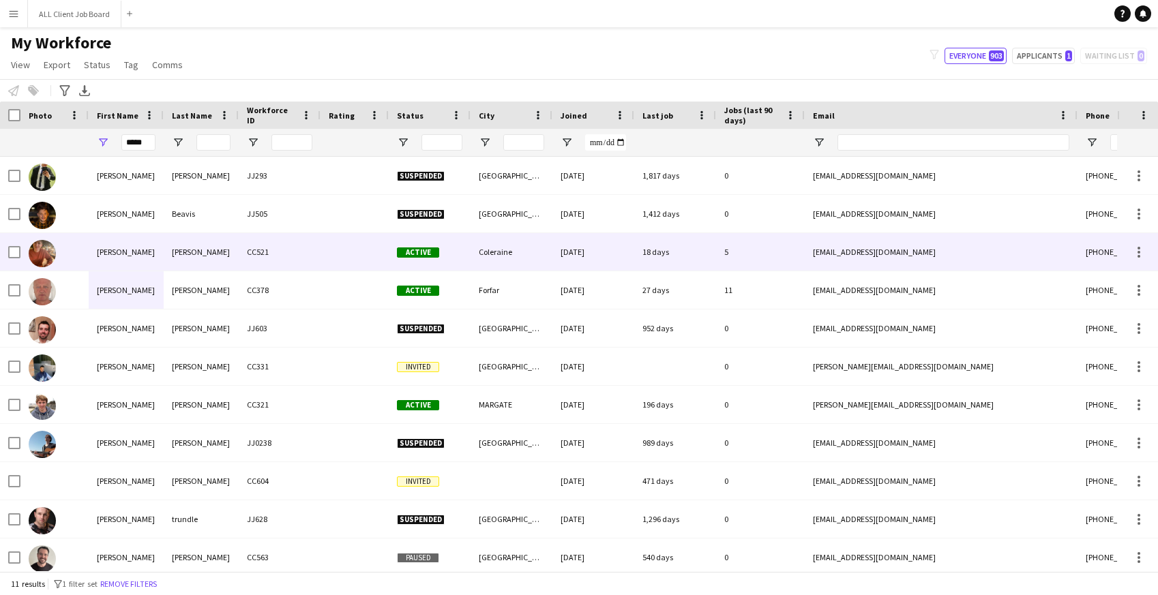
click at [153, 253] on div "James" at bounding box center [126, 252] width 75 height 38
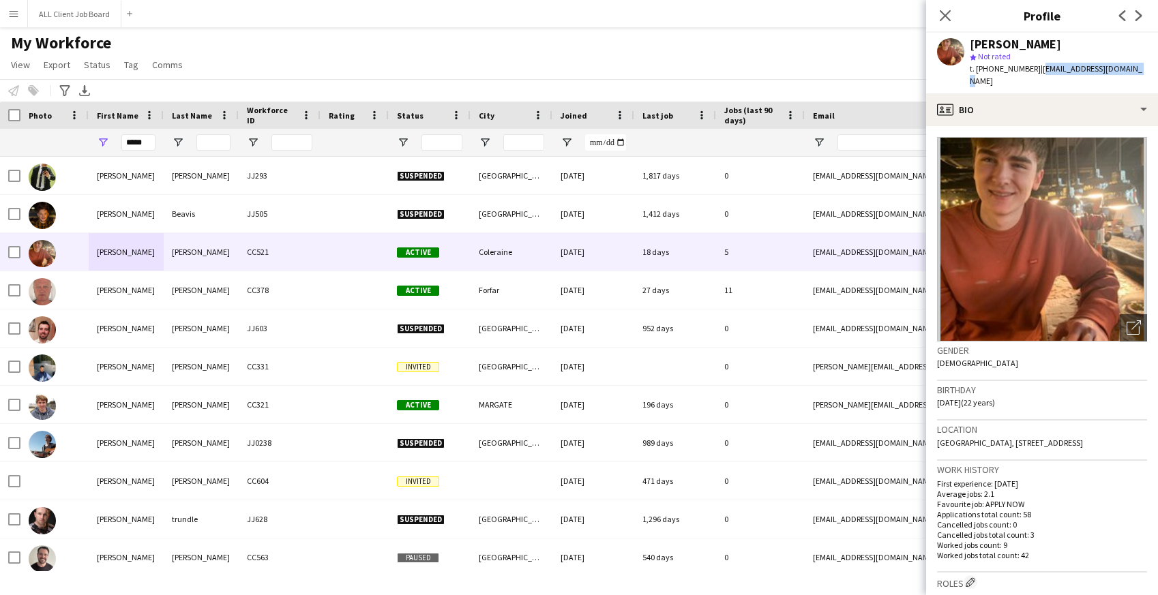
drag, startPoint x: 1040, startPoint y: 70, endPoint x: 1139, endPoint y: 65, distance: 99.7
click at [1140, 65] on div "James Beggs star Not rated t. +4407833250433 | jamesbeggs255@gmail.com" at bounding box center [1042, 63] width 232 height 61
copy span "jamesbeggs255@gmail.com"
drag, startPoint x: 148, startPoint y: 143, endPoint x: 110, endPoint y: 146, distance: 38.3
click at [110, 146] on div "*****" at bounding box center [126, 142] width 75 height 27
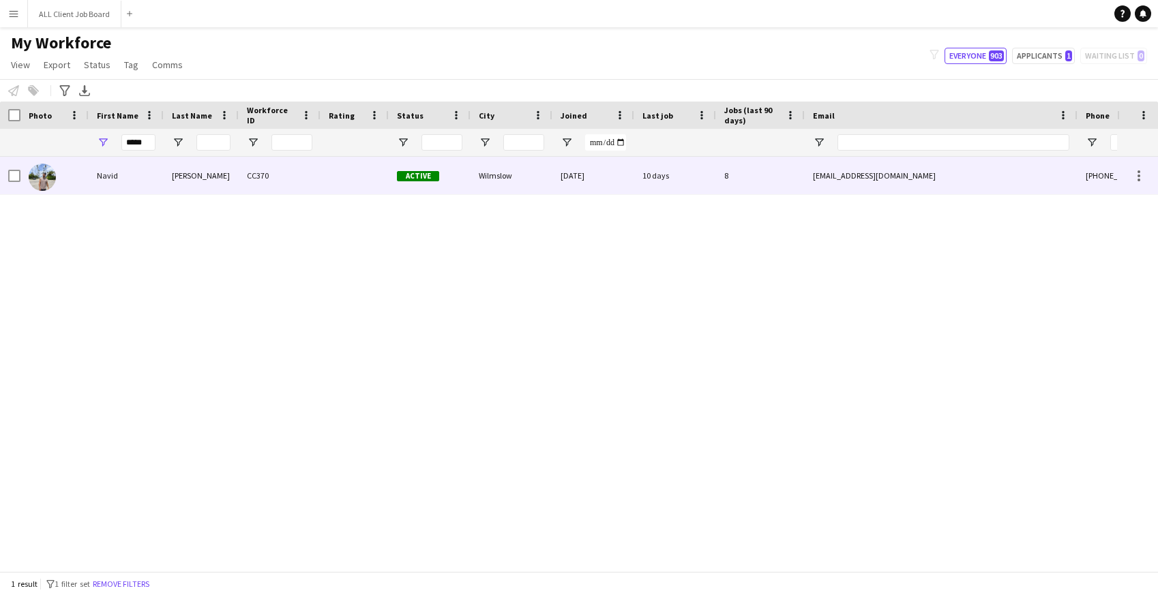
click at [65, 177] on div at bounding box center [54, 176] width 68 height 38
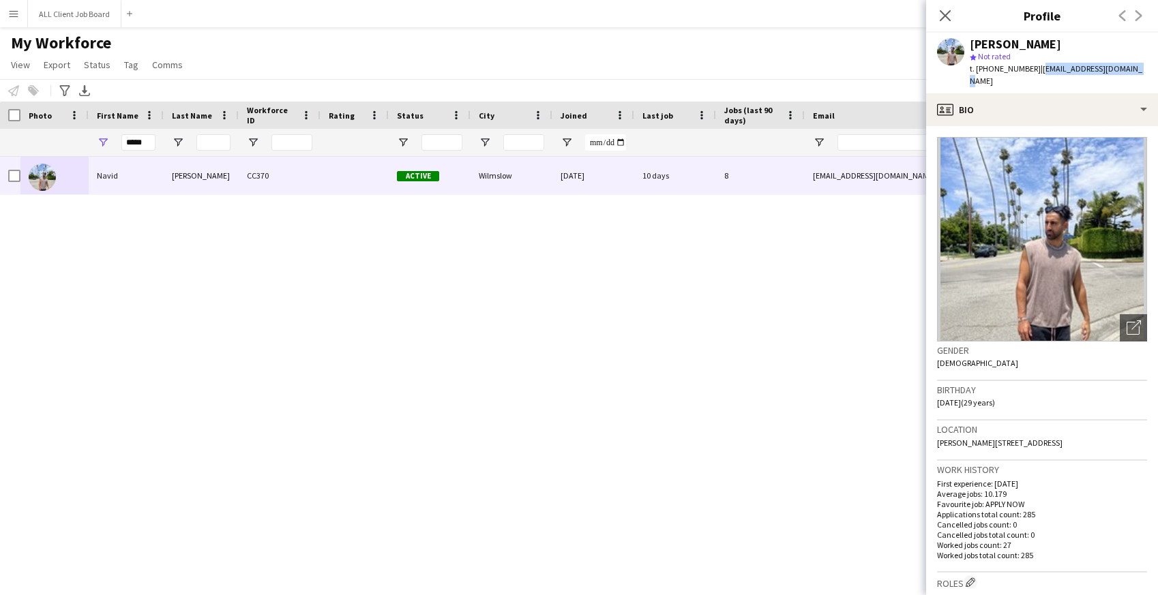
drag, startPoint x: 1035, startPoint y: 70, endPoint x: 1130, endPoint y: 67, distance: 94.2
click at [1130, 67] on div "Navid Nasseri star Not rated t. +447729771378 | navidnasseri7@gmail.com" at bounding box center [1042, 63] width 232 height 61
copy span "navidnasseri7@gmail.com"
drag, startPoint x: 150, startPoint y: 144, endPoint x: 119, endPoint y: 136, distance: 31.6
click at [119, 137] on div "*****" at bounding box center [126, 142] width 75 height 27
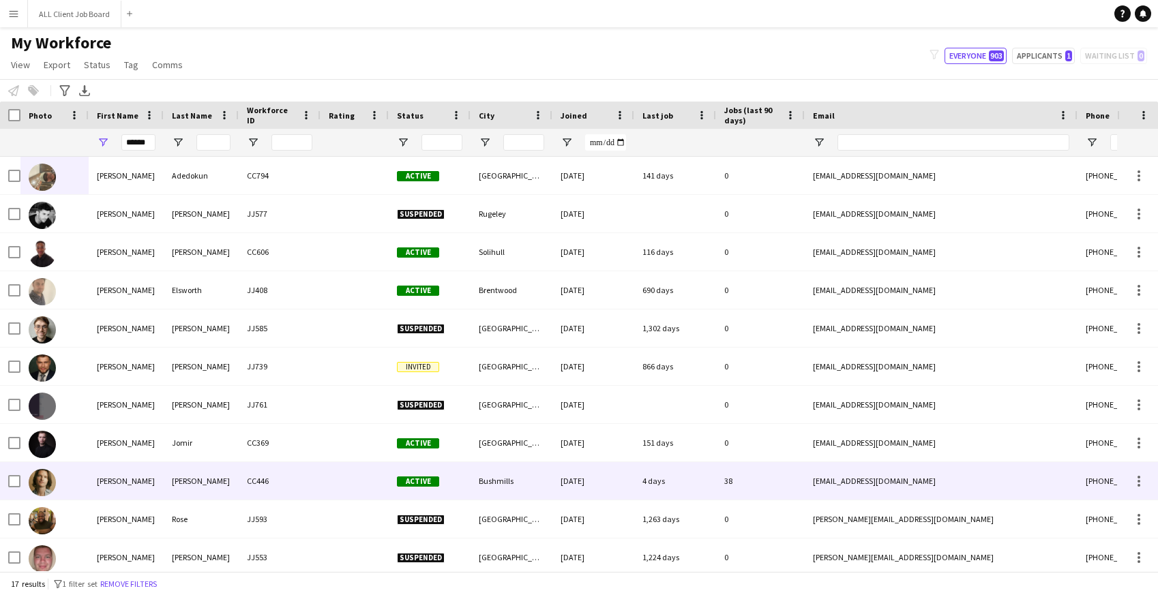
click at [138, 485] on div "Daniel" at bounding box center [126, 481] width 75 height 38
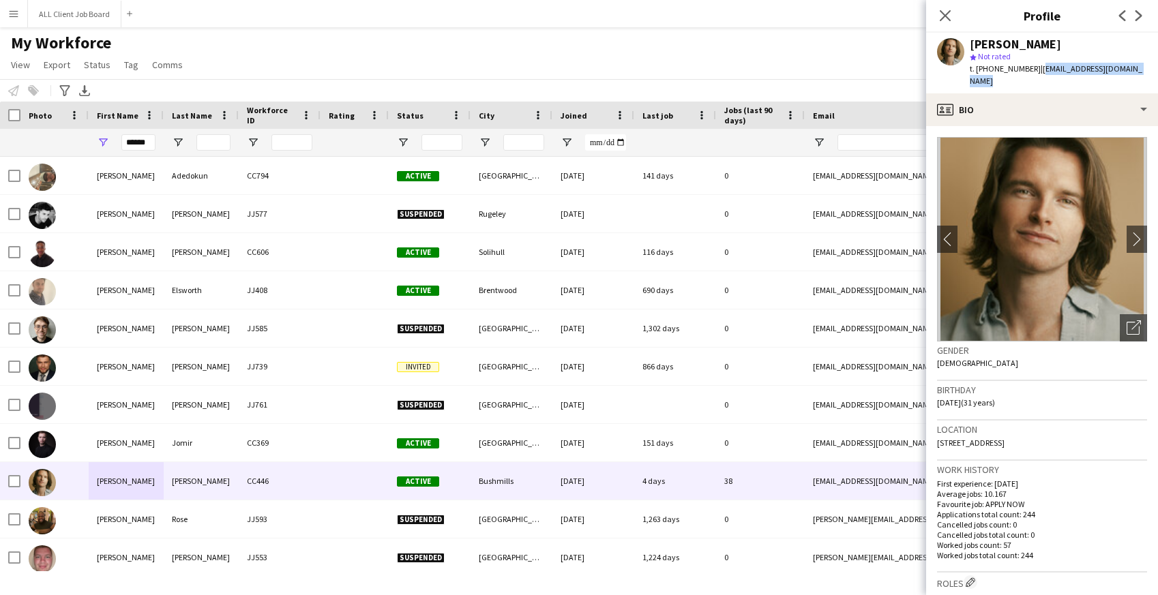
drag, startPoint x: 1040, startPoint y: 70, endPoint x: 1149, endPoint y: 64, distance: 109.3
click at [1149, 64] on div "Daniel Mckee star Not rated t. +4407707070433 | danielclarkemckee@gmail.com" at bounding box center [1042, 63] width 232 height 61
drag, startPoint x: 149, startPoint y: 141, endPoint x: 113, endPoint y: 138, distance: 36.3
click at [113, 139] on div "******" at bounding box center [126, 142] width 75 height 27
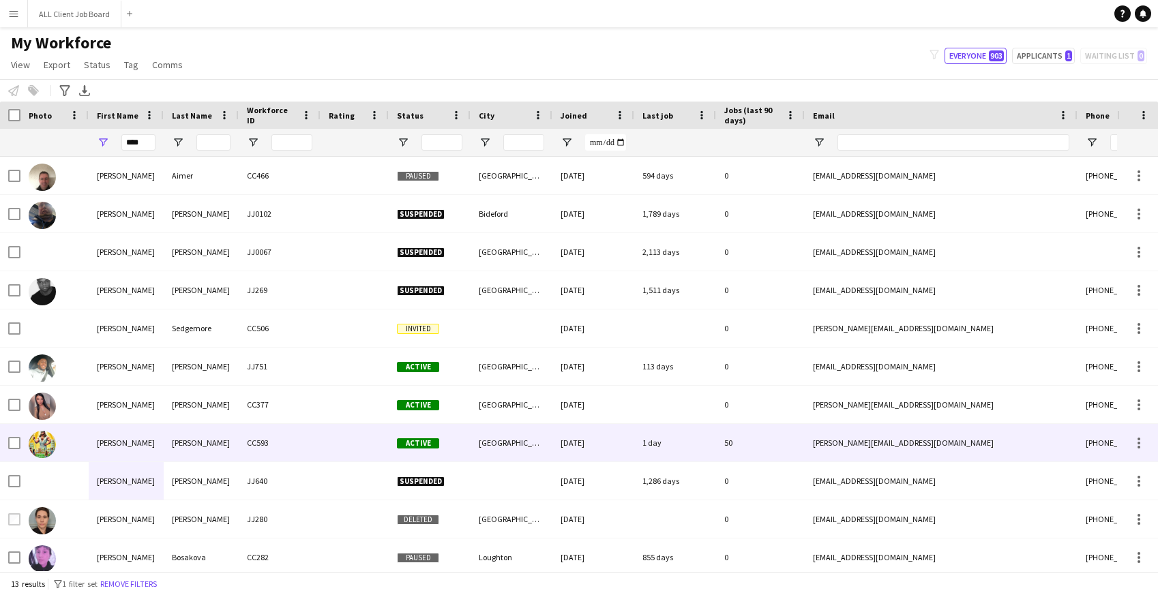
click at [161, 446] on div "Alex" at bounding box center [126, 443] width 75 height 38
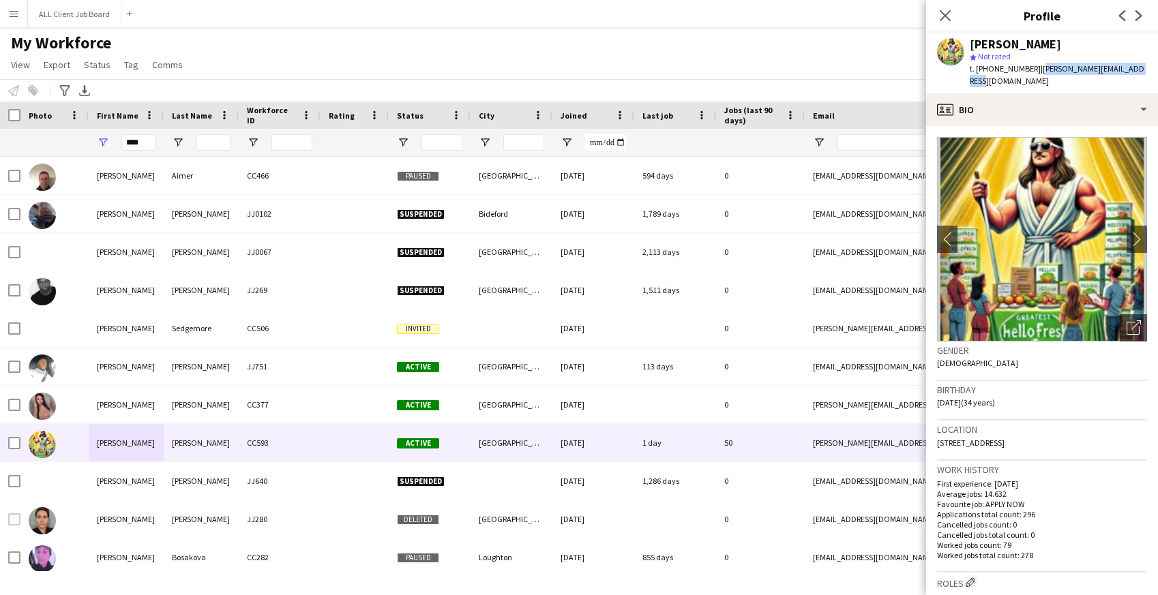
drag, startPoint x: 1039, startPoint y: 69, endPoint x: 1151, endPoint y: 66, distance: 112.6
click at [1151, 66] on div "Alex Waddingham star Not rated t. +4407377983784 | a.waddingham@hotmail.co.uk" at bounding box center [1042, 63] width 232 height 61
drag, startPoint x: 146, startPoint y: 145, endPoint x: 117, endPoint y: 145, distance: 29.3
click at [117, 145] on div "****" at bounding box center [126, 142] width 75 height 27
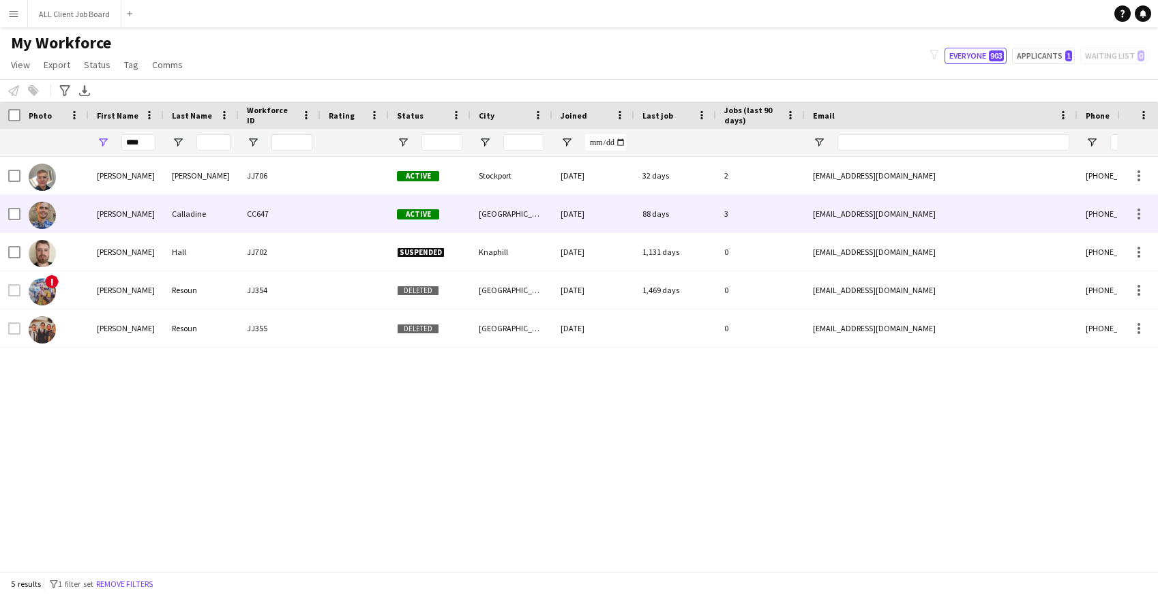
click at [117, 214] on div "Luke" at bounding box center [126, 214] width 75 height 38
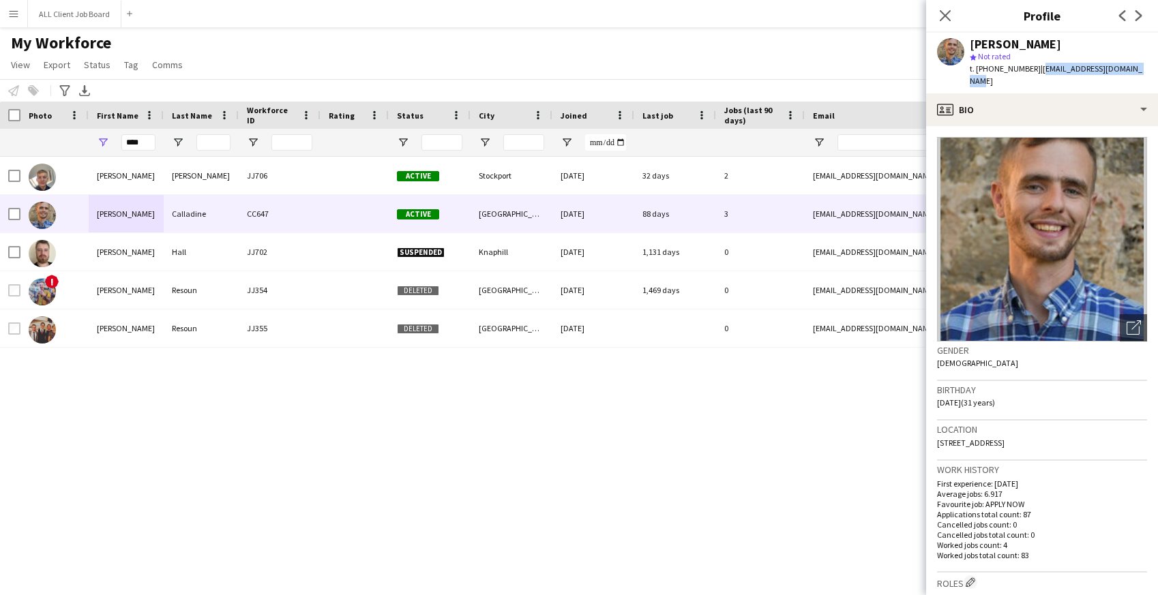
drag, startPoint x: 1035, startPoint y: 70, endPoint x: 1146, endPoint y: 74, distance: 111.3
click at [1146, 76] on app-profile-header "Luke Calladine star Not rated t. +447774826849 | lukecalladine11@gmail.com" at bounding box center [1042, 63] width 232 height 61
drag, startPoint x: 145, startPoint y: 144, endPoint x: 115, endPoint y: 141, distance: 30.9
click at [115, 141] on div "****" at bounding box center [126, 142] width 75 height 27
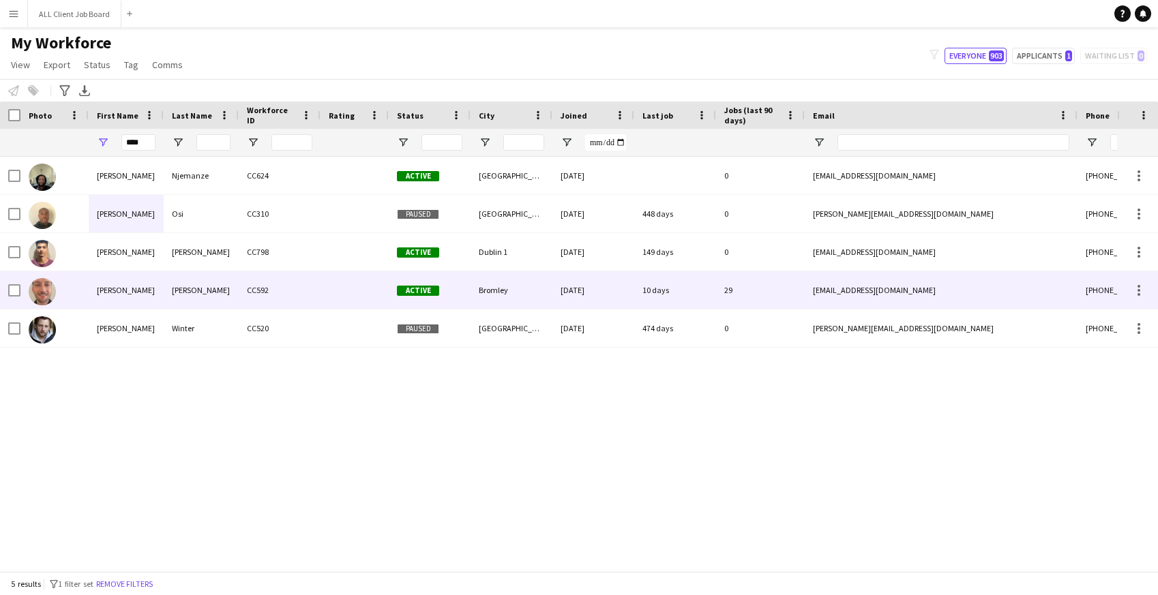
click at [119, 289] on div "Gabriel" at bounding box center [126, 290] width 75 height 38
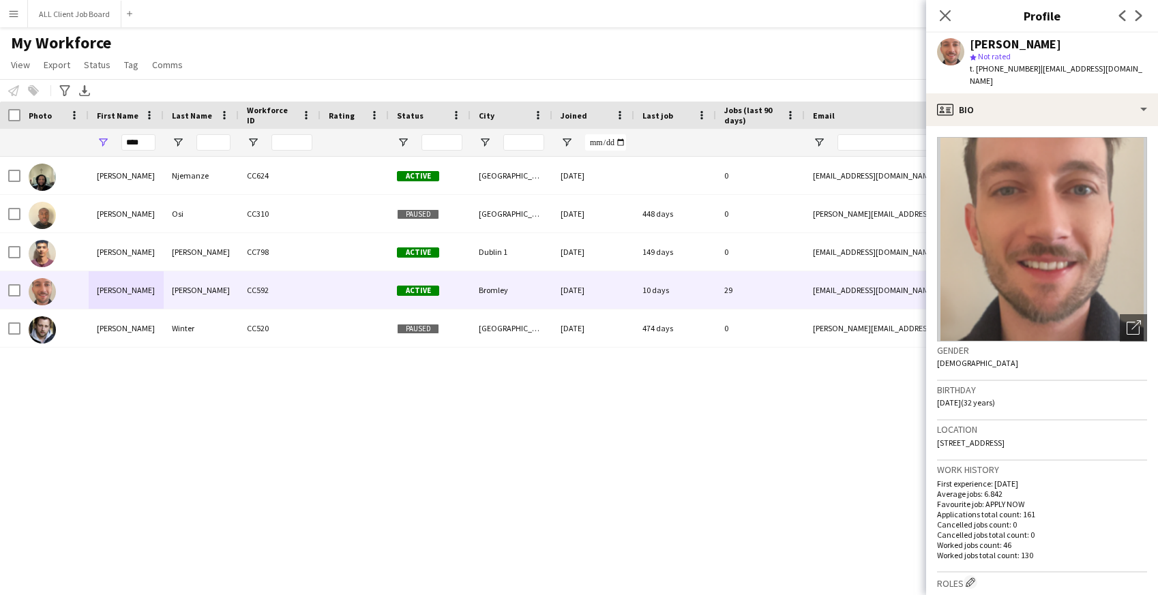
drag, startPoint x: 1034, startPoint y: 71, endPoint x: 1140, endPoint y: 75, distance: 105.8
click at [1140, 76] on div "t. +447857149234 | waddinghamgabriel@yahoo.co.uk" at bounding box center [1058, 75] width 177 height 25
drag, startPoint x: 148, startPoint y: 146, endPoint x: 115, endPoint y: 144, distance: 32.8
click at [115, 145] on div "****" at bounding box center [126, 142] width 75 height 27
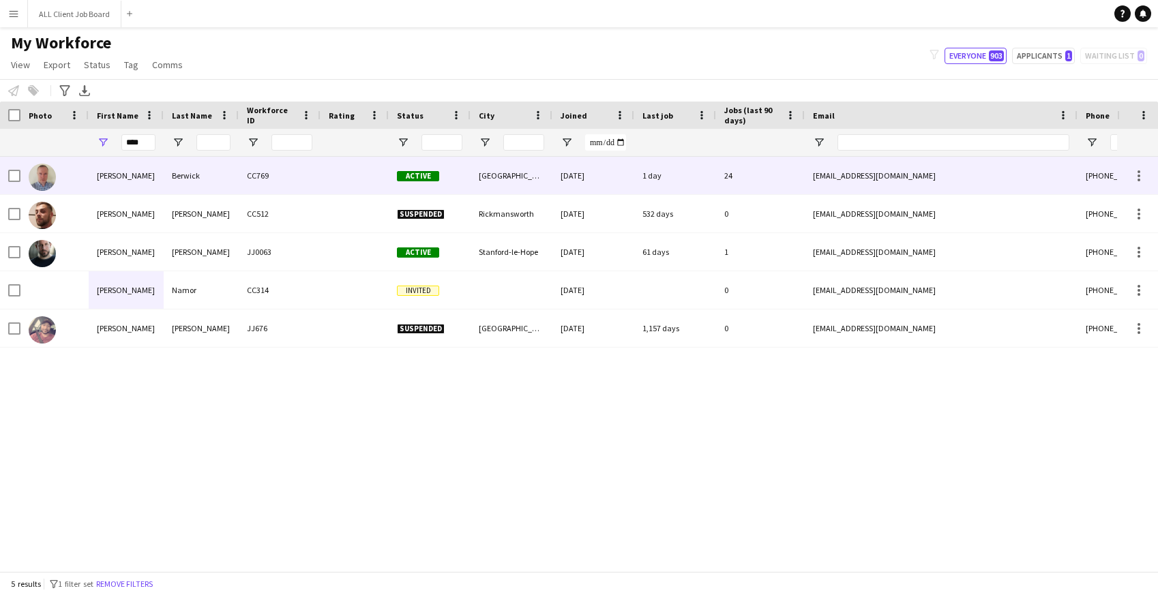
click at [134, 181] on div "Marc" at bounding box center [126, 176] width 75 height 38
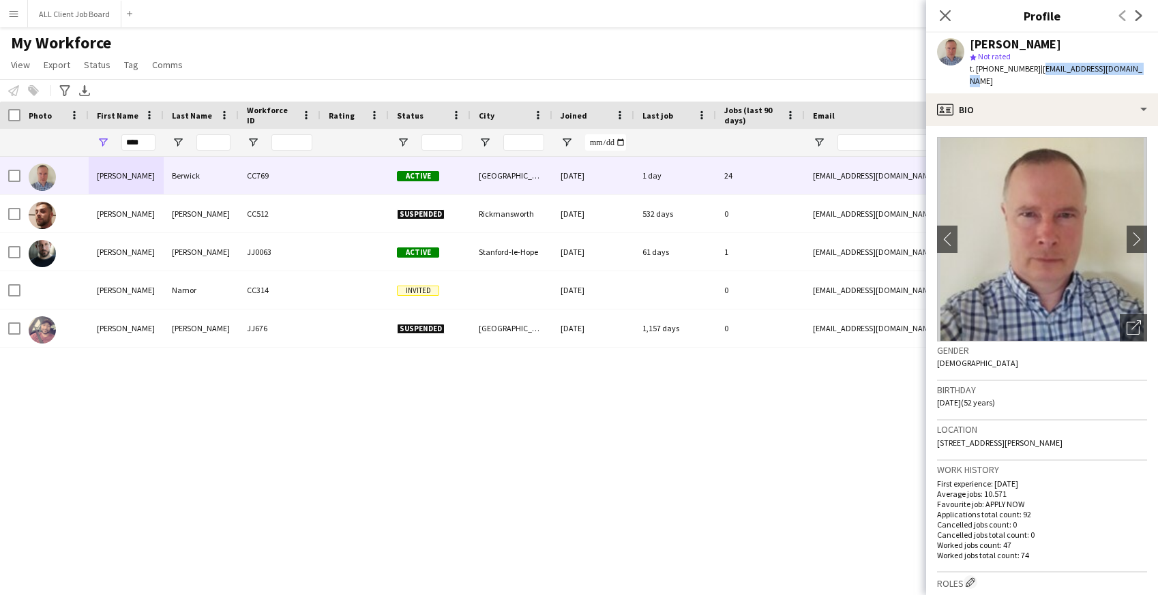
drag, startPoint x: 1035, startPoint y: 68, endPoint x: 1134, endPoint y: 70, distance: 98.9
click at [1134, 70] on div "Marc Berwick star Not rated t. +353899506039 | marcberwick4@yahoo.co.uk" at bounding box center [1042, 63] width 232 height 61
drag, startPoint x: 145, startPoint y: 143, endPoint x: 113, endPoint y: 143, distance: 32.1
click at [113, 143] on div "****" at bounding box center [126, 142] width 75 height 27
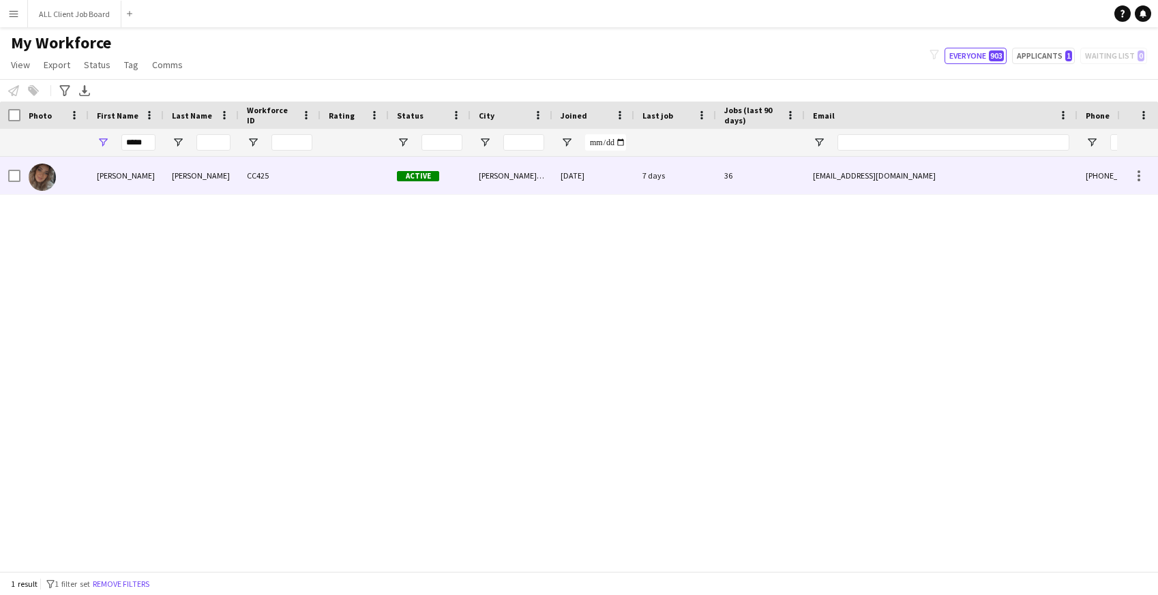
click at [157, 184] on div "Lydia Fay" at bounding box center [126, 176] width 75 height 38
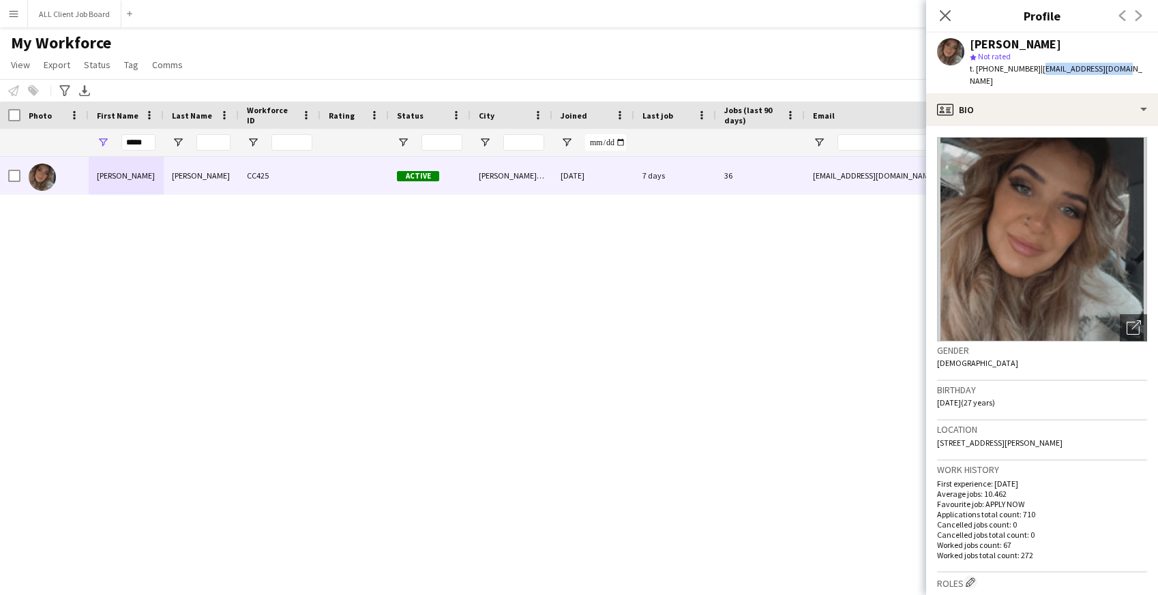
drag, startPoint x: 1035, startPoint y: 69, endPoint x: 1113, endPoint y: 67, distance: 77.8
click at [1113, 67] on div "Lydia Fay Deegan star Not rated t. +447530684539 | lydiafaye@live.co.uk" at bounding box center [1042, 63] width 232 height 61
drag, startPoint x: 146, startPoint y: 141, endPoint x: 115, endPoint y: 137, distance: 31.6
click at [115, 138] on div "*****" at bounding box center [126, 142] width 75 height 27
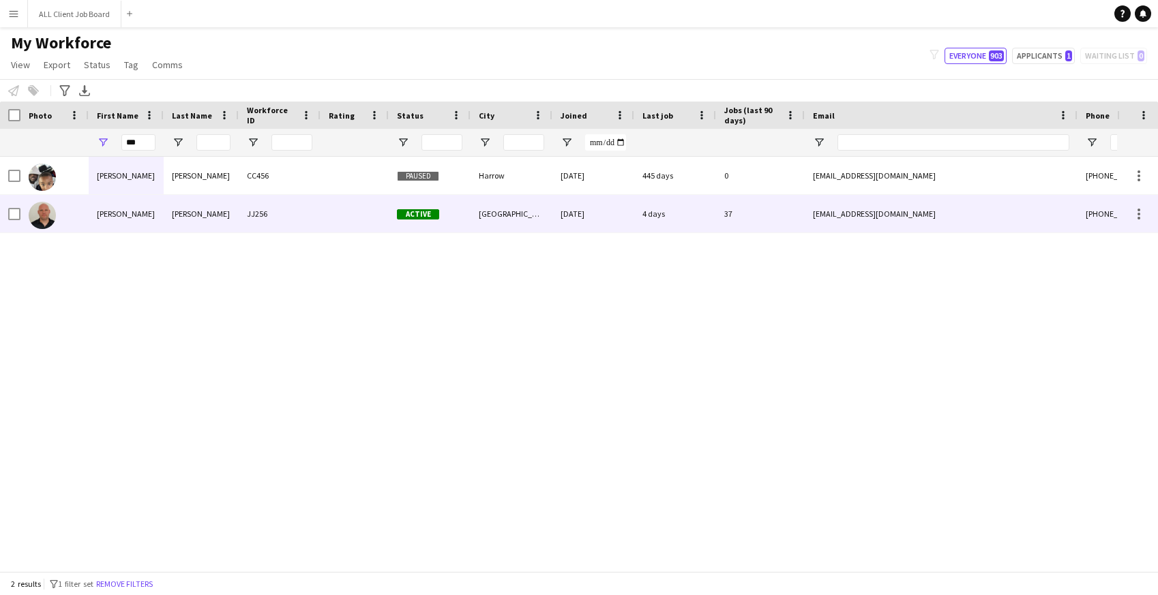
click at [143, 217] on div "Rory" at bounding box center [126, 214] width 75 height 38
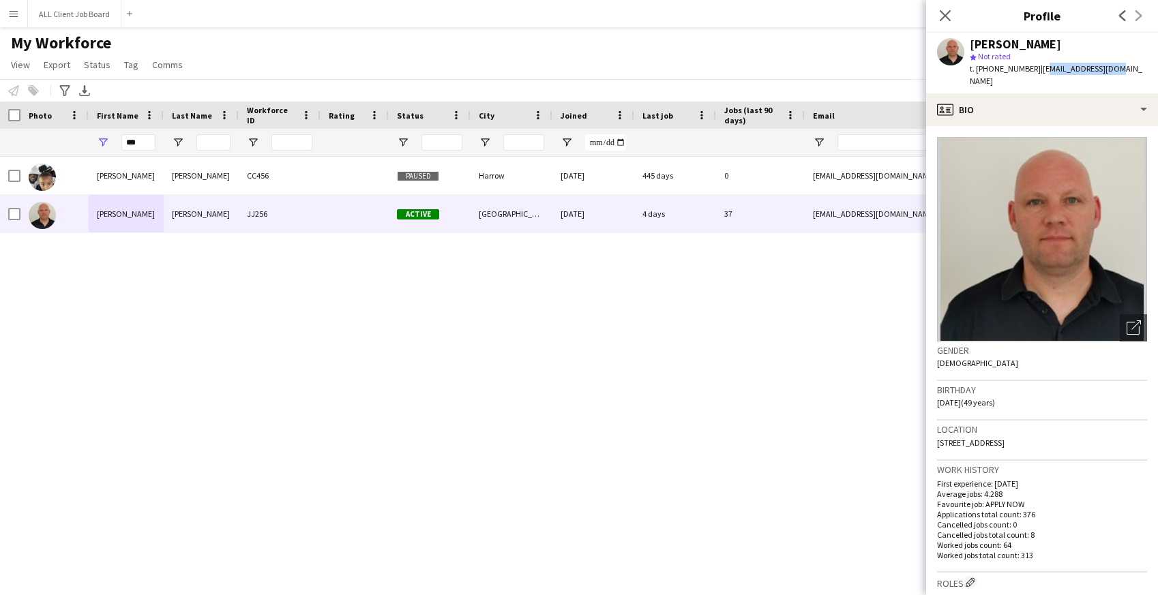
drag, startPoint x: 1035, startPoint y: 68, endPoint x: 1105, endPoint y: 66, distance: 69.6
click at [1105, 66] on span "| laphamrory@gmail.com" at bounding box center [1056, 74] width 173 height 23
drag, startPoint x: 1033, startPoint y: 68, endPoint x: 1121, endPoint y: 67, distance: 88.0
click at [1121, 67] on div "Rory Lapham star Not rated t. +447763696263 | laphamrory@gmail.com" at bounding box center [1042, 63] width 232 height 61
drag, startPoint x: 143, startPoint y: 147, endPoint x: 115, endPoint y: 143, distance: 28.3
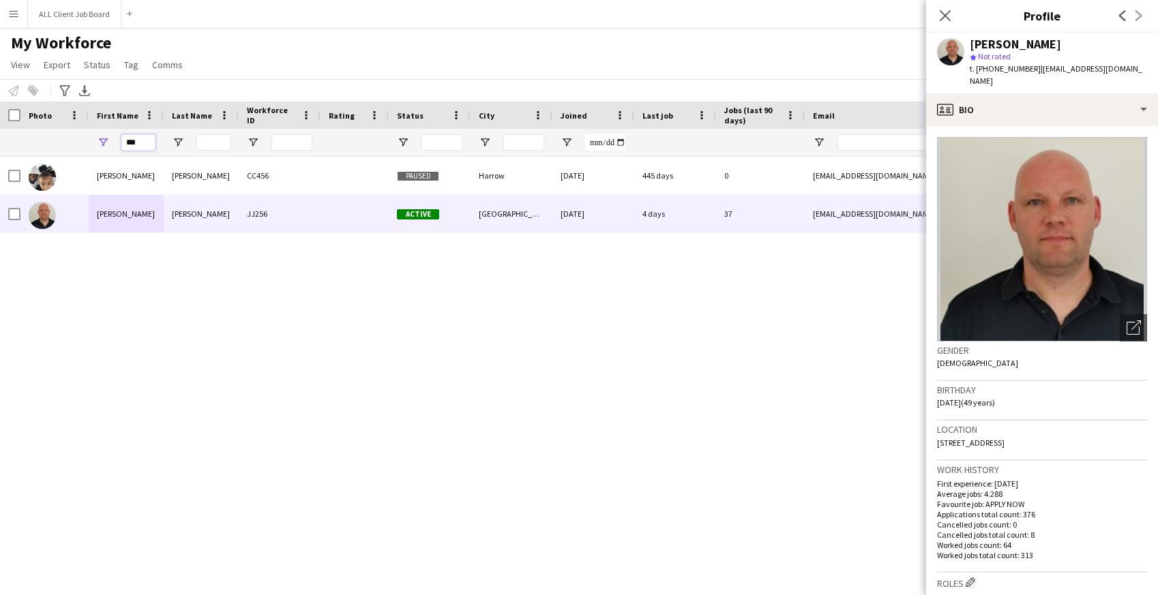
click at [115, 144] on div "***" at bounding box center [126, 142] width 75 height 27
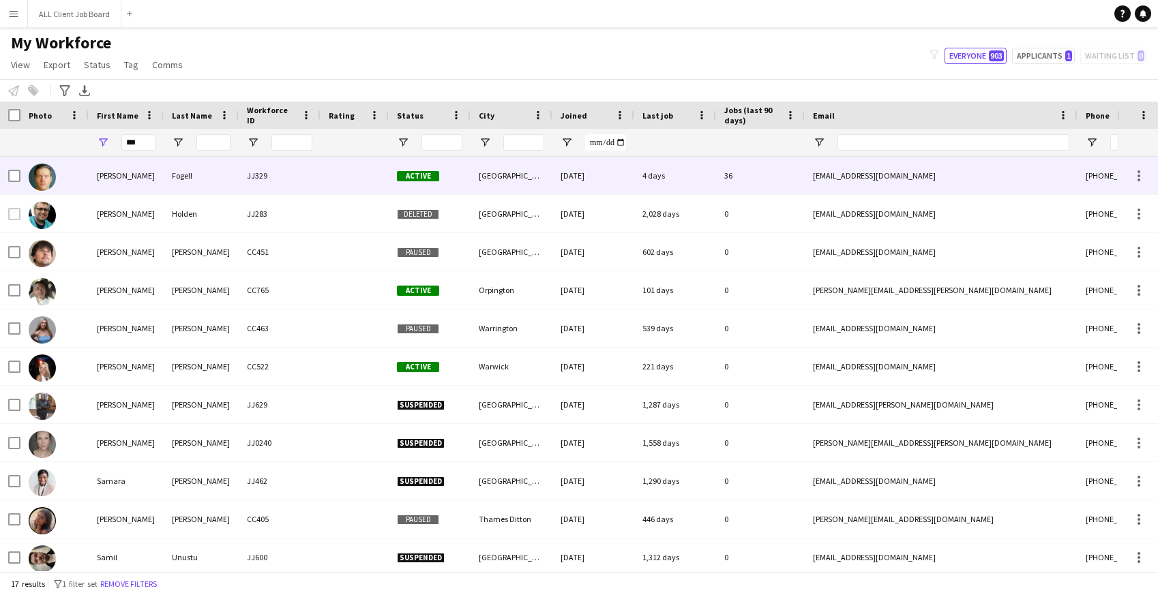
click at [148, 179] on div "sam" at bounding box center [126, 176] width 75 height 38
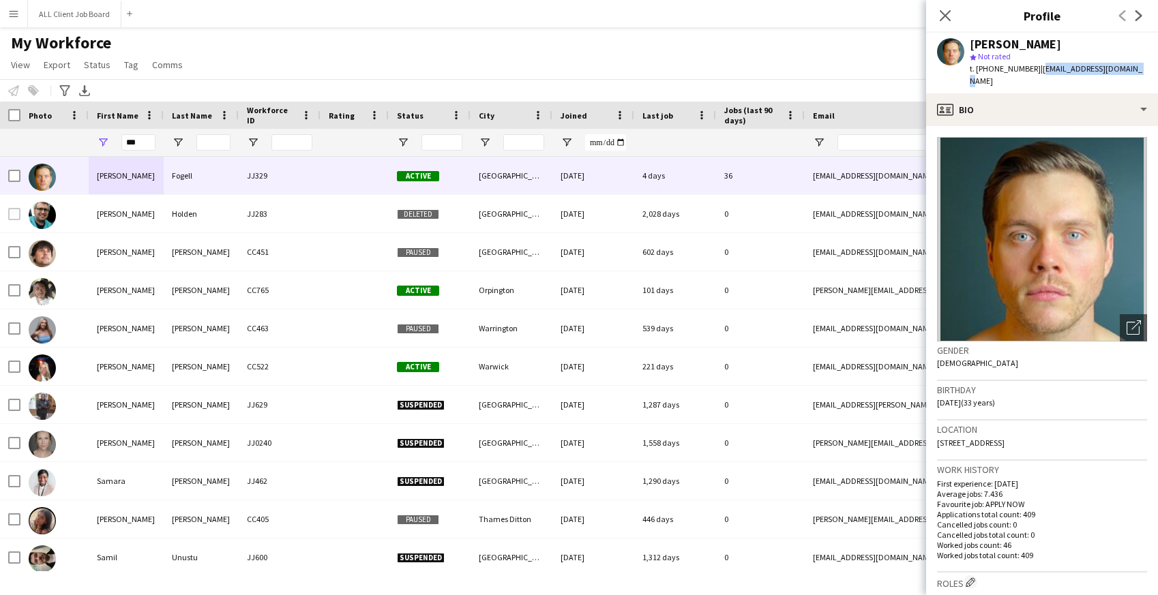
drag, startPoint x: 1035, startPoint y: 70, endPoint x: 1125, endPoint y: 70, distance: 90.7
click at [1125, 70] on div "sam Fogell star Not rated t. +447999333327 | samuelvfogell@gmail.com" at bounding box center [1042, 63] width 232 height 61
drag, startPoint x: 145, startPoint y: 143, endPoint x: 112, endPoint y: 141, distance: 32.9
click at [112, 143] on div "***" at bounding box center [126, 142] width 75 height 27
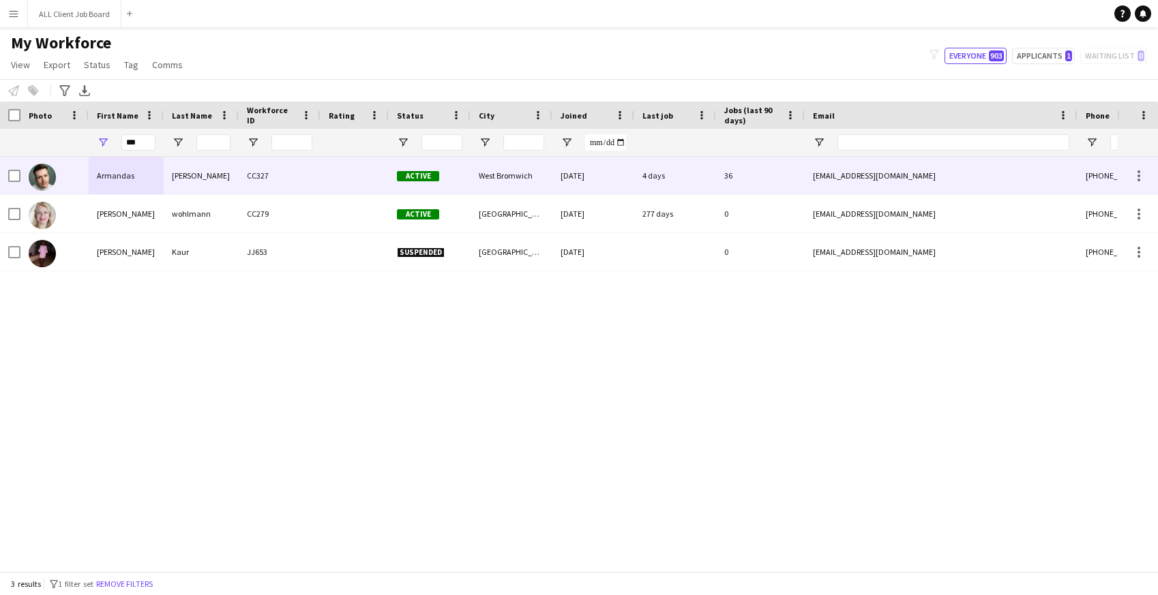
click at [143, 181] on div "Armandas" at bounding box center [126, 176] width 75 height 38
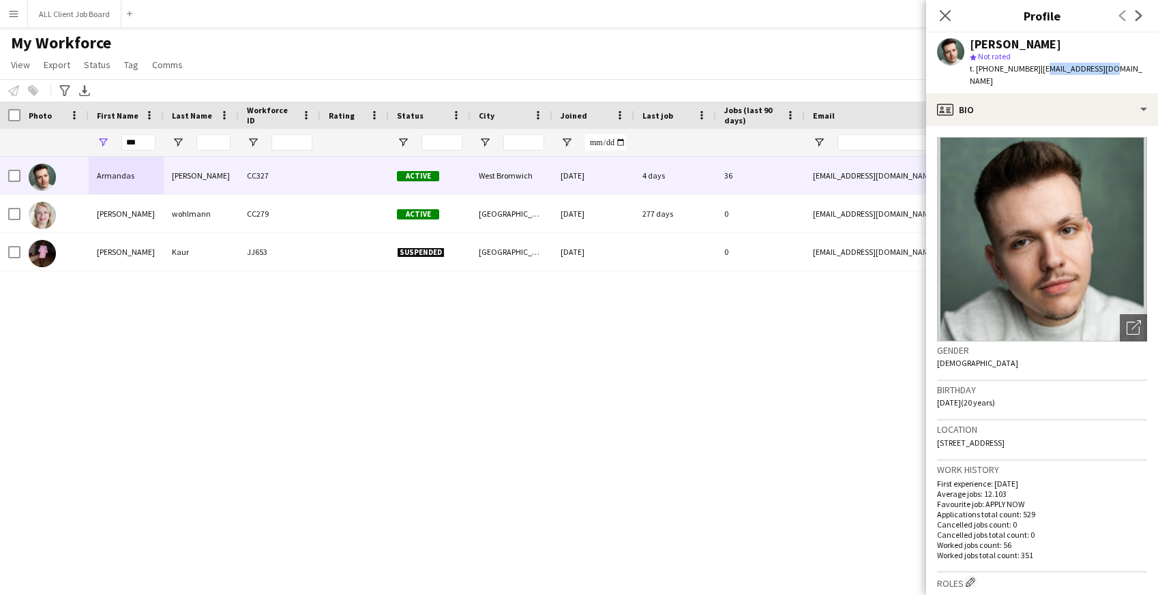
drag, startPoint x: 1037, startPoint y: 71, endPoint x: 1098, endPoint y: 71, distance: 61.4
click at [1103, 71] on span "| saenihp1233@gmail.com" at bounding box center [1056, 74] width 173 height 23
drag, startPoint x: 1034, startPoint y: 69, endPoint x: 1130, endPoint y: 65, distance: 95.6
click at [1131, 66] on div "Armandas Spokas star Not rated t. +447590501562 | saenihp1233@gmail.com" at bounding box center [1042, 63] width 232 height 61
drag, startPoint x: 142, startPoint y: 145, endPoint x: 111, endPoint y: 138, distance: 32.0
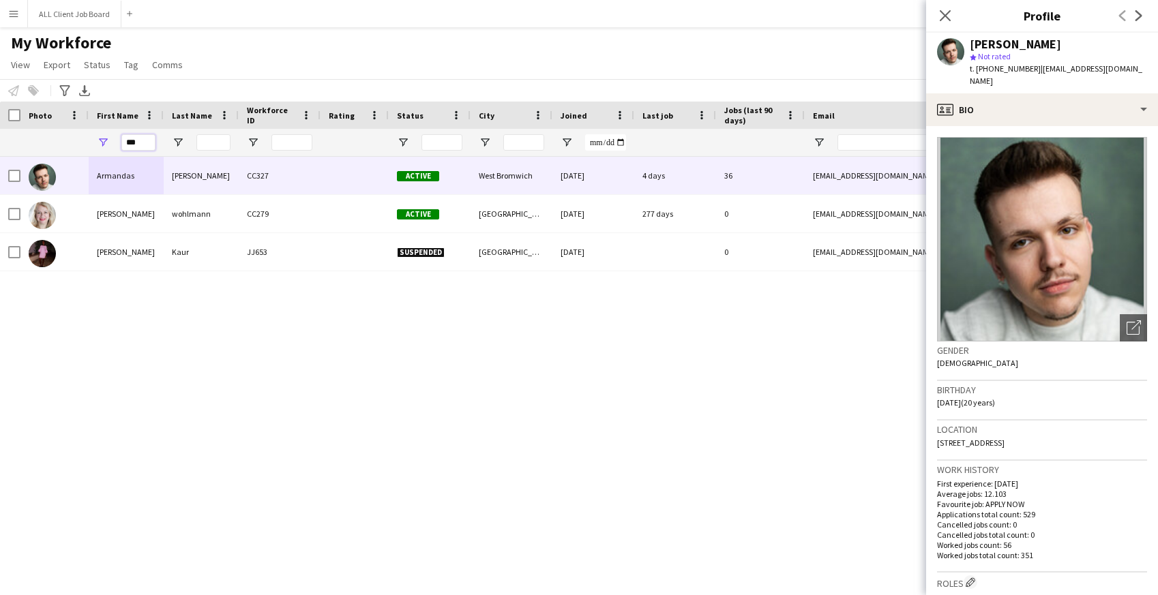
click at [111, 141] on div "***" at bounding box center [126, 142] width 75 height 27
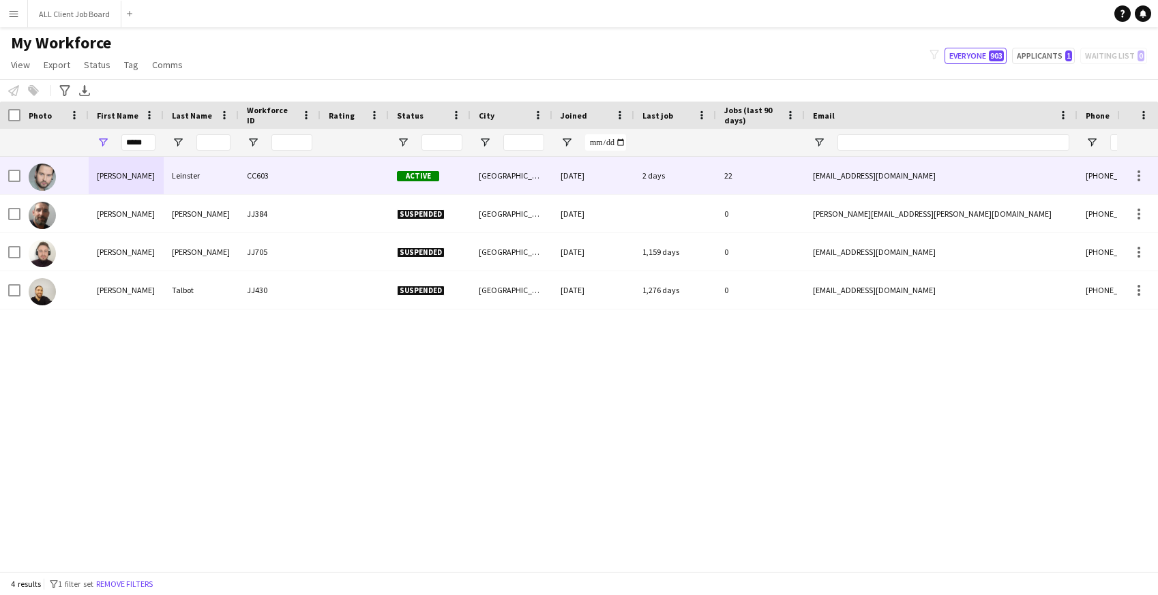
click at [135, 173] on div "Craig" at bounding box center [126, 176] width 75 height 38
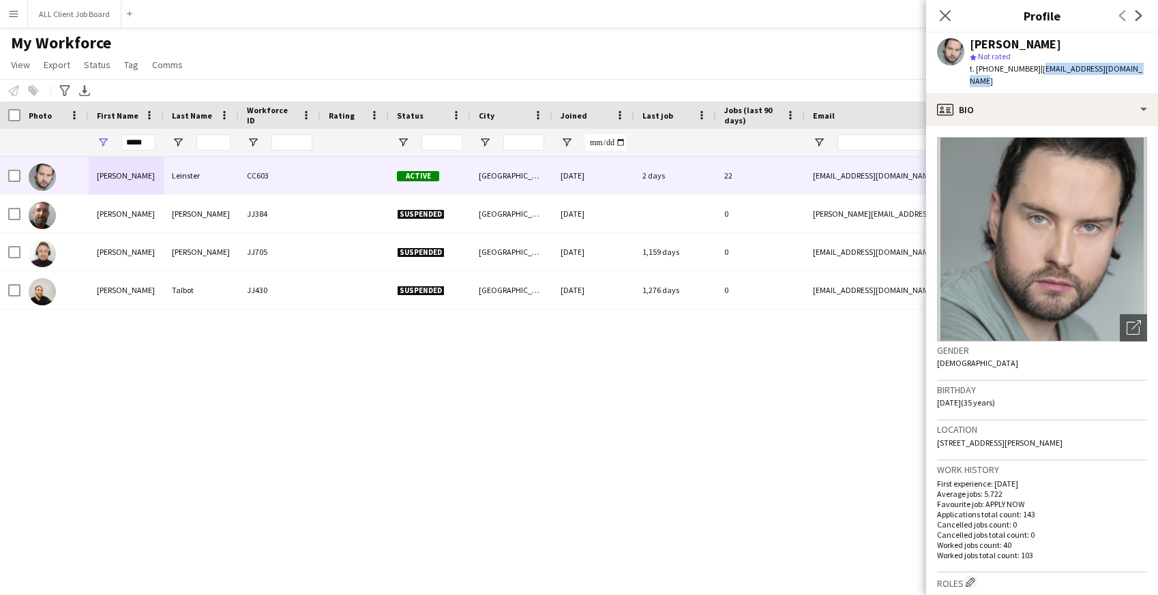
drag, startPoint x: 1034, startPoint y: 72, endPoint x: 1136, endPoint y: 68, distance: 101.7
click at [1136, 68] on div "Craig Leinster star Not rated t. +353830480863 | leinstercraig317@gmail.com" at bounding box center [1042, 63] width 232 height 61
drag, startPoint x: 149, startPoint y: 140, endPoint x: 111, endPoint y: 141, distance: 38.2
click at [111, 141] on div "*****" at bounding box center [126, 142] width 75 height 27
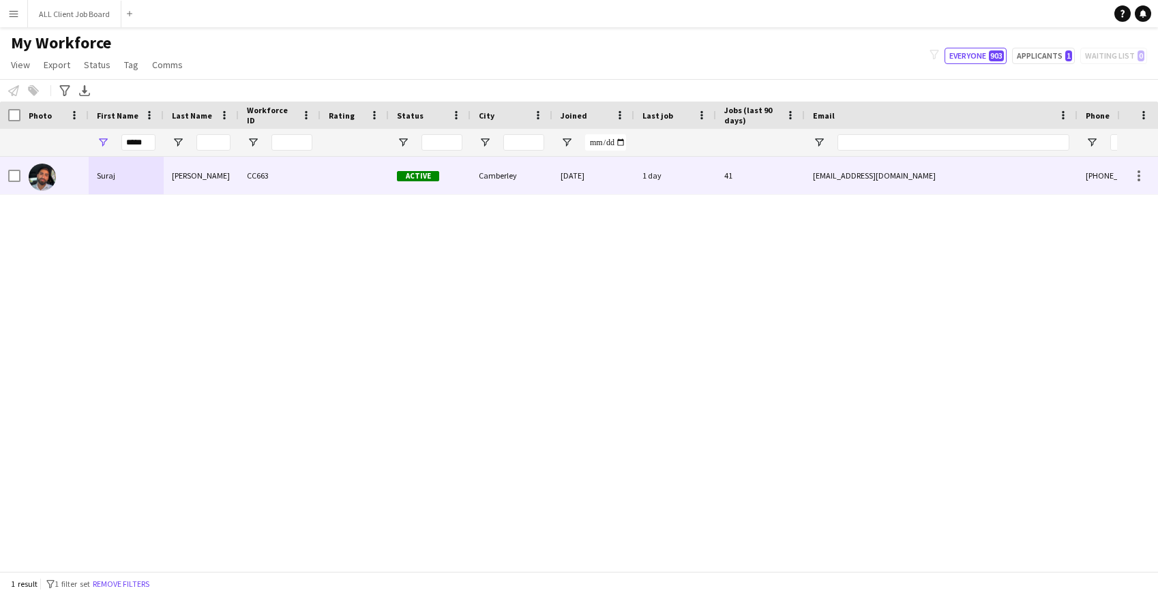
click at [134, 180] on div "Suraj" at bounding box center [126, 176] width 75 height 38
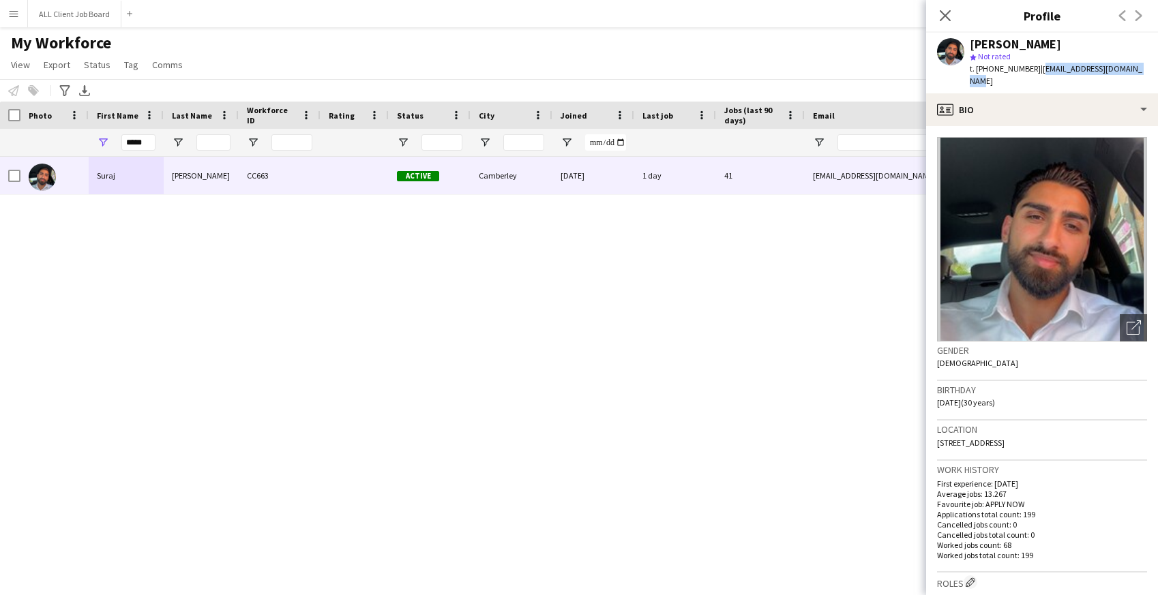
drag, startPoint x: 1035, startPoint y: 72, endPoint x: 1134, endPoint y: 75, distance: 98.3
click at [1134, 75] on div "Suraj Sharma star Not rated t. +447464470258 | surajsharma94@hotmail.com" at bounding box center [1042, 63] width 232 height 61
drag, startPoint x: 145, startPoint y: 143, endPoint x: 113, endPoint y: 140, distance: 32.2
click at [113, 140] on div "*****" at bounding box center [126, 142] width 75 height 27
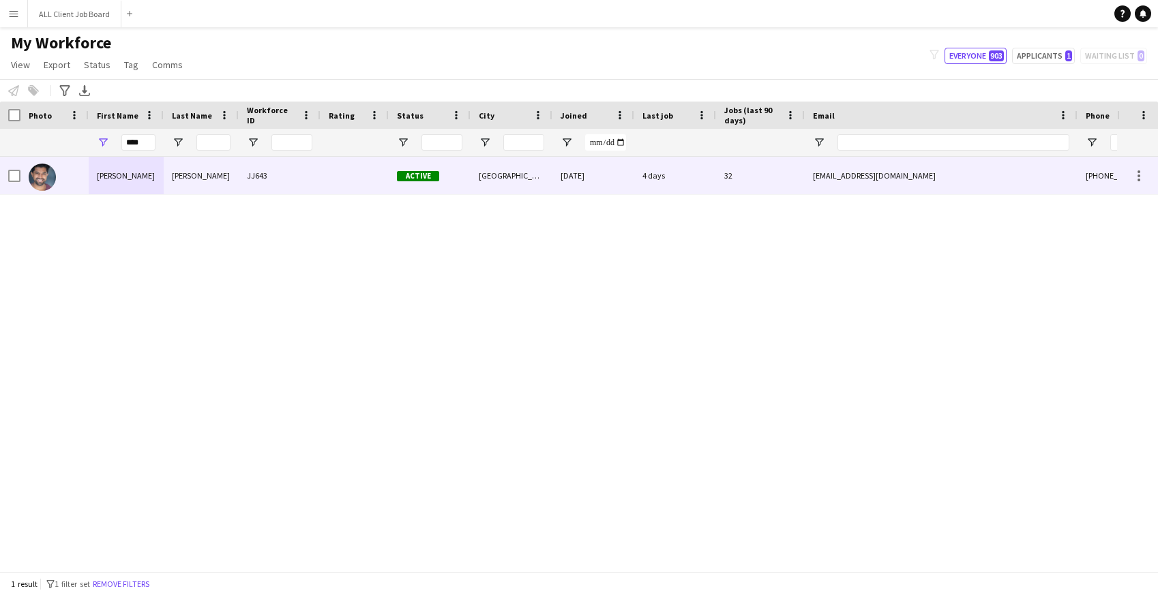
click at [153, 186] on div "Tausif" at bounding box center [126, 176] width 75 height 38
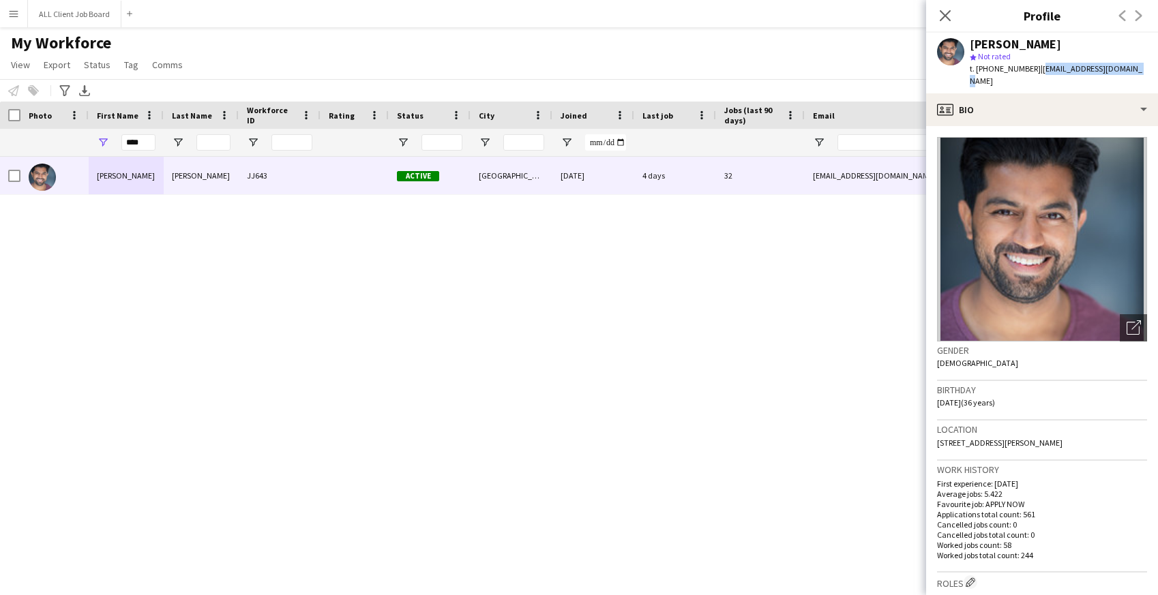
drag, startPoint x: 1034, startPoint y: 68, endPoint x: 1135, endPoint y: 63, distance: 101.0
click at [1135, 63] on app-profile-header "Tausif Patel star Not rated t. +447718995333 | tausif_2005@hotmail.com" at bounding box center [1042, 63] width 232 height 61
drag, startPoint x: 141, startPoint y: 149, endPoint x: 116, endPoint y: 141, distance: 25.7
click at [116, 141] on div "****" at bounding box center [126, 142] width 75 height 27
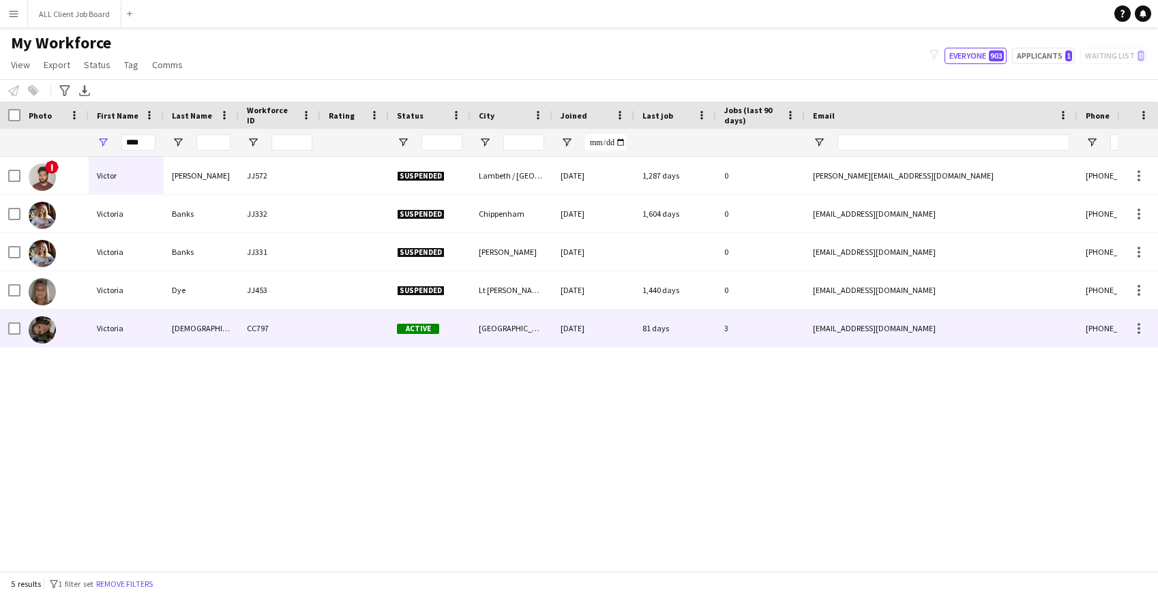
click at [131, 336] on div "Victoria" at bounding box center [126, 329] width 75 height 38
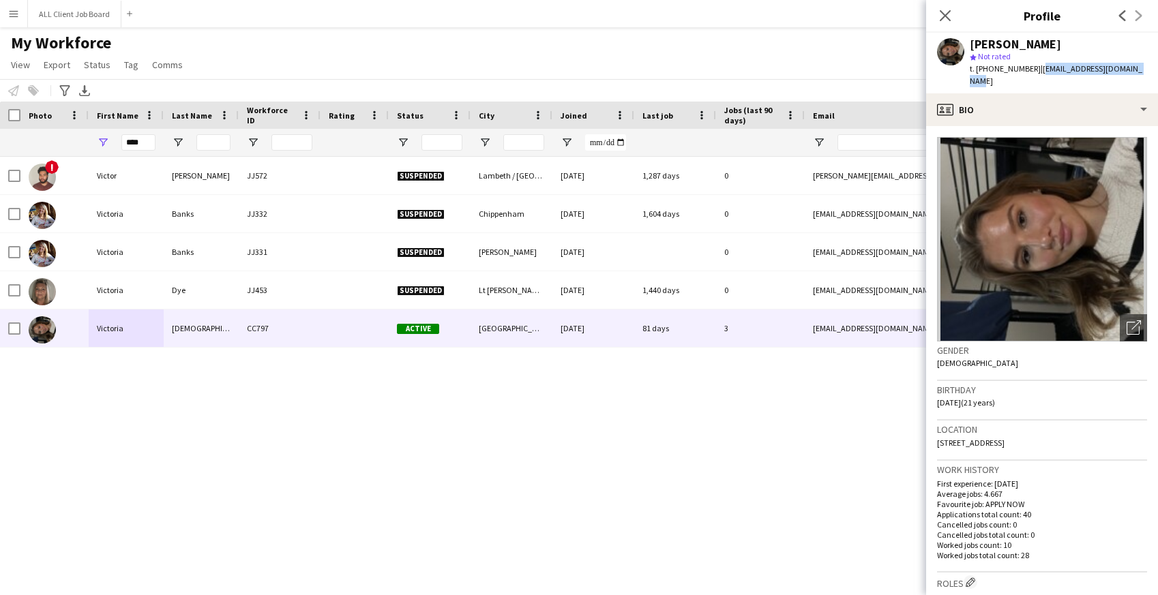
drag, startPoint x: 1038, startPoint y: 67, endPoint x: 1136, endPoint y: 64, distance: 98.3
click at [1136, 64] on div "Victoria Vedi star Not rated t. +3530858202571 | victoria246369@icloud.com" at bounding box center [1042, 63] width 232 height 61
drag, startPoint x: 144, startPoint y: 143, endPoint x: 120, endPoint y: 136, distance: 24.7
click at [121, 141] on div "****" at bounding box center [126, 142] width 75 height 27
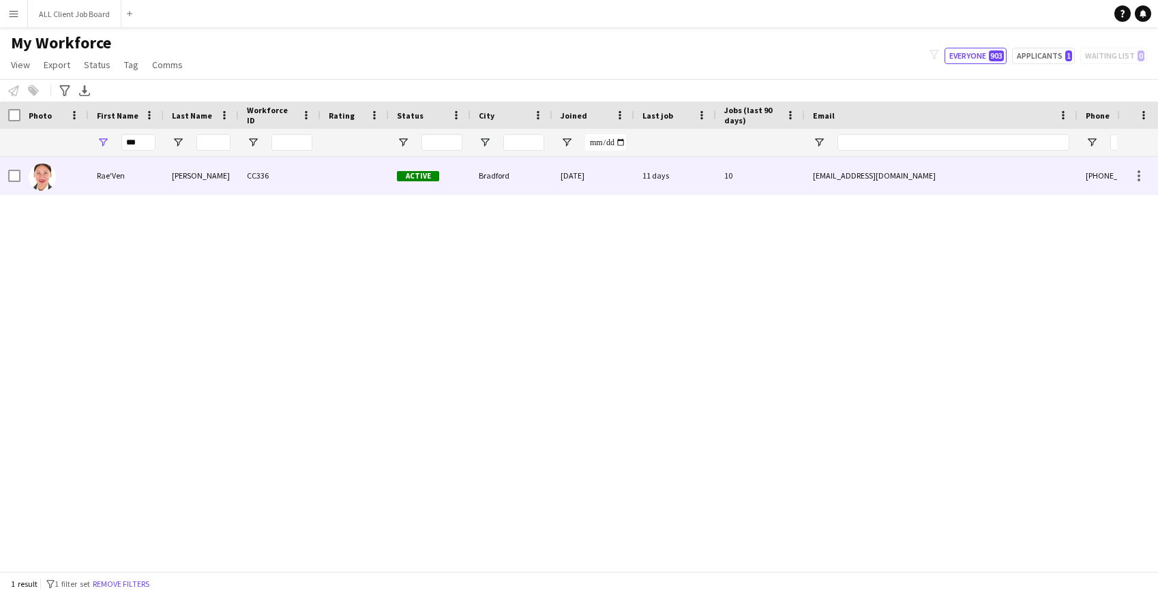
click at [145, 181] on div "Rae'Ven" at bounding box center [126, 176] width 75 height 38
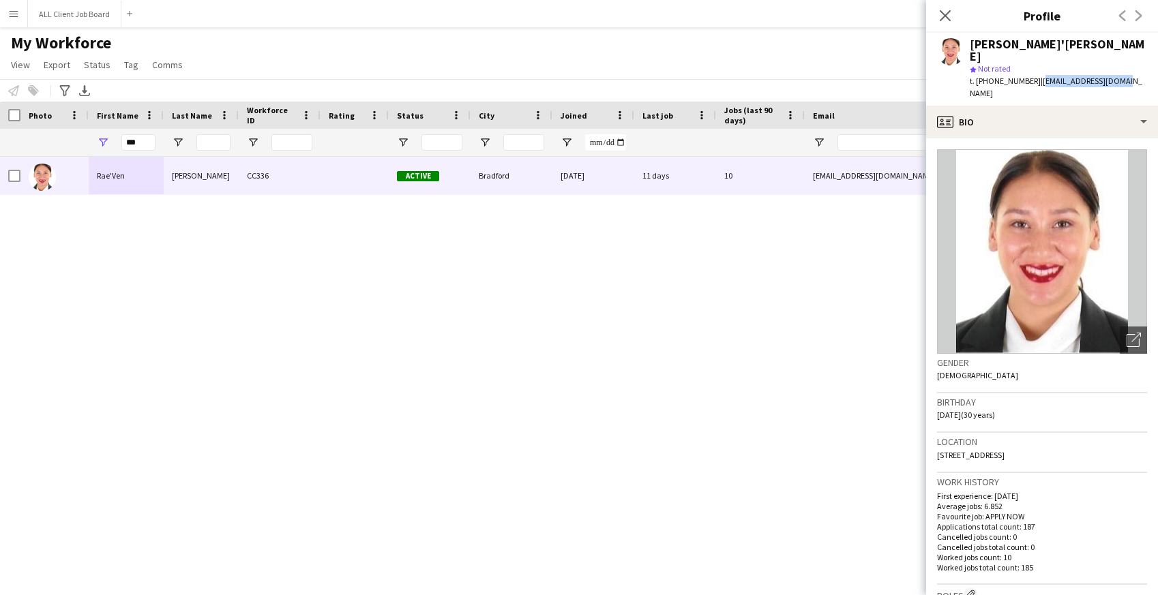
drag, startPoint x: 1034, startPoint y: 68, endPoint x: 1119, endPoint y: 65, distance: 85.3
click at [1119, 65] on div "Rae'Ven Nelson star Not rated t. +447872971077 | raeven.sb7@gmail.com" at bounding box center [1042, 69] width 232 height 73
drag, startPoint x: 141, startPoint y: 143, endPoint x: 111, endPoint y: 132, distance: 31.9
click at [111, 135] on div "***" at bounding box center [126, 142] width 75 height 27
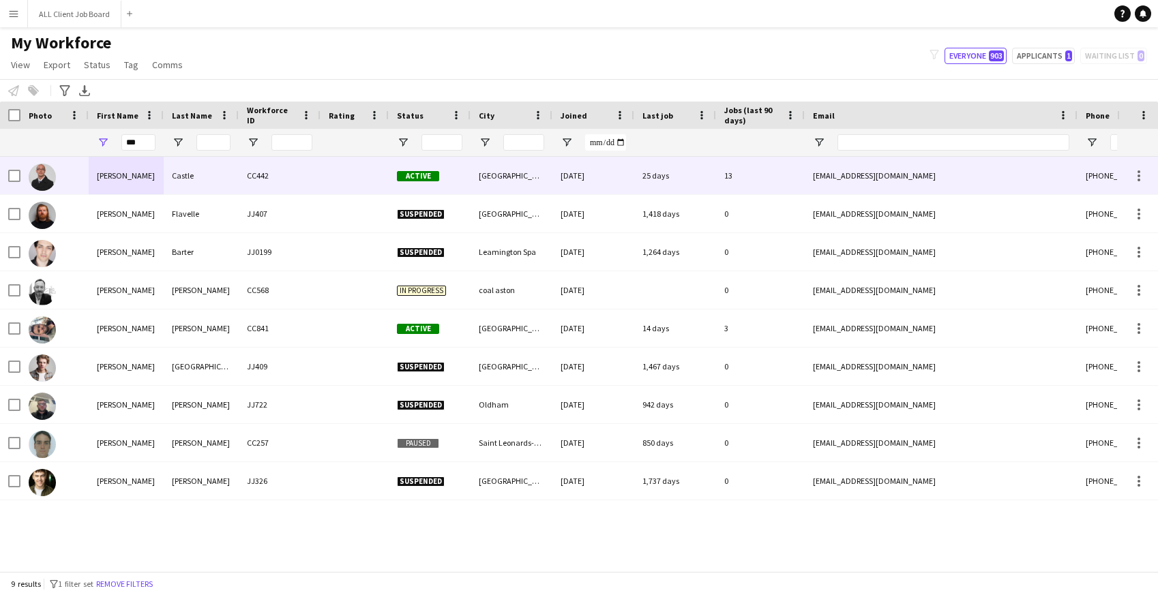
click at [149, 182] on div "Mathew" at bounding box center [126, 176] width 75 height 38
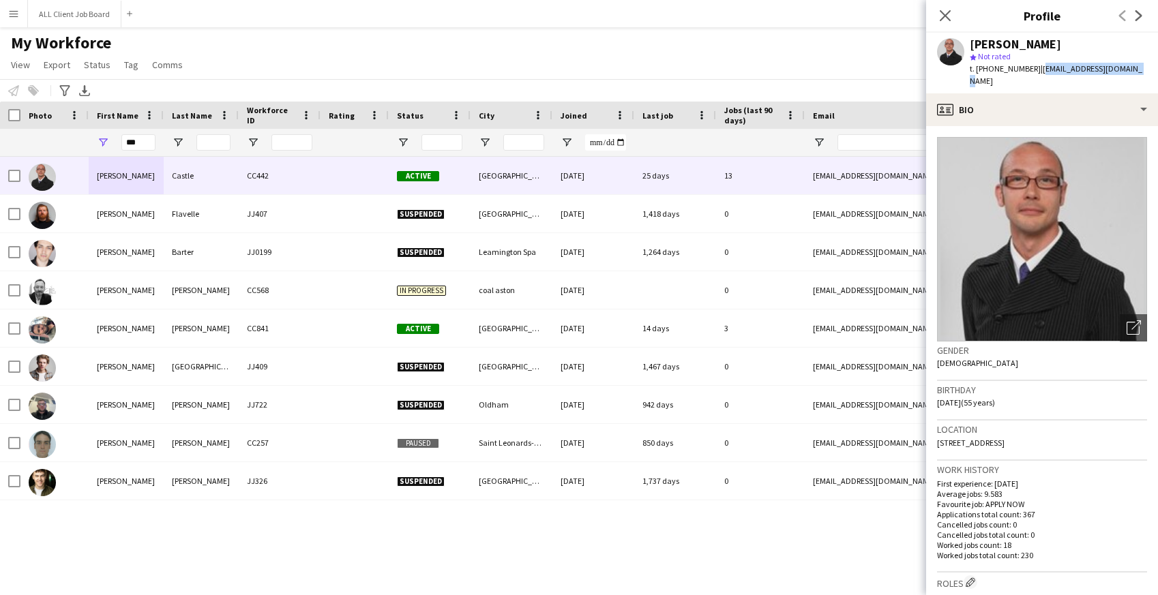
drag, startPoint x: 1035, startPoint y: 70, endPoint x: 1134, endPoint y: 68, distance: 98.2
click at [1134, 68] on div "Mathew Castle star Not rated t. +447503087669 | mathewtcastle@gmail.com" at bounding box center [1042, 63] width 232 height 61
drag, startPoint x: 144, startPoint y: 142, endPoint x: 113, endPoint y: 138, distance: 31.6
click at [111, 139] on div "***" at bounding box center [126, 142] width 75 height 27
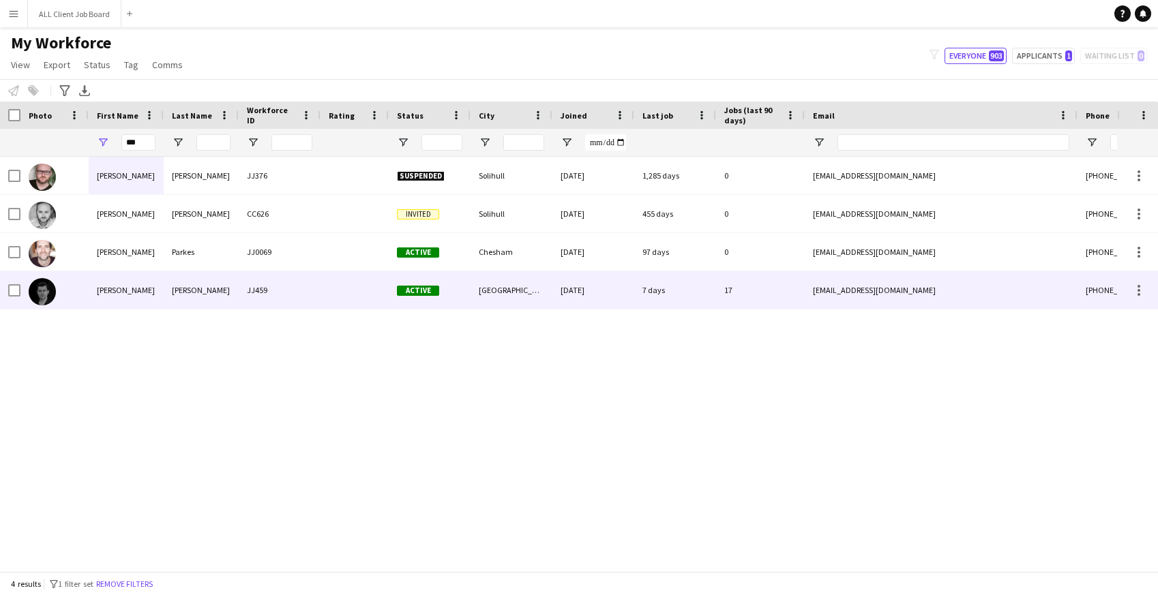
click at [111, 287] on div "Jim" at bounding box center [126, 290] width 75 height 38
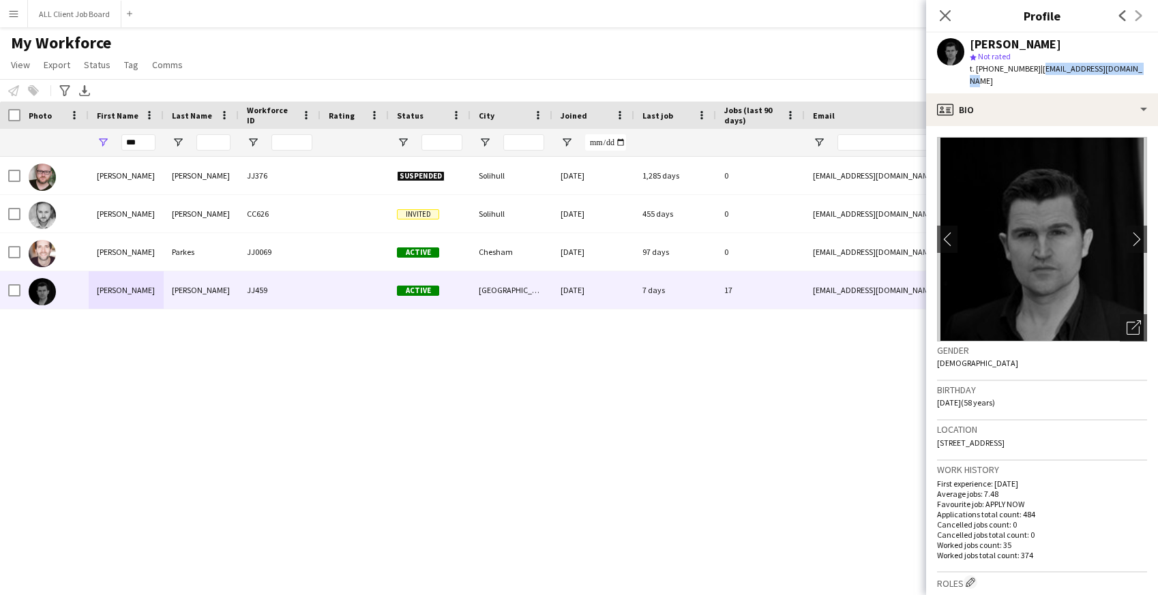
drag, startPoint x: 1038, startPoint y: 69, endPoint x: 1131, endPoint y: 65, distance: 92.8
click at [1131, 65] on div "Jim Wilson star Not rated t. +4407989608069 | jimwilson7@hotmail.co.uk" at bounding box center [1042, 63] width 232 height 61
drag, startPoint x: 141, startPoint y: 144, endPoint x: 117, endPoint y: 140, distance: 24.9
click at [117, 140] on div "***" at bounding box center [126, 142] width 75 height 27
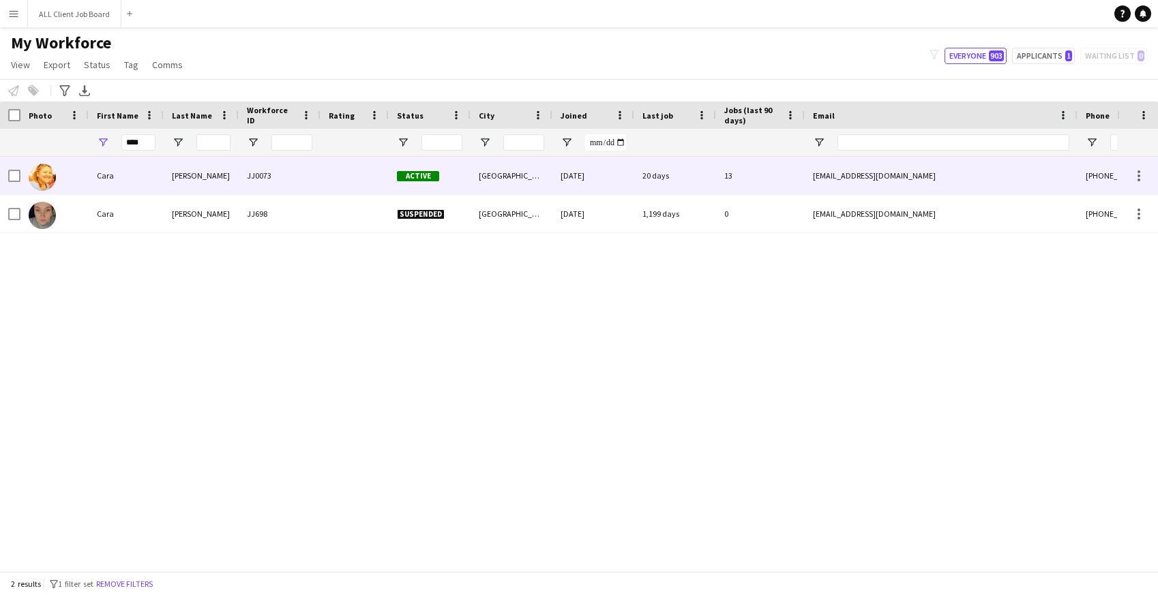
click at [149, 173] on div "Cara" at bounding box center [126, 176] width 75 height 38
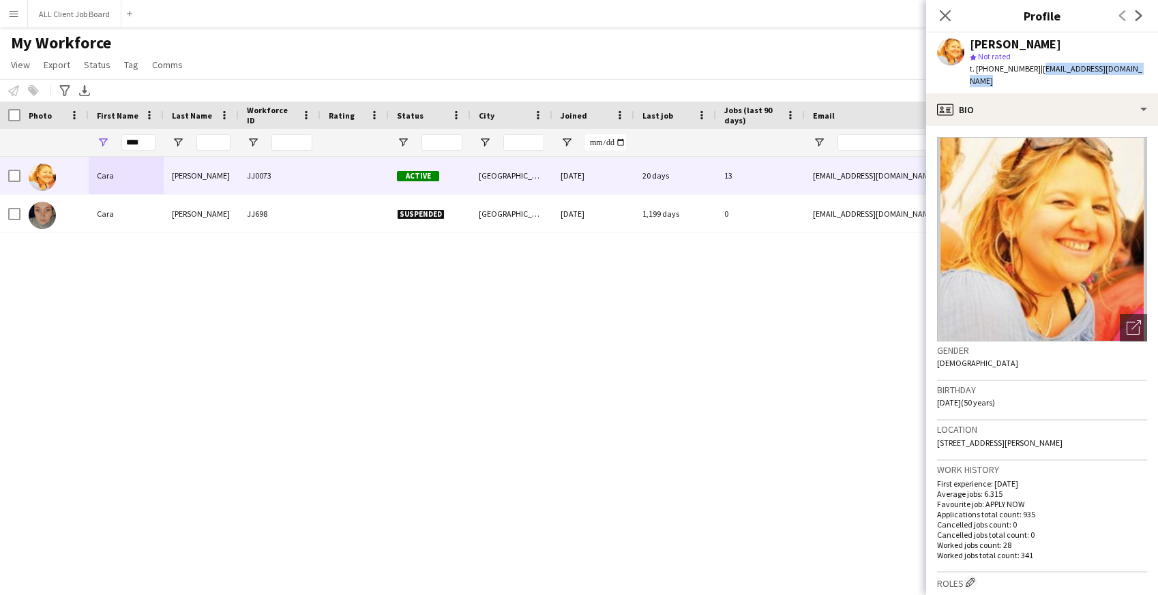
drag, startPoint x: 1035, startPoint y: 70, endPoint x: 1145, endPoint y: 72, distance: 109.8
click at [1145, 72] on div "Cara Brennan star Not rated t. +447980312010 | caramathiabrennan@gmail.com" at bounding box center [1042, 63] width 232 height 61
drag, startPoint x: 143, startPoint y: 142, endPoint x: 118, endPoint y: 141, distance: 24.6
click at [118, 141] on div "****" at bounding box center [126, 142] width 75 height 27
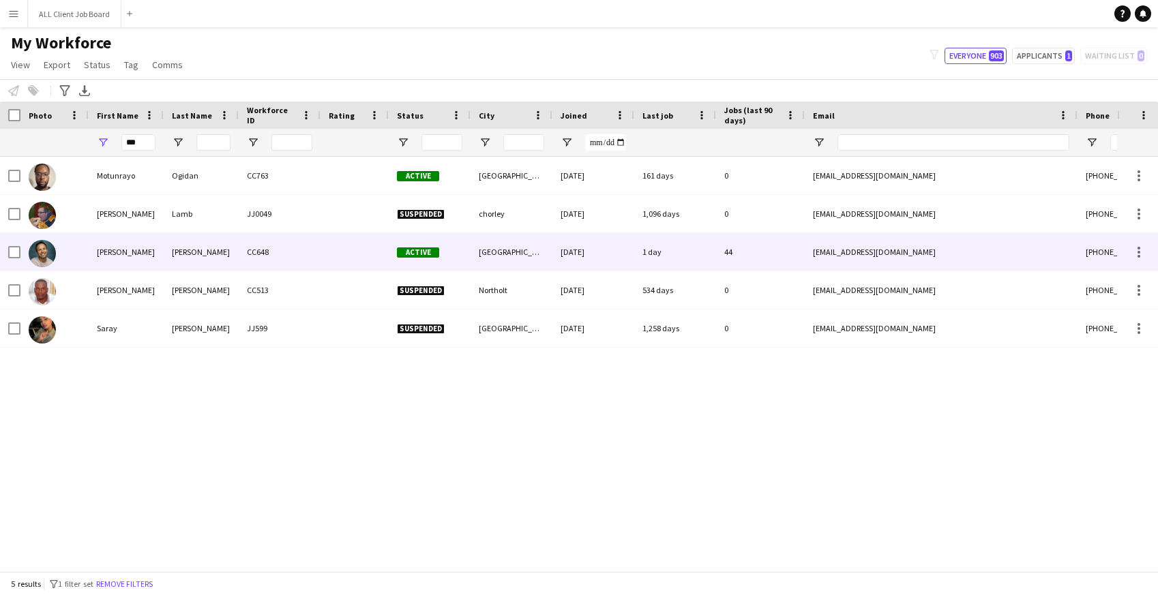
click at [116, 249] on div "Raymond" at bounding box center [126, 252] width 75 height 38
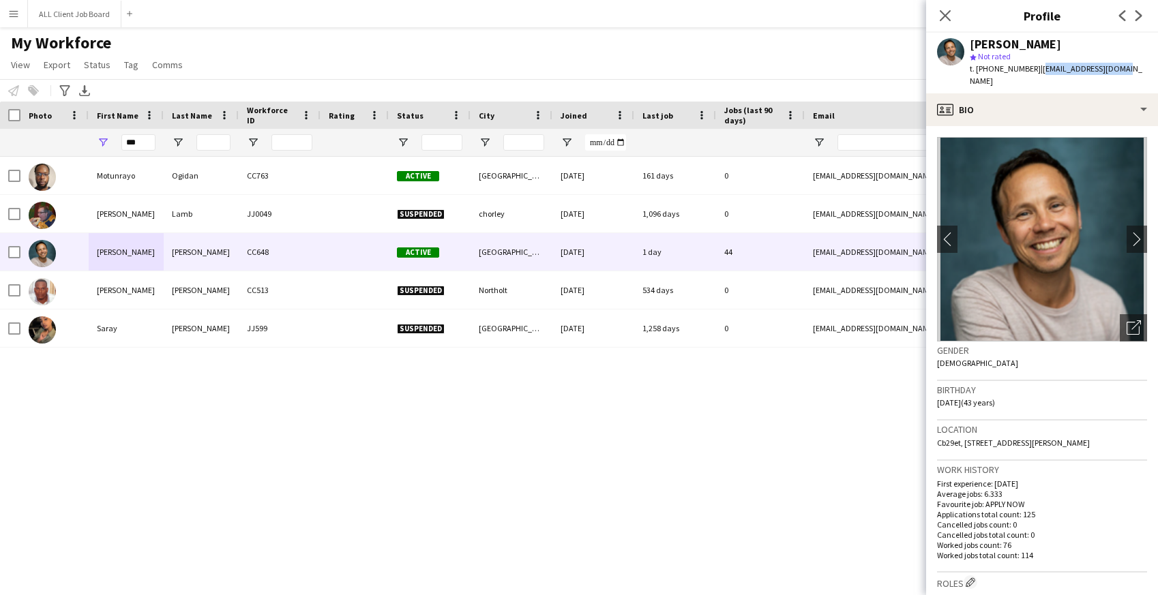
drag, startPoint x: 1039, startPoint y: 69, endPoint x: 1117, endPoint y: 67, distance: 78.5
click at [1117, 67] on span "| raybethley@gmail.com" at bounding box center [1056, 74] width 173 height 23
drag, startPoint x: 143, startPoint y: 146, endPoint x: 110, endPoint y: 141, distance: 33.2
click at [110, 141] on div "***" at bounding box center [126, 142] width 75 height 27
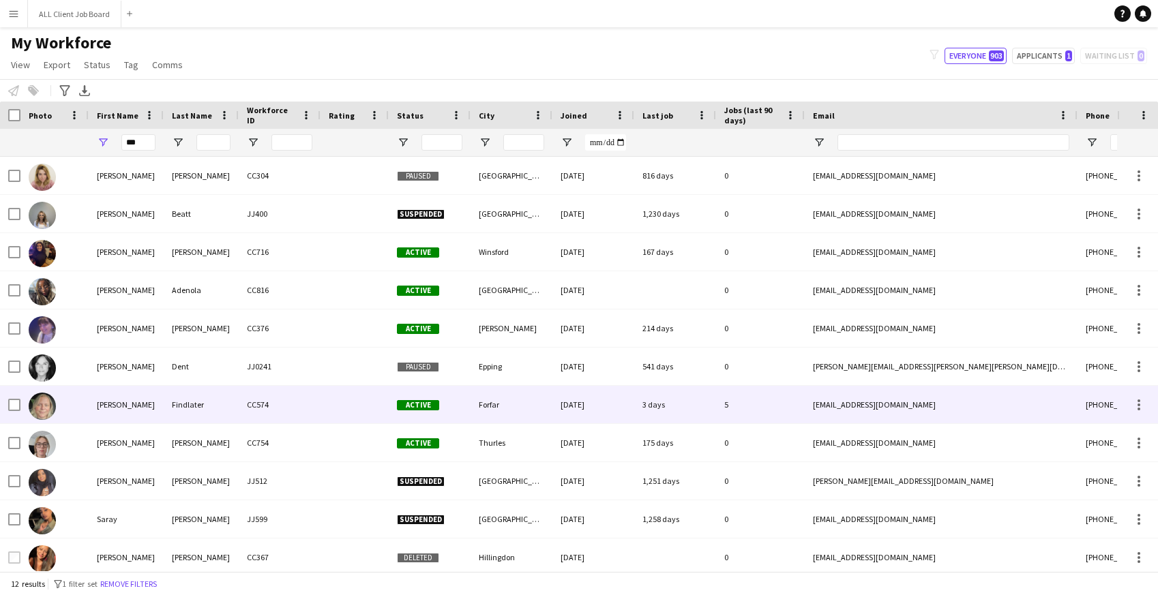
click at [133, 407] on div "Sarah" at bounding box center [126, 405] width 75 height 38
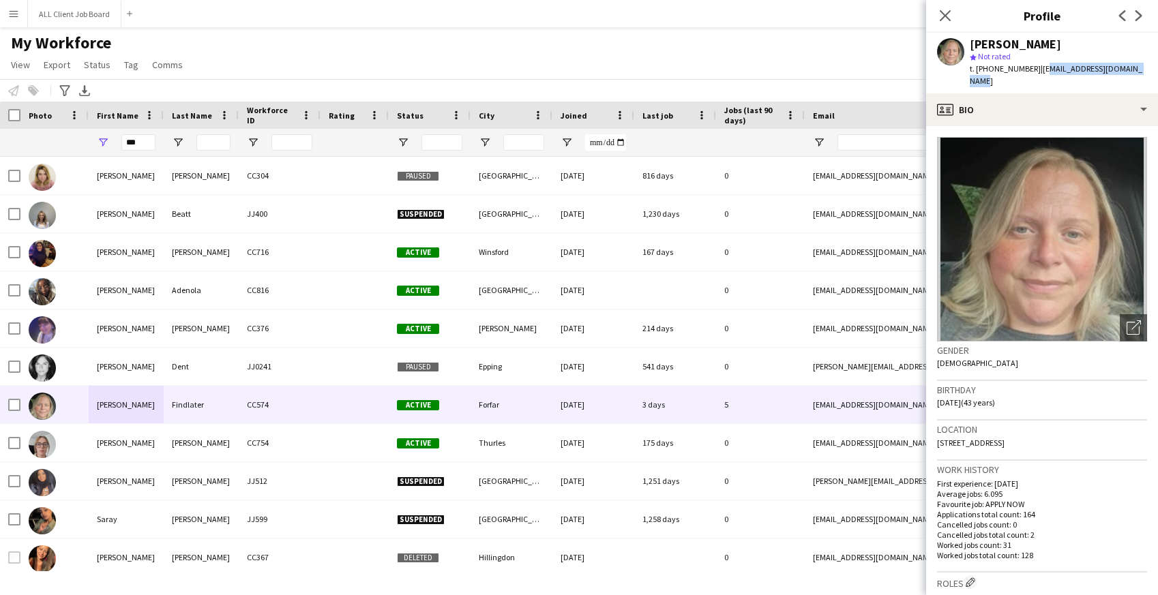
drag, startPoint x: 1040, startPoint y: 67, endPoint x: 1141, endPoint y: 65, distance: 101.7
click at [1143, 65] on div "Sarah Findlater star Not rated t. +4407563596914 | findlatersarah@hotmail.com" at bounding box center [1042, 63] width 232 height 61
drag, startPoint x: 1038, startPoint y: 68, endPoint x: 1143, endPoint y: 63, distance: 104.5
click at [1143, 63] on div "Sarah Findlater star Not rated t. +4407563596914 | findlatersarah@hotmail.com" at bounding box center [1042, 63] width 232 height 61
drag, startPoint x: 140, startPoint y: 143, endPoint x: 122, endPoint y: 142, distance: 17.7
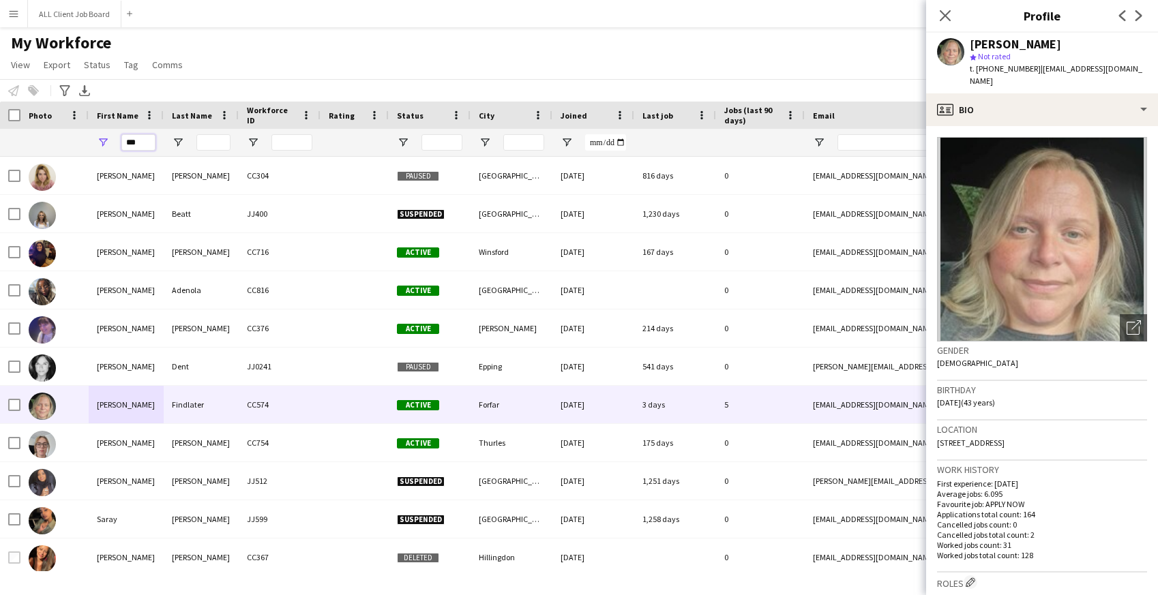
click at [122, 142] on input "***" at bounding box center [138, 142] width 34 height 16
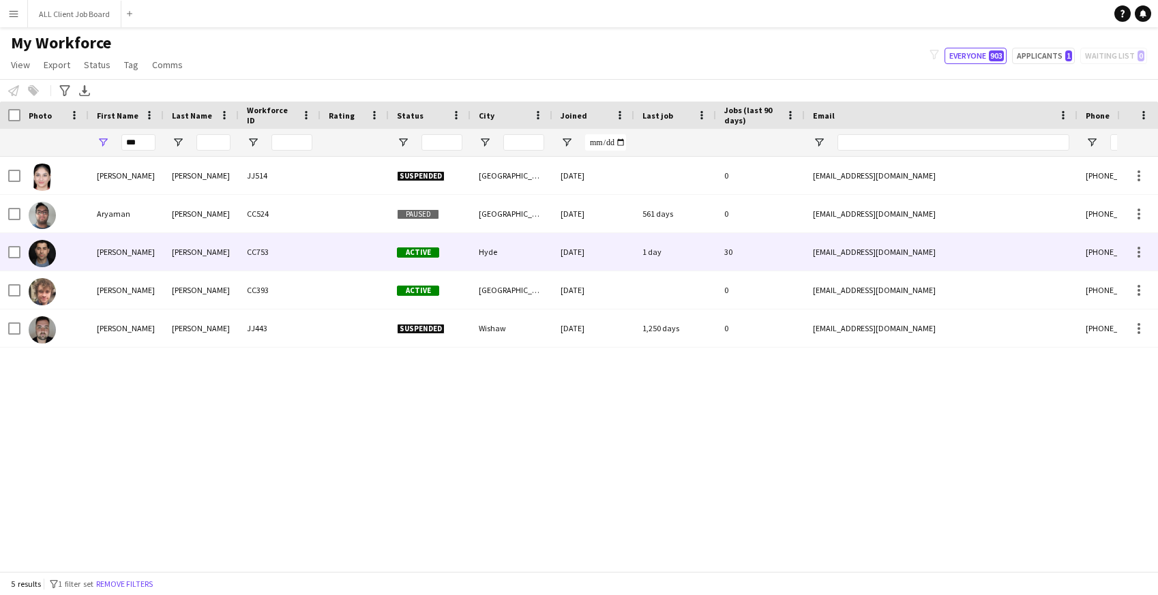
click at [112, 257] on div "Ryan" at bounding box center [126, 252] width 75 height 38
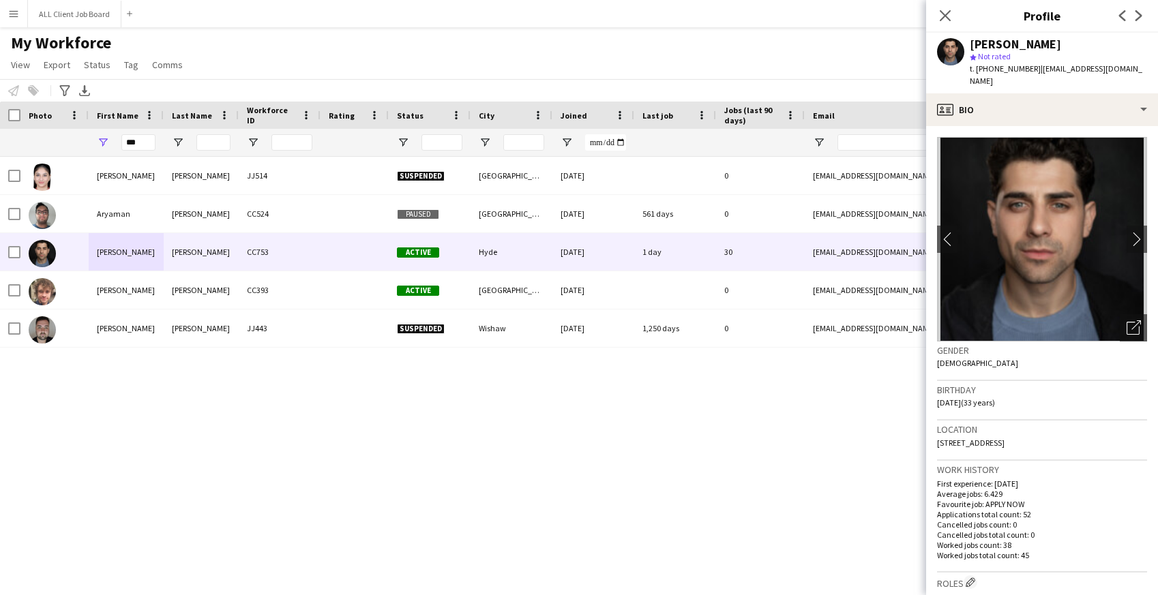
drag, startPoint x: 1034, startPoint y: 69, endPoint x: 1152, endPoint y: 84, distance: 119.0
click at [1152, 85] on div "Ryan Clayton star Not rated t. +447402405305 | ryanthomasclayton@hotmail.co.uk" at bounding box center [1042, 63] width 232 height 61
drag, startPoint x: 141, startPoint y: 143, endPoint x: 119, endPoint y: 143, distance: 21.8
click at [119, 143] on div "***" at bounding box center [126, 142] width 75 height 27
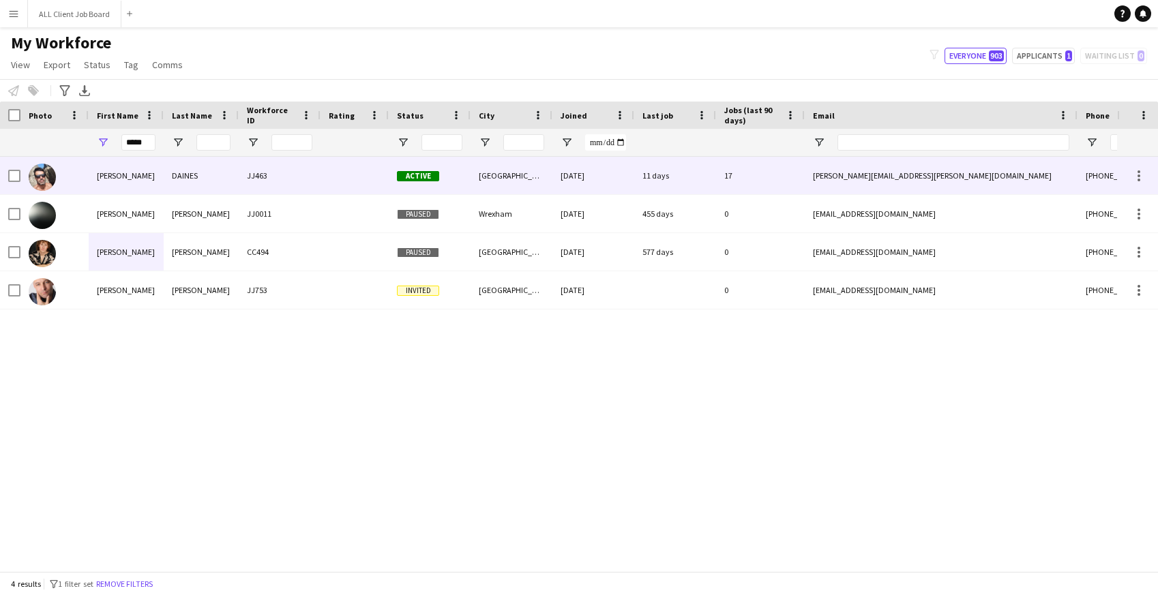
click at [127, 180] on div "Steve" at bounding box center [126, 176] width 75 height 38
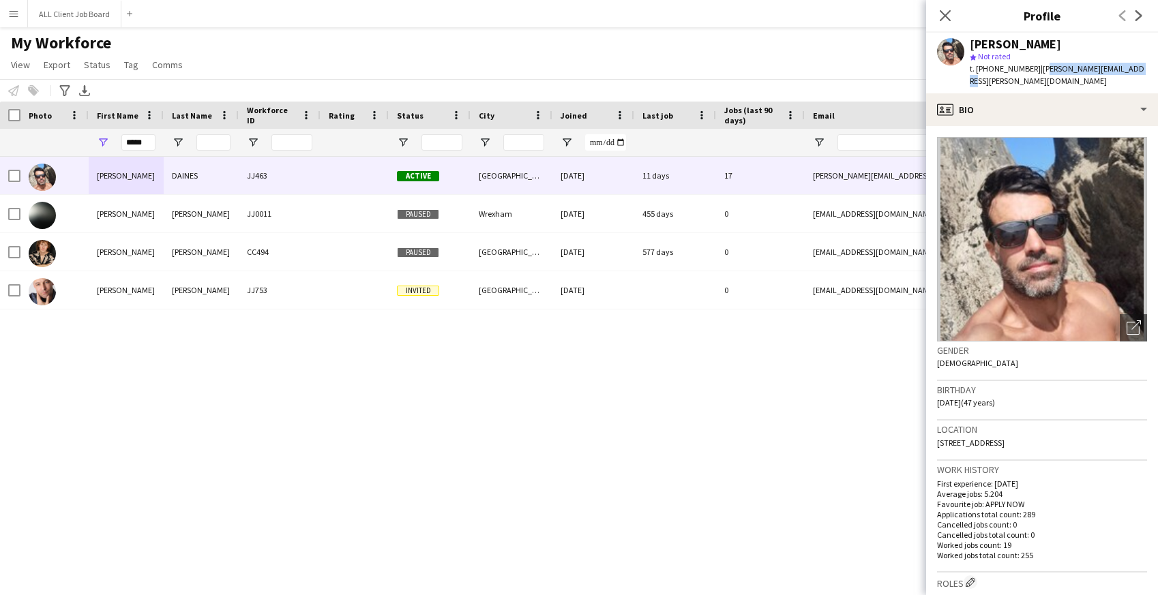
drag, startPoint x: 1036, startPoint y: 67, endPoint x: 1115, endPoint y: 65, distance: 78.5
click at [1120, 65] on span "| steve.daines@googlemail.com" at bounding box center [1057, 74] width 175 height 23
drag, startPoint x: 1034, startPoint y: 68, endPoint x: 1143, endPoint y: 69, distance: 109.1
click at [1143, 69] on div "Steve DAINES star Not rated t. +447939666141 | steve.daines@googlemail.com" at bounding box center [1042, 63] width 232 height 61
drag, startPoint x: 148, startPoint y: 141, endPoint x: 114, endPoint y: 139, distance: 34.2
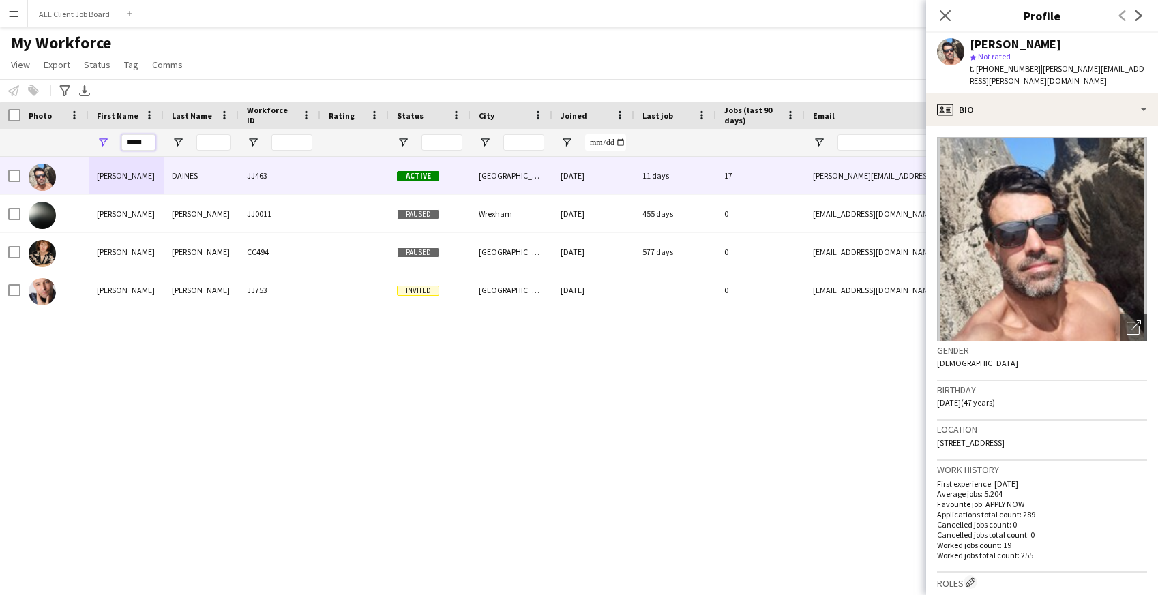
click at [114, 139] on div "*****" at bounding box center [126, 142] width 75 height 27
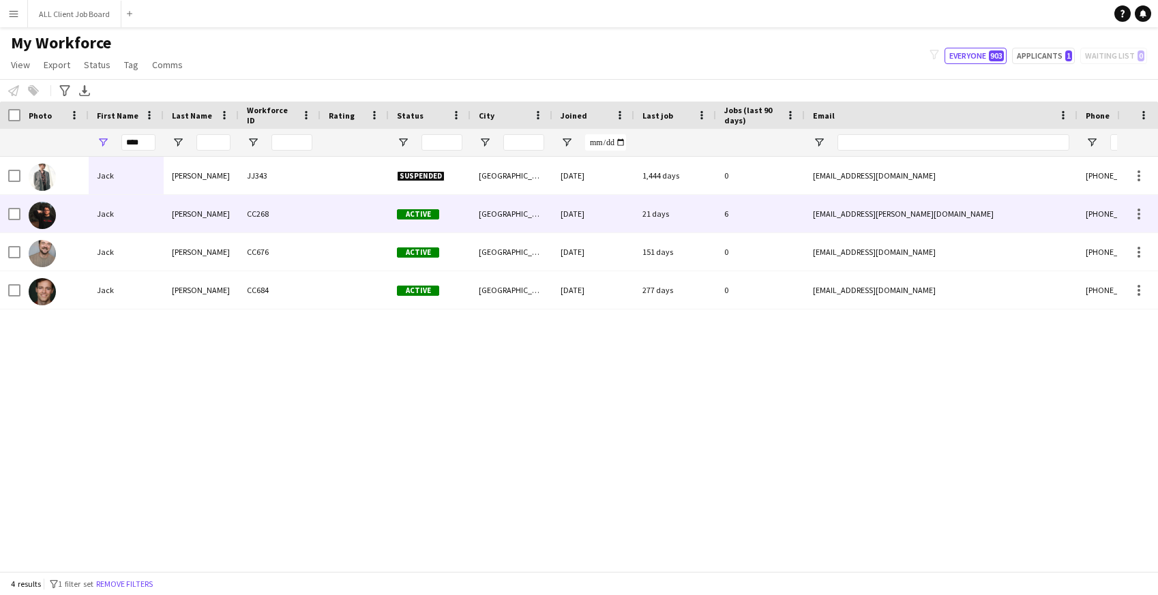
click at [130, 216] on div "Jack" at bounding box center [126, 214] width 75 height 38
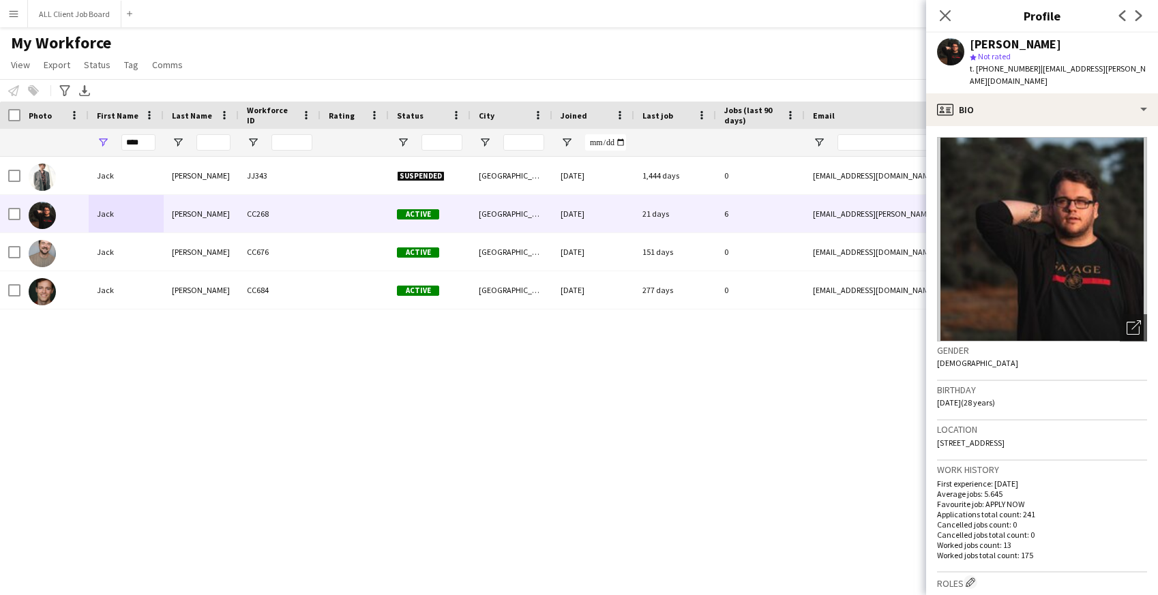
drag, startPoint x: 1033, startPoint y: 69, endPoint x: 1132, endPoint y: 65, distance: 98.3
click at [1132, 67] on div "Jack Reeve star Not rated t. +447306000779 | jack.reeve@hotmail.co.uk" at bounding box center [1042, 63] width 232 height 61
drag, startPoint x: 142, startPoint y: 141, endPoint x: 130, endPoint y: 131, distance: 16.0
click at [130, 131] on div "****" at bounding box center [138, 142] width 34 height 27
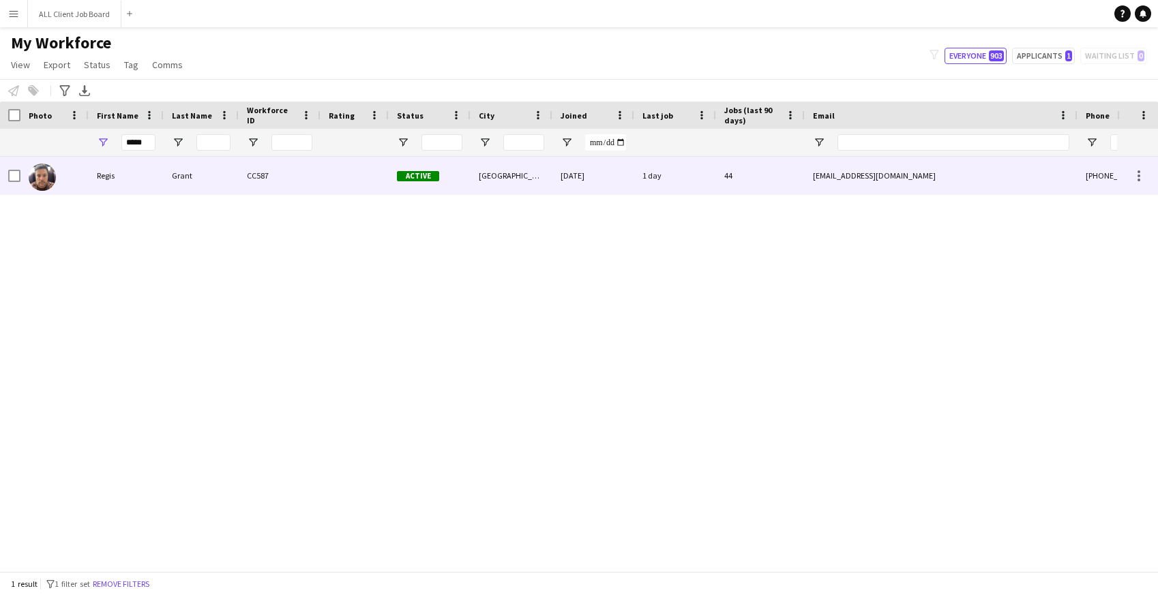
click at [119, 181] on div "Regis" at bounding box center [126, 176] width 75 height 38
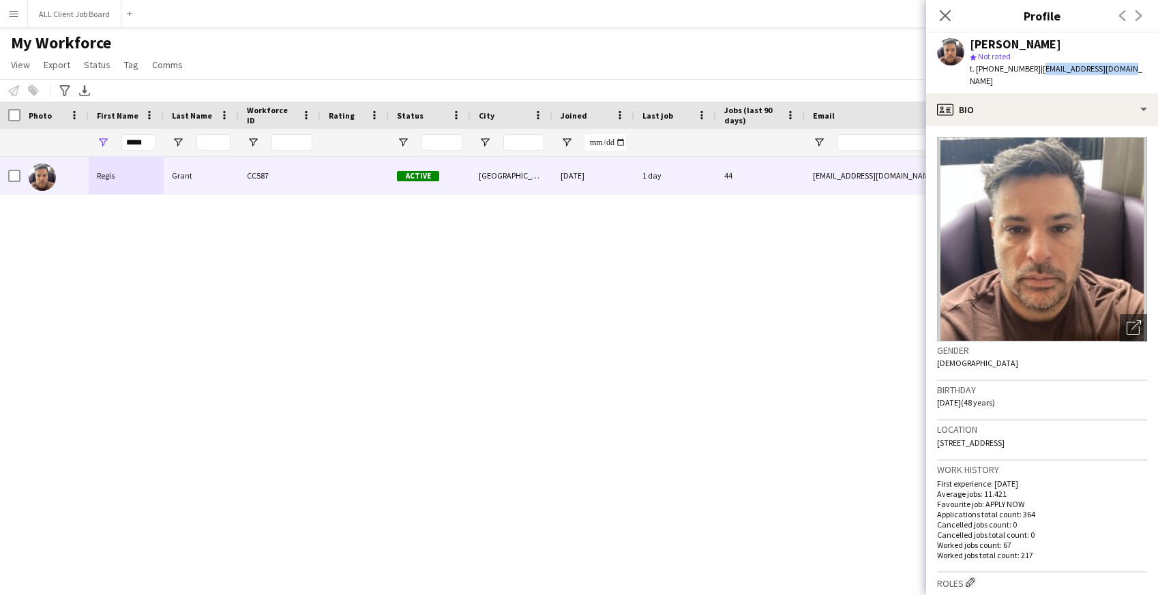
drag, startPoint x: 1035, startPoint y: 70, endPoint x: 1127, endPoint y: 67, distance: 92.1
click at [1127, 67] on app-profile-header "Regis Grant star Not rated t. +447480559621 | regisgrant1@gmail.com" at bounding box center [1042, 63] width 232 height 61
drag, startPoint x: 147, startPoint y: 142, endPoint x: 106, endPoint y: 142, distance: 41.6
click at [106, 142] on div "*****" at bounding box center [126, 142] width 75 height 27
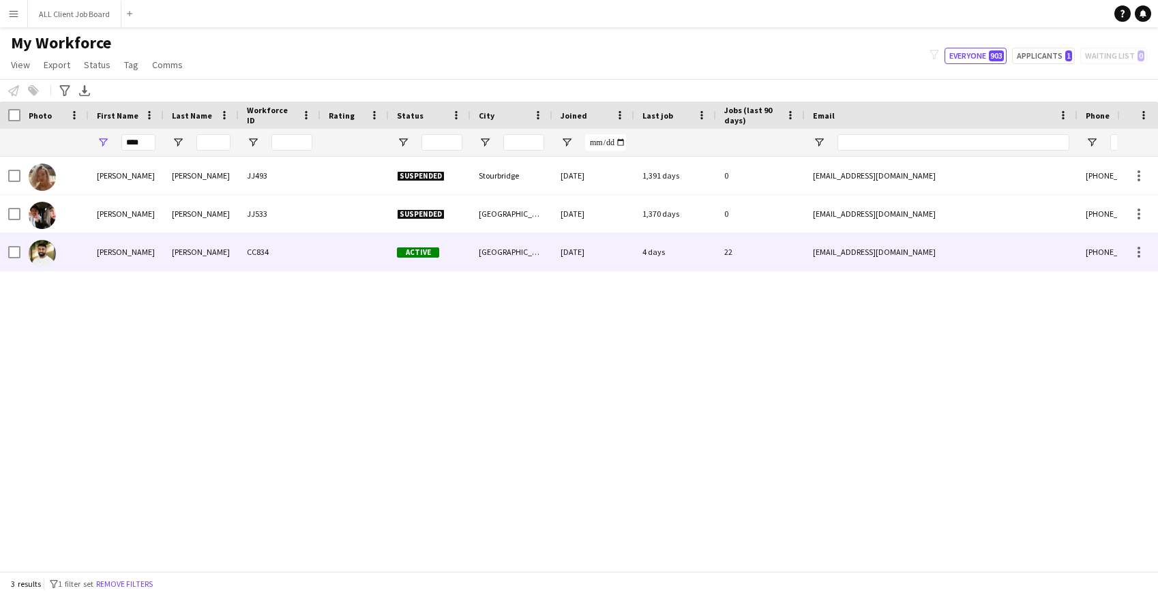
click at [139, 254] on div "Harry" at bounding box center [126, 252] width 75 height 38
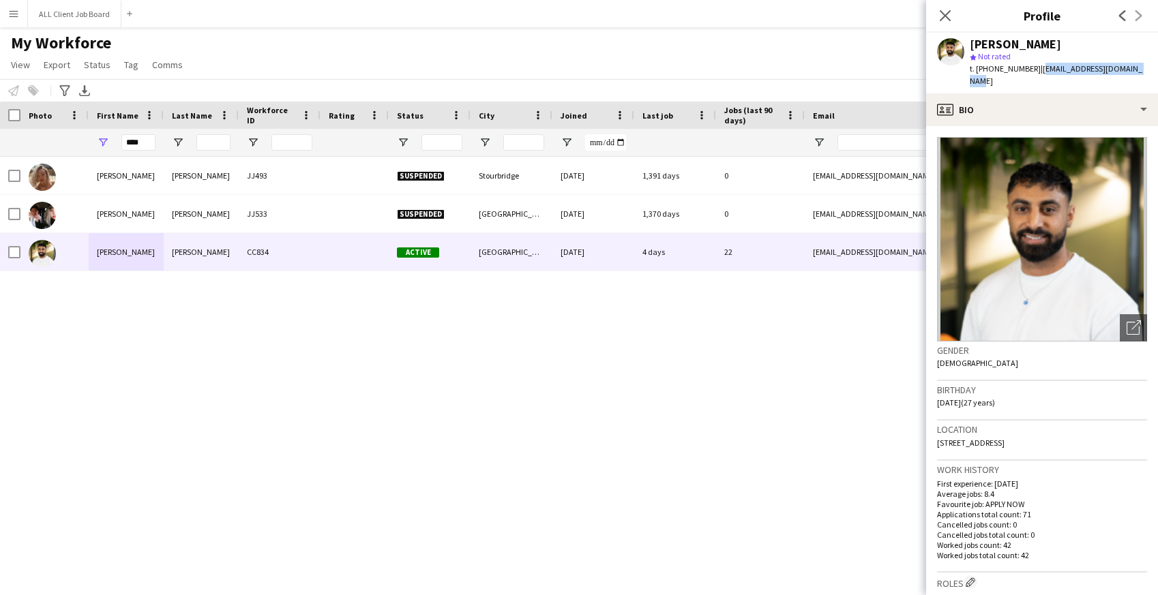
drag, startPoint x: 1035, startPoint y: 68, endPoint x: 1135, endPoint y: 70, distance: 99.6
click at [1135, 70] on div "Harry Singh star Not rated t. +447740406665 | harrysingh_98@hotmail.com" at bounding box center [1042, 63] width 232 height 61
drag, startPoint x: 145, startPoint y: 141, endPoint x: 117, endPoint y: 136, distance: 28.3
click at [117, 136] on div "****" at bounding box center [126, 142] width 75 height 27
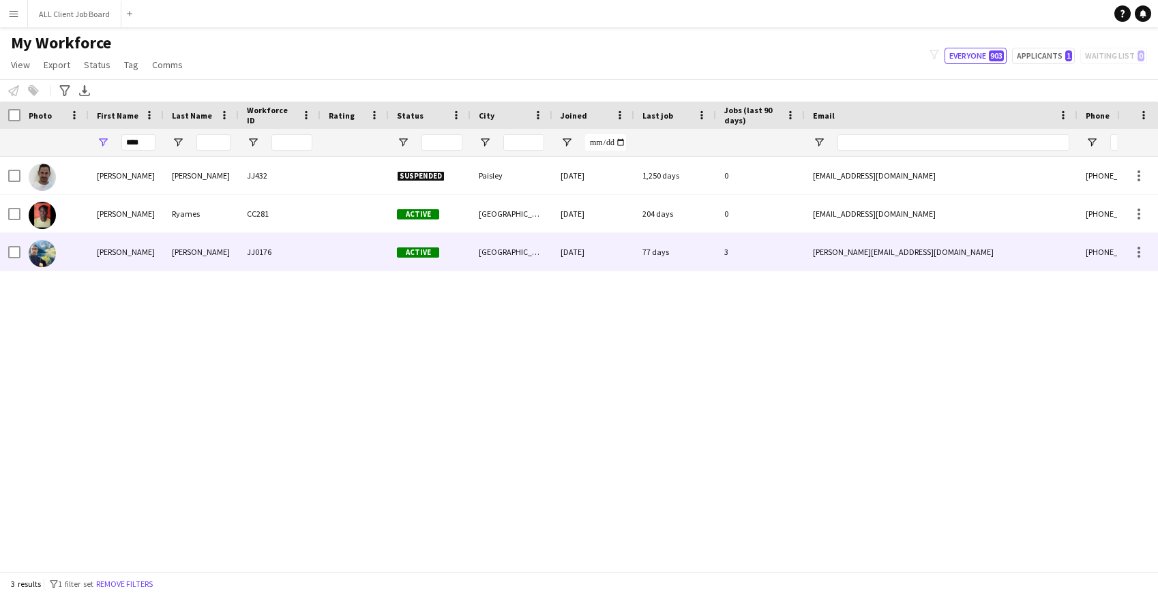
click at [132, 260] on div "Darren" at bounding box center [126, 252] width 75 height 38
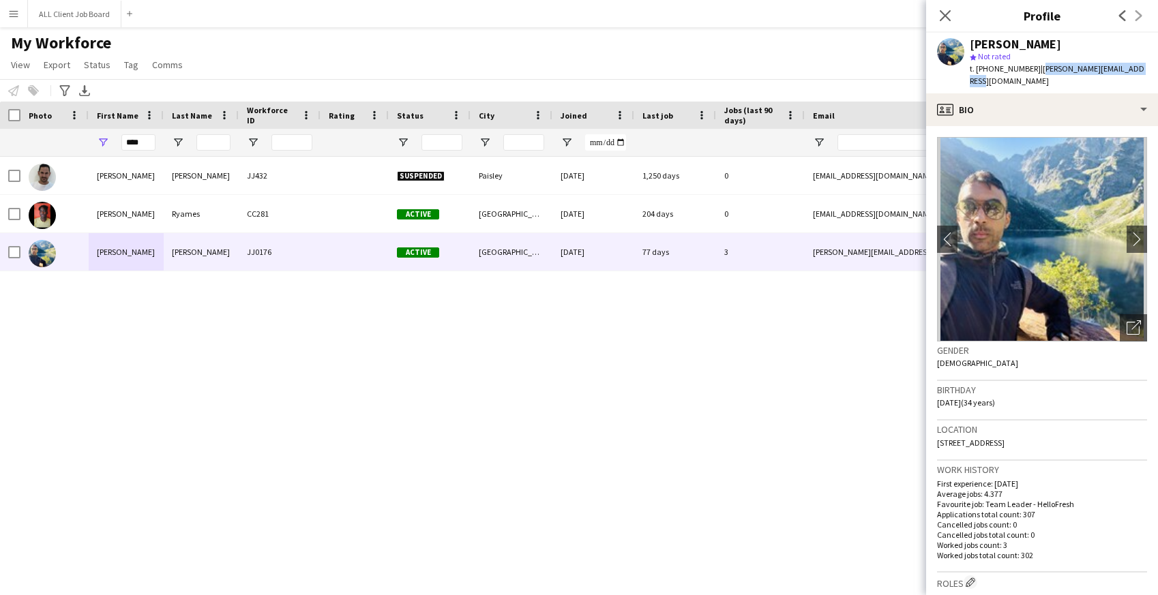
drag, startPoint x: 1034, startPoint y: 70, endPoint x: 1150, endPoint y: 72, distance: 116.0
click at [1150, 72] on app-profile-header "Darren Silva star Not rated t. +447946811736 | darren_silva@hotmail.co.uk" at bounding box center [1042, 63] width 232 height 61
drag, startPoint x: 142, startPoint y: 139, endPoint x: 115, endPoint y: 136, distance: 27.5
click at [115, 136] on div "****" at bounding box center [126, 142] width 75 height 27
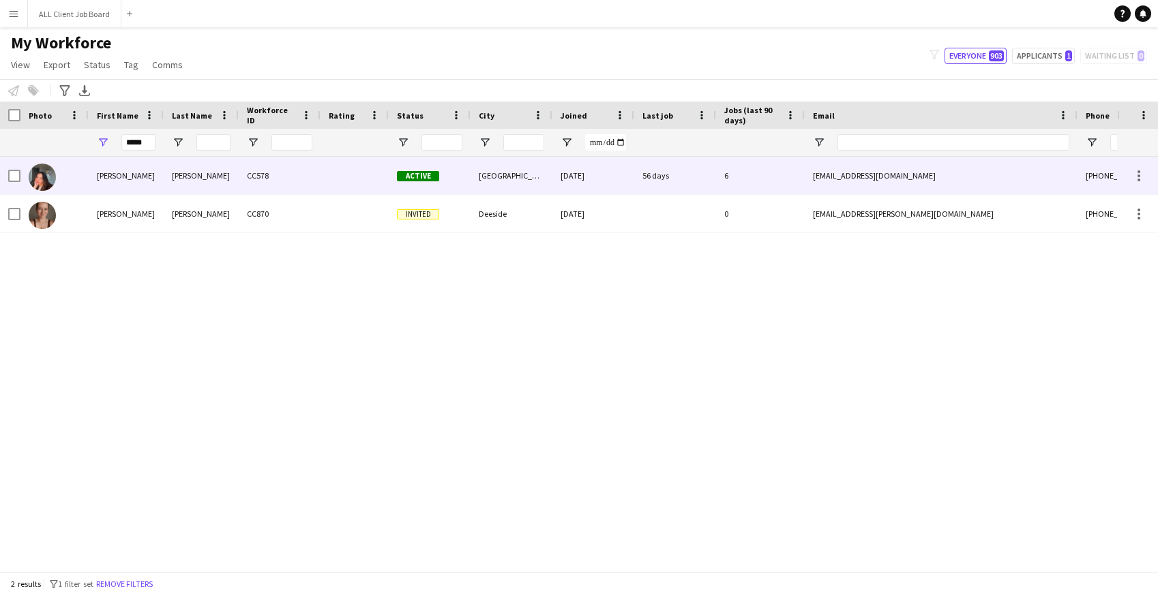
click at [136, 179] on div "Megan" at bounding box center [126, 176] width 75 height 38
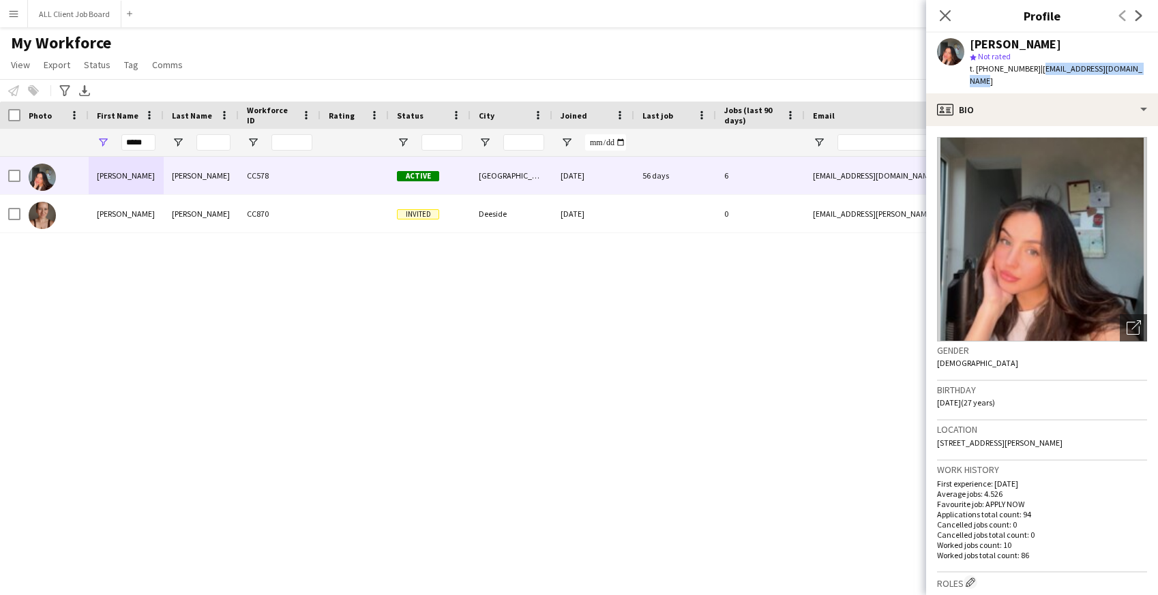
drag, startPoint x: 1034, startPoint y: 68, endPoint x: 1151, endPoint y: 70, distance: 116.6
click at [1151, 71] on div "Megan Morgan star Not rated t. +447769656047 | megan_morgan18@outlook.com" at bounding box center [1042, 63] width 232 height 61
drag, startPoint x: 151, startPoint y: 141, endPoint x: 108, endPoint y: 136, distance: 43.9
click at [108, 136] on div "*****" at bounding box center [126, 142] width 75 height 27
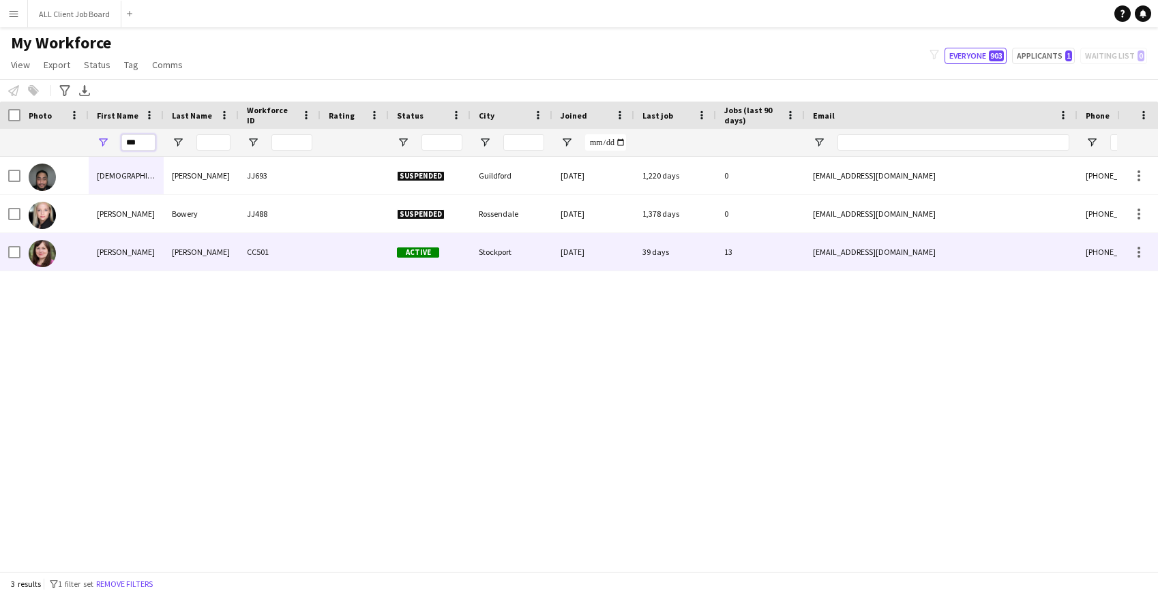
type input "***"
click at [140, 253] on div "Susan" at bounding box center [126, 252] width 75 height 38
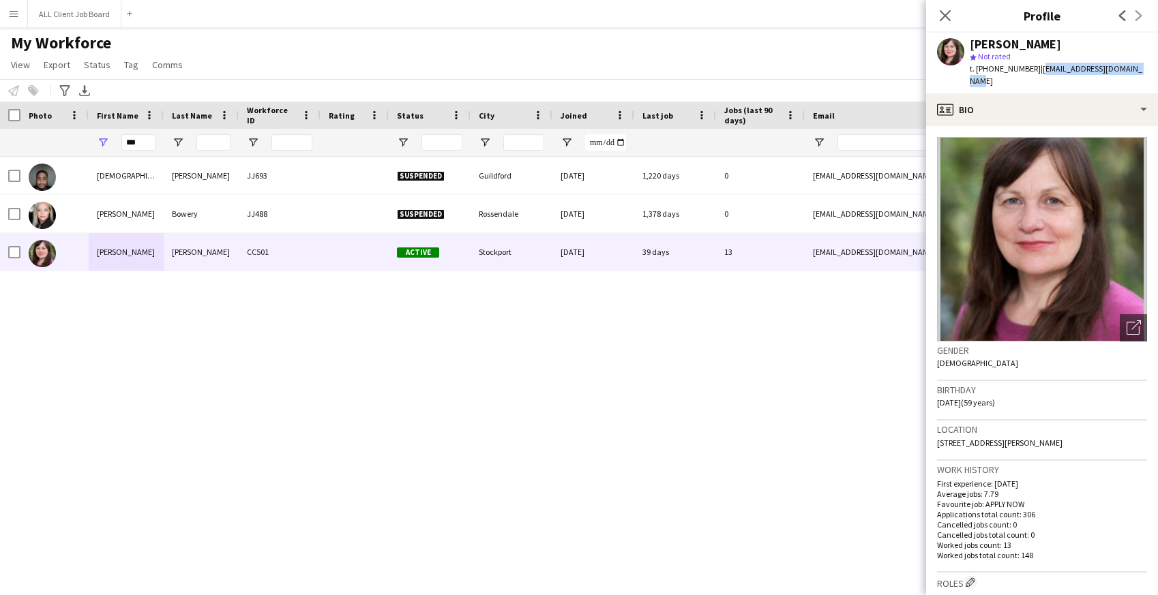
drag, startPoint x: 1034, startPoint y: 68, endPoint x: 1135, endPoint y: 65, distance: 101.0
click at [1135, 65] on div "Susan Hewitt star Not rated t. +447393041058 | residencia@rocketmail.com" at bounding box center [1042, 63] width 232 height 61
click at [946, 10] on icon "Close pop-in" at bounding box center [945, 15] width 13 height 13
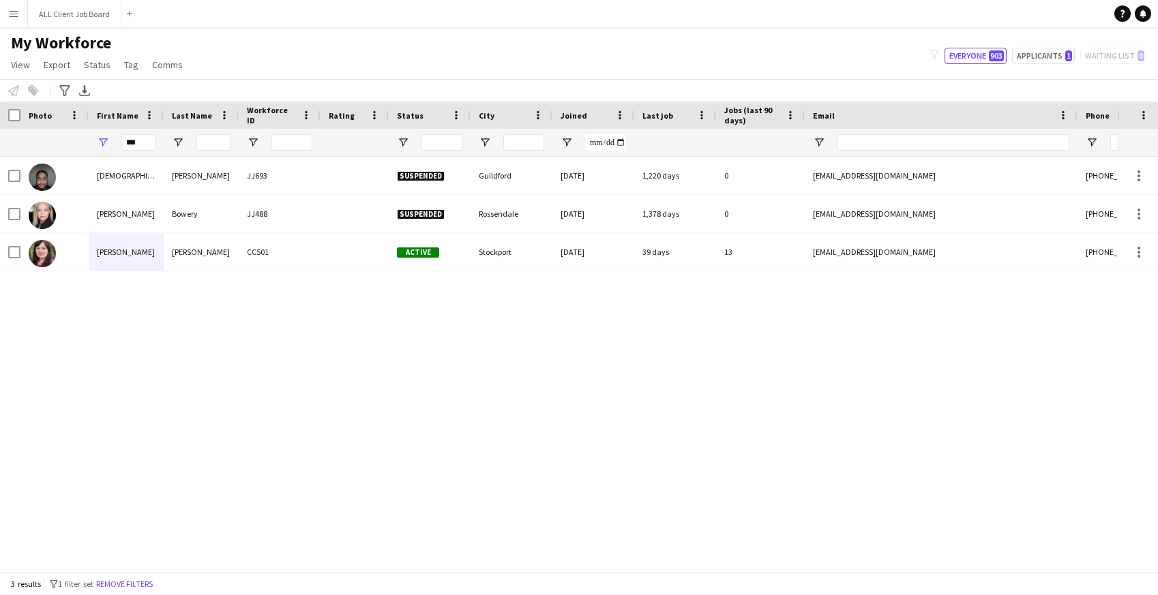
click at [13, 8] on app-icon "Menu" at bounding box center [13, 13] width 11 height 11
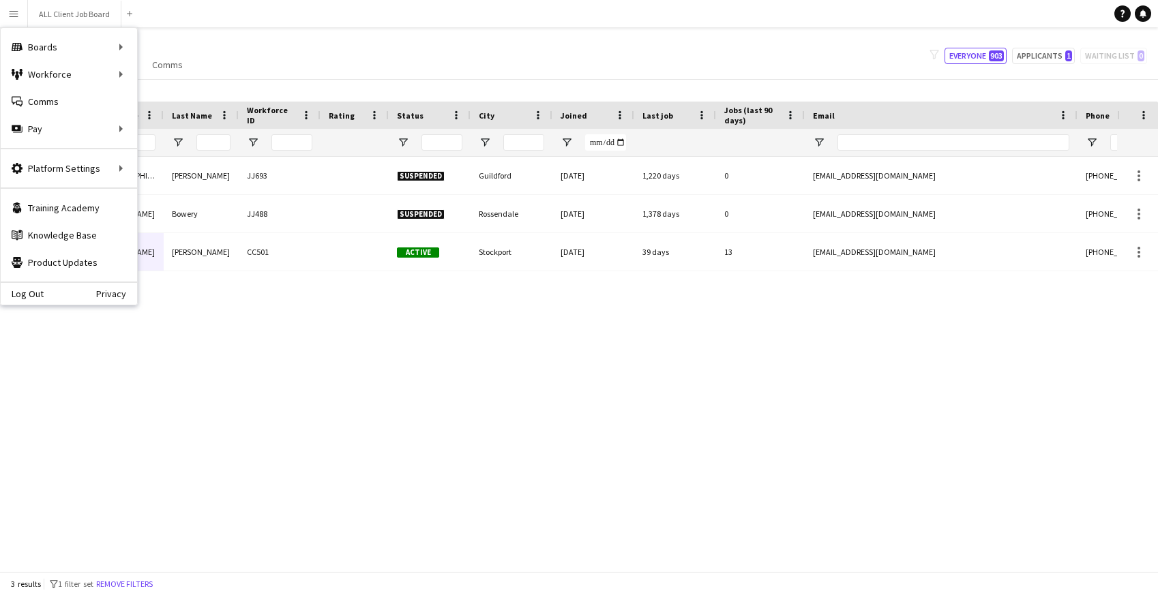
click at [15, 10] on app-icon "Menu" at bounding box center [13, 13] width 11 height 11
click at [132, 14] on app-icon "Add" at bounding box center [129, 13] width 5 height 5
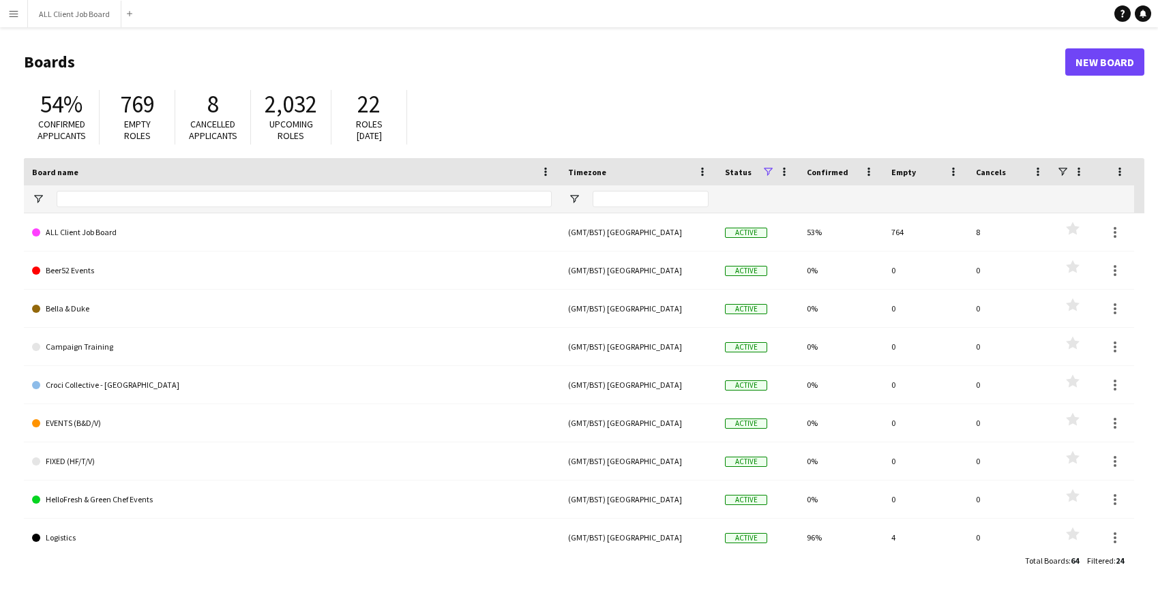
click at [14, 13] on app-icon "Menu" at bounding box center [13, 13] width 11 height 11
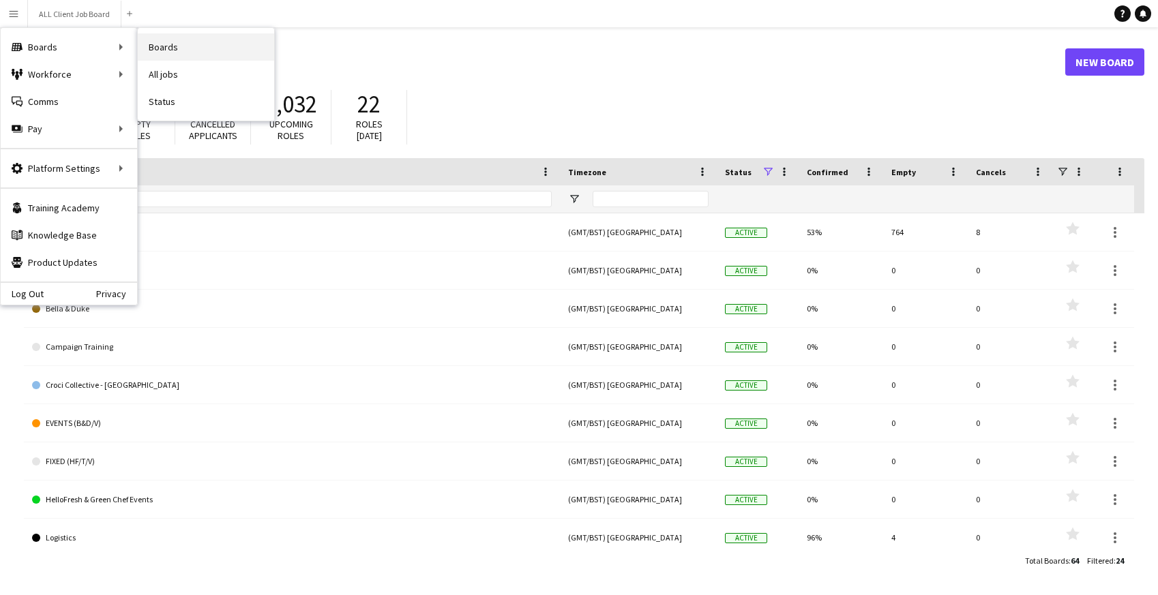
click at [174, 45] on link "Boards" at bounding box center [206, 46] width 136 height 27
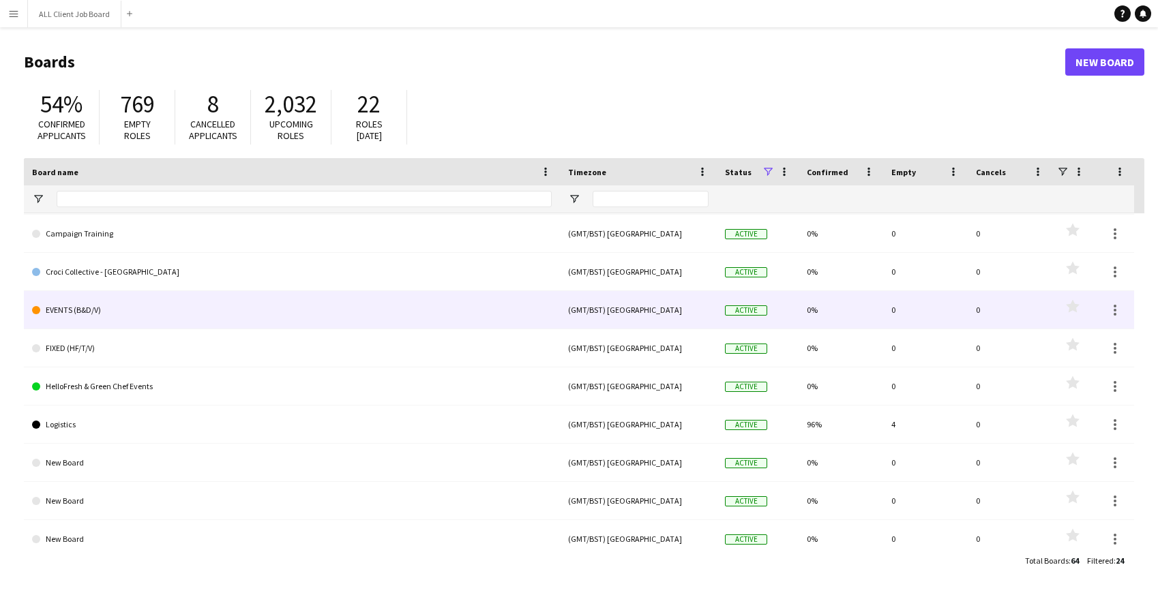
scroll to position [107, 0]
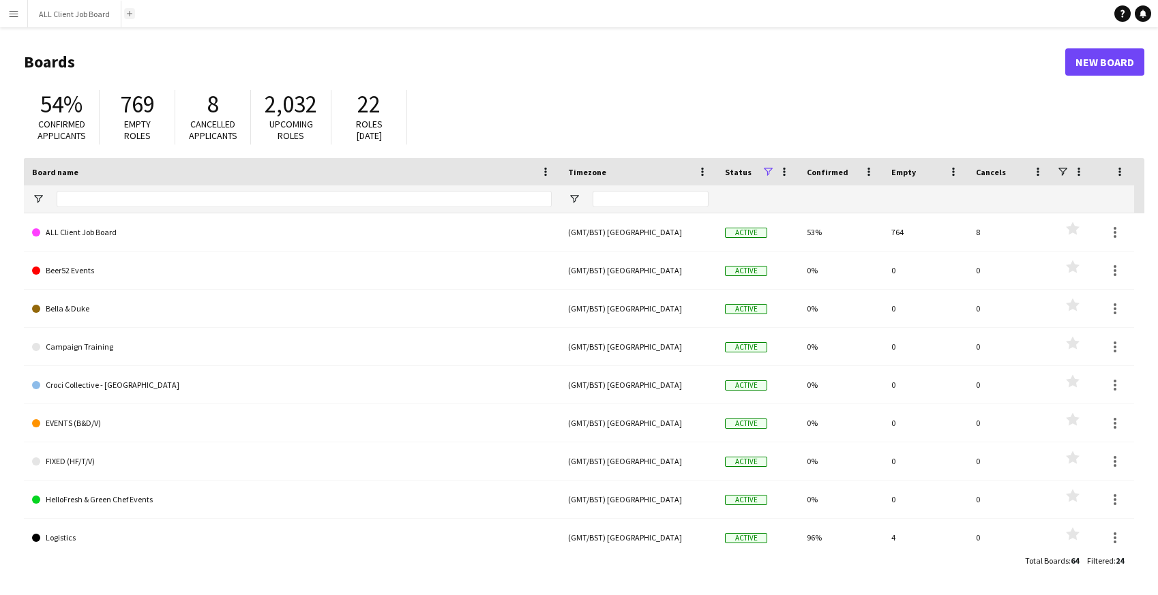
click at [134, 16] on button "Add" at bounding box center [129, 13] width 11 height 11
click at [20, 12] on button "Menu" at bounding box center [13, 13] width 27 height 27
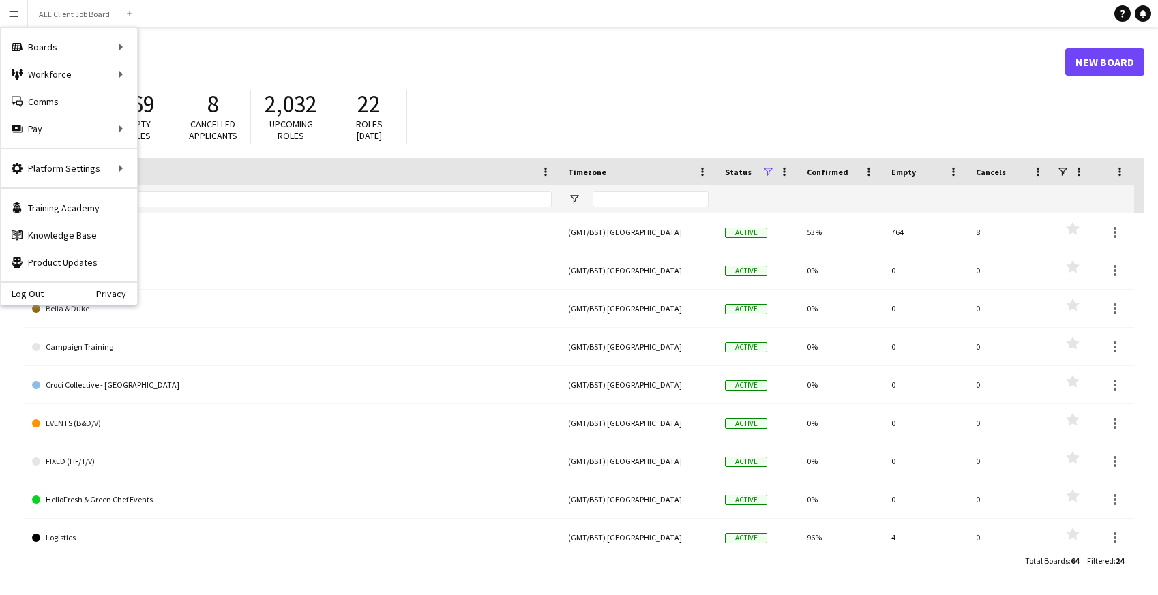
click at [209, 36] on main "Boards New Board 54% Confirmed applicants 769 Empty roles 8 Cancelled applicant…" at bounding box center [579, 311] width 1158 height 568
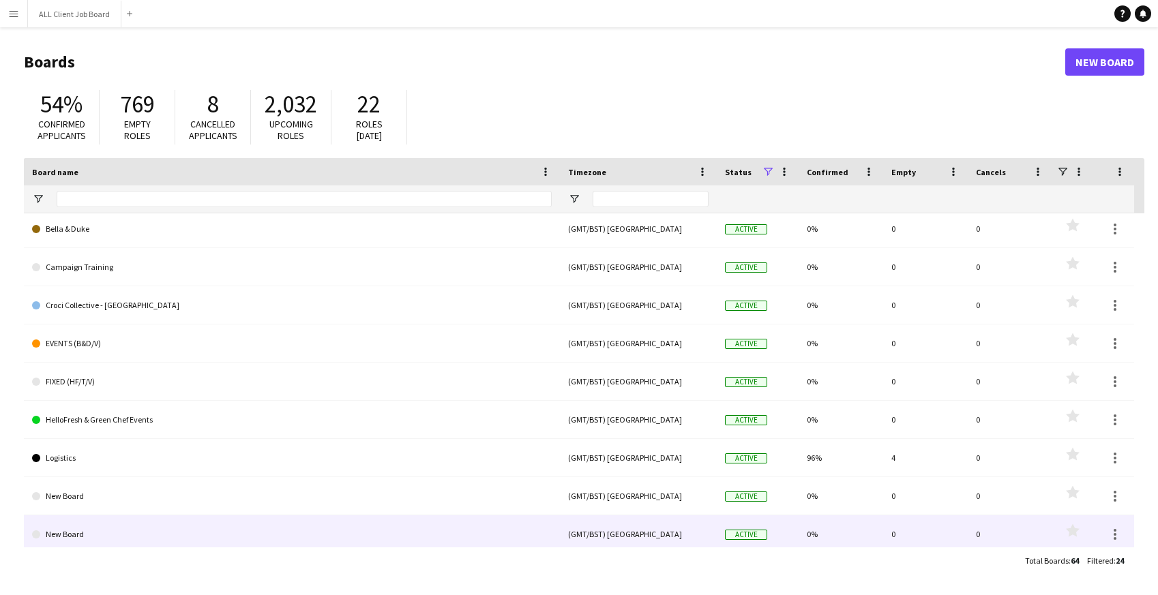
scroll to position [88, 0]
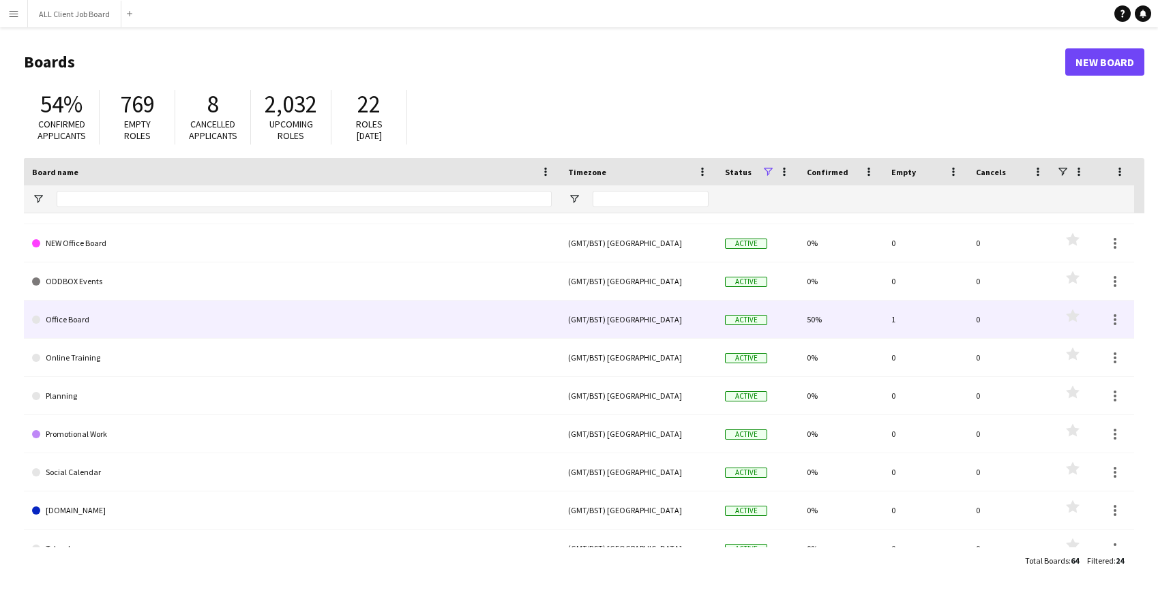
click at [136, 321] on link "Office Board" at bounding box center [292, 320] width 520 height 38
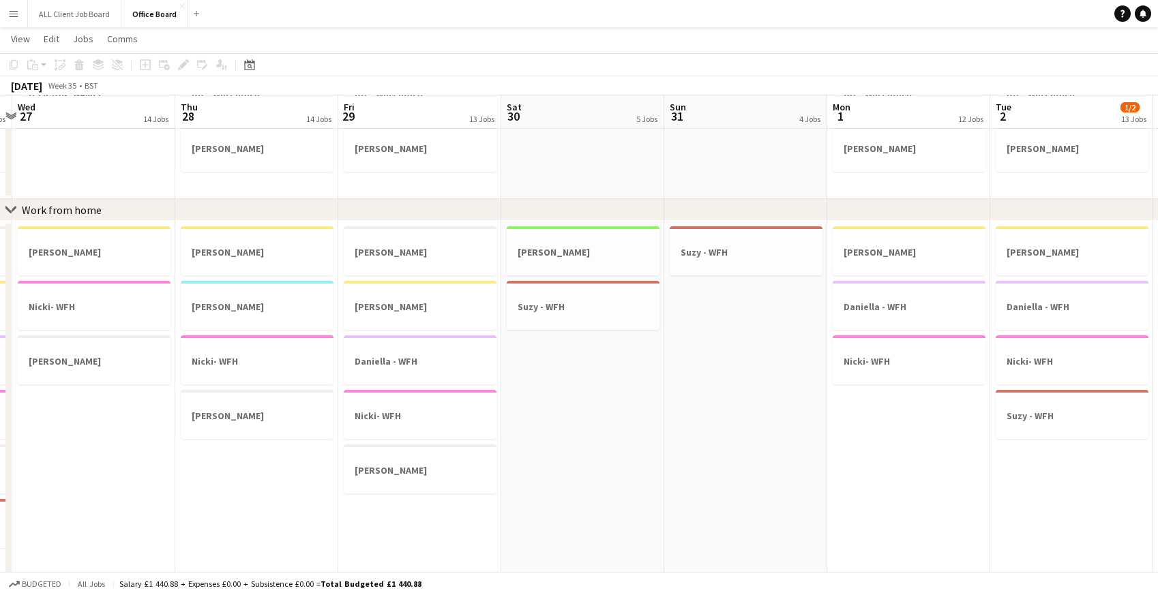
scroll to position [0, 358]
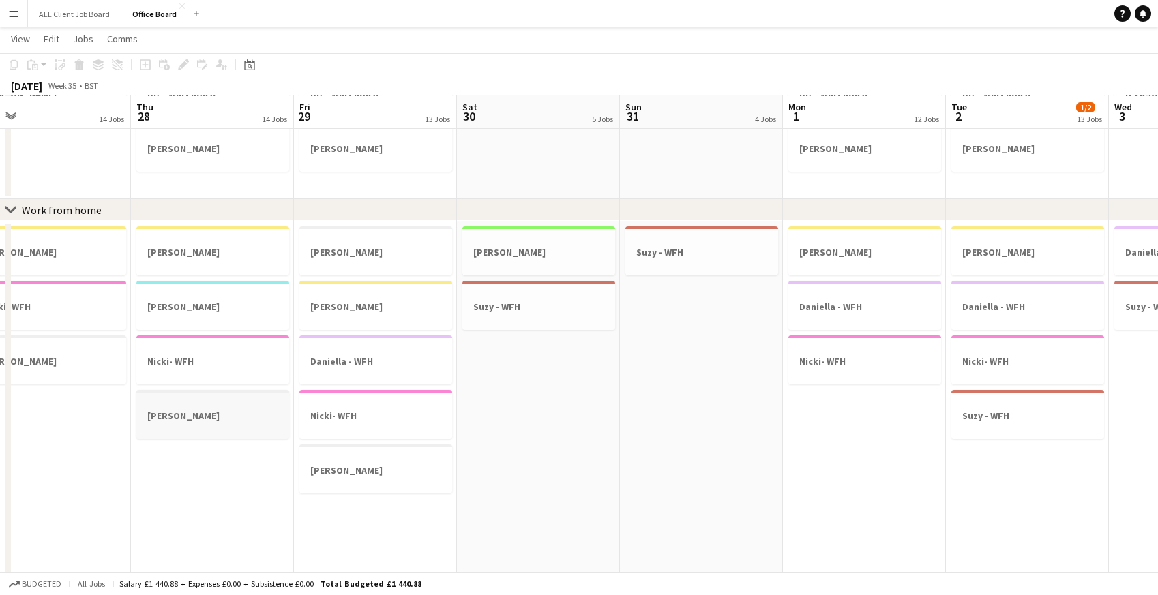
click at [218, 415] on h3 "Nicky - WFH" at bounding box center [212, 416] width 153 height 12
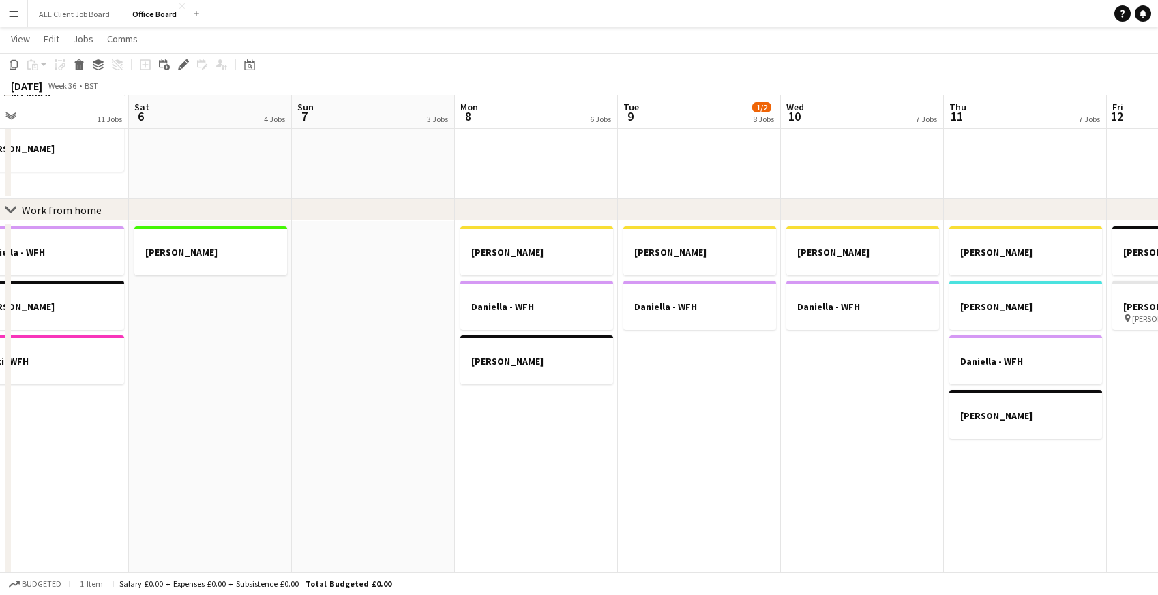
scroll to position [0, 541]
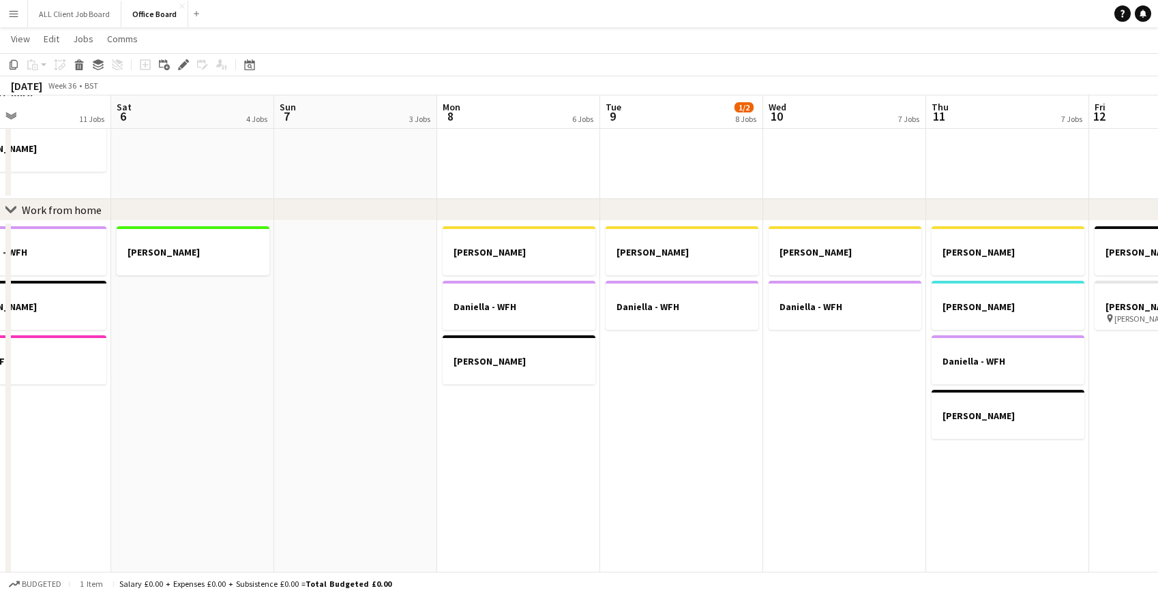
click at [522, 434] on app-date-cell "Claire - WFH Daniella - WFH Joe- WFH" at bounding box center [518, 398] width 163 height 355
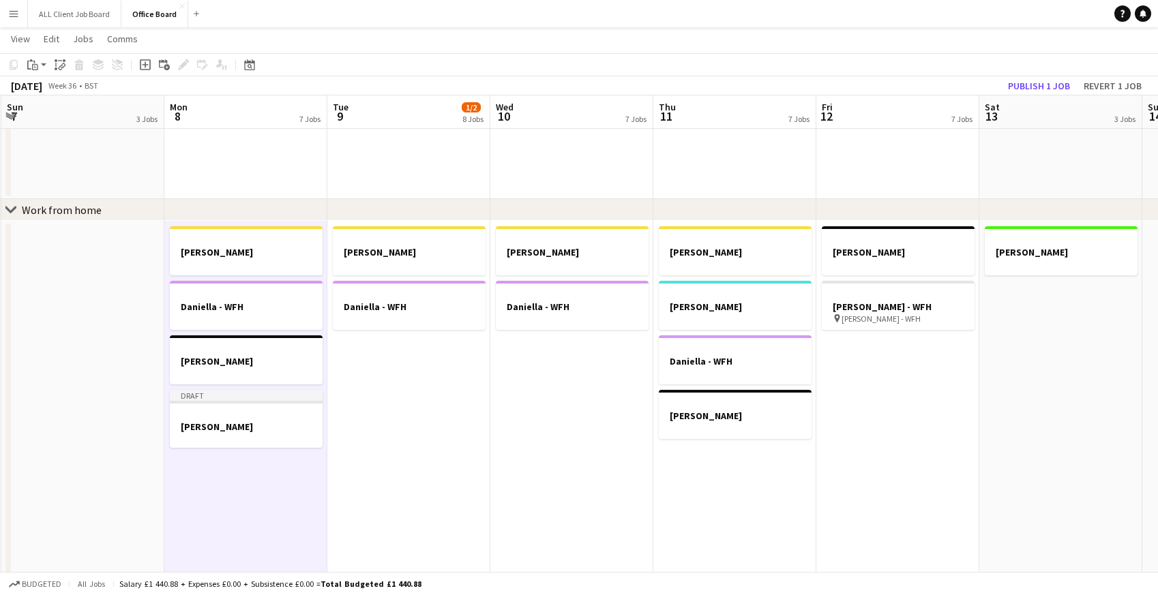
scroll to position [0, 497]
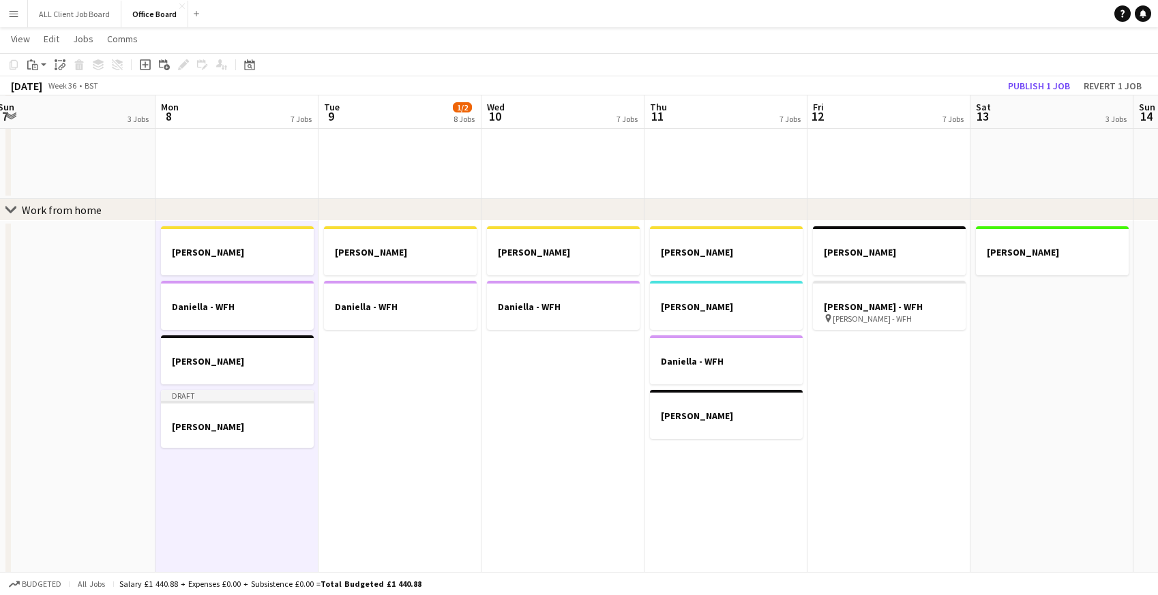
click at [522, 434] on app-date-cell "Claire - WFH Daniella - WFH" at bounding box center [563, 398] width 163 height 355
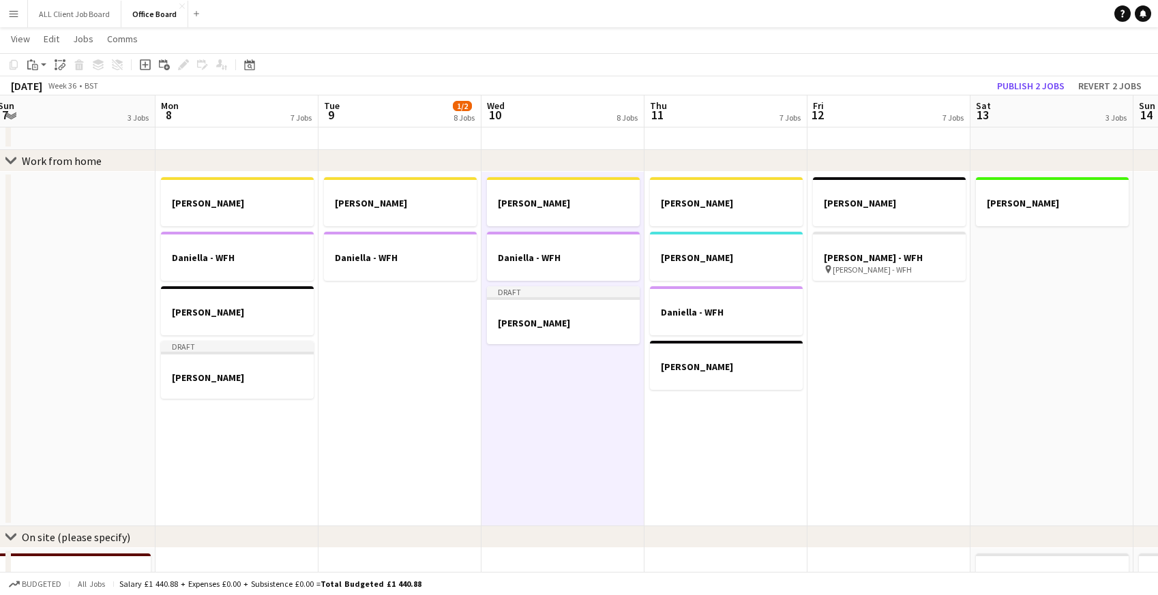
scroll to position [797, 0]
click at [690, 419] on app-date-cell "Claire - WFH Dan Daniella - WFH Joe- WFH" at bounding box center [726, 348] width 163 height 355
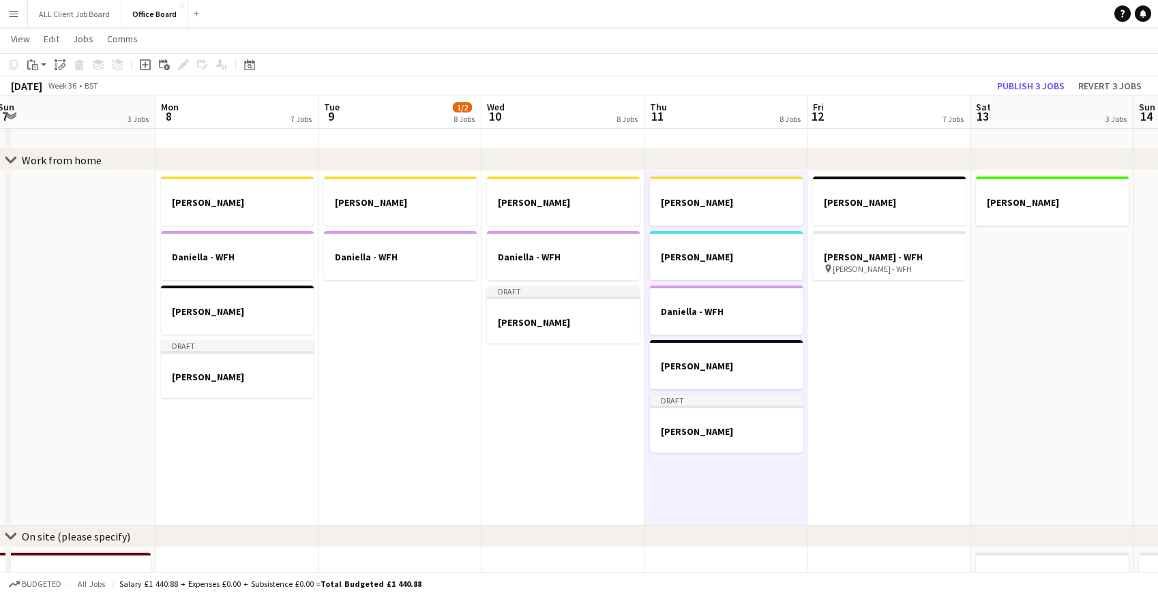
click at [952, 87] on div "September 2025 Week 36 • BST Publish 3 jobs Revert 3 jobs" at bounding box center [579, 85] width 1158 height 19
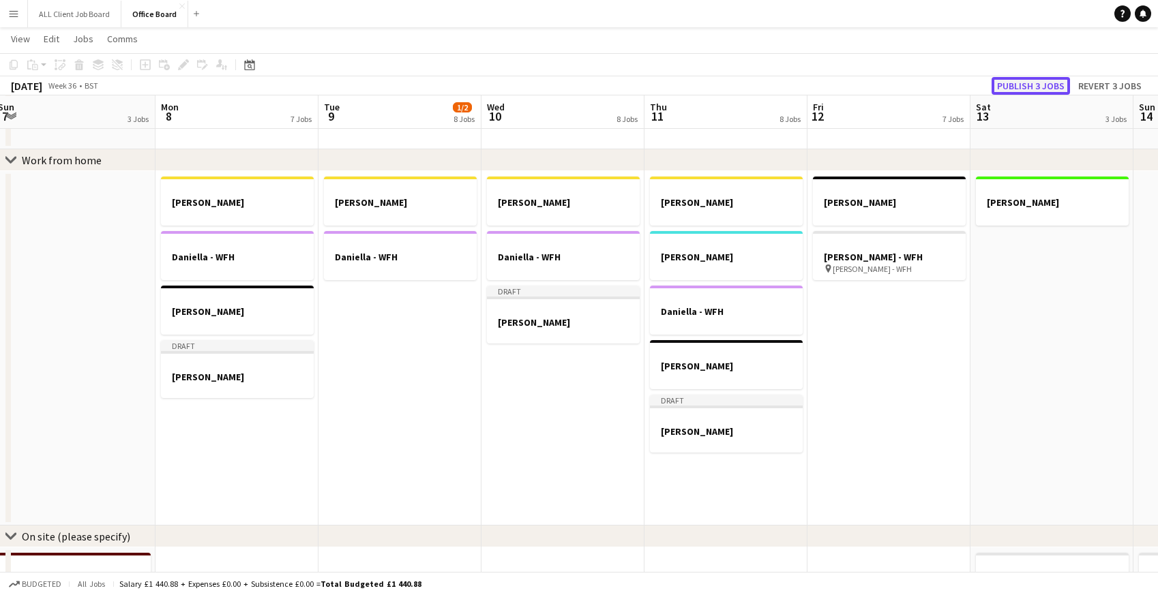
click at [1039, 87] on button "Publish 3 jobs" at bounding box center [1031, 86] width 78 height 18
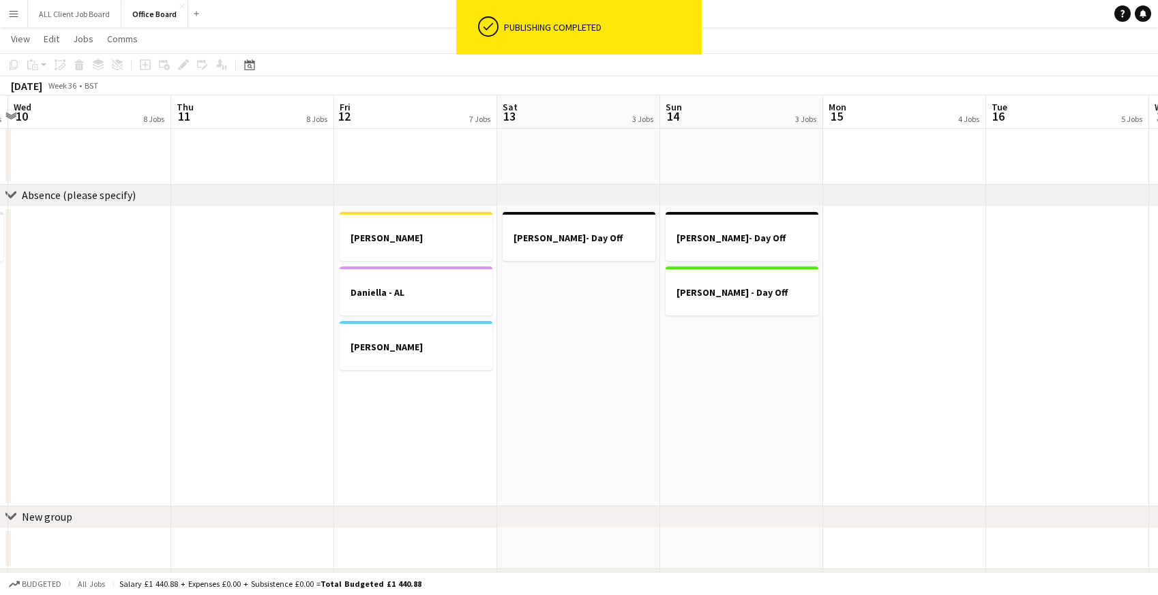
scroll to position [0, 371]
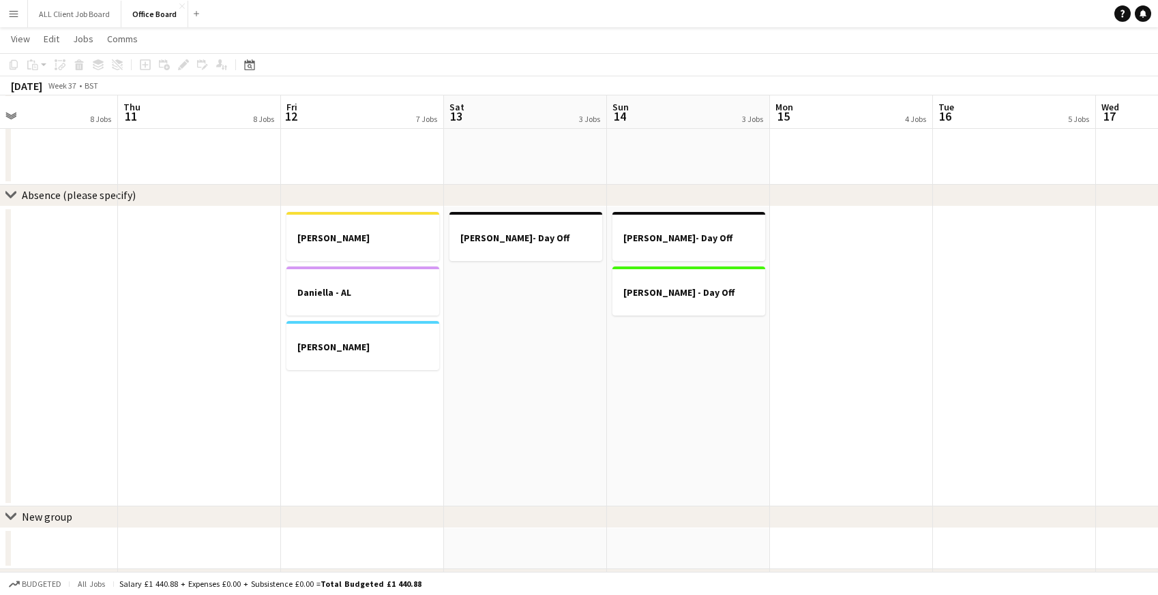
click at [517, 323] on app-date-cell "Joe- Day Off" at bounding box center [525, 357] width 163 height 300
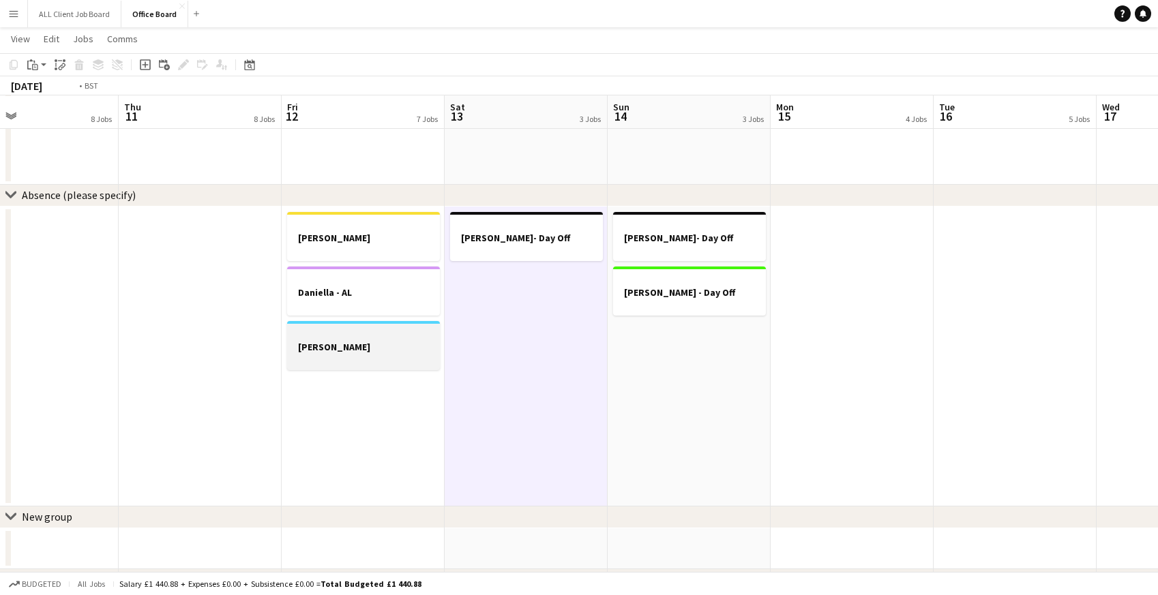
scroll to position [0, 349]
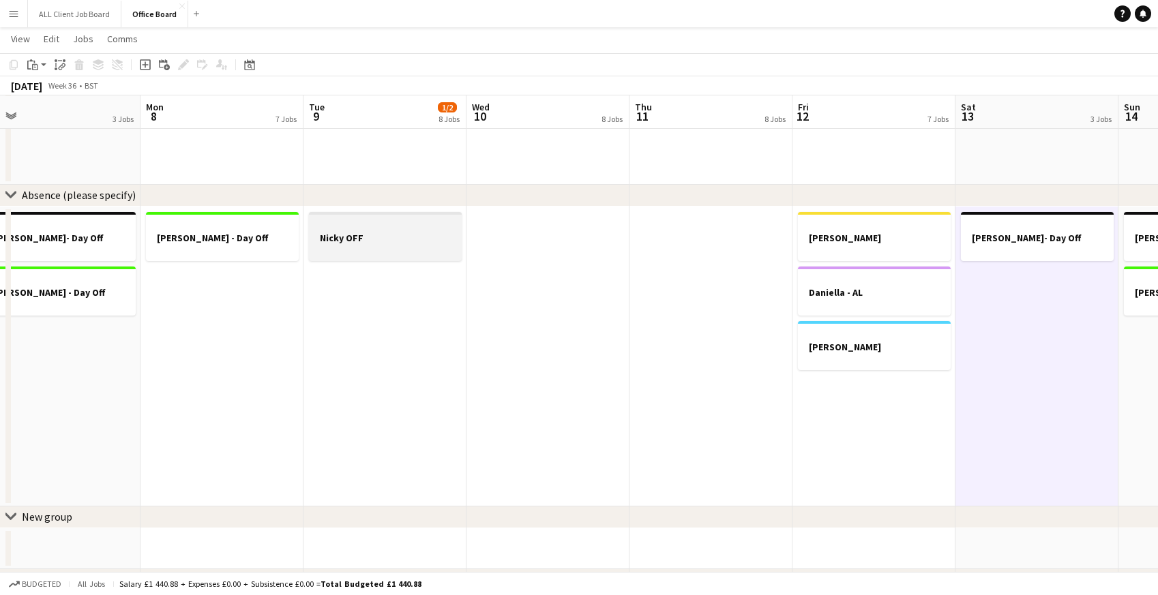
click at [362, 226] on div at bounding box center [385, 225] width 153 height 10
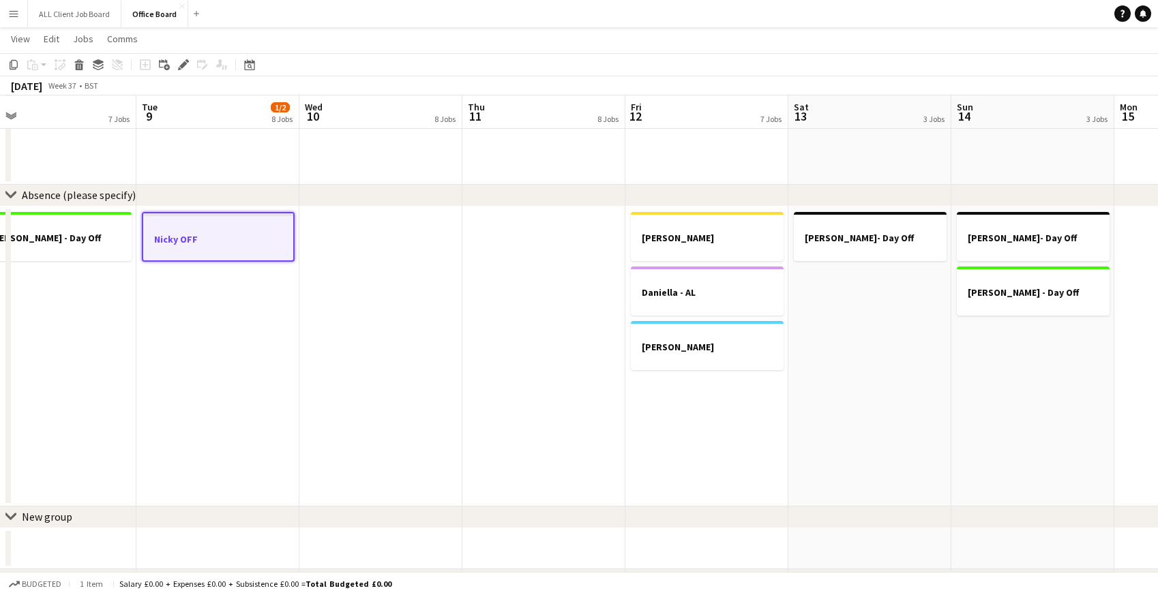
scroll to position [0, 550]
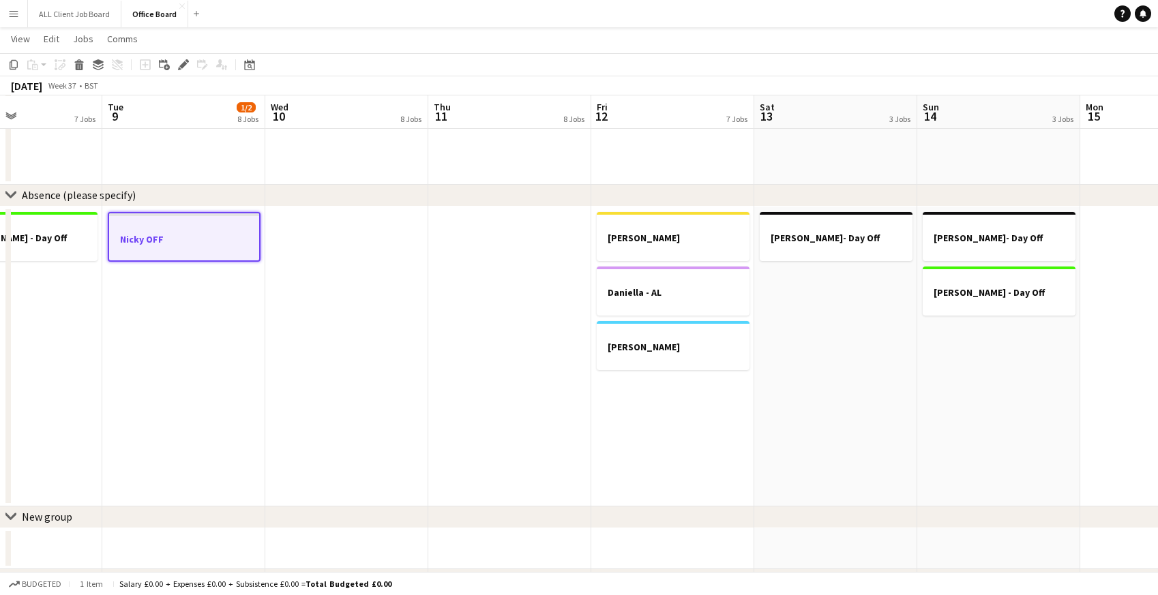
click at [859, 312] on app-date-cell "Joe- Day Off" at bounding box center [835, 357] width 163 height 300
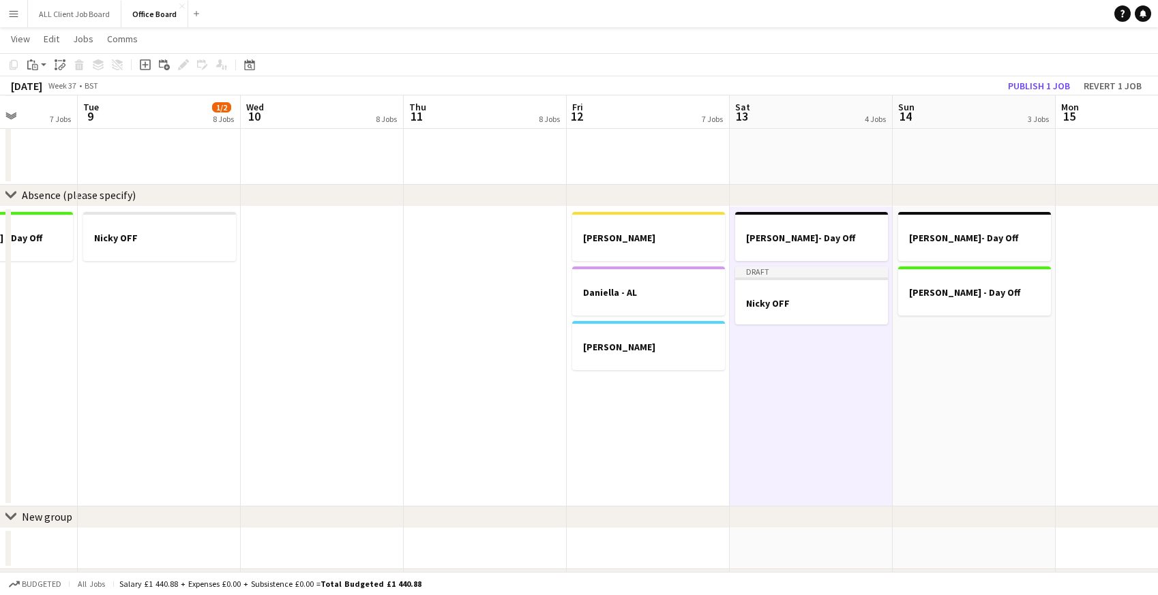
scroll to position [0, 574]
click at [834, 357] on app-date-cell "Joe- Day Off Draft Nicky OFF" at bounding box center [812, 357] width 163 height 300
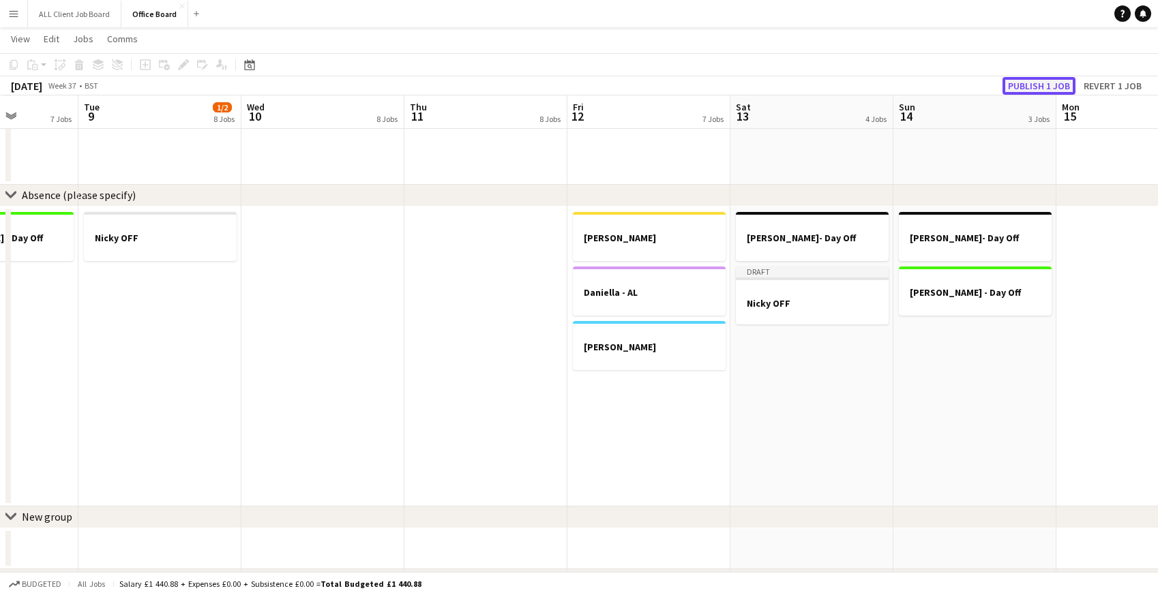
click at [1065, 86] on button "Publish 1 job" at bounding box center [1039, 86] width 73 height 18
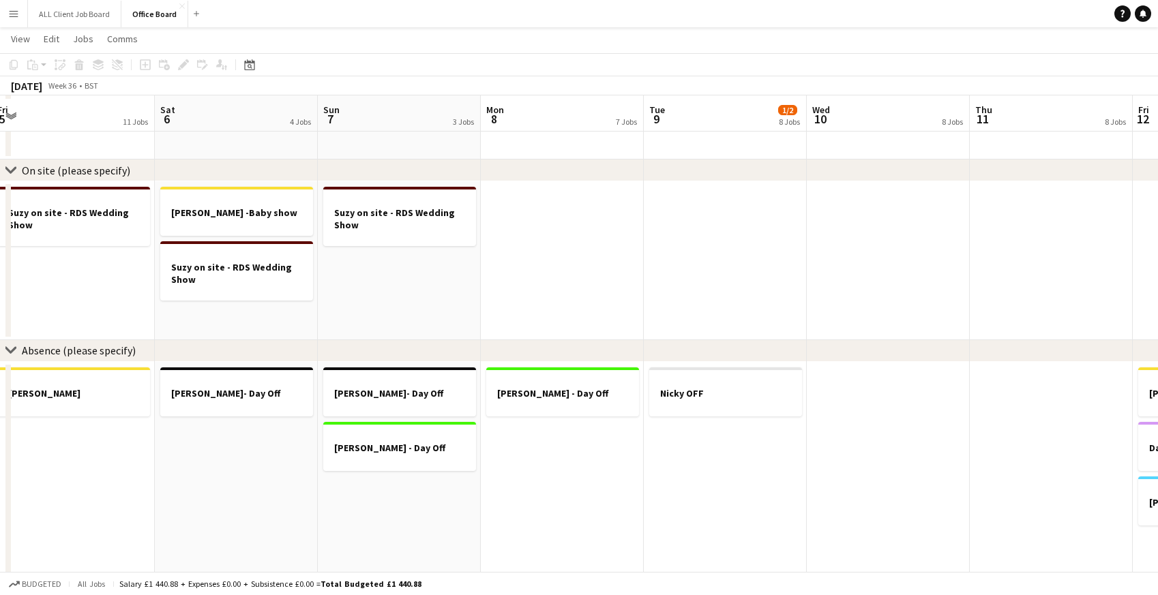
scroll to position [1166, 0]
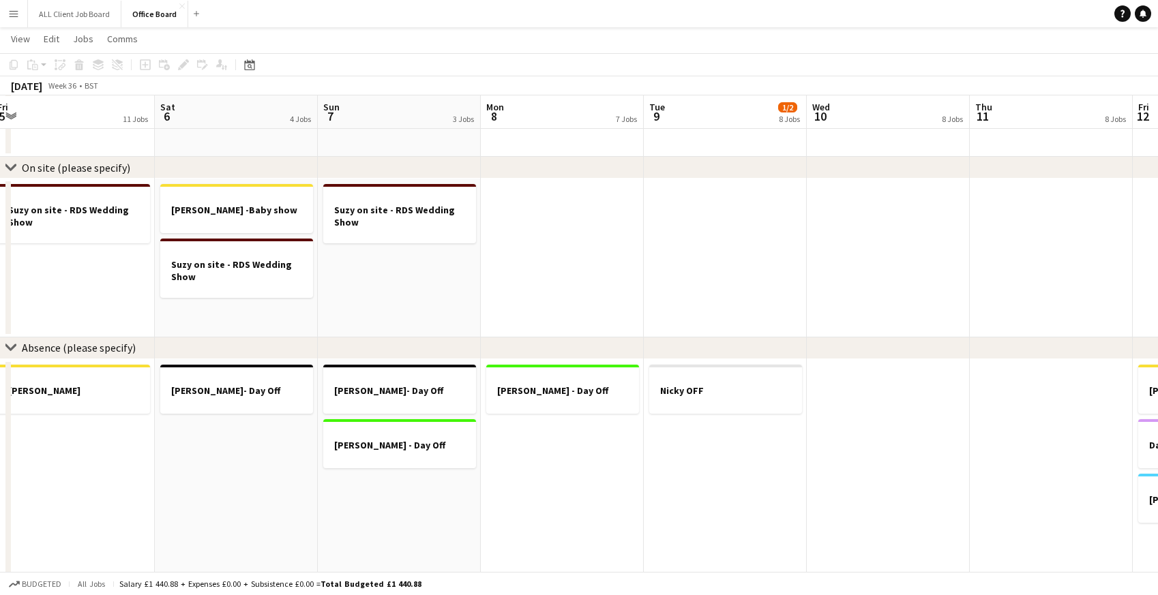
click at [336, 263] on app-date-cell "Suzy on site - RDS Wedding Show" at bounding box center [399, 258] width 163 height 159
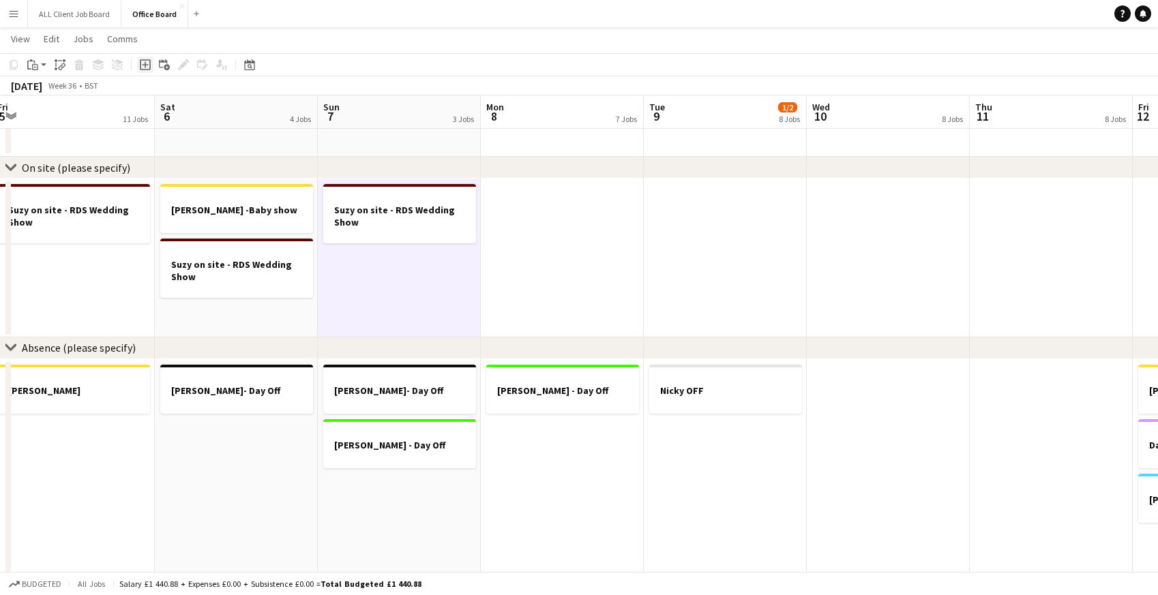
click at [147, 63] on icon "Add job" at bounding box center [145, 64] width 11 height 11
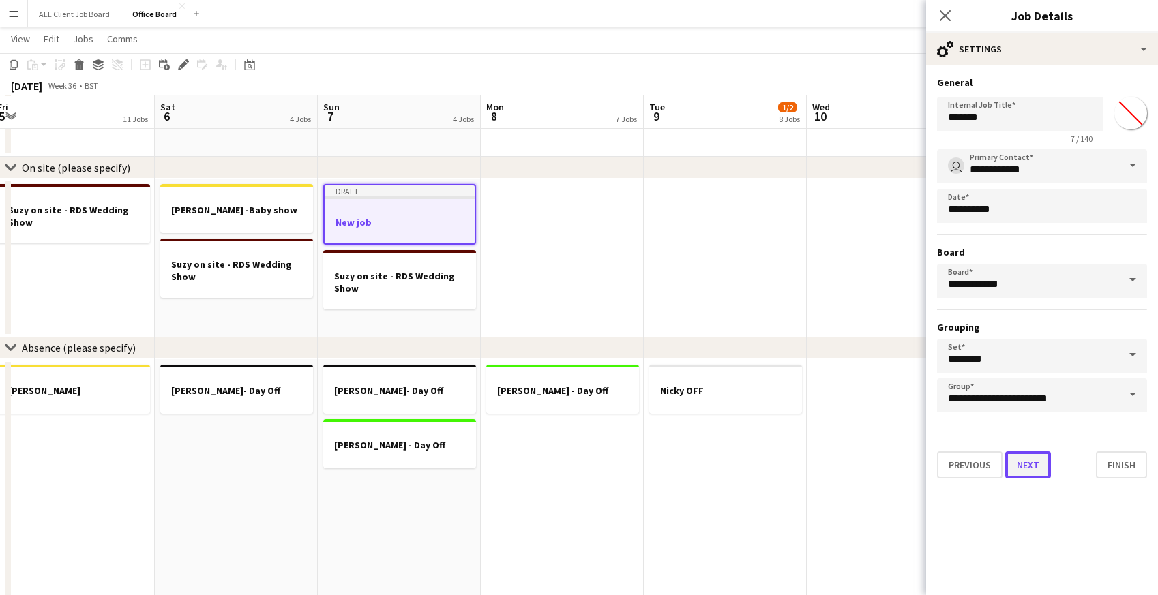
click at [1032, 469] on button "Next" at bounding box center [1028, 465] width 46 height 27
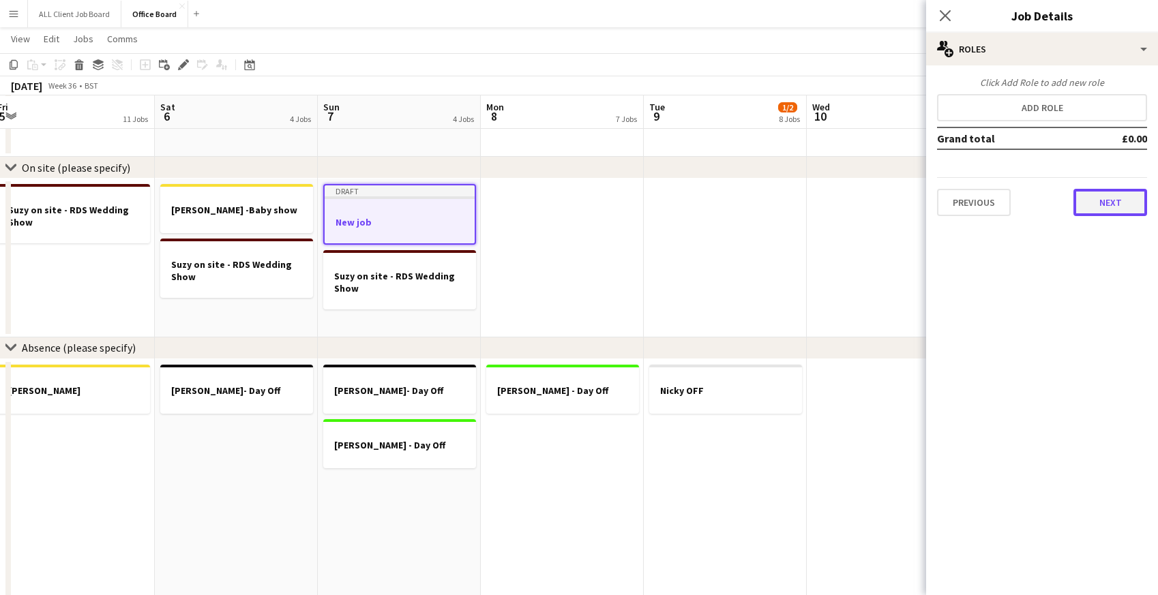
click at [1106, 205] on button "Next" at bounding box center [1111, 202] width 74 height 27
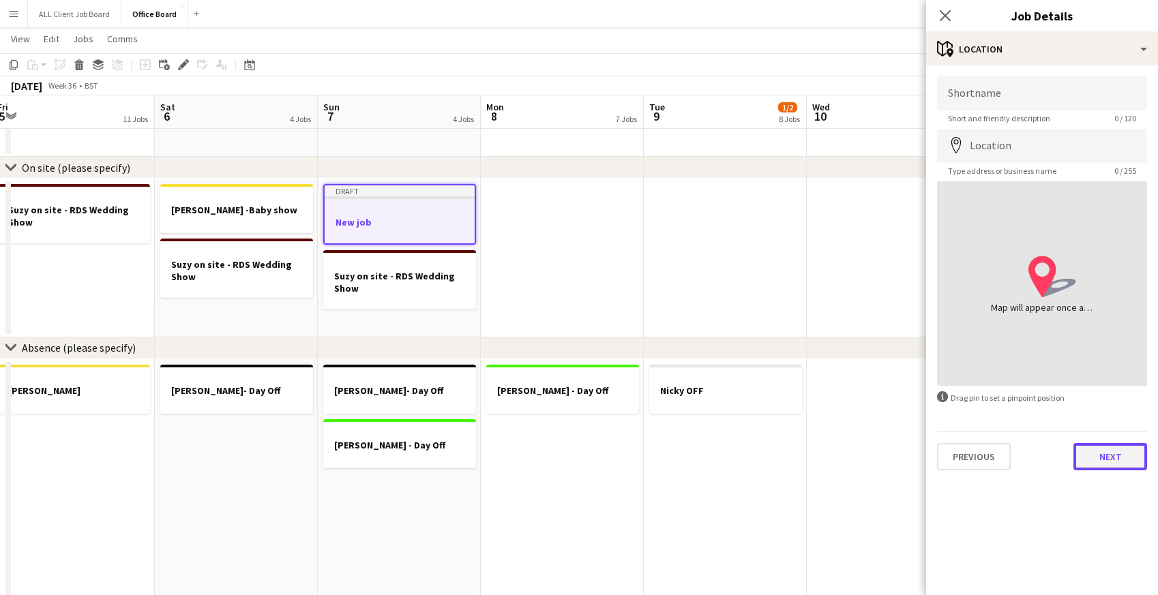
click at [1102, 457] on button "Next" at bounding box center [1111, 456] width 74 height 27
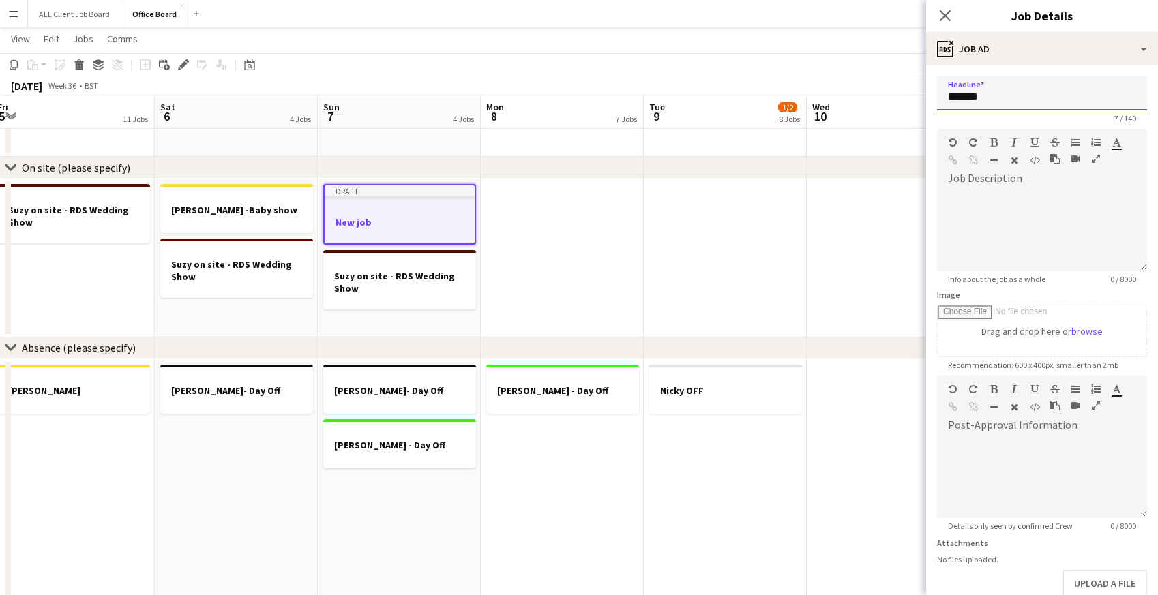
drag, startPoint x: 993, startPoint y: 98, endPoint x: 938, endPoint y: 97, distance: 55.3
click at [938, 97] on input "*******" at bounding box center [1042, 93] width 210 height 34
type input "*"
drag, startPoint x: 947, startPoint y: 96, endPoint x: 1043, endPoint y: 93, distance: 96.2
click at [1043, 93] on input "**********" at bounding box center [1042, 93] width 210 height 34
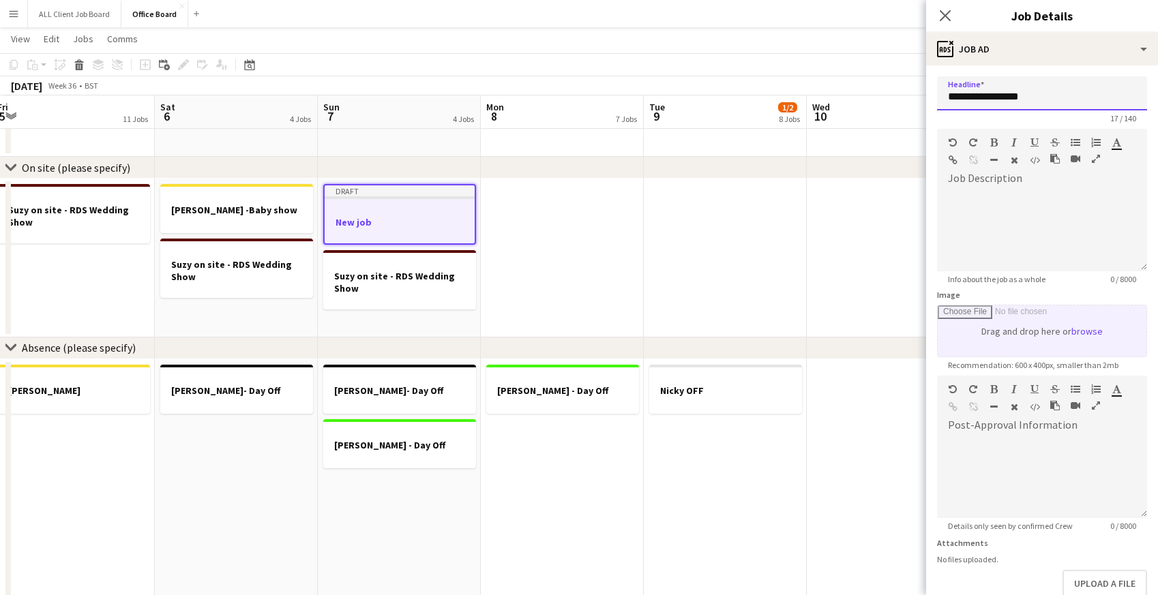
scroll to position [78, 0]
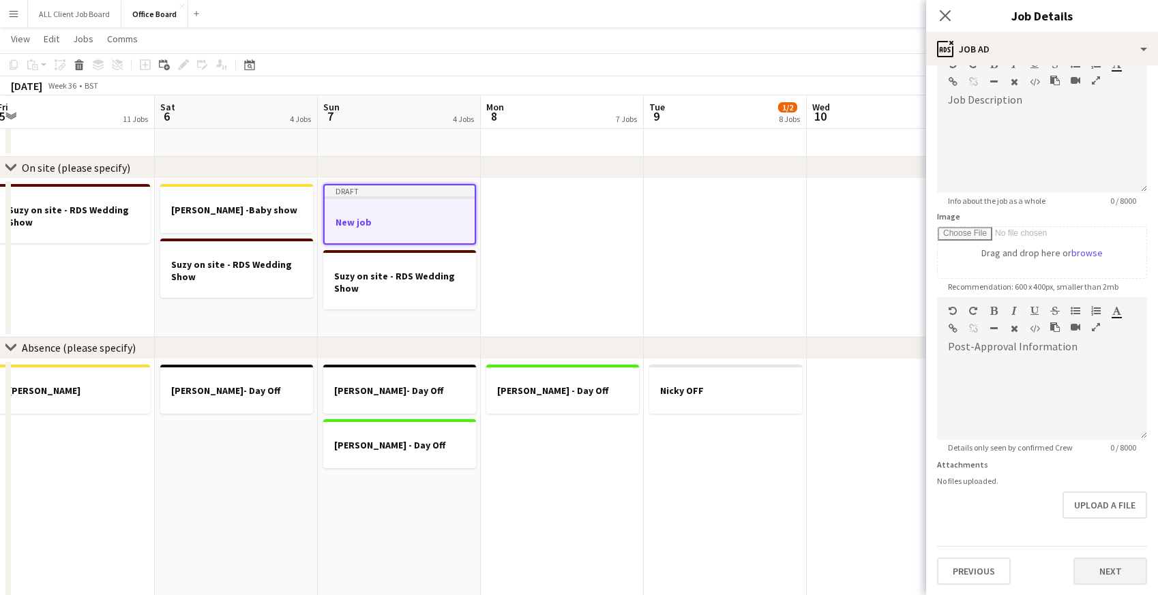
type input "**********"
click at [1109, 559] on button "Next" at bounding box center [1111, 571] width 74 height 27
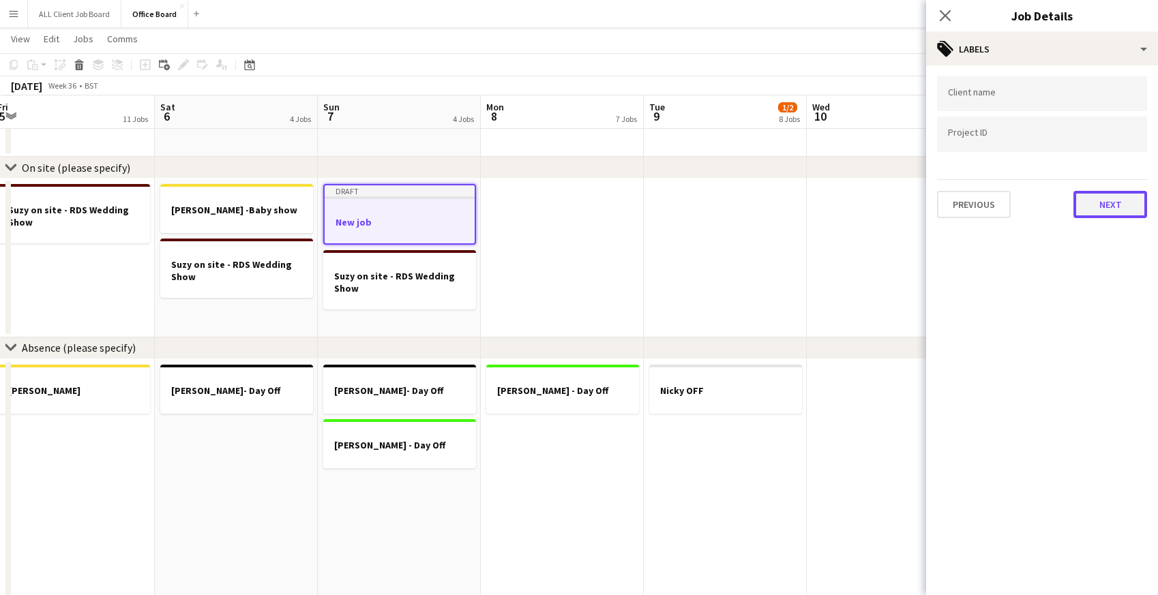
click at [1098, 205] on button "Next" at bounding box center [1111, 204] width 74 height 27
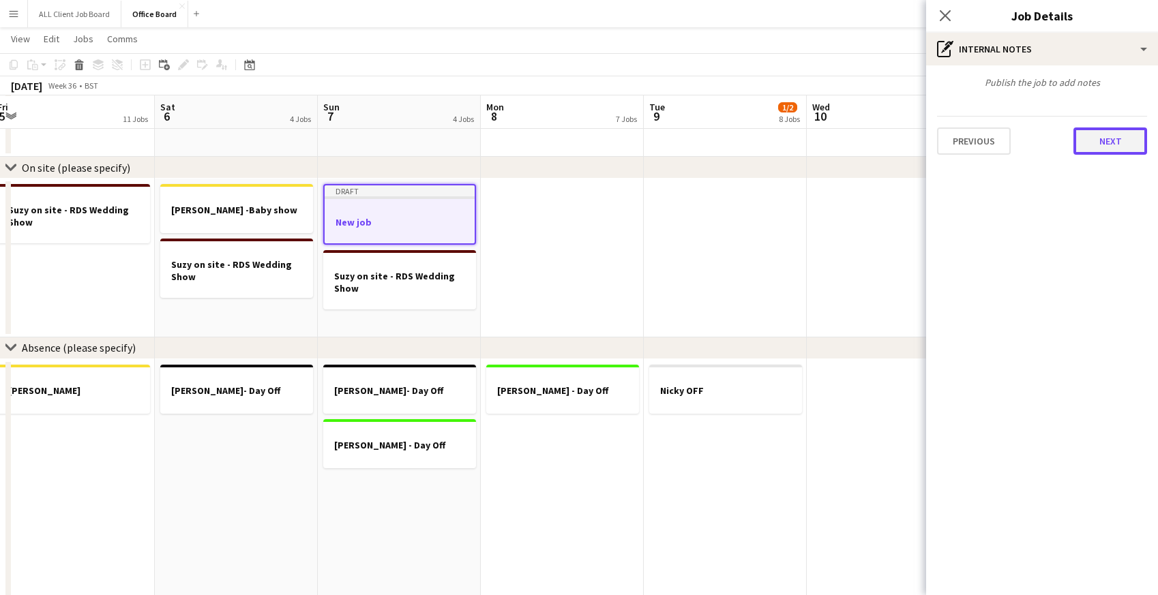
click at [1092, 140] on button "Next" at bounding box center [1111, 141] width 74 height 27
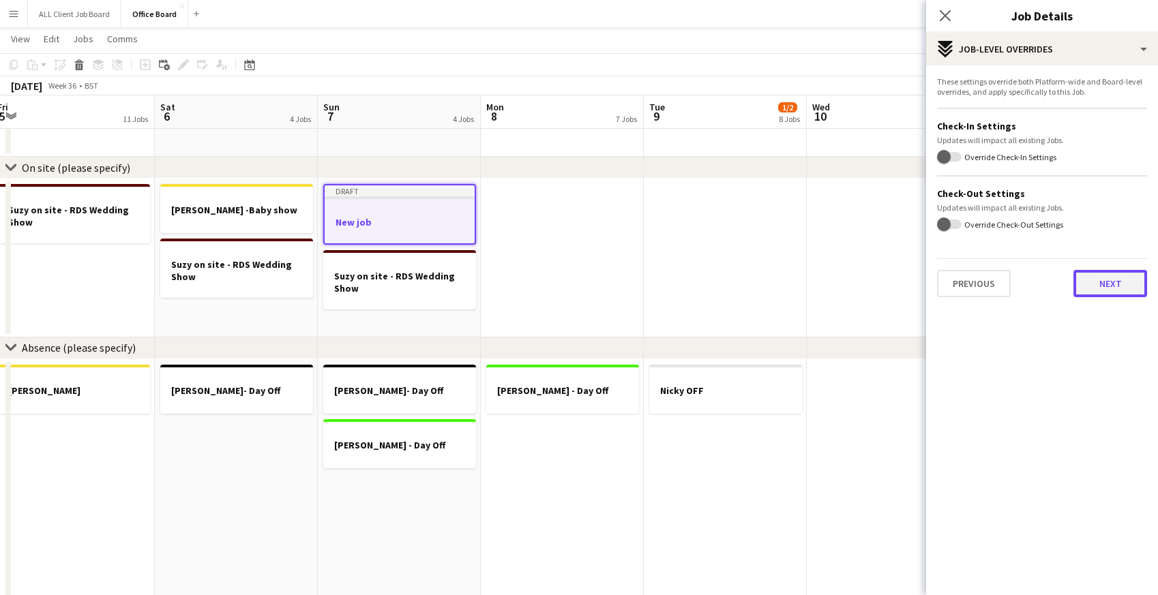
click at [1104, 286] on button "Next" at bounding box center [1111, 283] width 74 height 27
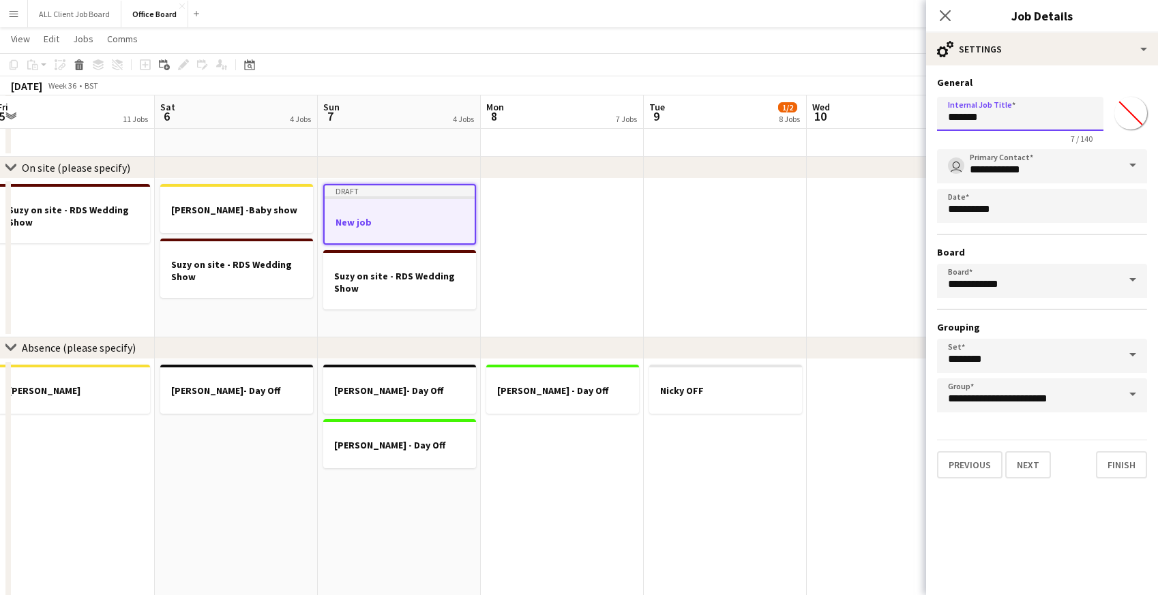
drag, startPoint x: 1002, startPoint y: 123, endPoint x: 931, endPoint y: 123, distance: 70.9
click at [930, 123] on form "**********" at bounding box center [1042, 277] width 232 height 402
paste input "**********"
type input "**********"
click at [1034, 460] on button "Next" at bounding box center [1028, 465] width 46 height 27
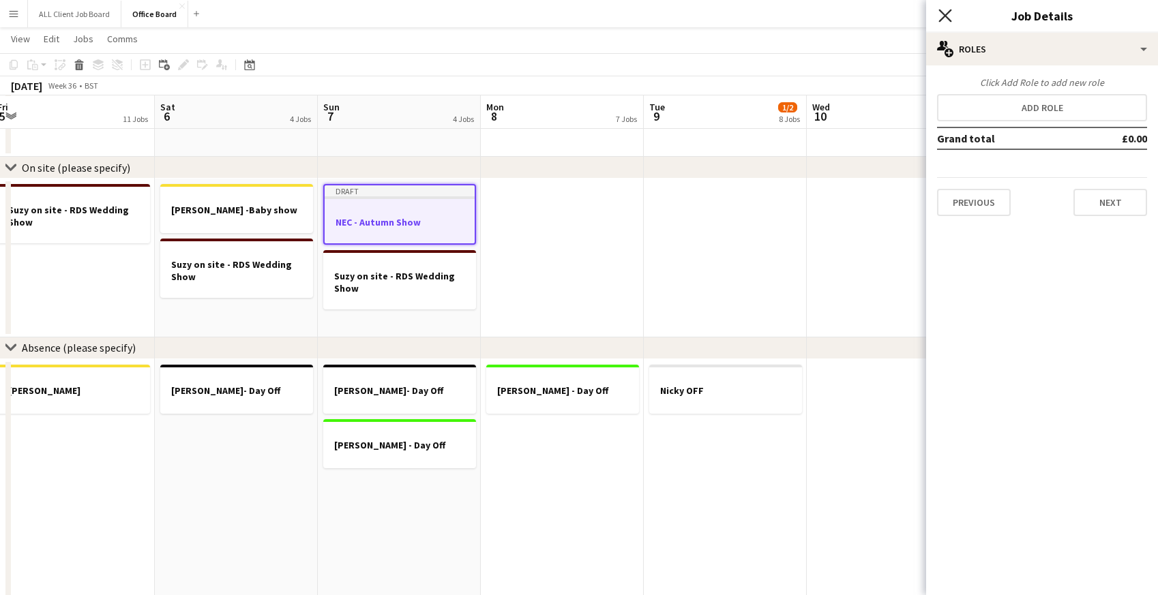
click at [945, 16] on icon at bounding box center [945, 15] width 13 height 13
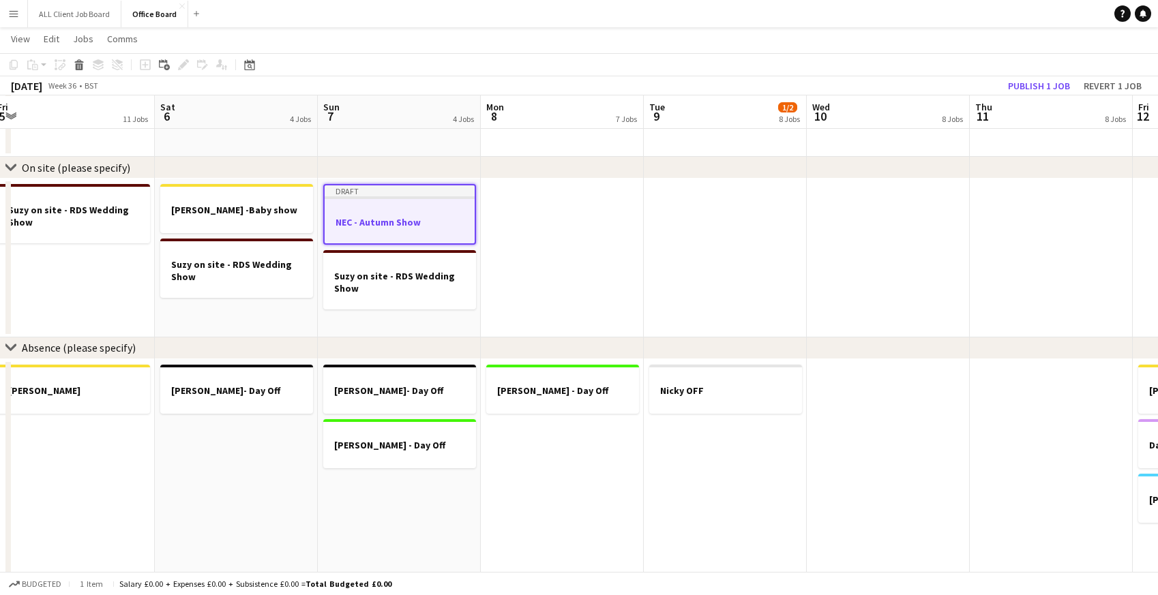
click at [944, 16] on app-navbar "Menu Boards Boards Boards All jobs Status Workforce Workforce My Workforce Recr…" at bounding box center [579, 13] width 1158 height 27
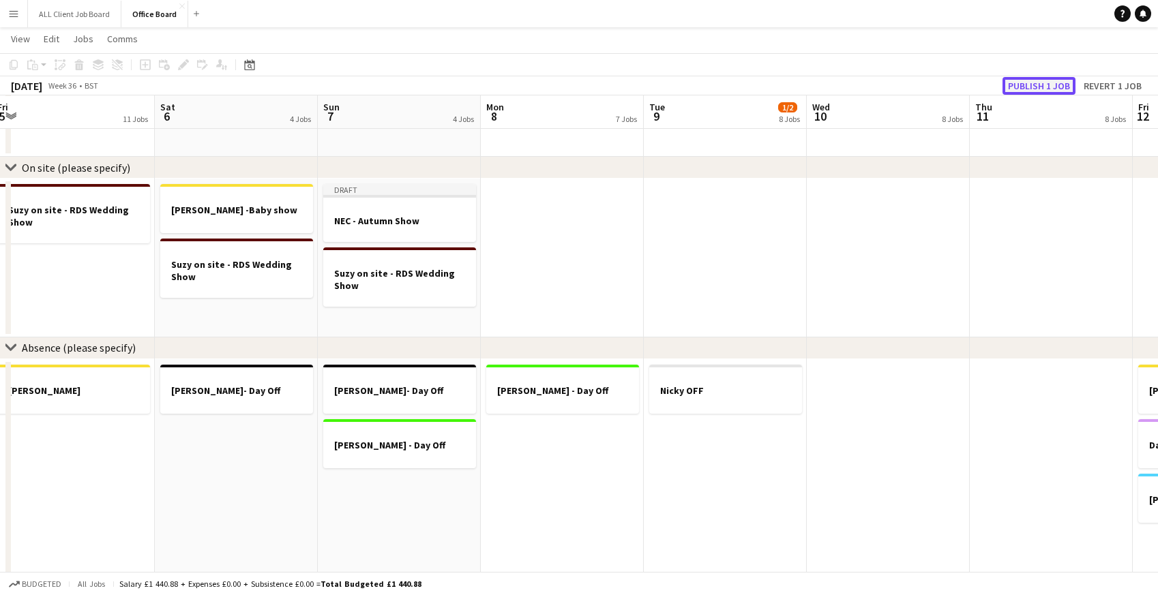
click at [1039, 85] on button "Publish 1 job" at bounding box center [1039, 86] width 73 height 18
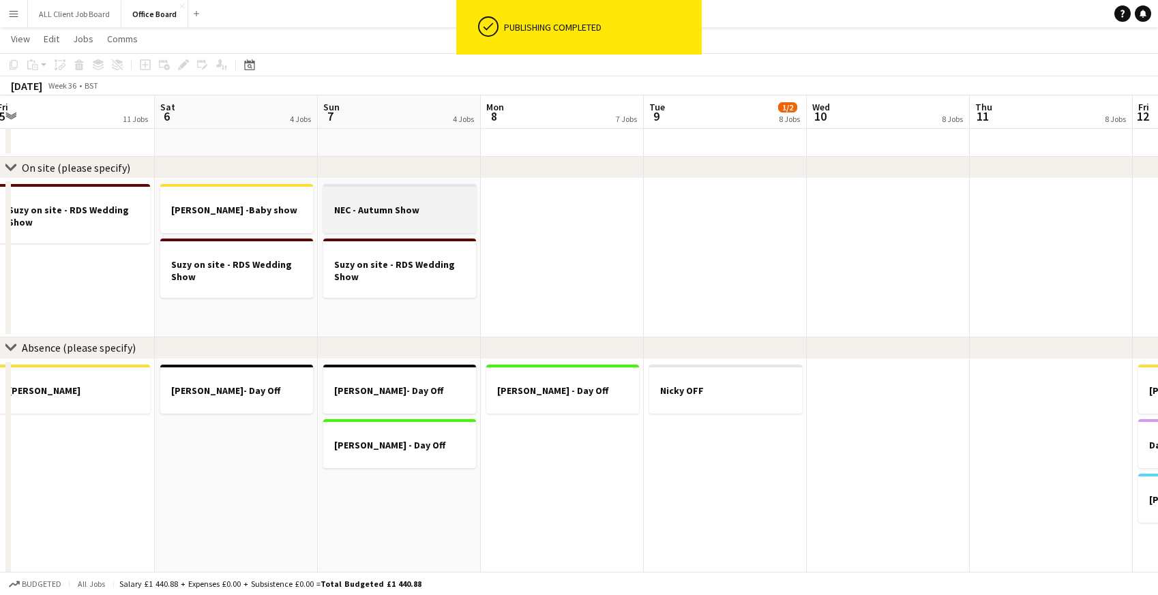
click at [364, 211] on h3 "NEC - Autumn Show" at bounding box center [399, 210] width 153 height 12
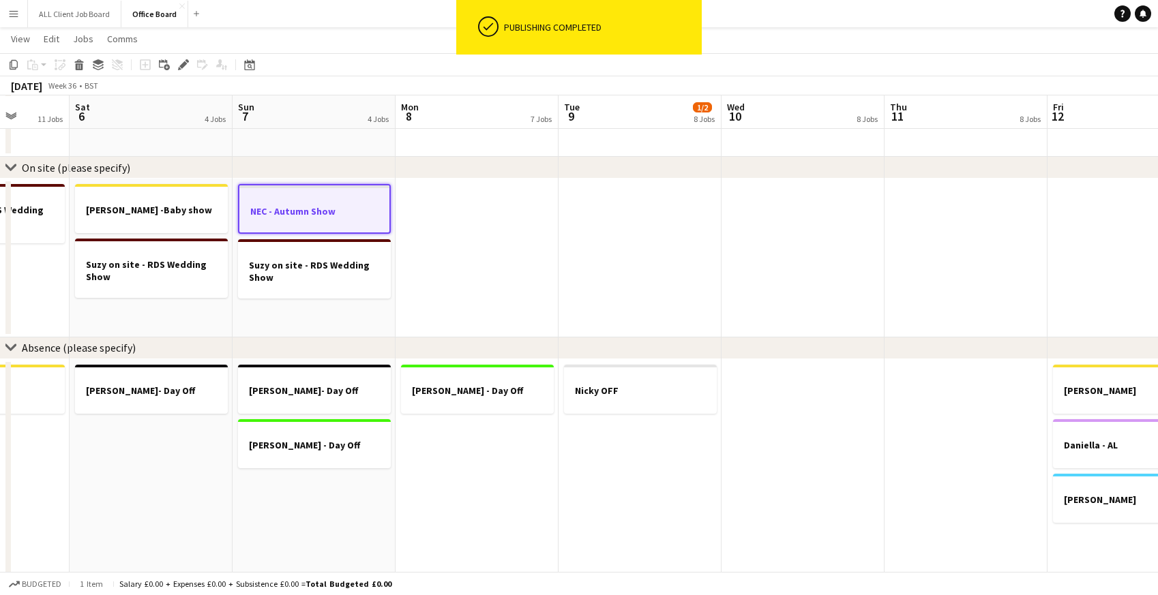
scroll to position [0, 430]
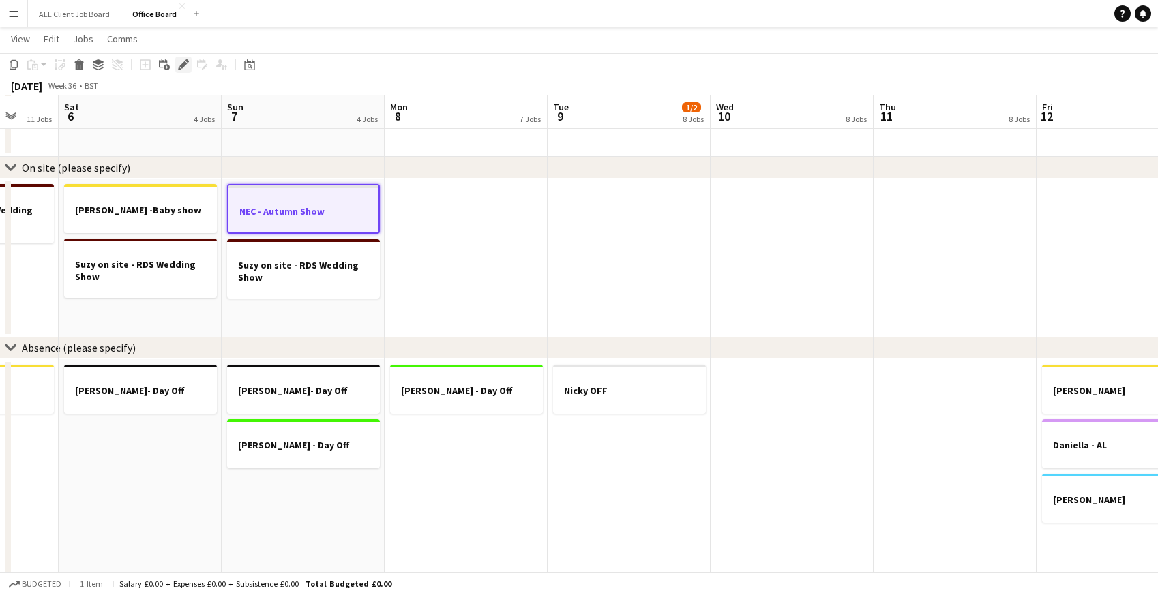
click at [179, 65] on icon at bounding box center [183, 65] width 8 height 8
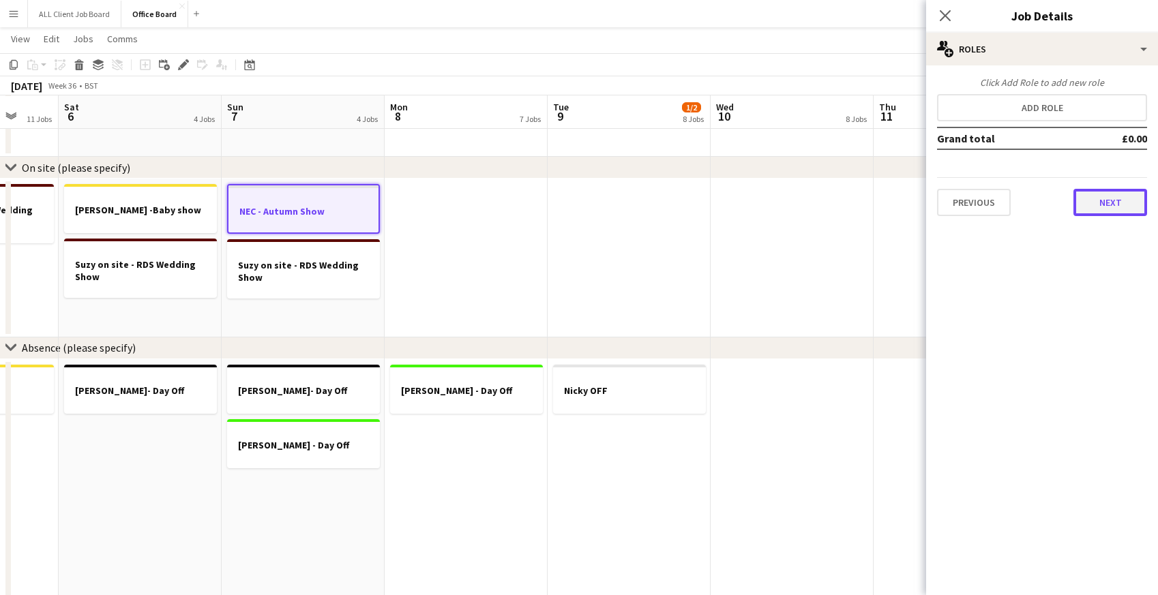
click at [1102, 212] on button "Next" at bounding box center [1111, 202] width 74 height 27
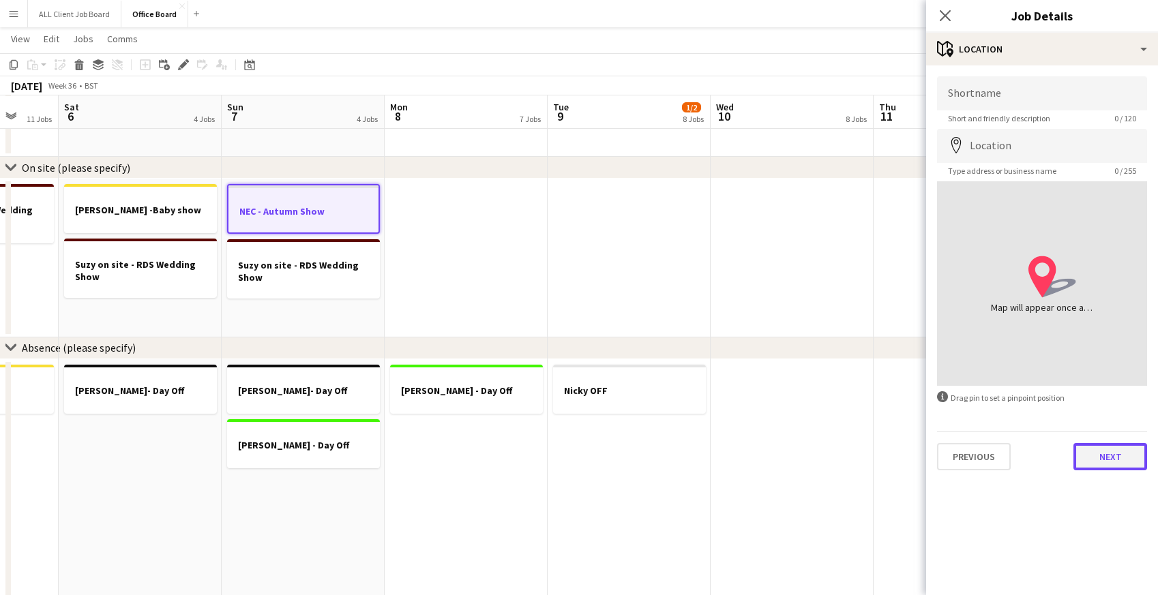
click at [1120, 446] on button "Next" at bounding box center [1111, 456] width 74 height 27
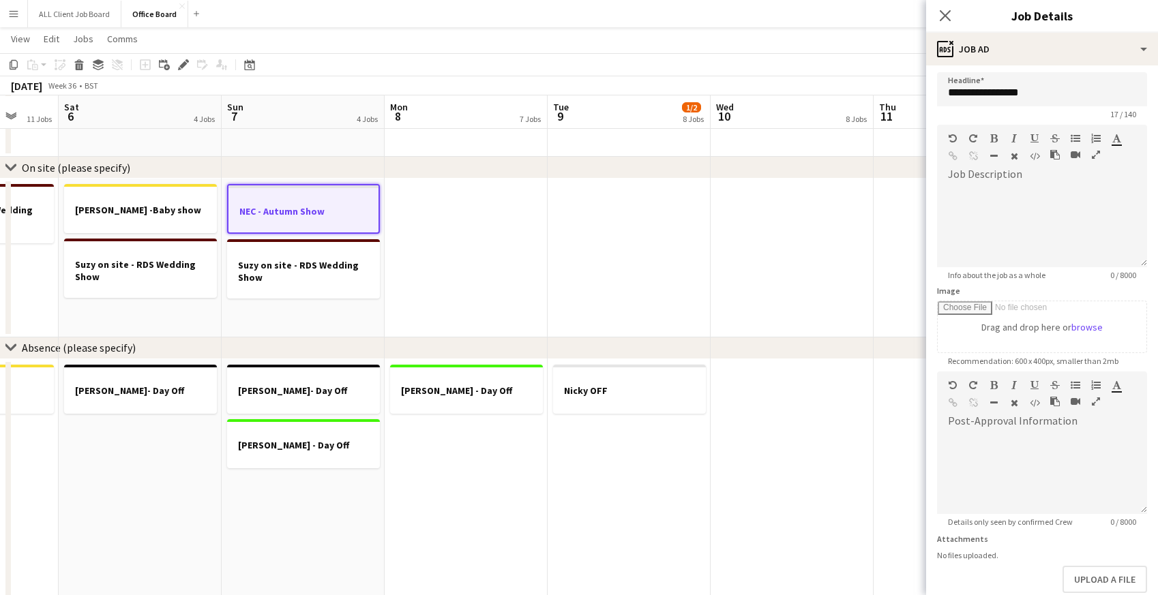
scroll to position [78, 0]
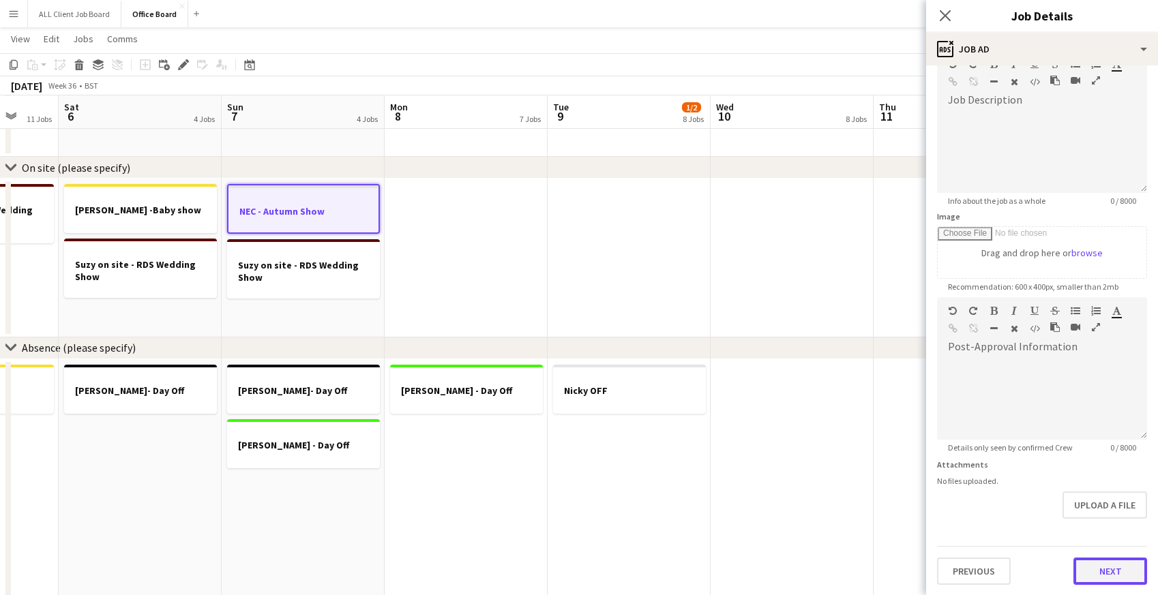
click at [1100, 568] on button "Next" at bounding box center [1111, 571] width 74 height 27
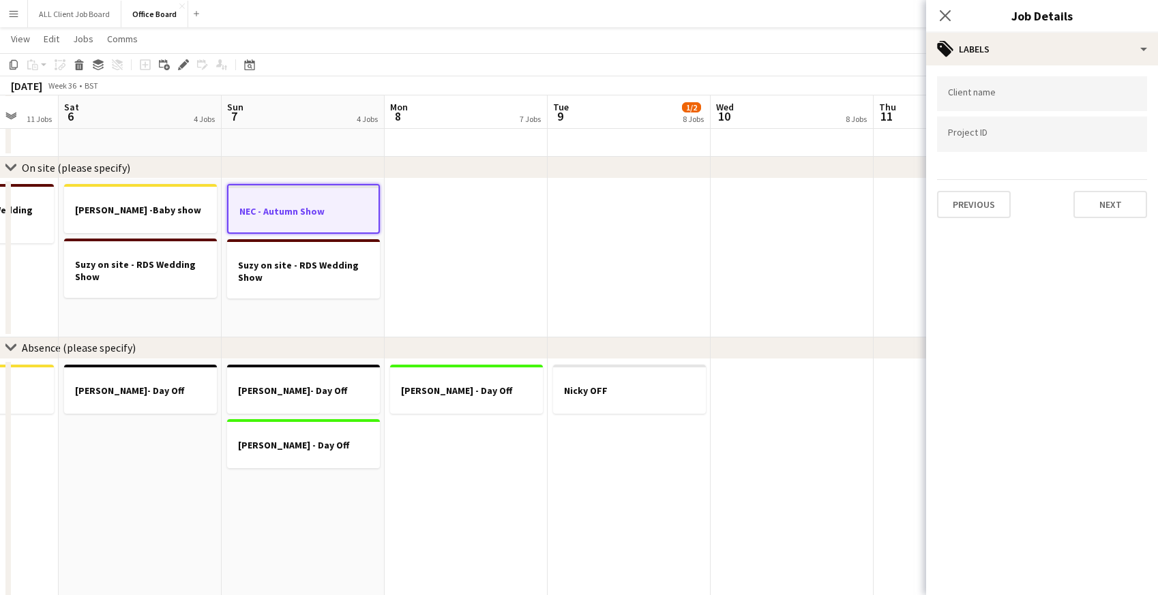
scroll to position [0, 0]
click at [1116, 209] on button "Next" at bounding box center [1111, 204] width 74 height 27
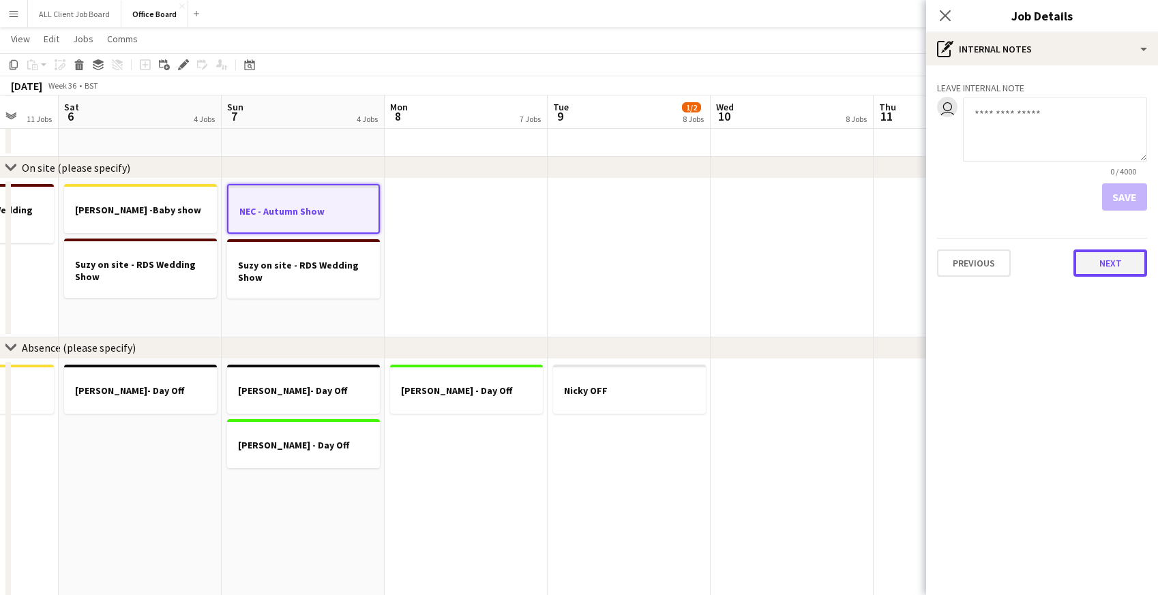
click at [1113, 260] on button "Next" at bounding box center [1111, 263] width 74 height 27
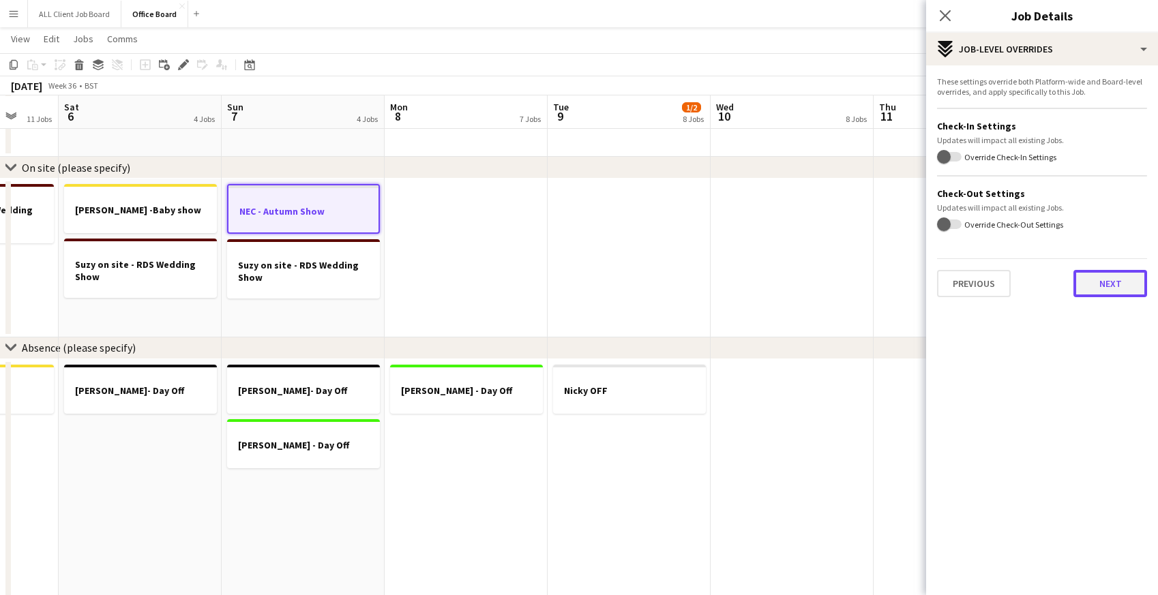
click at [1104, 284] on button "Next" at bounding box center [1111, 283] width 74 height 27
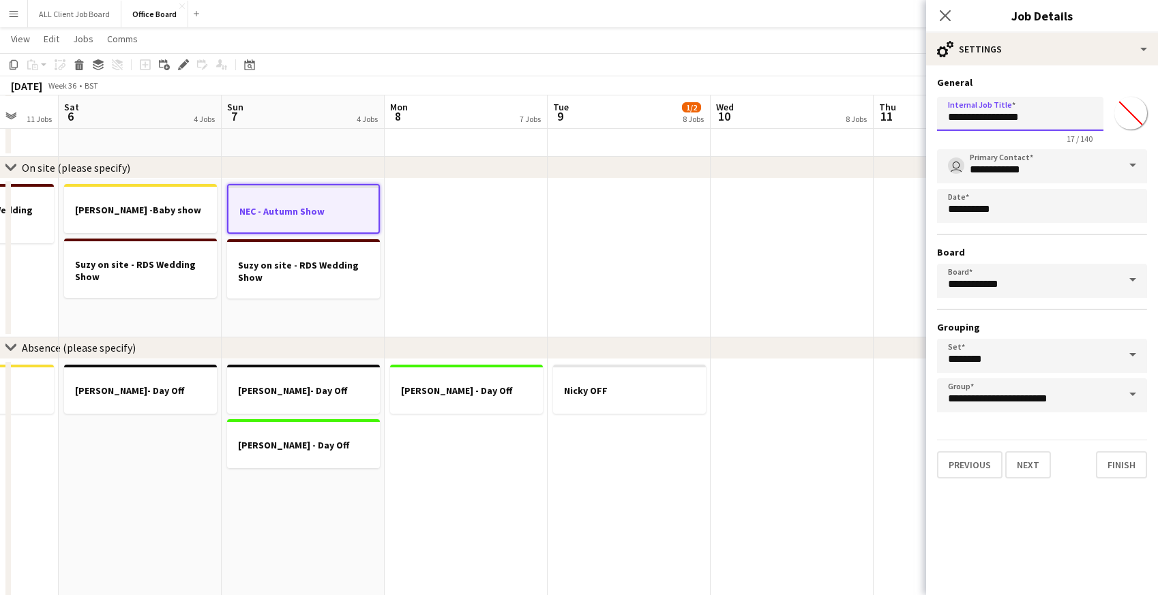
click at [949, 118] on input "**********" at bounding box center [1020, 114] width 166 height 34
type input "**********"
click at [1026, 460] on button "Next" at bounding box center [1028, 465] width 46 height 27
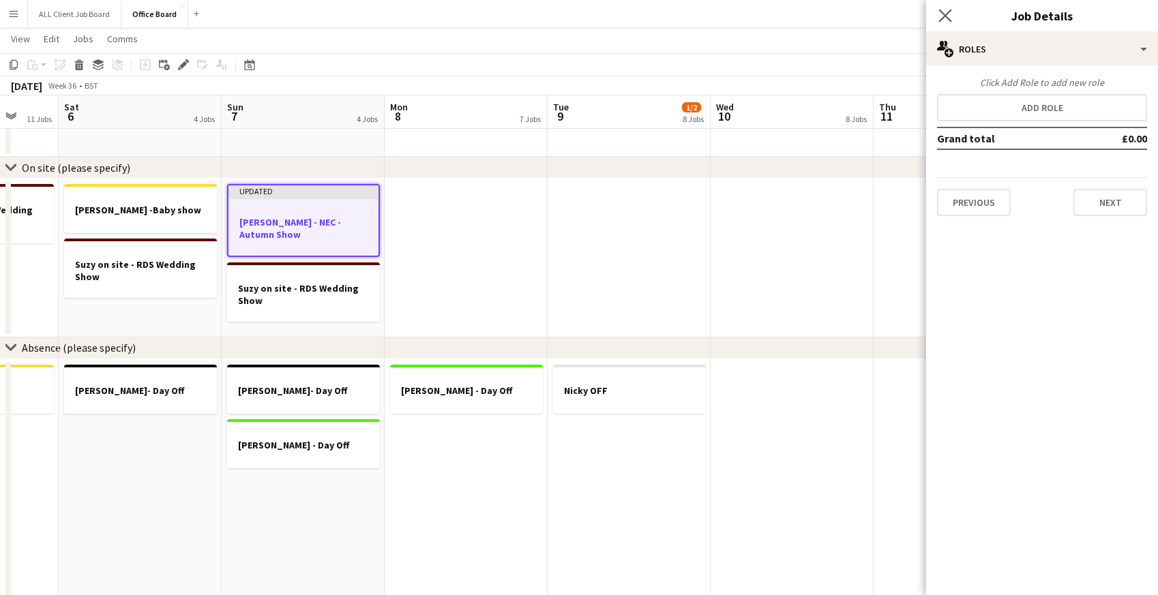
click at [945, 7] on app-icon "Close pop-in" at bounding box center [946, 16] width 20 height 20
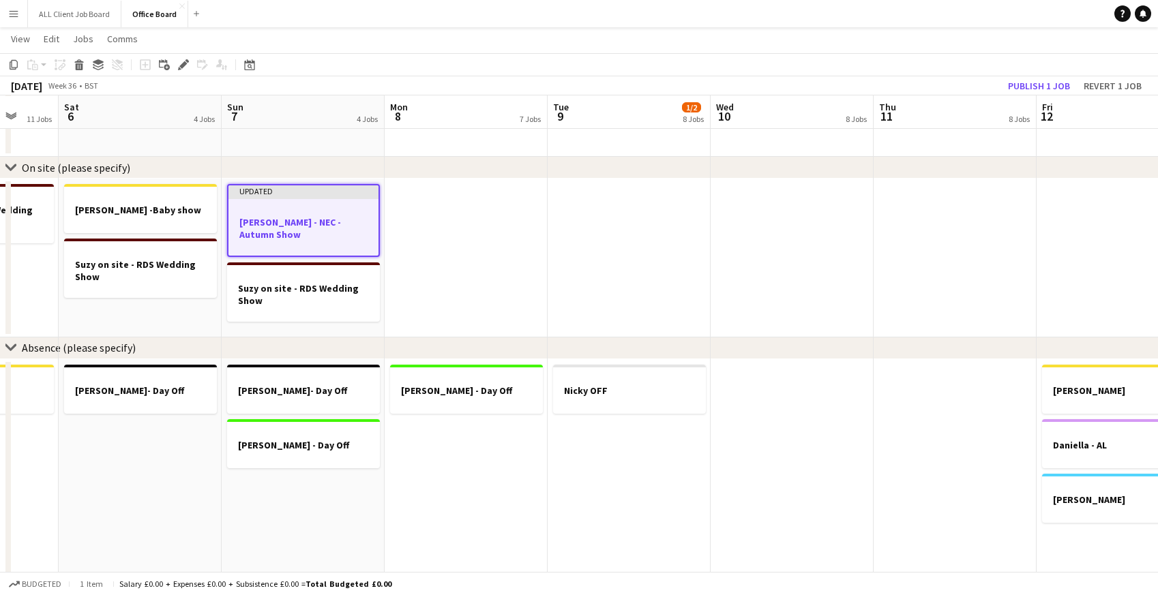
click at [940, 7] on app-navbar "Menu Boards Boards Boards All jobs Status Workforce Workforce My Workforce Recr…" at bounding box center [579, 13] width 1158 height 27
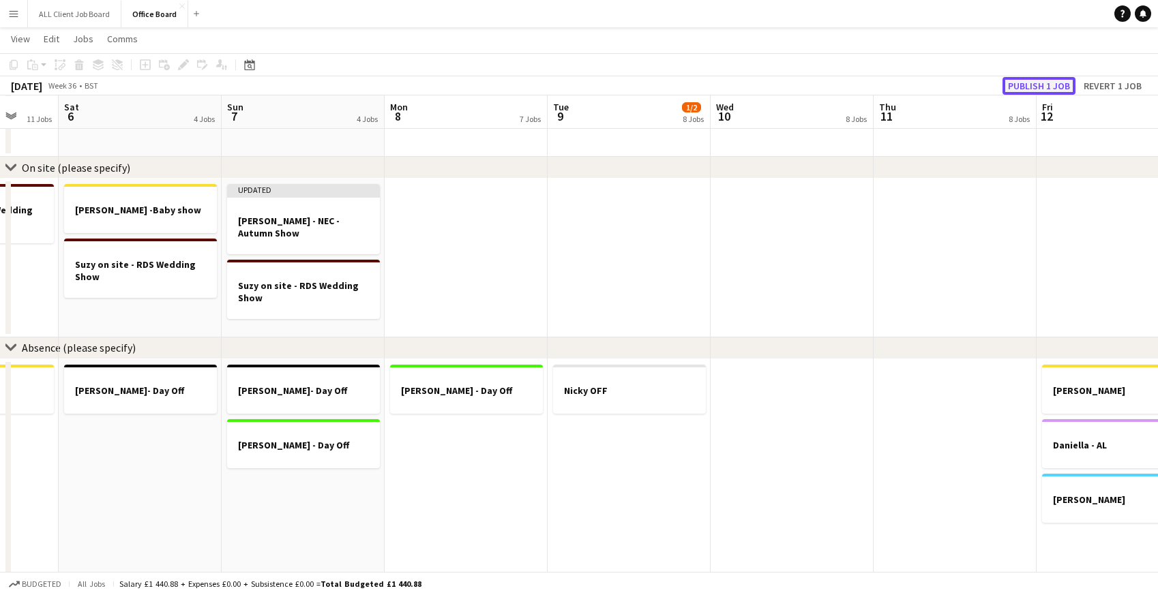
click at [1018, 81] on button "Publish 1 job" at bounding box center [1039, 86] width 73 height 18
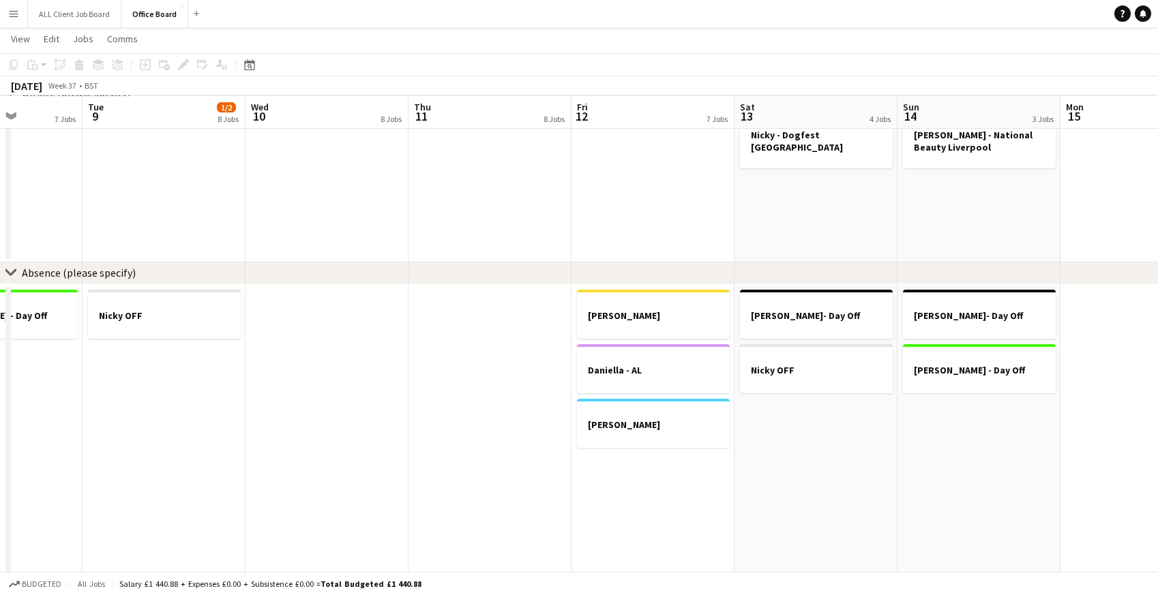
scroll to position [1243, 0]
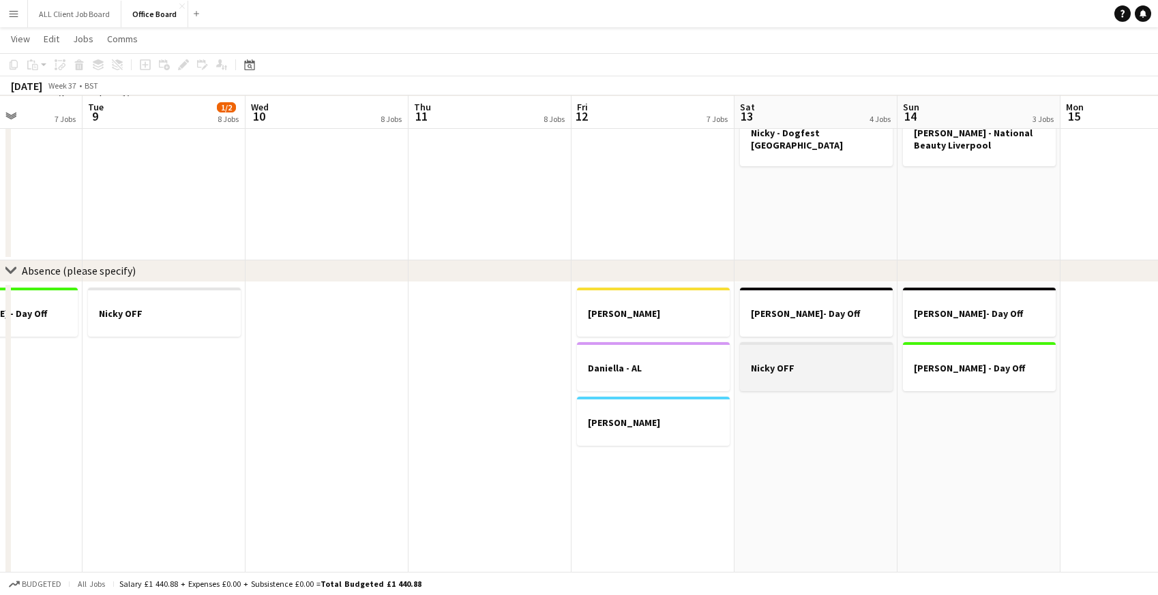
click at [802, 367] on h3 "Nicky OFF" at bounding box center [816, 368] width 153 height 12
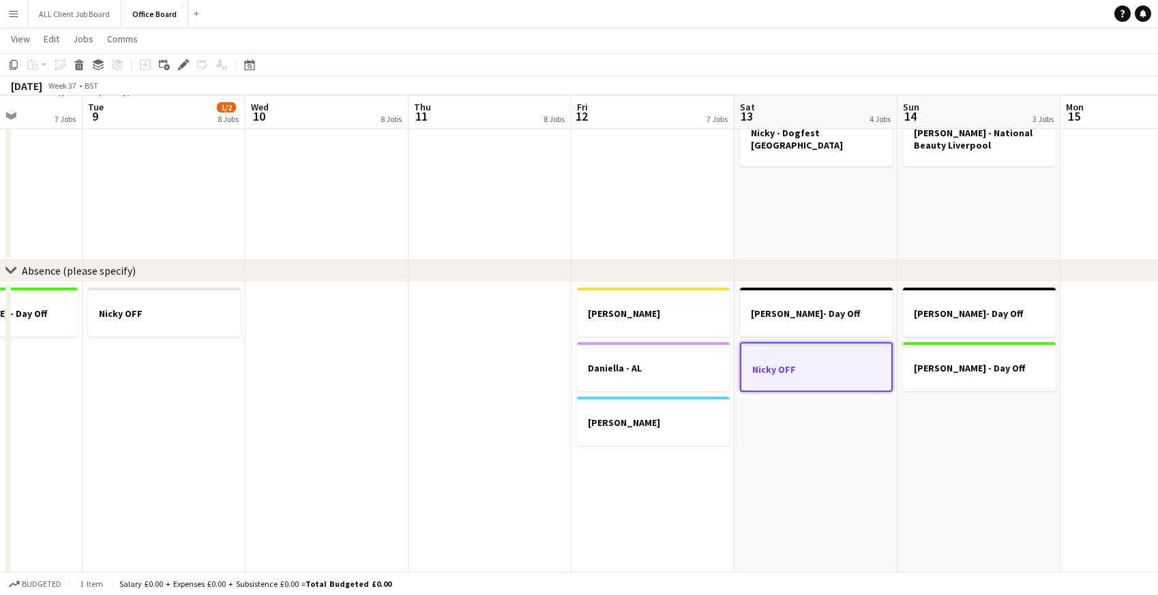
click at [630, 480] on app-date-cell "Claire - AL Daniella - AL Jacob - Holiday" at bounding box center [653, 432] width 163 height 300
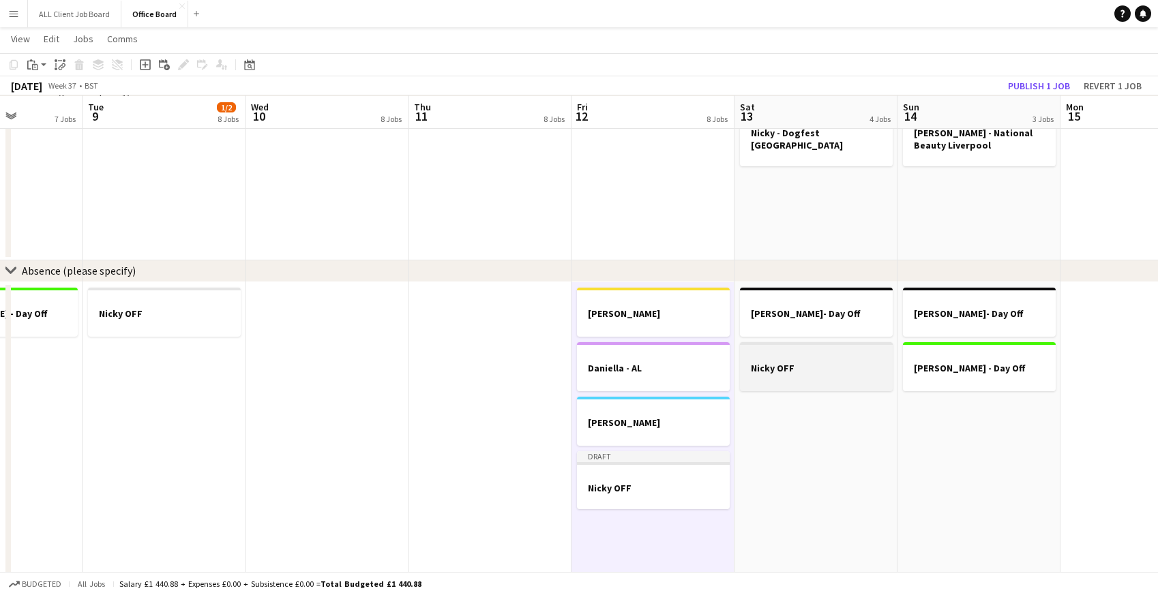
click at [791, 359] on div at bounding box center [816, 356] width 153 height 10
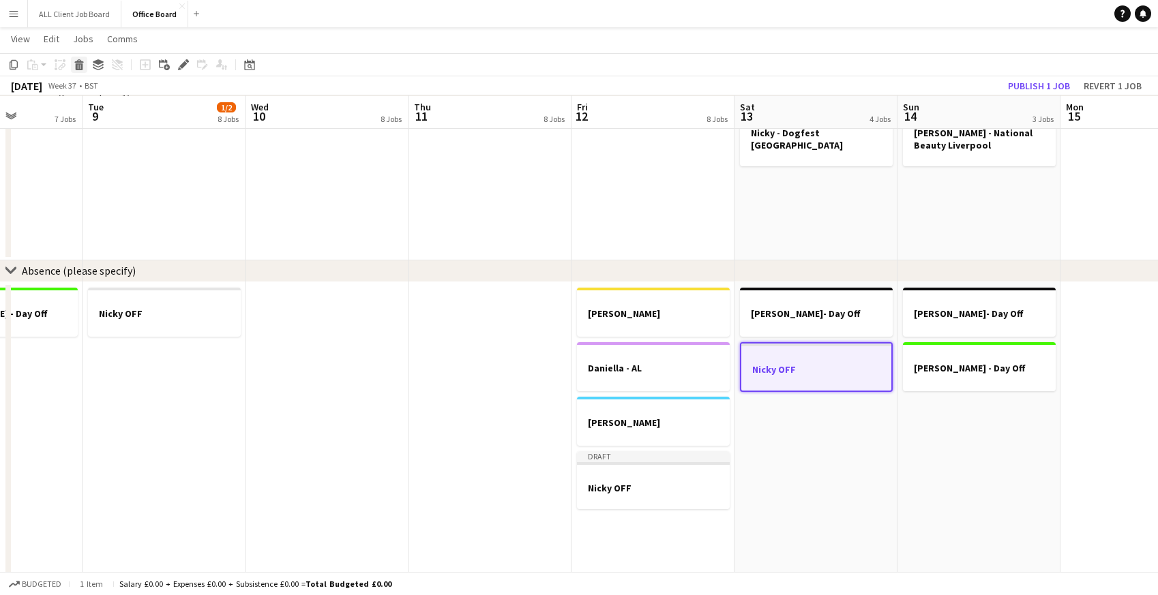
click at [78, 62] on icon at bounding box center [78, 60] width 9 height 3
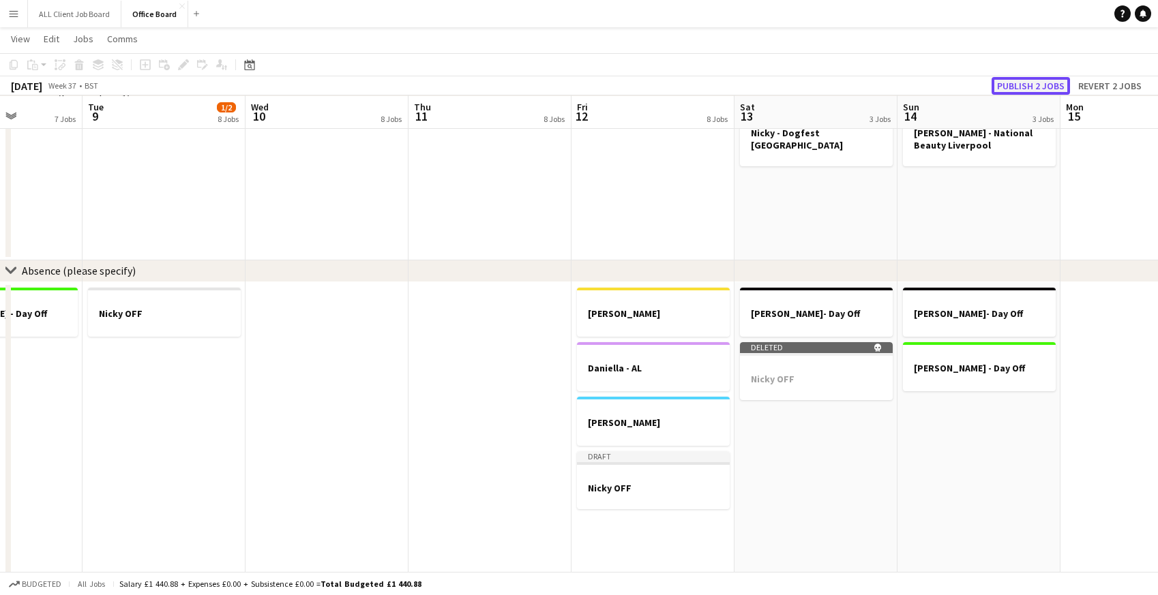
click at [1032, 83] on button "Publish 2 jobs" at bounding box center [1031, 86] width 78 height 18
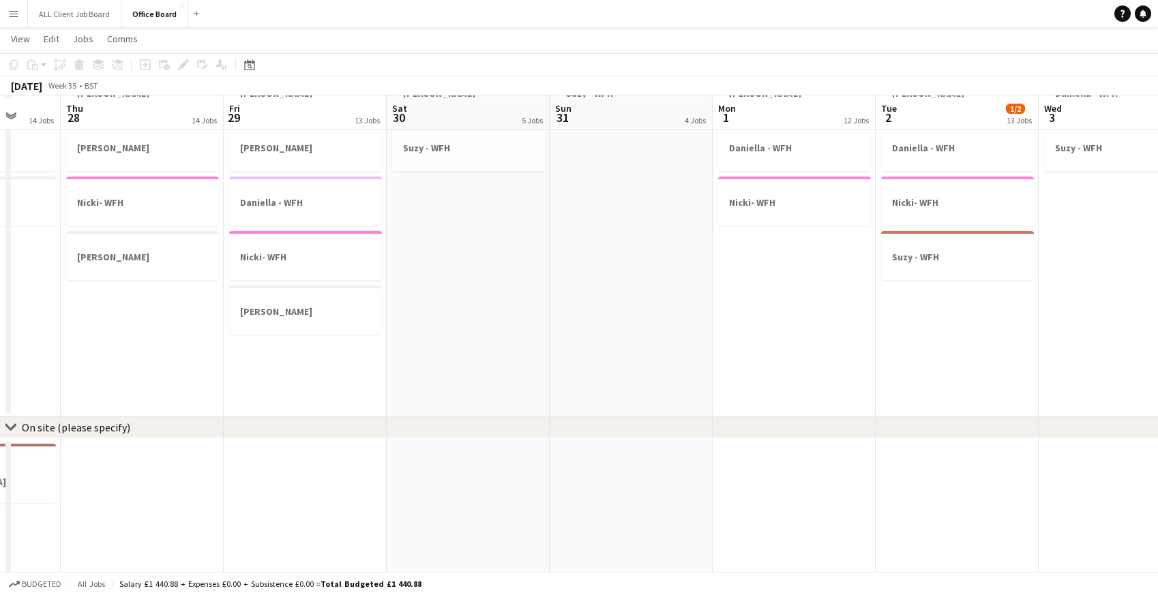
scroll to position [905, 0]
click at [261, 310] on h3 "Nicky - WFH" at bounding box center [305, 313] width 153 height 12
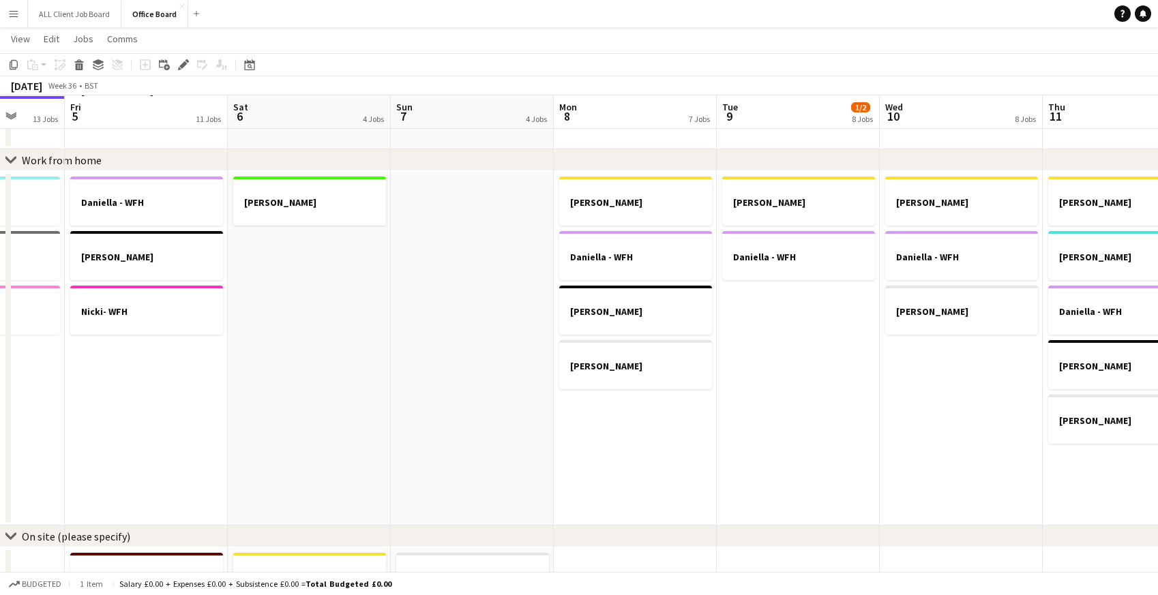
scroll to position [0, 458]
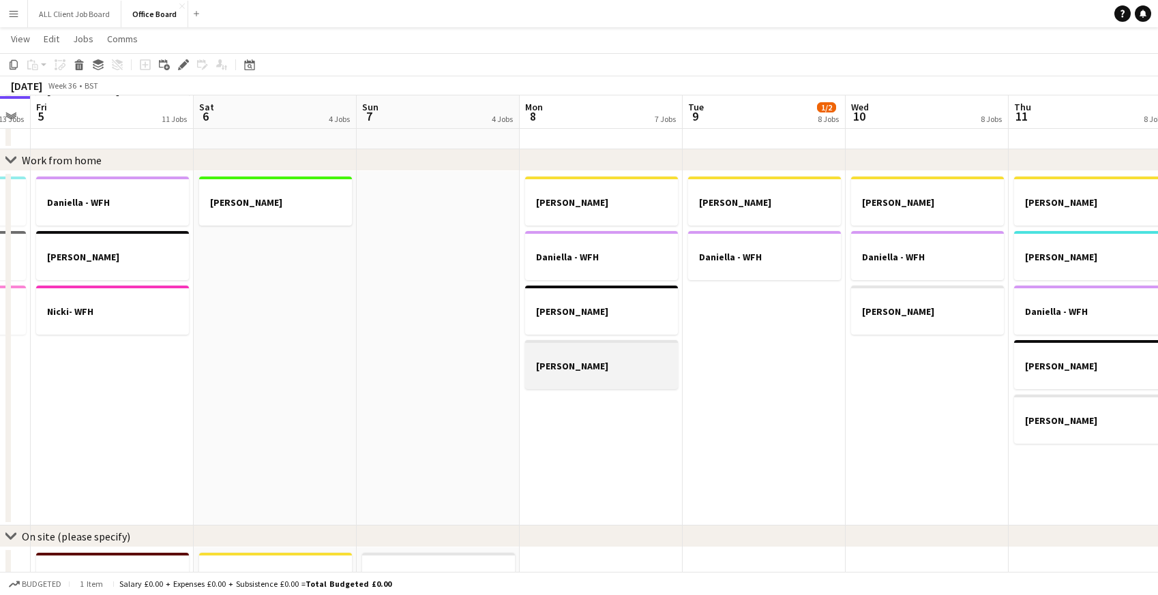
click at [549, 369] on h3 "Nicky - WFH" at bounding box center [601, 366] width 153 height 12
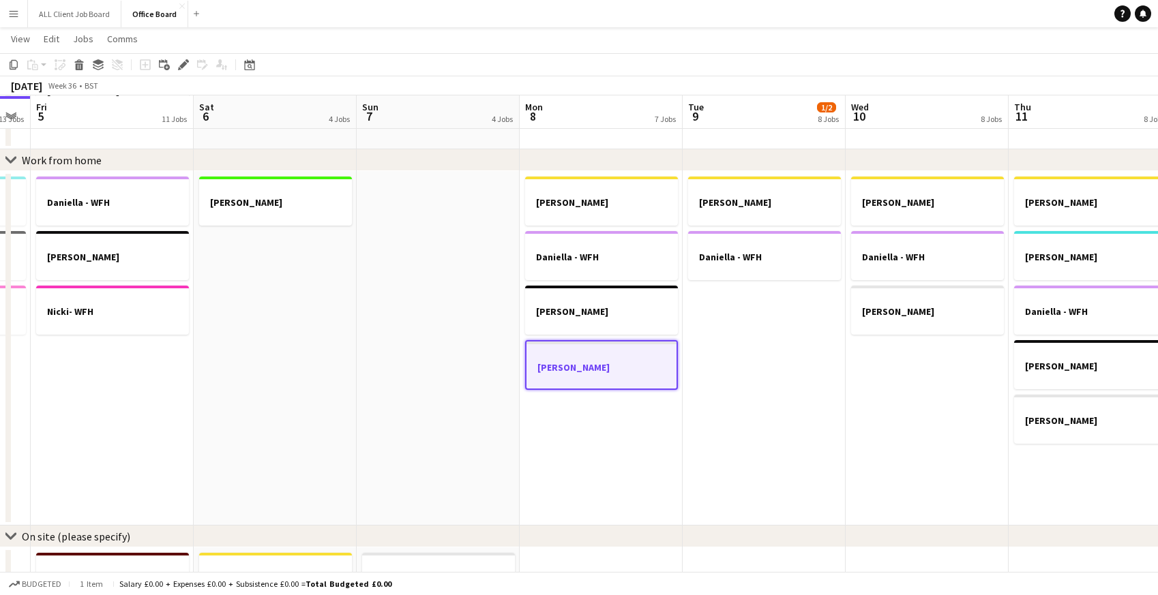
click at [374, 212] on app-date-cell at bounding box center [438, 348] width 163 height 355
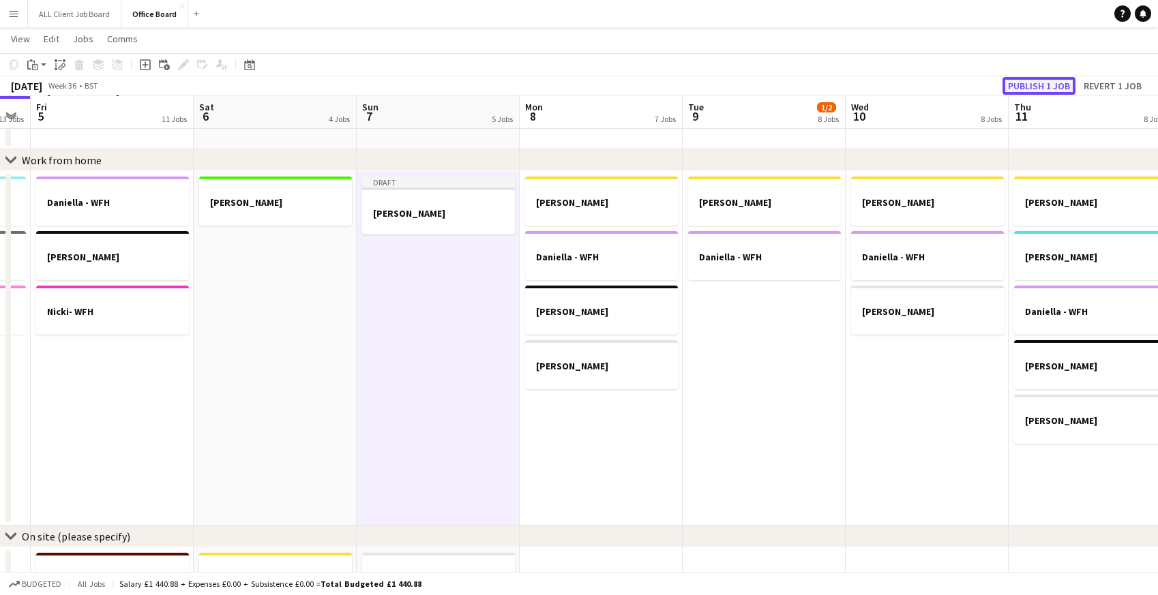
click at [1065, 83] on button "Publish 1 job" at bounding box center [1039, 86] width 73 height 18
click at [12, 10] on app-icon "Menu" at bounding box center [13, 13] width 11 height 11
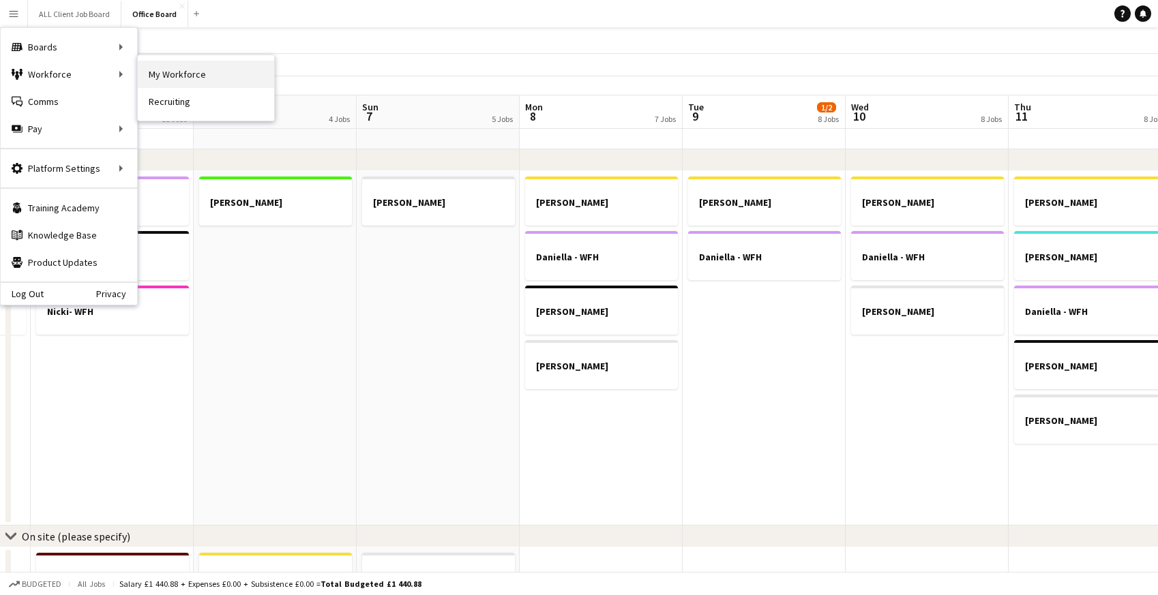
click at [209, 79] on link "My Workforce" at bounding box center [206, 74] width 136 height 27
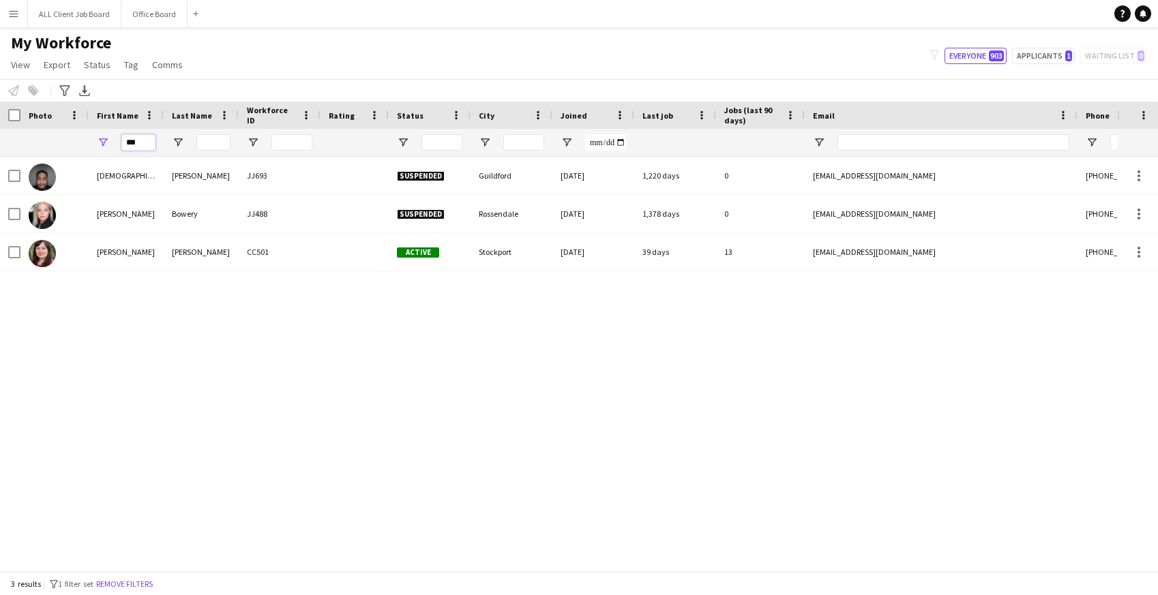
drag, startPoint x: 141, startPoint y: 146, endPoint x: 107, endPoint y: 145, distance: 34.1
click at [107, 146] on div "***" at bounding box center [126, 142] width 75 height 27
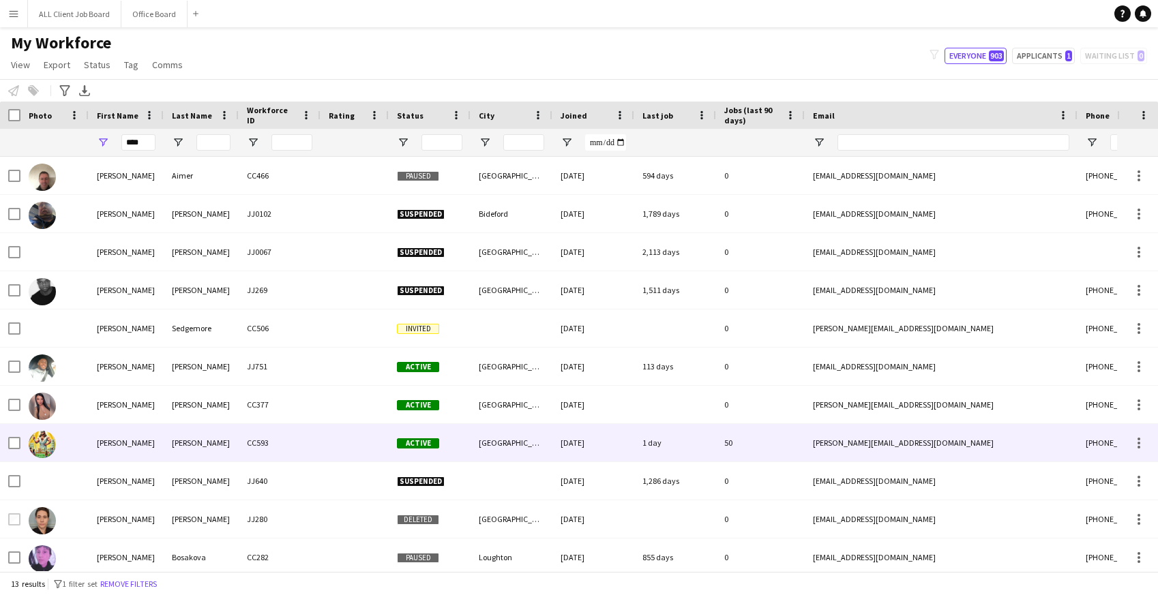
click at [151, 432] on div "Alex" at bounding box center [126, 443] width 75 height 38
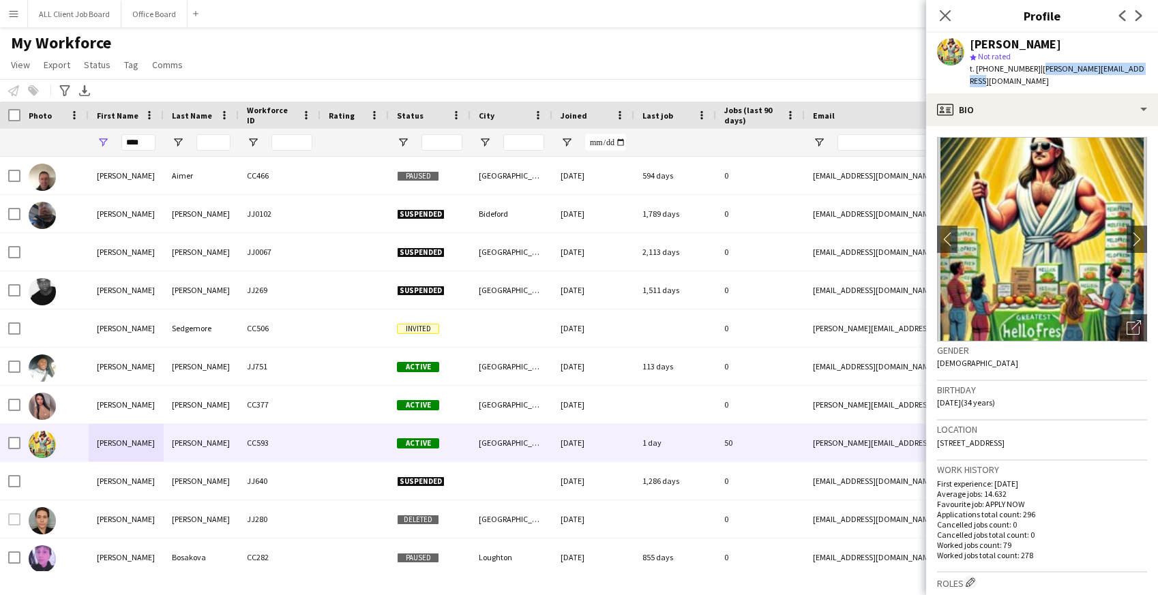
drag, startPoint x: 1038, startPoint y: 70, endPoint x: 1147, endPoint y: 68, distance: 108.5
click at [1147, 68] on div "Alex Waddingham star Not rated t. +4407377983784 | a.waddingham@hotmail.co.uk" at bounding box center [1042, 63] width 232 height 61
drag, startPoint x: 143, startPoint y: 145, endPoint x: 114, endPoint y: 145, distance: 29.3
click at [114, 145] on div "****" at bounding box center [126, 142] width 75 height 27
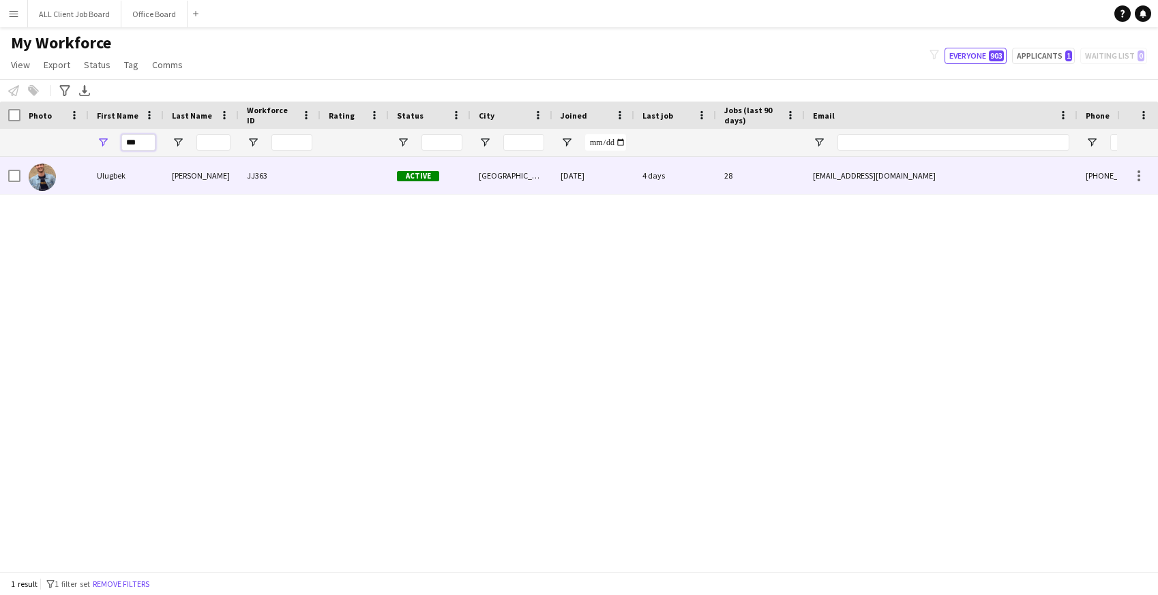
type input "***"
click at [154, 181] on div "Ulugbek" at bounding box center [126, 176] width 75 height 38
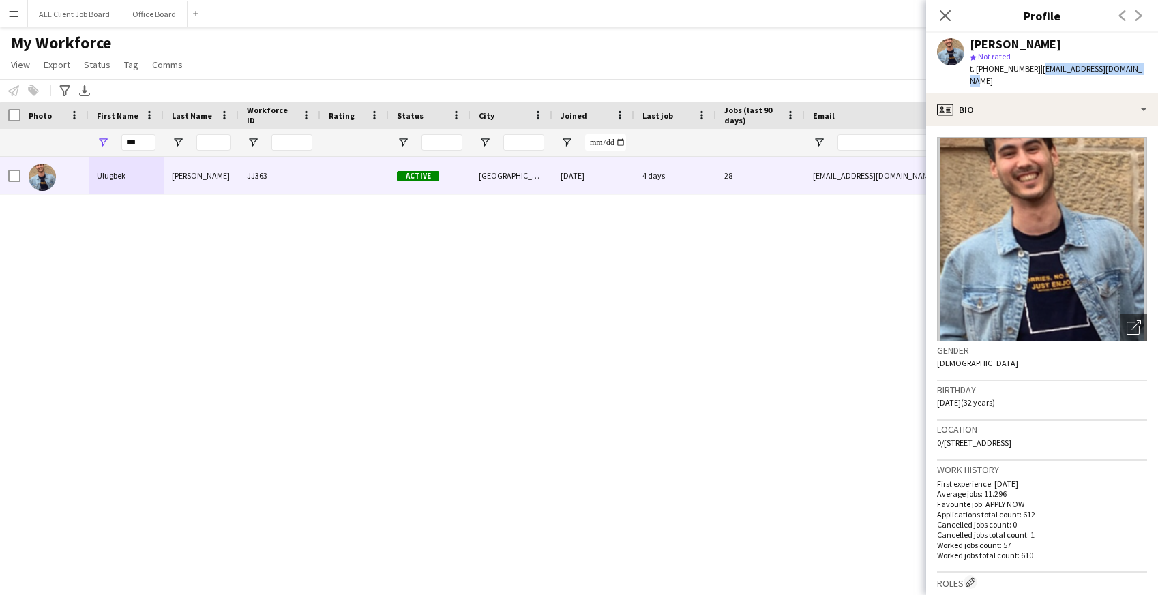
drag, startPoint x: 1035, startPoint y: 71, endPoint x: 1143, endPoint y: 70, distance: 107.8
click at [1143, 70] on app-profile-header "Ulugbek Abdurahmanov star Not rated t. +447746639309 | ulugbek17a@hotmail.co.uk" at bounding box center [1042, 63] width 232 height 61
drag, startPoint x: 142, startPoint y: 146, endPoint x: 120, endPoint y: 141, distance: 22.5
click at [120, 142] on div "***" at bounding box center [126, 142] width 75 height 27
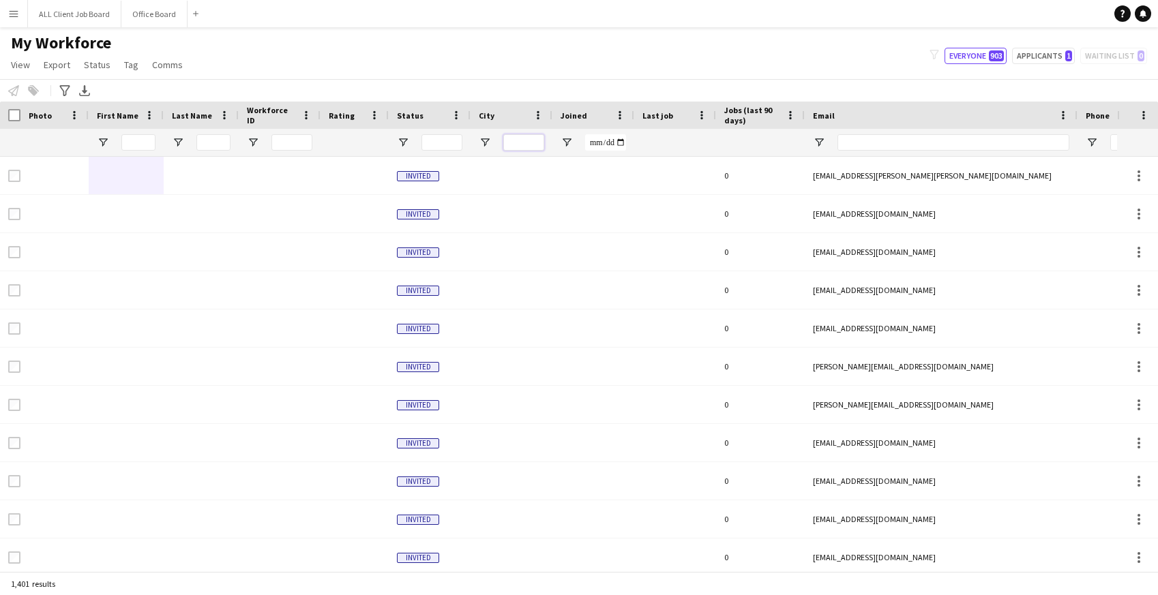
click at [517, 147] on input "City Filter Input" at bounding box center [523, 142] width 41 height 16
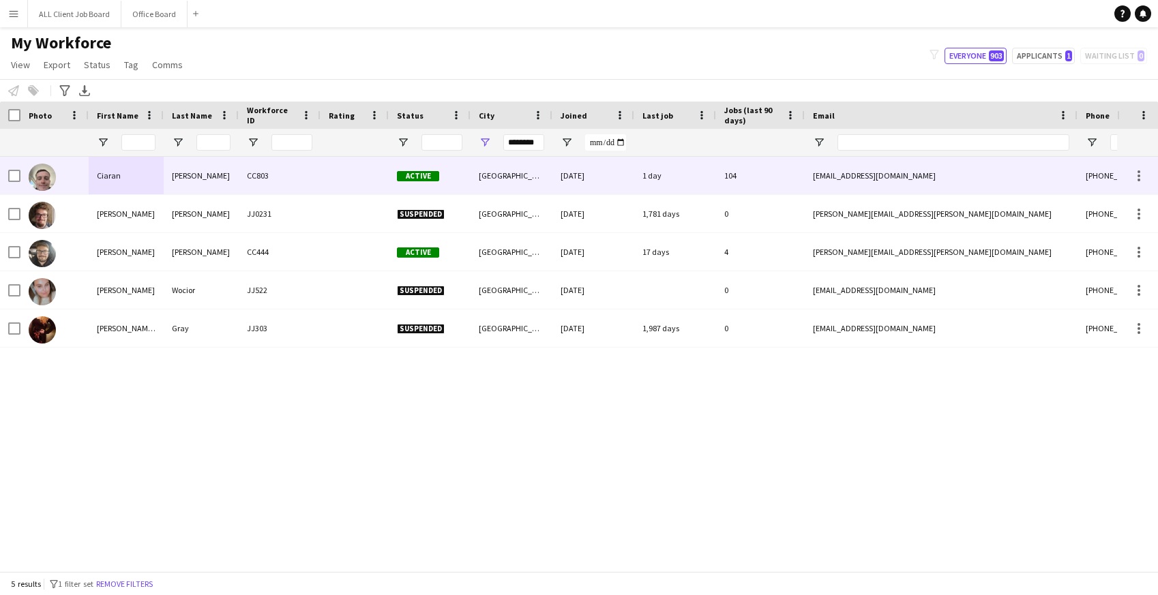
click at [293, 179] on div "CC803" at bounding box center [280, 176] width 82 height 38
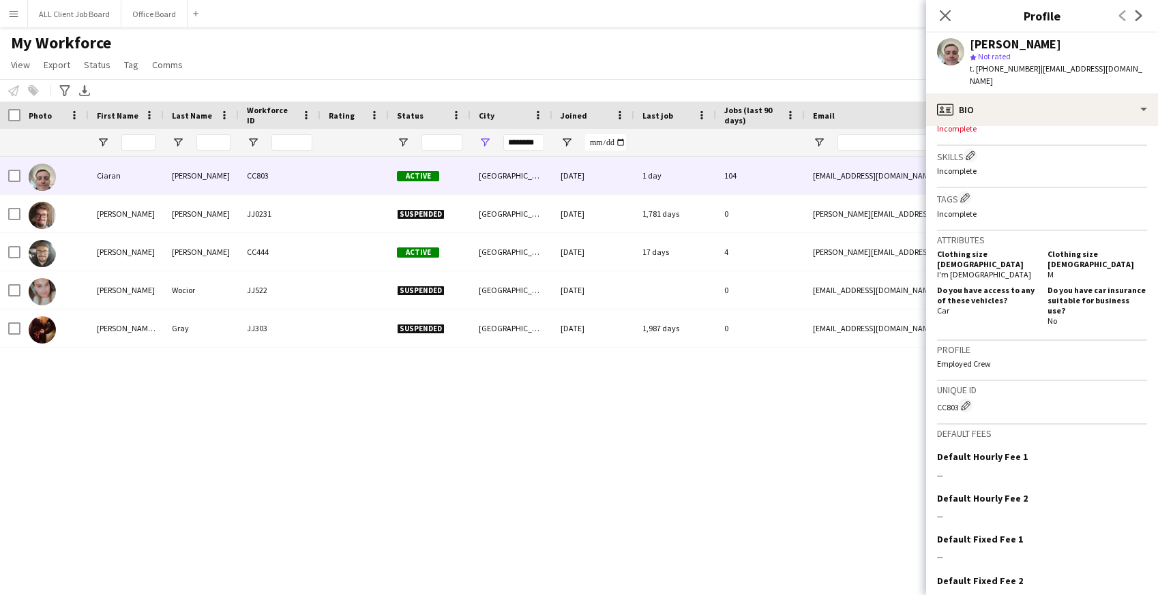
scroll to position [507, 0]
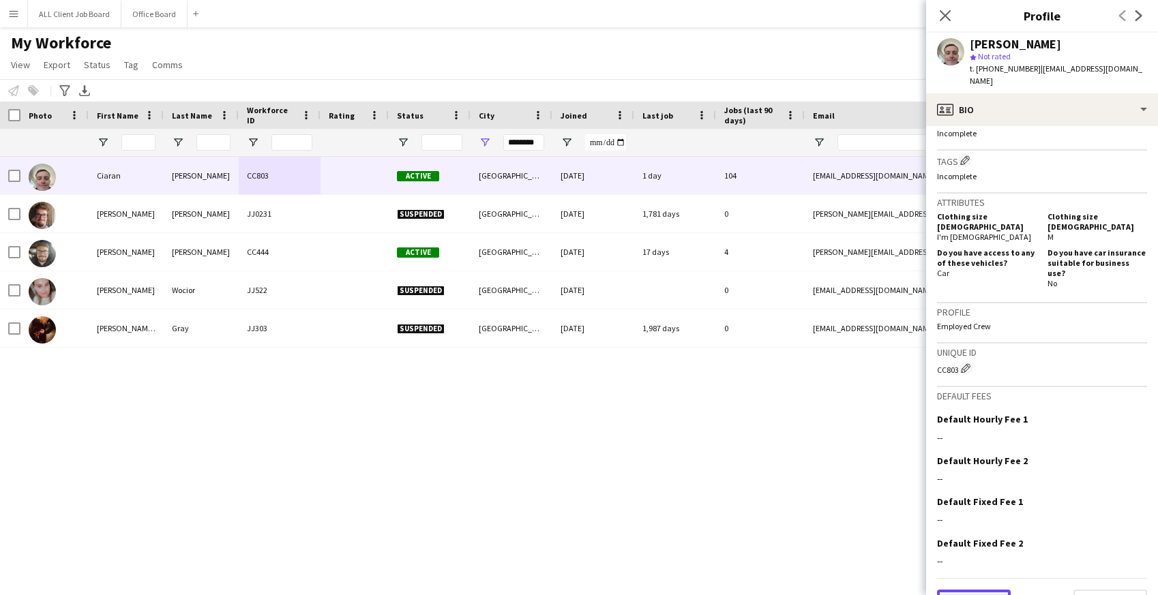
click at [983, 590] on button "Previous" at bounding box center [974, 603] width 74 height 27
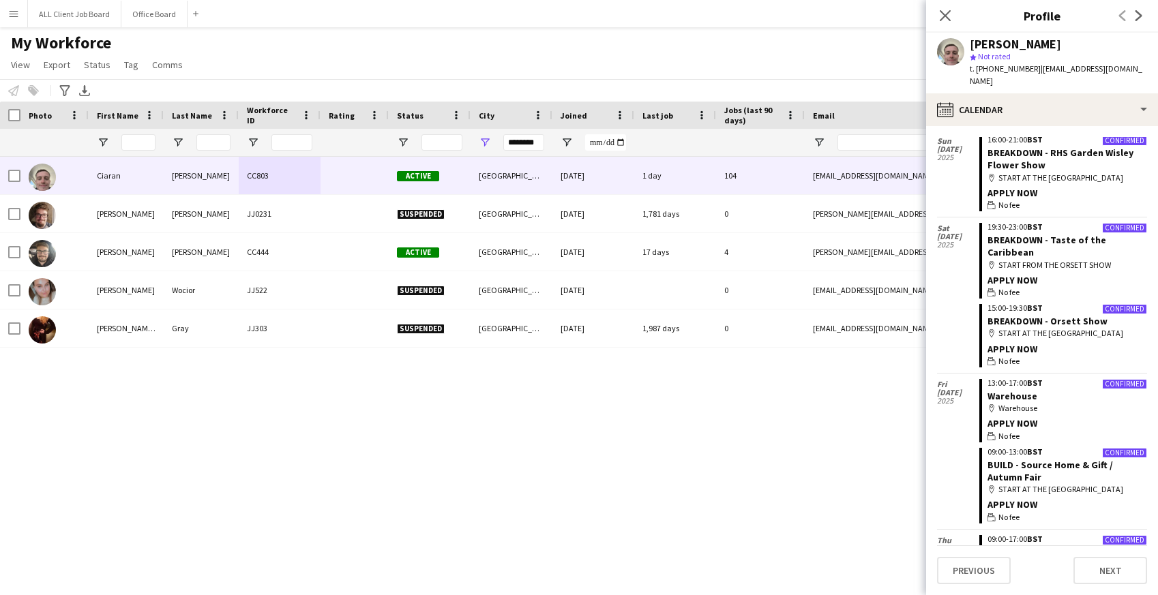
scroll to position [576, 0]
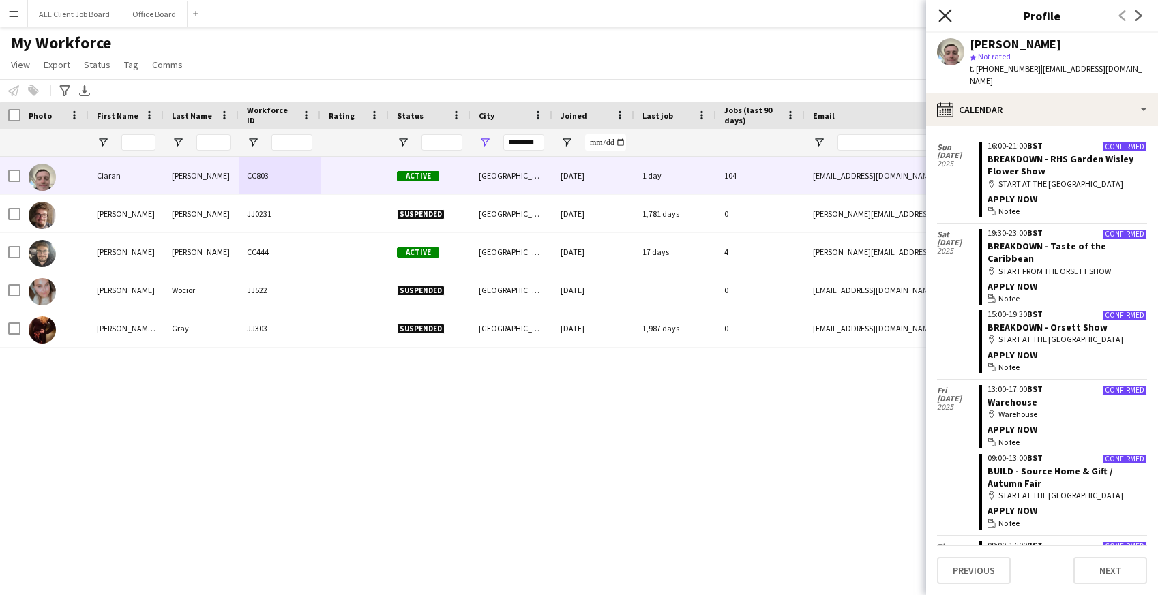
click at [945, 13] on icon "Close pop-in" at bounding box center [945, 15] width 13 height 13
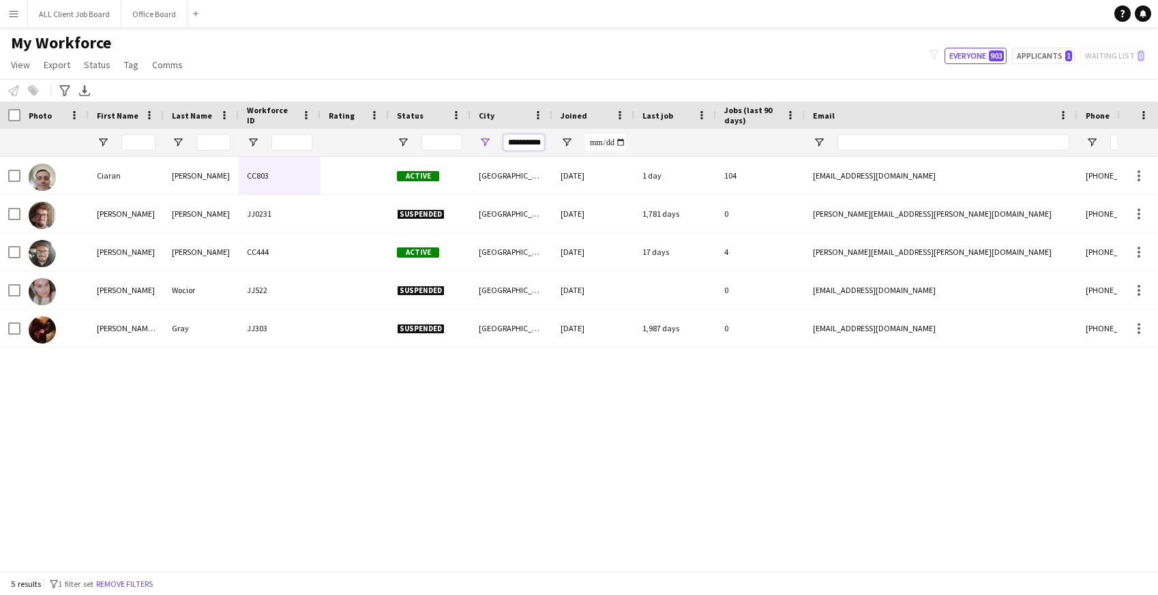
scroll to position [0, 8]
type input "**********"
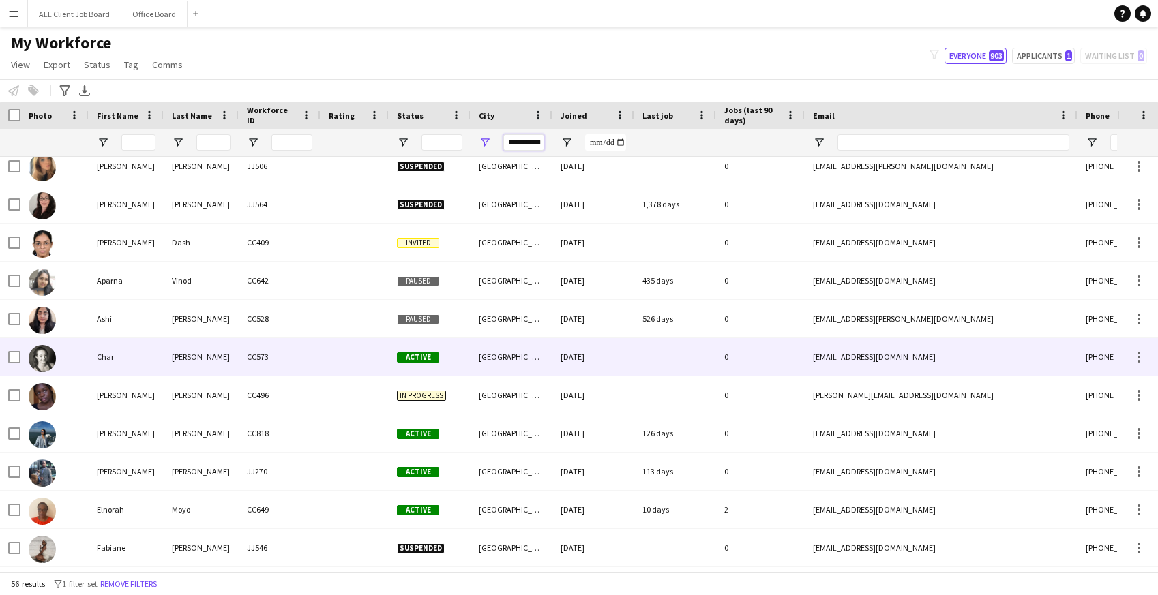
scroll to position [120, 0]
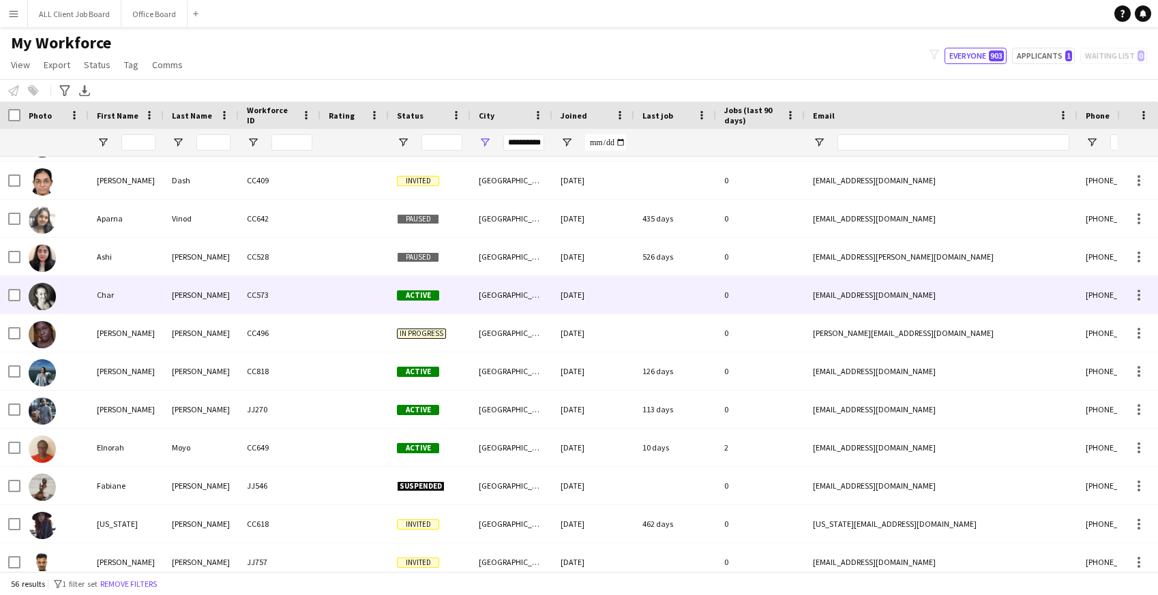
click at [339, 293] on div at bounding box center [355, 295] width 68 height 38
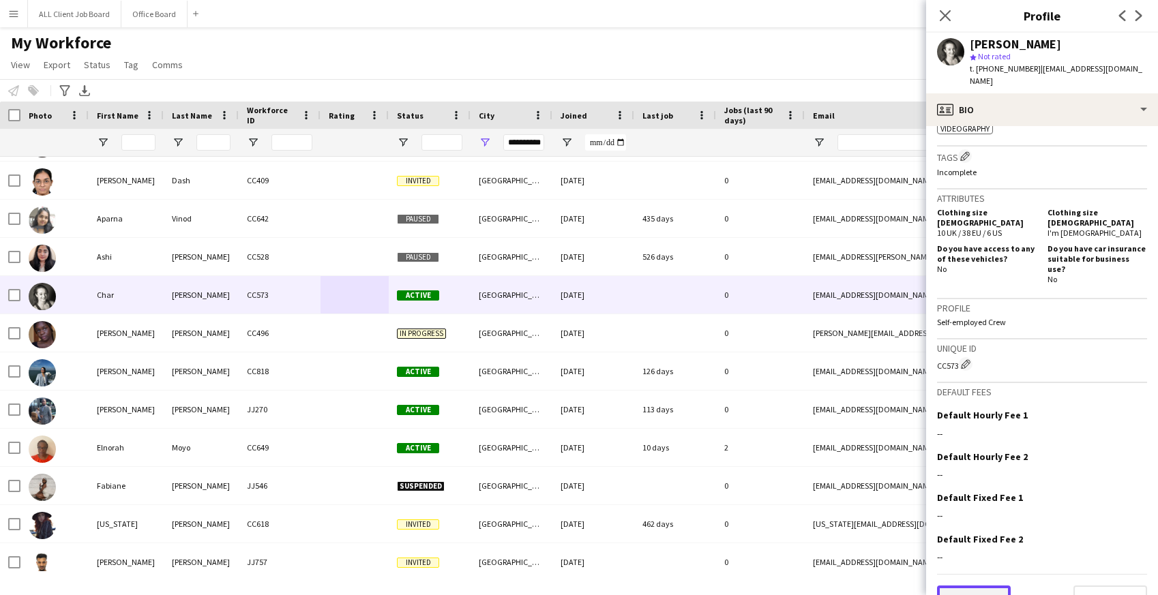
click at [960, 586] on button "Previous" at bounding box center [974, 599] width 74 height 27
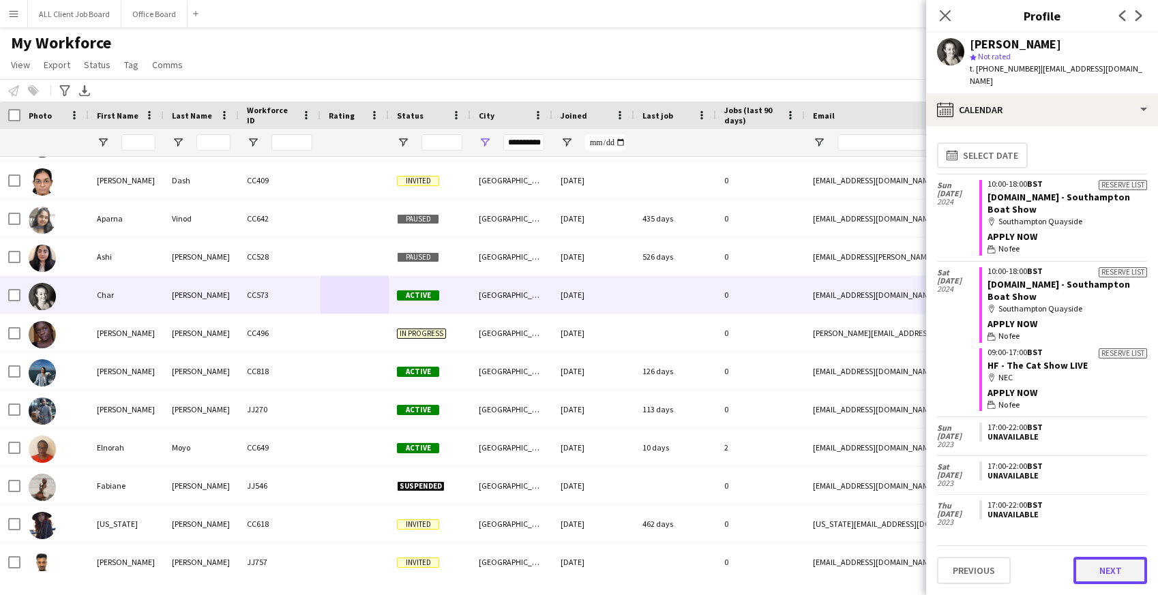
click at [1134, 563] on button "Next" at bounding box center [1111, 570] width 74 height 27
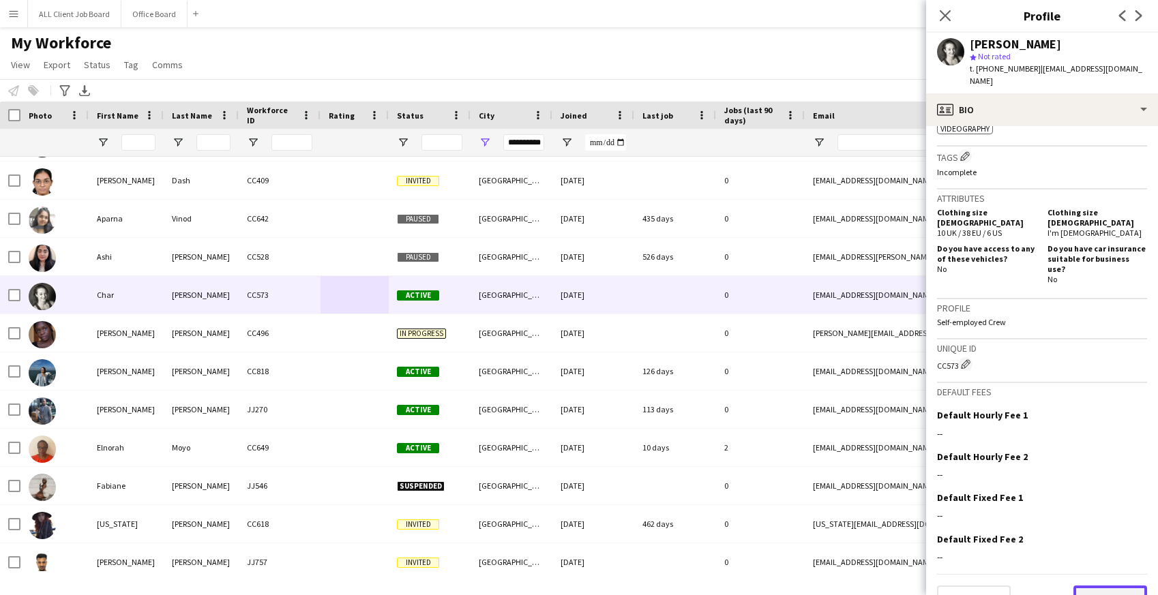
click at [1102, 586] on button "Next" at bounding box center [1111, 599] width 74 height 27
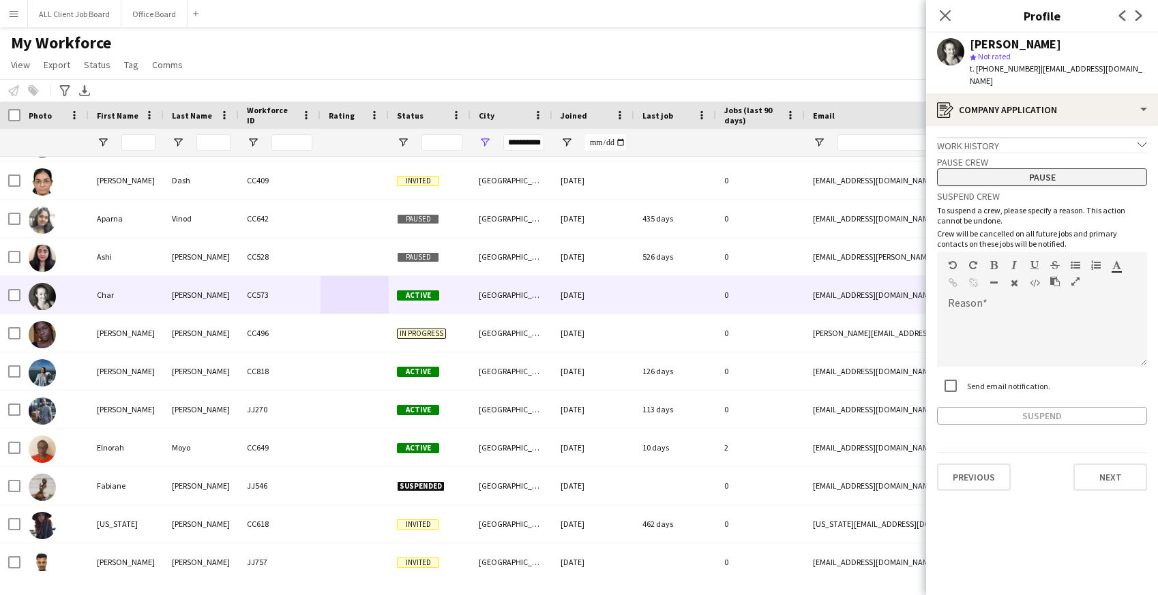
click at [1003, 168] on button "Pause" at bounding box center [1042, 177] width 210 height 18
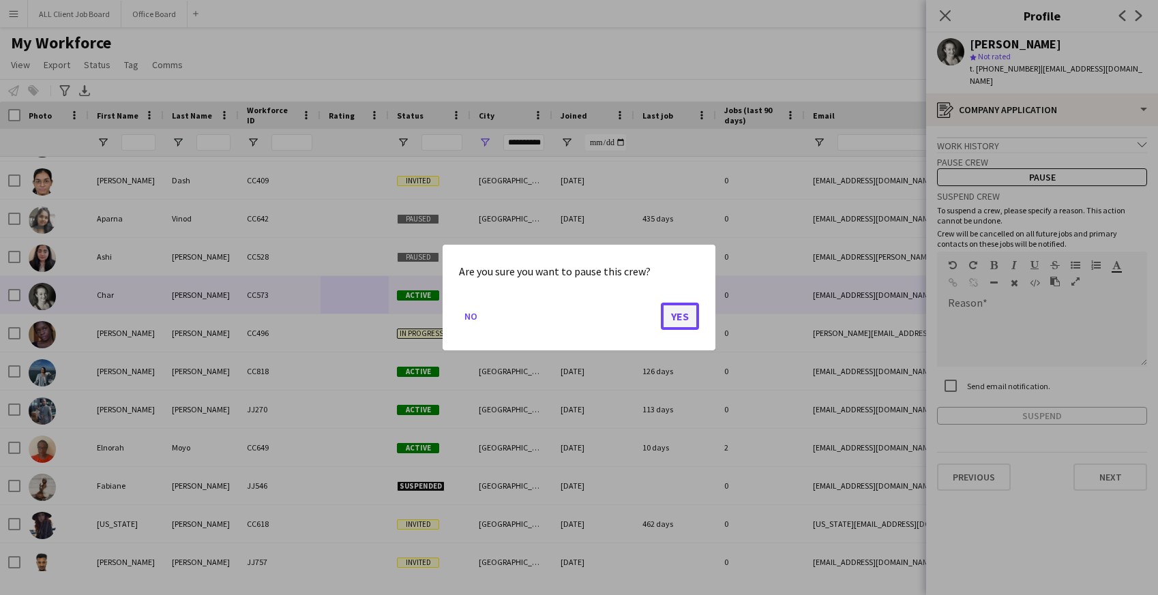
click at [684, 316] on button "Yes" at bounding box center [680, 316] width 38 height 27
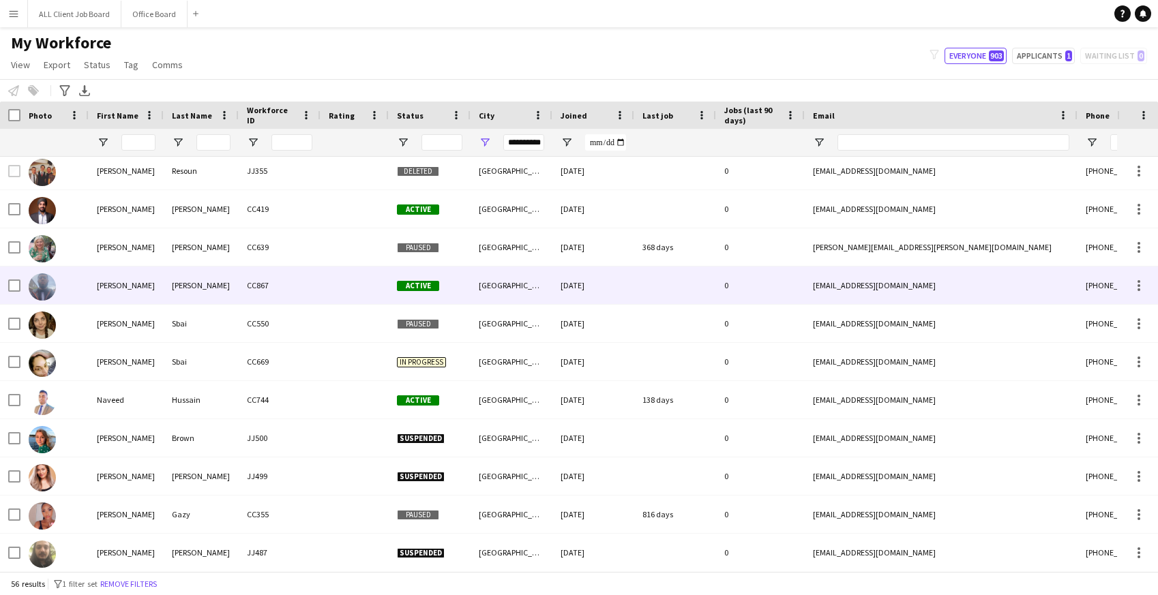
click at [362, 286] on div at bounding box center [355, 286] width 68 height 38
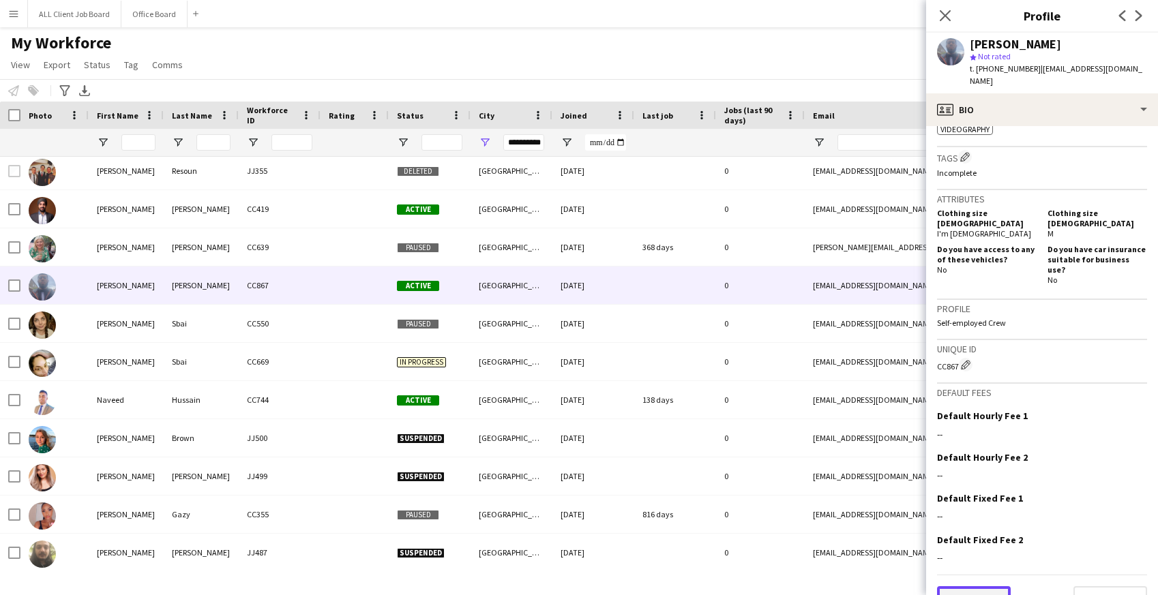
click at [957, 587] on button "Previous" at bounding box center [974, 600] width 74 height 27
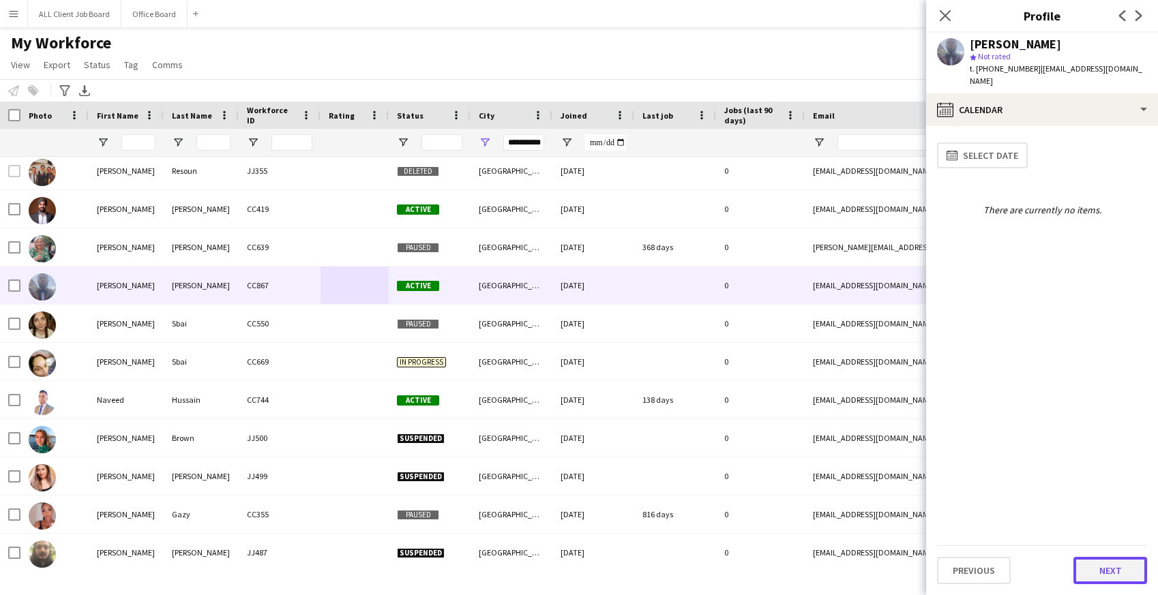
click at [1097, 568] on button "Next" at bounding box center [1111, 570] width 74 height 27
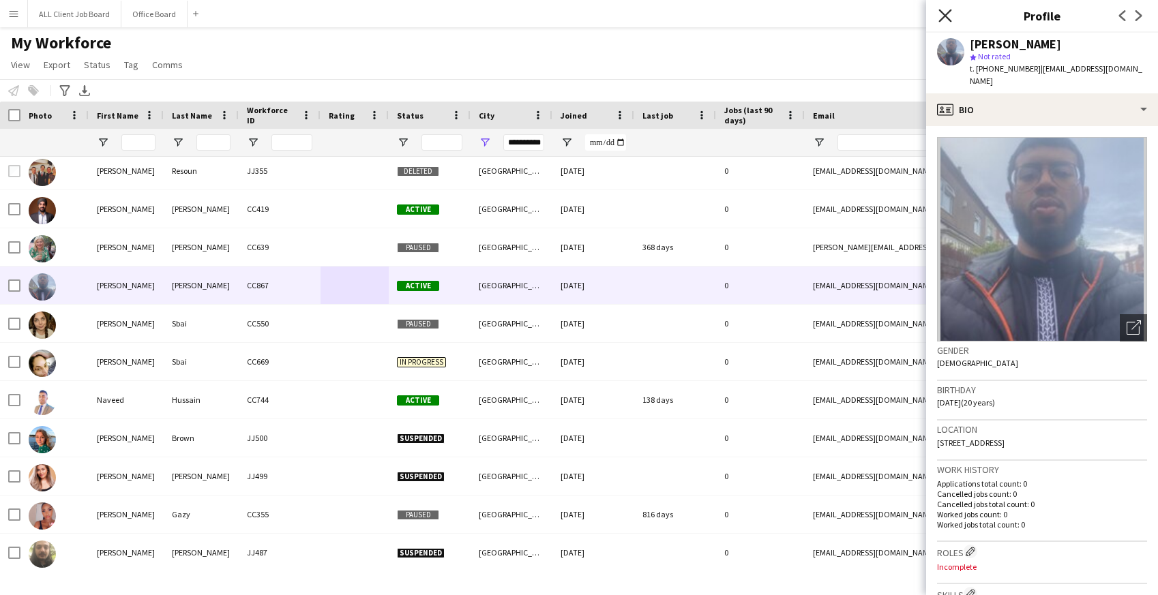
click at [940, 14] on icon "Close pop-in" at bounding box center [945, 15] width 13 height 13
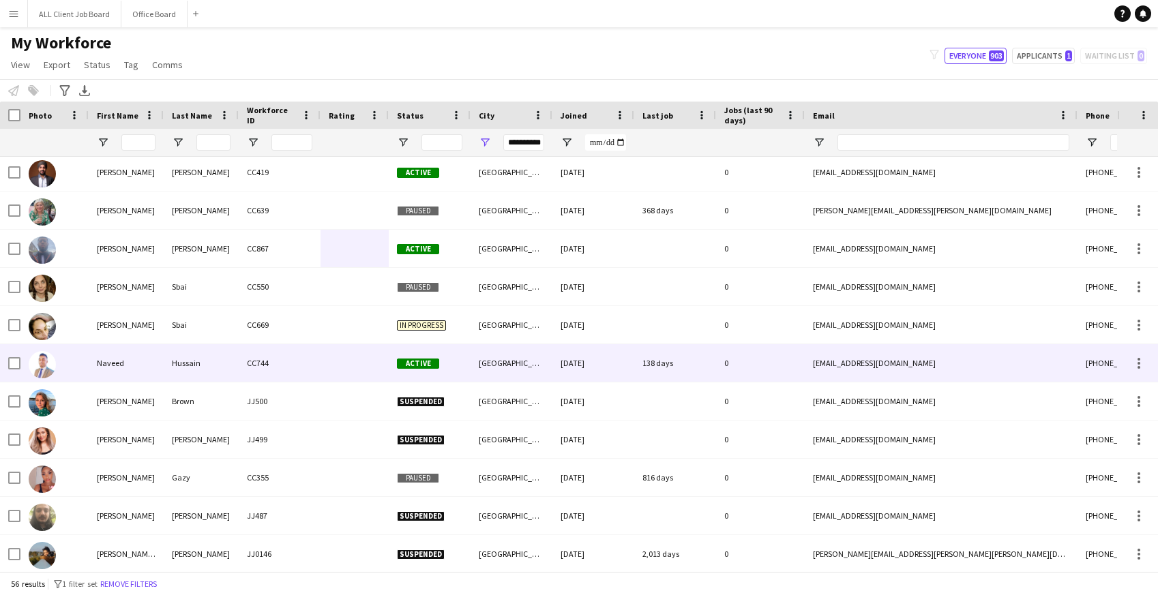
scroll to position [963, 0]
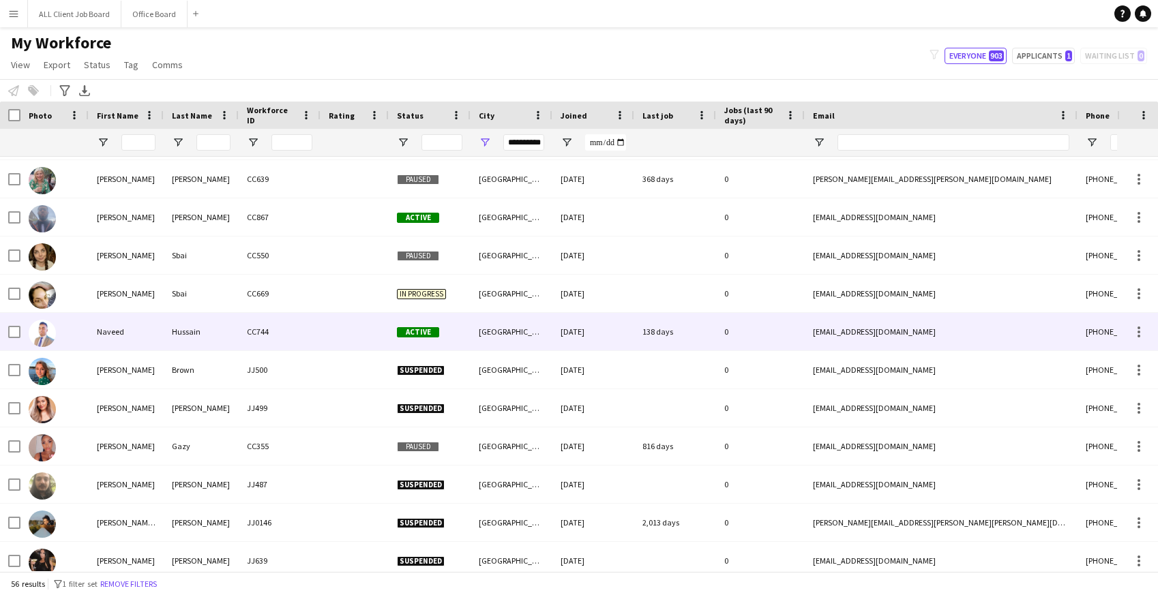
click at [588, 341] on div "11-03-2025" at bounding box center [594, 332] width 82 height 38
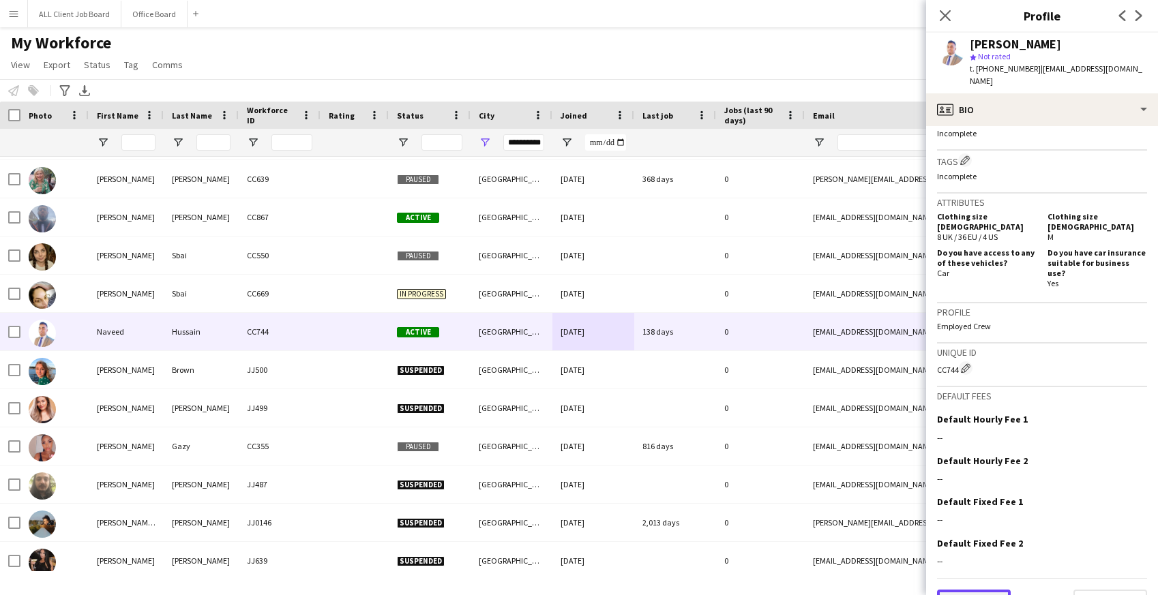
click at [992, 590] on button "Previous" at bounding box center [974, 603] width 74 height 27
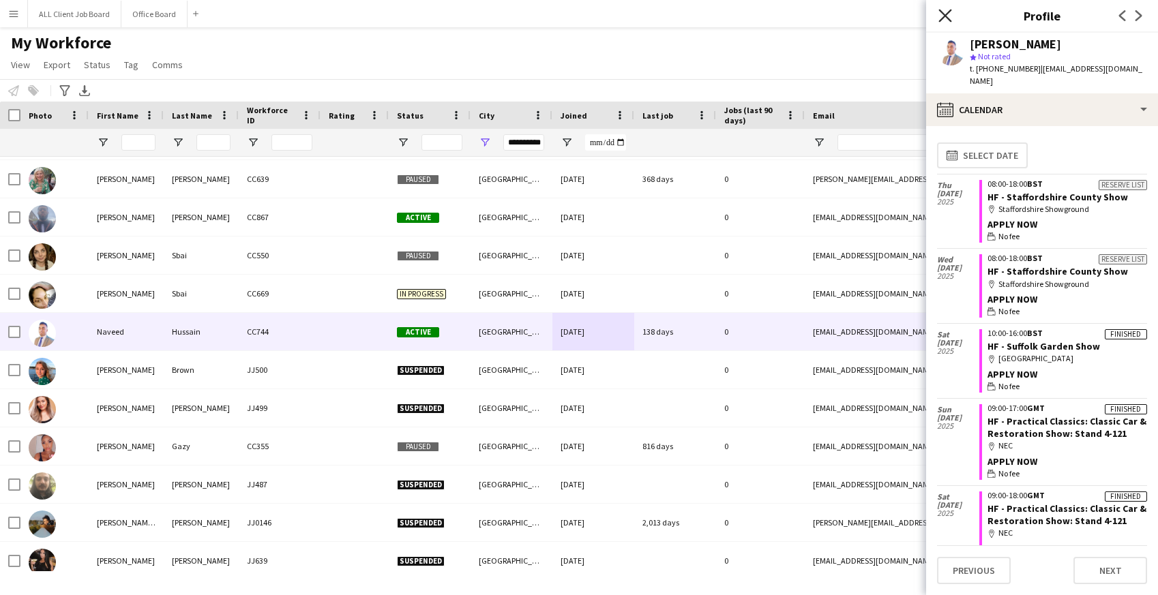
click at [945, 16] on icon at bounding box center [945, 15] width 13 height 13
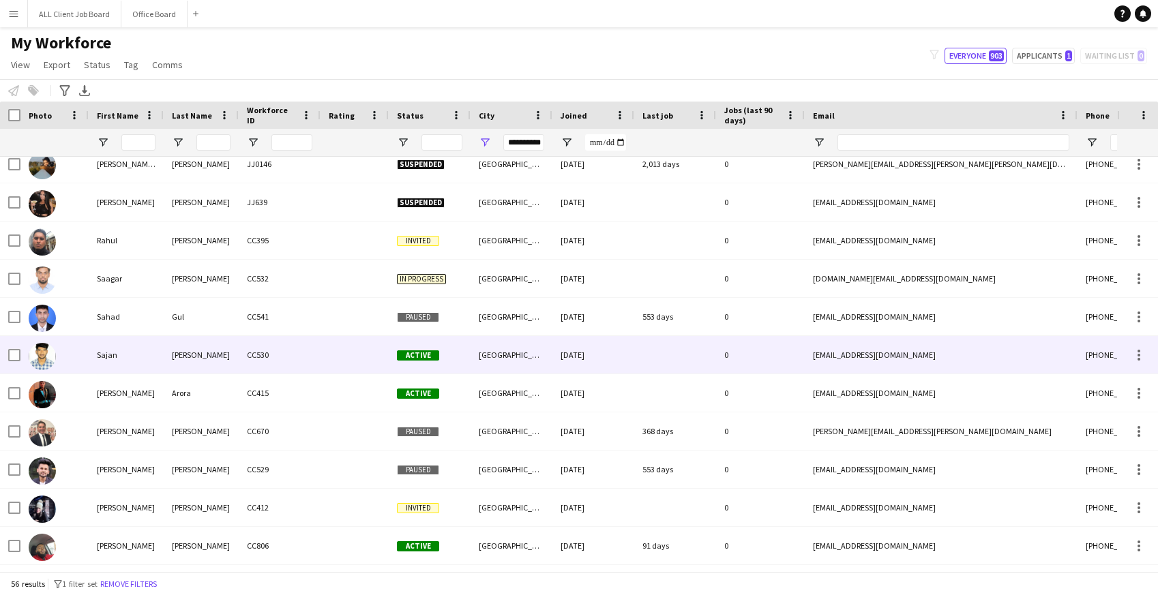
scroll to position [1353, 0]
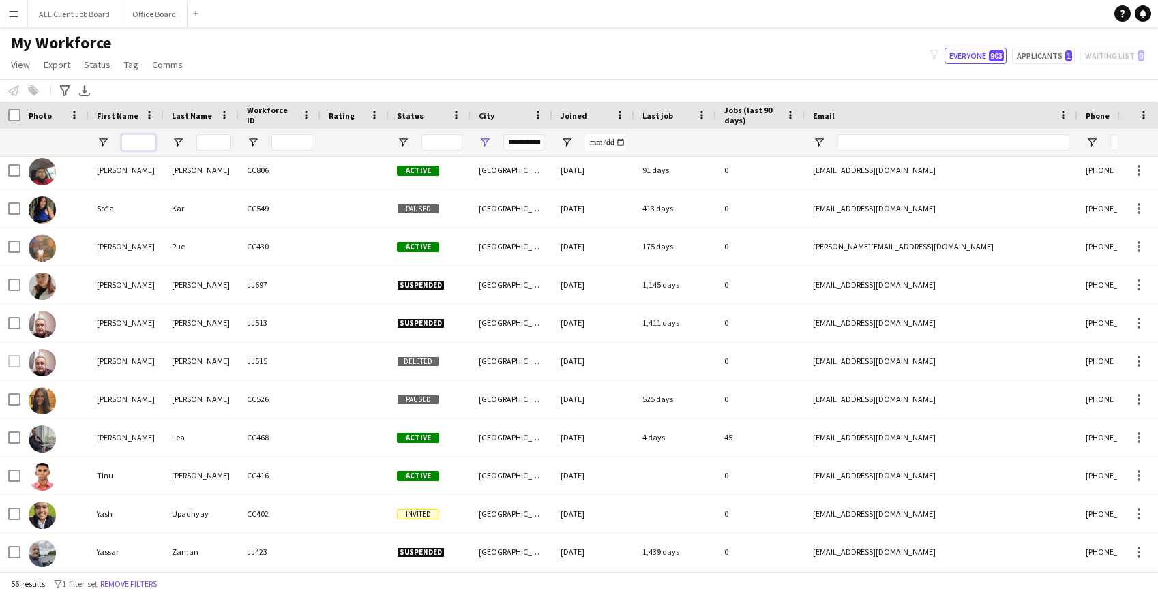
click at [149, 141] on input "First Name Filter Input" at bounding box center [138, 142] width 34 height 16
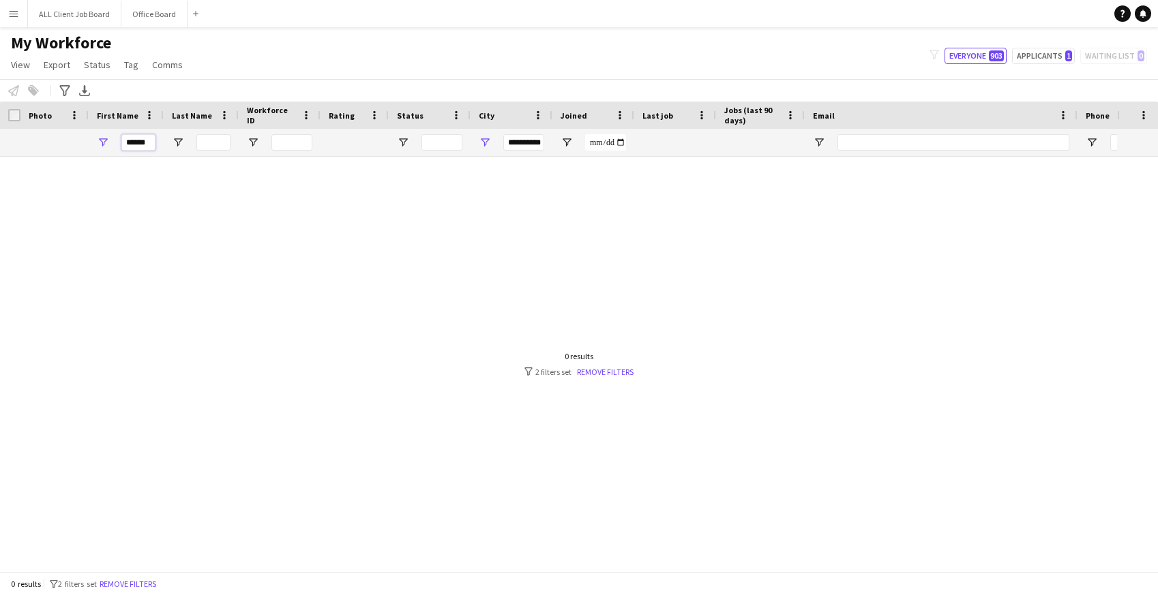
scroll to position [0, 0]
type input "*"
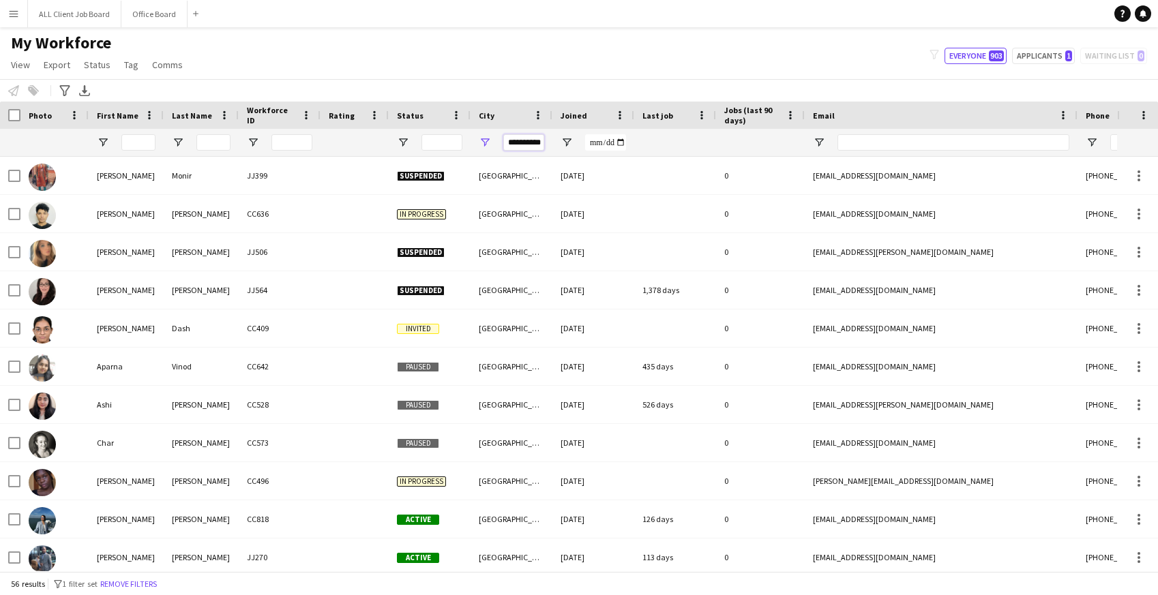
scroll to position [0, 8]
drag, startPoint x: 510, startPoint y: 145, endPoint x: 562, endPoint y: 153, distance: 53.2
click at [562, 153] on div "**********" at bounding box center [739, 142] width 1479 height 27
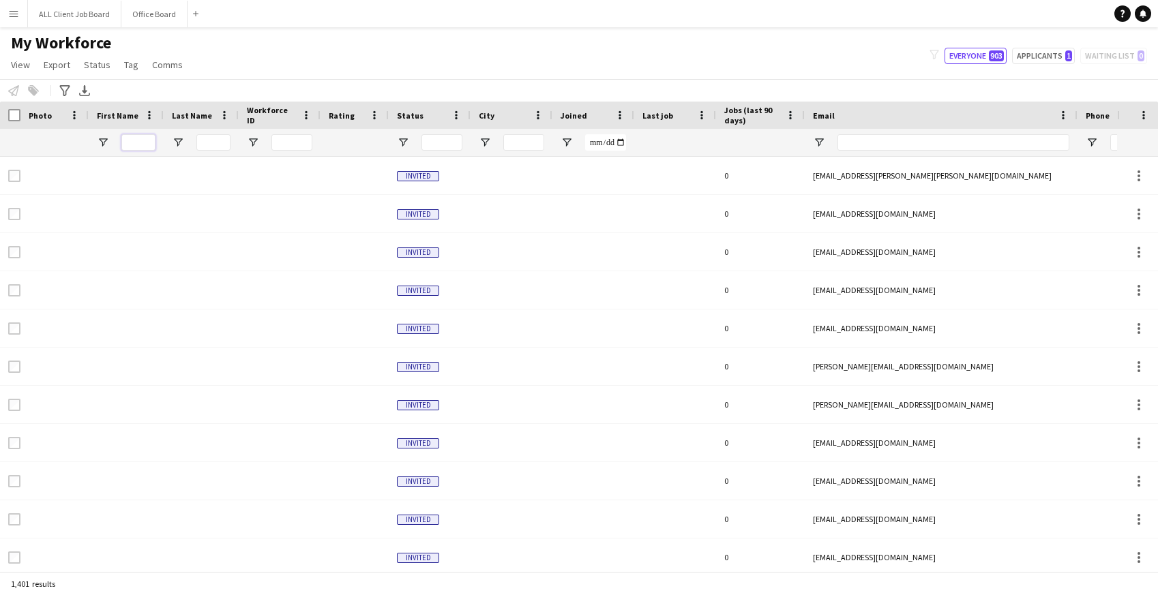
click at [130, 140] on input "First Name Filter Input" at bounding box center [138, 142] width 34 height 16
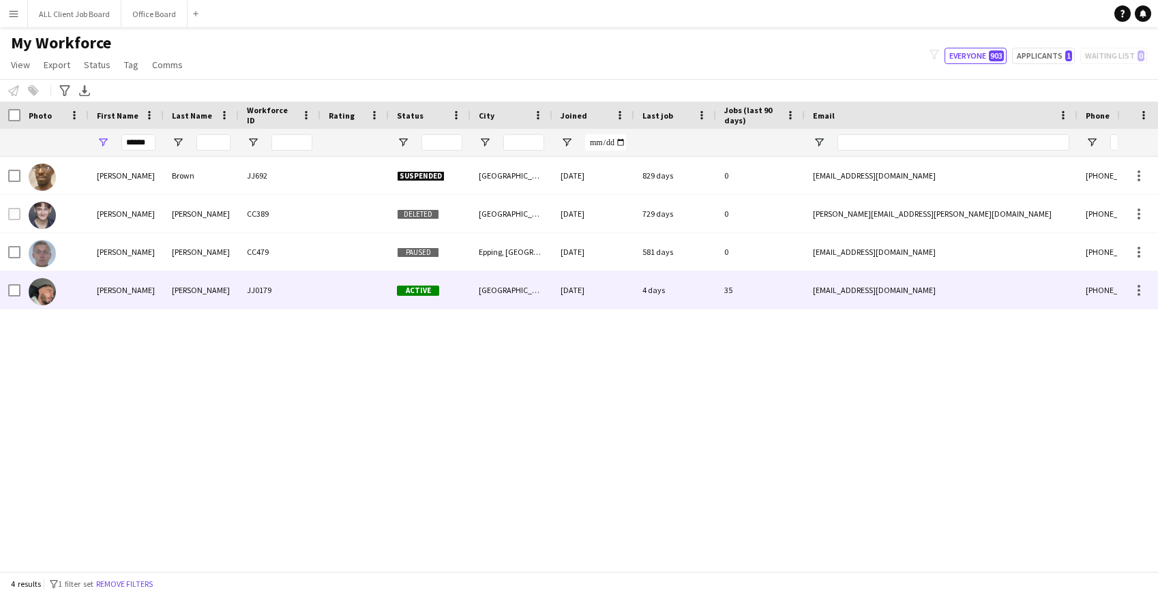
click at [141, 284] on div "George" at bounding box center [126, 290] width 75 height 38
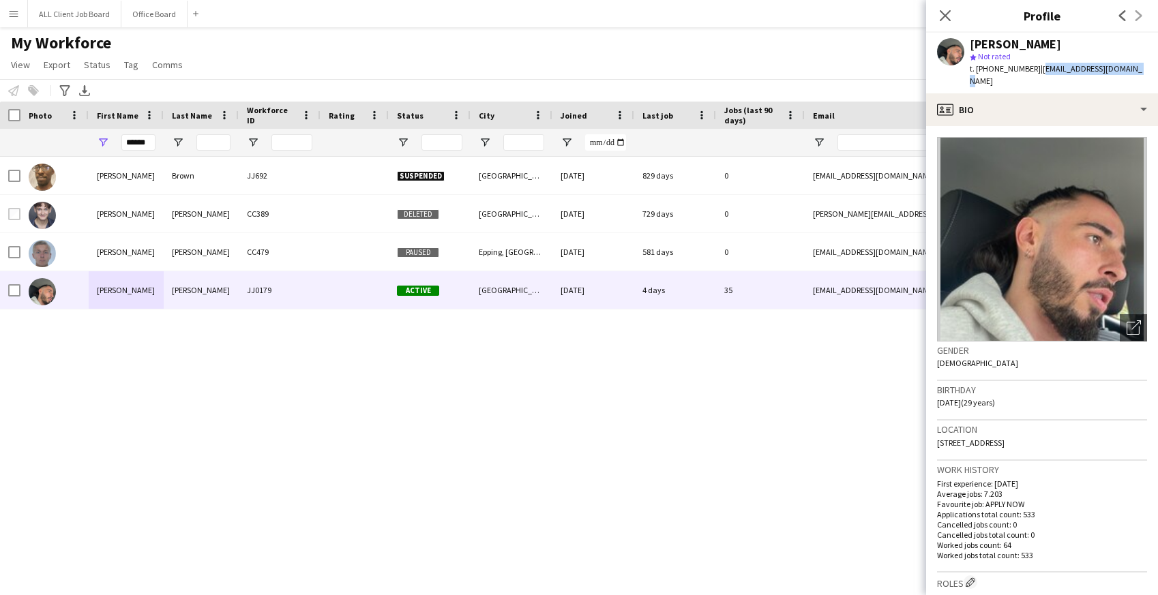
drag, startPoint x: 1036, startPoint y: 73, endPoint x: 1143, endPoint y: 74, distance: 106.4
click at [1143, 74] on app-profile-header "George McGee star Not rated t. +447384611893 | mcgeegeorge96@gmail.com" at bounding box center [1042, 63] width 232 height 61
drag, startPoint x: 151, startPoint y: 144, endPoint x: 106, endPoint y: 141, distance: 45.8
click at [105, 142] on div "******" at bounding box center [126, 142] width 75 height 27
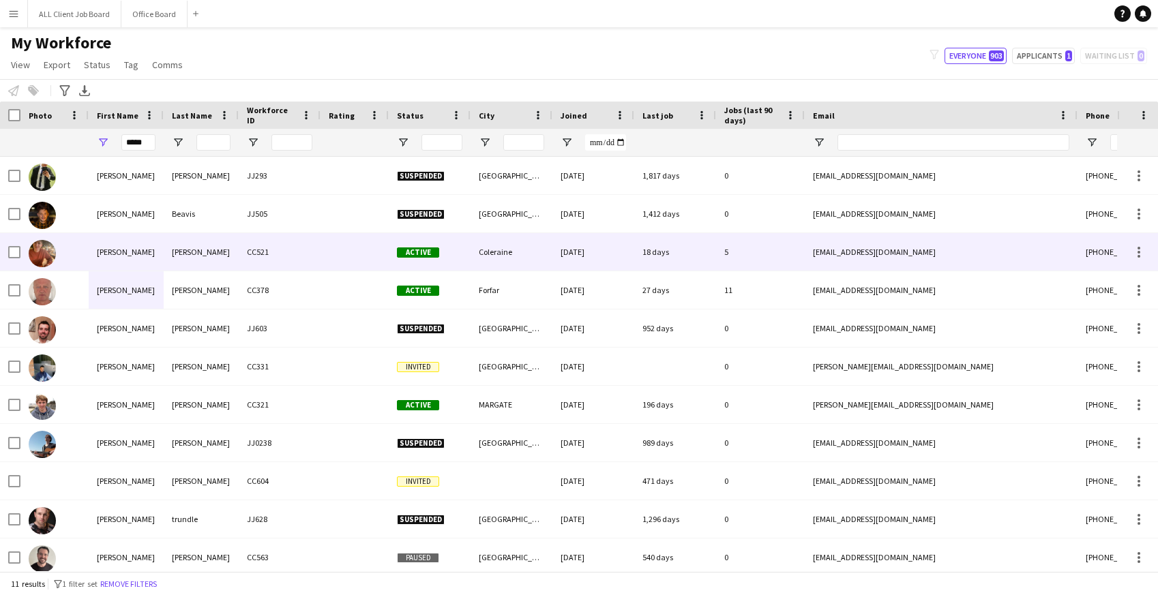
click at [157, 246] on div "James" at bounding box center [126, 252] width 75 height 38
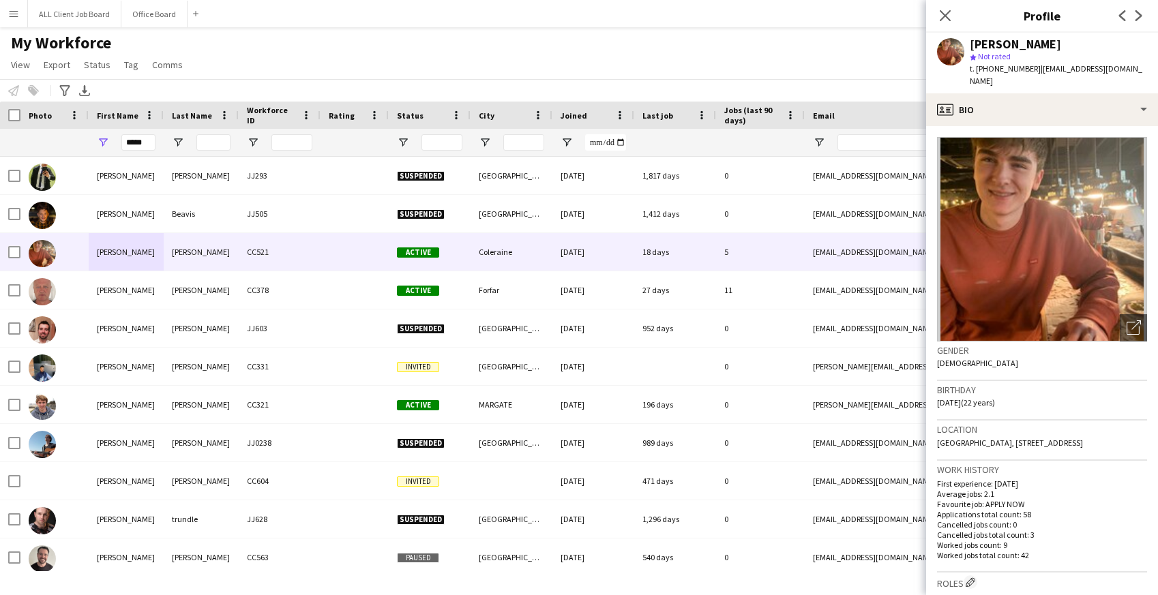
drag, startPoint x: 1037, startPoint y: 71, endPoint x: 1125, endPoint y: 72, distance: 88.0
click at [1125, 72] on span "| jamesbeggs255@gmail.com" at bounding box center [1056, 74] width 173 height 23
drag, startPoint x: 1038, startPoint y: 70, endPoint x: 1142, endPoint y: 69, distance: 103.7
click at [1142, 69] on div "James Beggs star Not rated t. +4407833250433 | jamesbeggs255@gmail.com" at bounding box center [1042, 63] width 232 height 61
drag, startPoint x: 148, startPoint y: 143, endPoint x: 89, endPoint y: 135, distance: 59.9
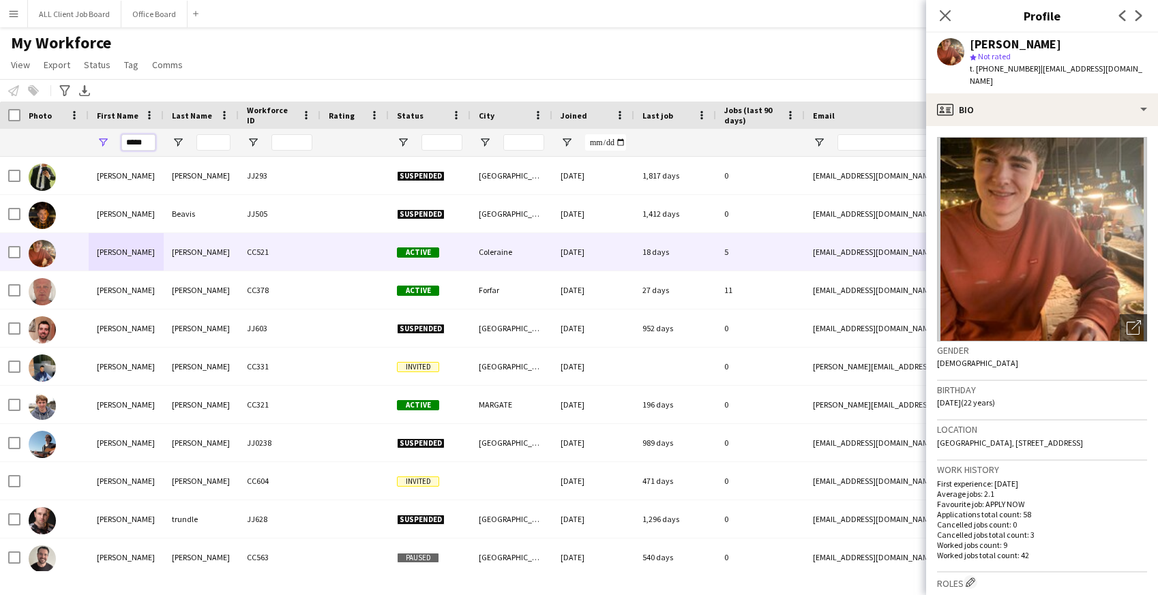
click at [89, 135] on div "*****" at bounding box center [126, 142] width 75 height 27
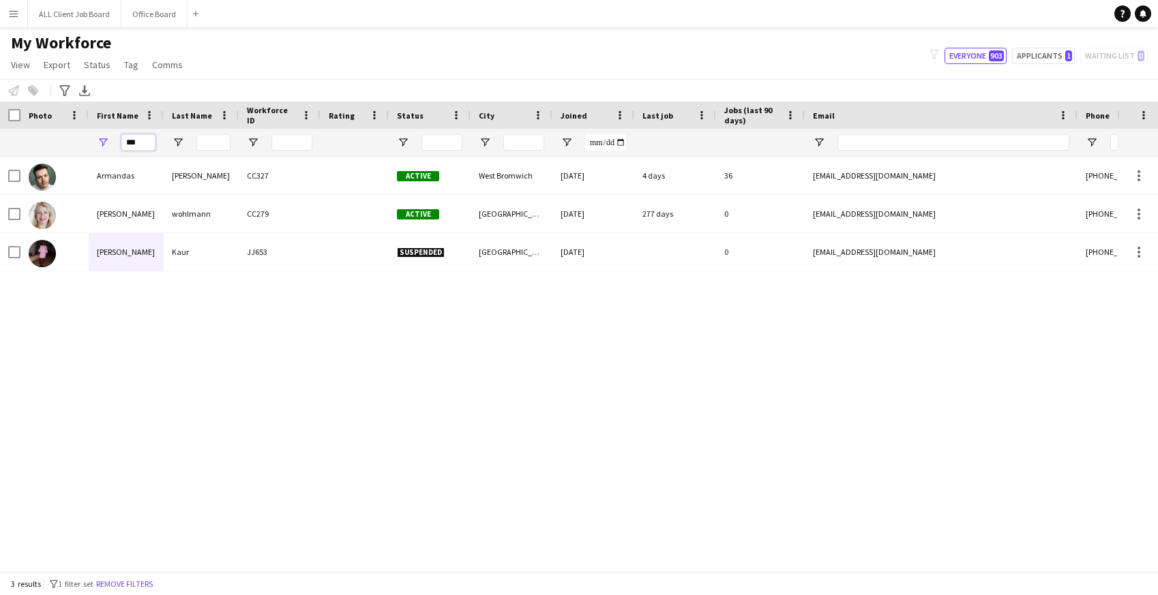
type input "***"
click at [11, 15] on app-icon "Menu" at bounding box center [13, 13] width 11 height 11
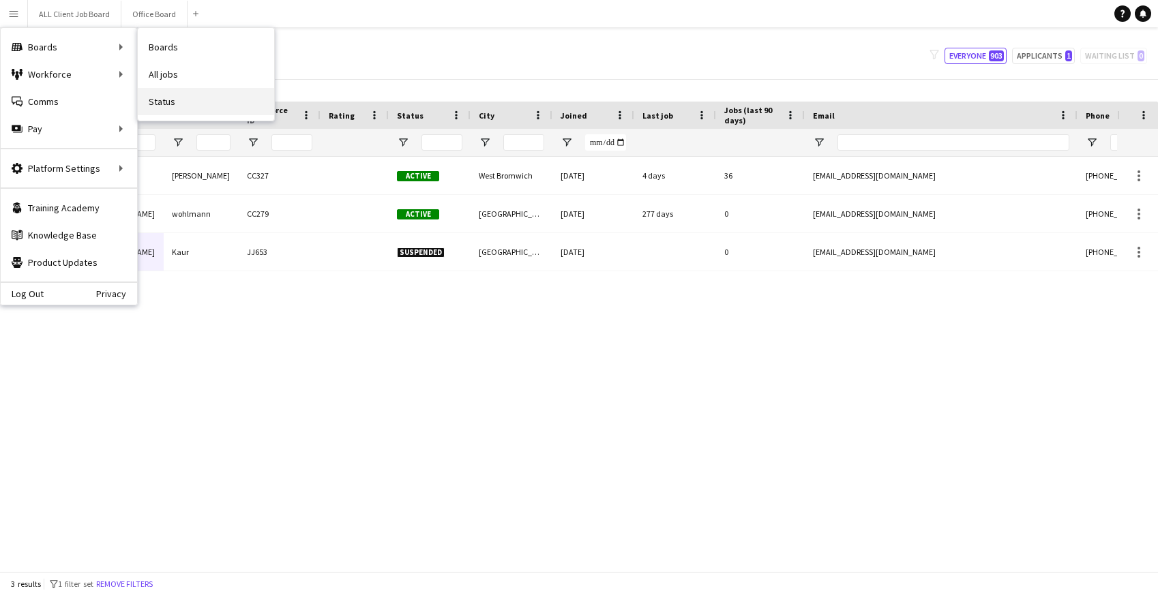
click at [165, 102] on link "Status" at bounding box center [206, 101] width 136 height 27
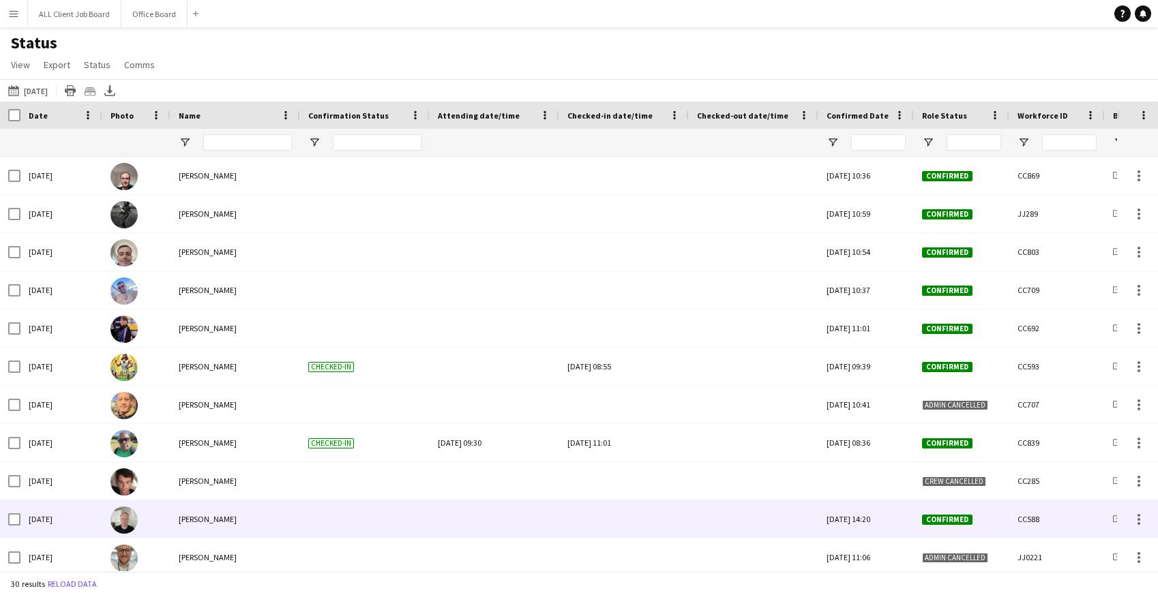
click at [621, 522] on div at bounding box center [624, 520] width 113 height 38
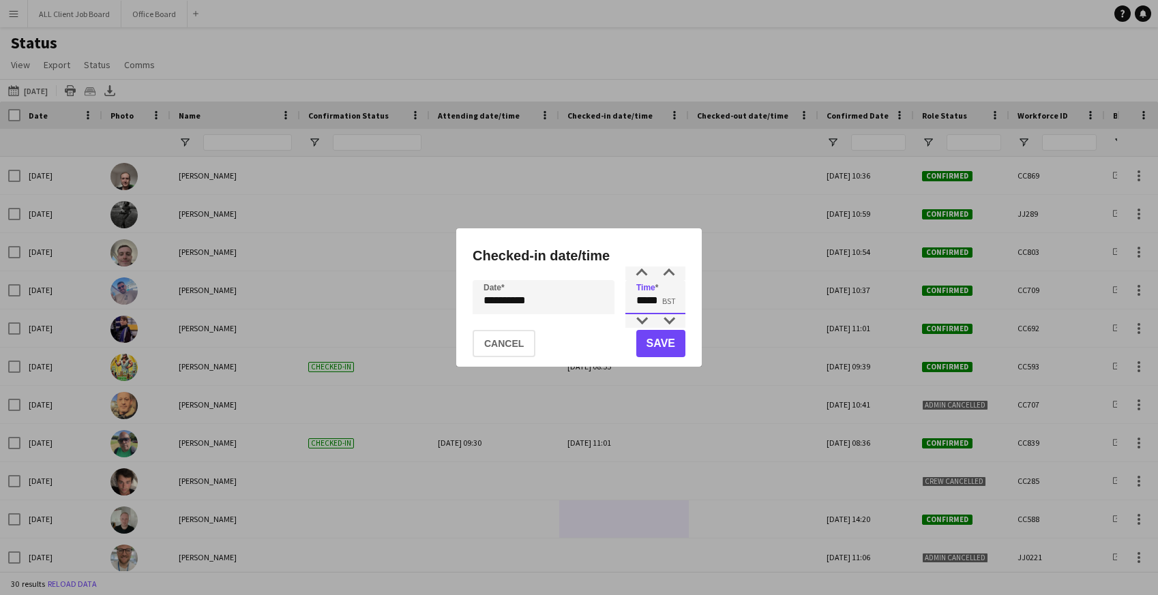
drag, startPoint x: 638, startPoint y: 303, endPoint x: 662, endPoint y: 303, distance: 24.6
click at [662, 303] on input "*****" at bounding box center [655, 297] width 60 height 34
type input "*****"
click at [655, 355] on button "Save" at bounding box center [660, 343] width 49 height 27
